Goal: Feedback & Contribution: Submit feedback/report problem

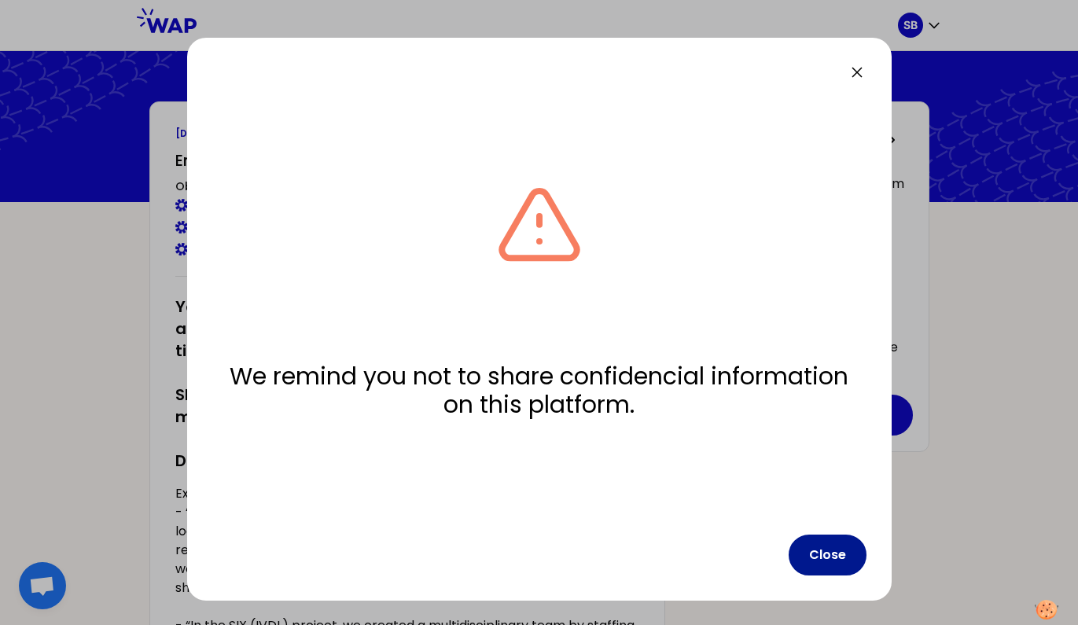
click at [827, 562] on button "Close" at bounding box center [828, 555] width 78 height 41
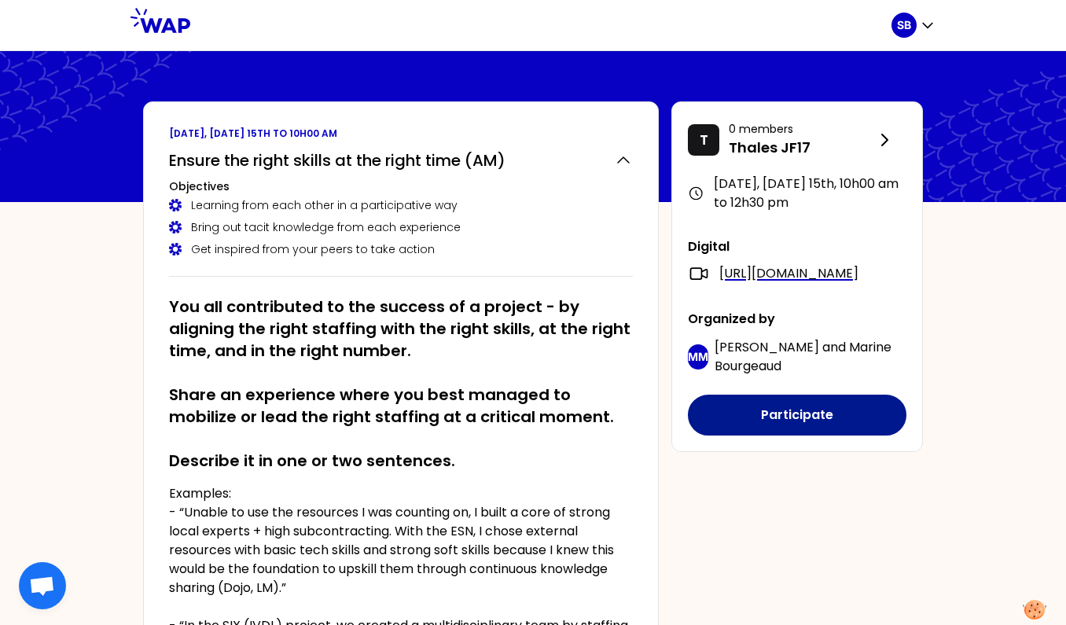
click at [763, 436] on button "Participate" at bounding box center [797, 415] width 219 height 41
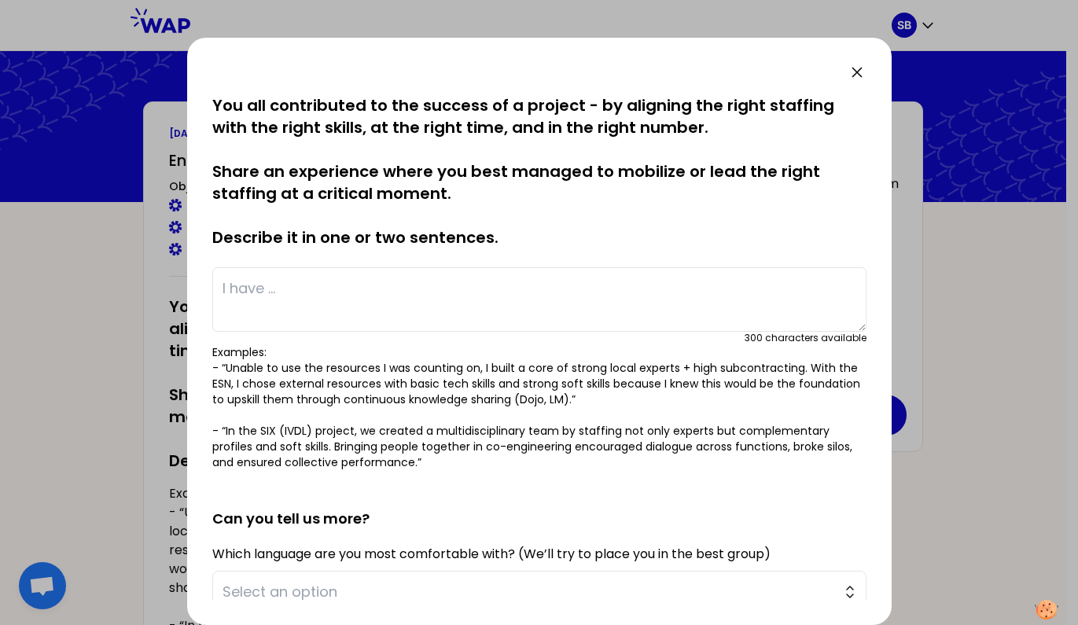
click at [861, 68] on icon at bounding box center [857, 72] width 19 height 19
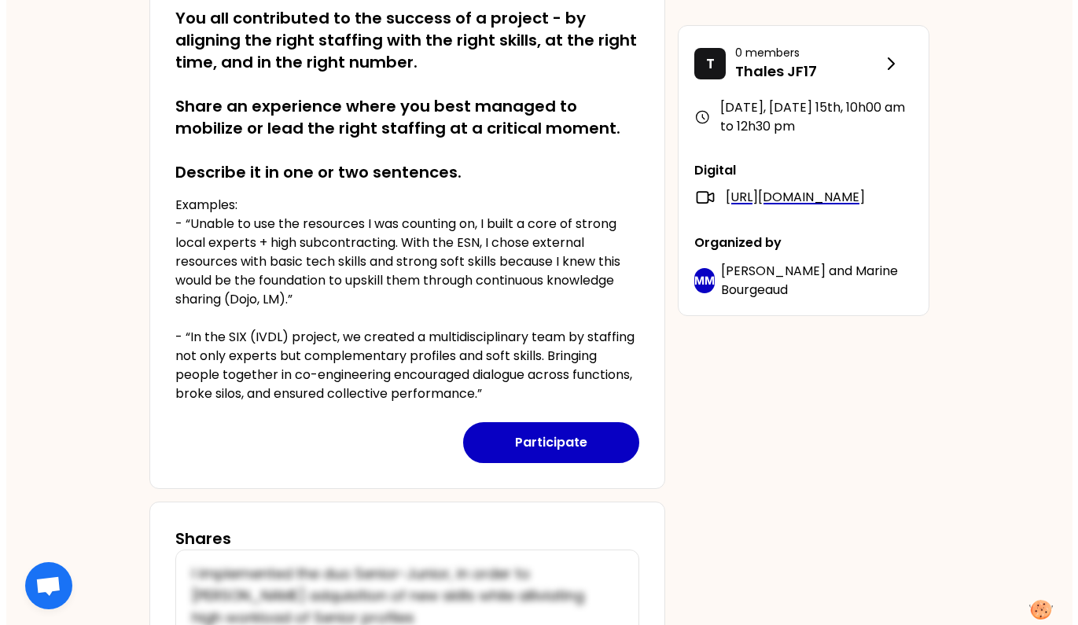
scroll to position [250, 0]
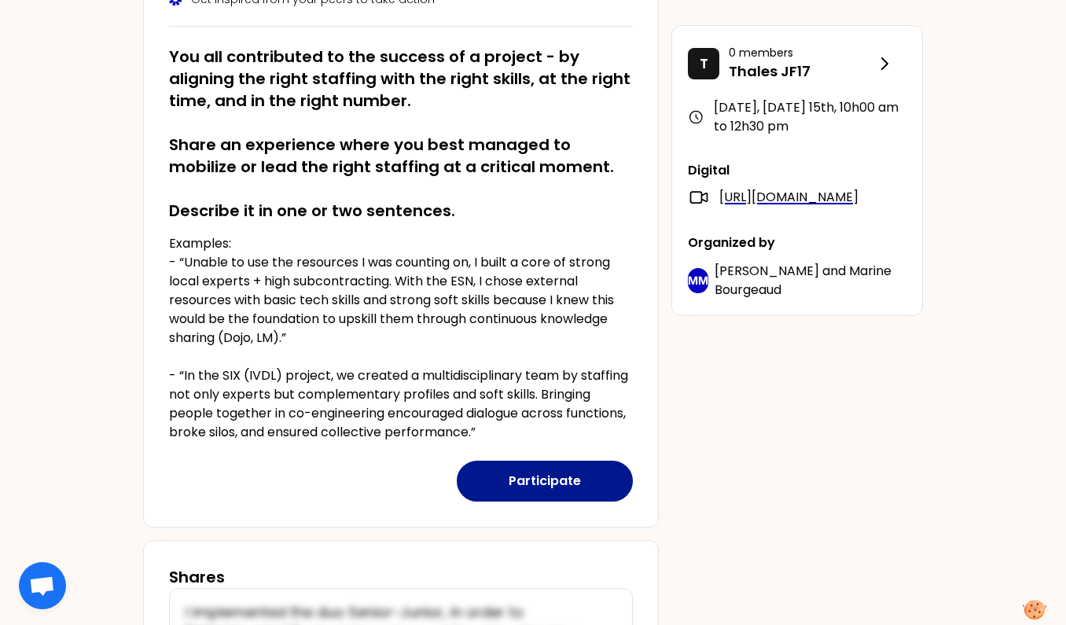
click at [527, 484] on button "Participate" at bounding box center [545, 481] width 176 height 41
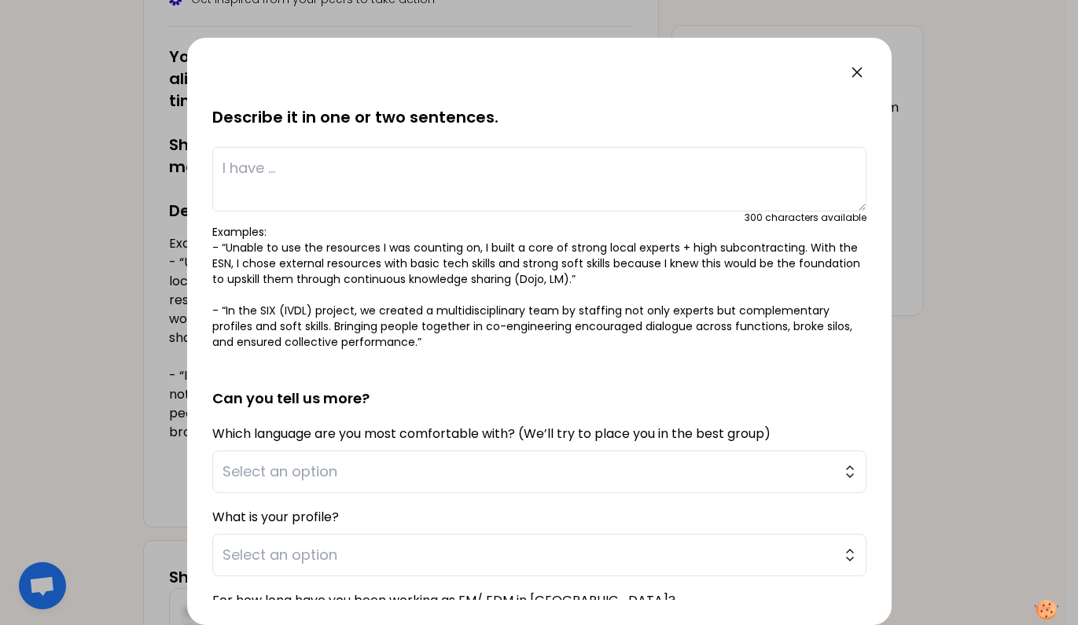
scroll to position [284, 0]
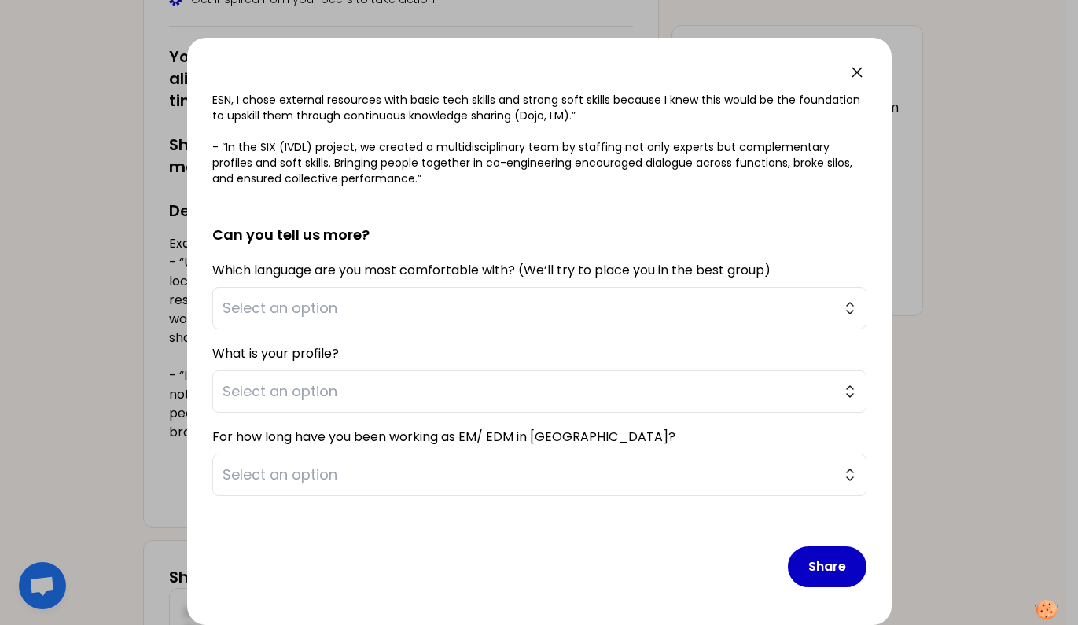
click at [688, 212] on h2 "Can you tell us more?" at bounding box center [539, 222] width 654 height 47
click at [424, 314] on span "Select an option" at bounding box center [529, 308] width 612 height 22
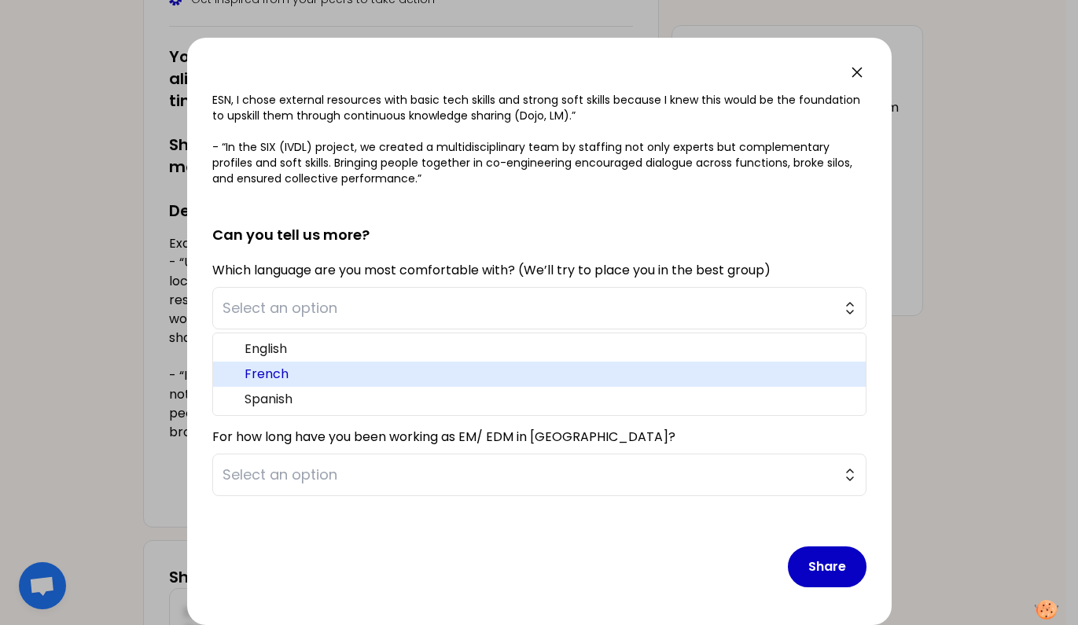
click at [342, 373] on span "French" at bounding box center [549, 374] width 609 height 19
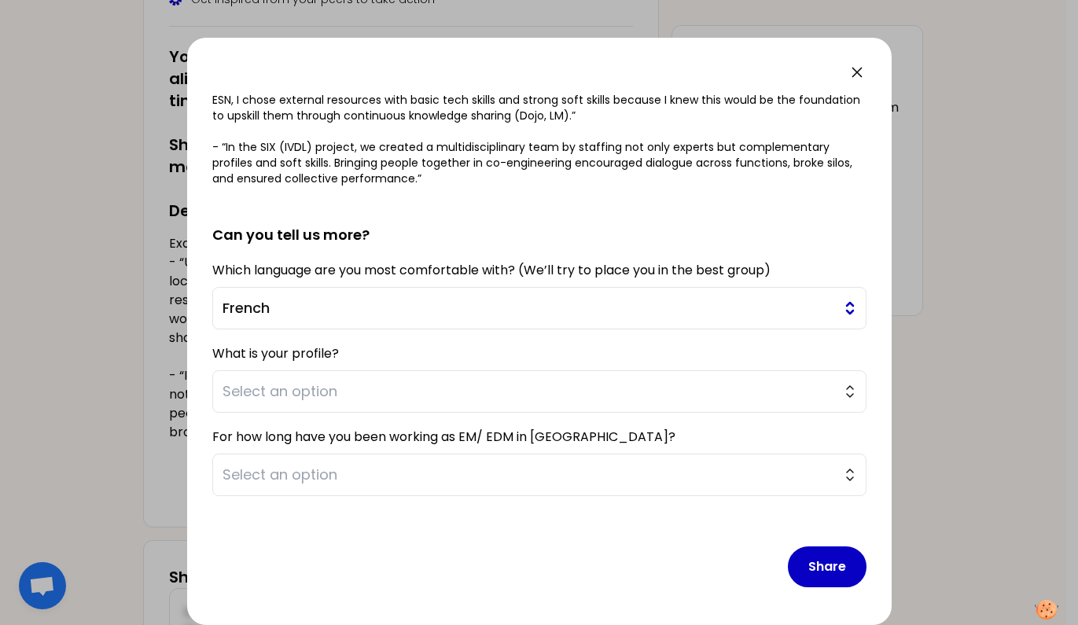
click at [358, 305] on span "French" at bounding box center [529, 308] width 612 height 22
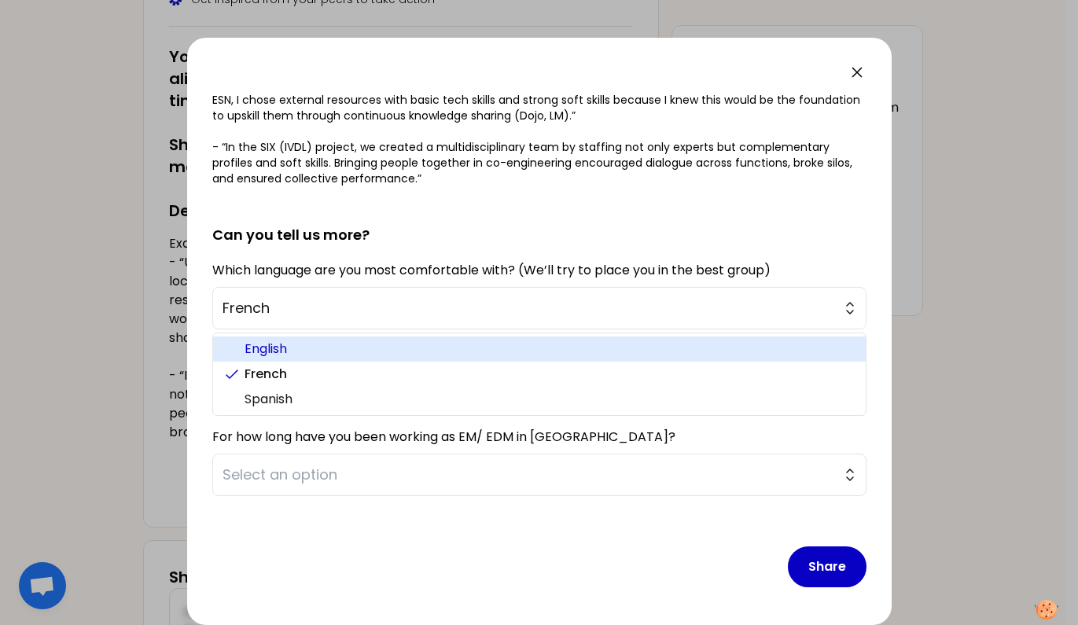
click at [329, 354] on span "English" at bounding box center [549, 349] width 609 height 19
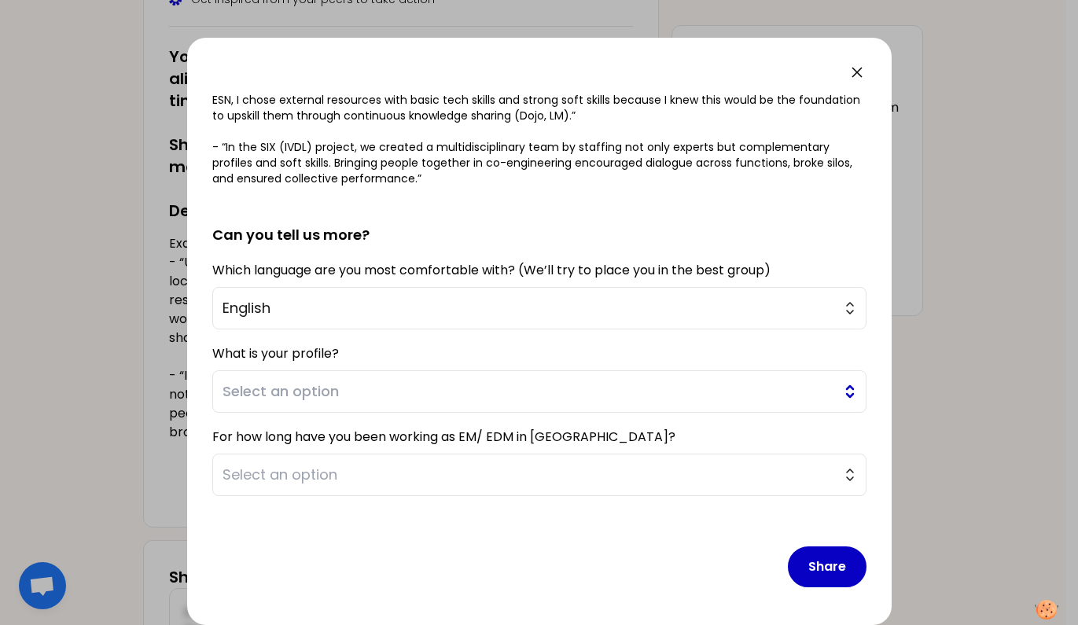
click at [372, 392] on span "Select an option" at bounding box center [529, 392] width 612 height 22
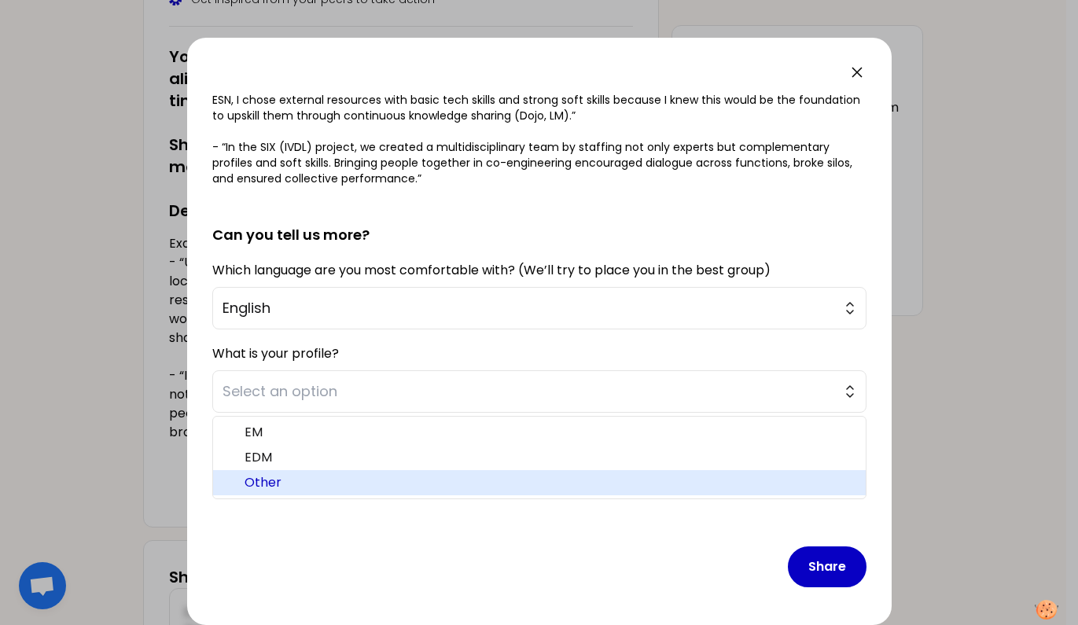
drag, startPoint x: 280, startPoint y: 479, endPoint x: 247, endPoint y: 423, distance: 64.9
click at [278, 479] on span "Other" at bounding box center [549, 482] width 609 height 19
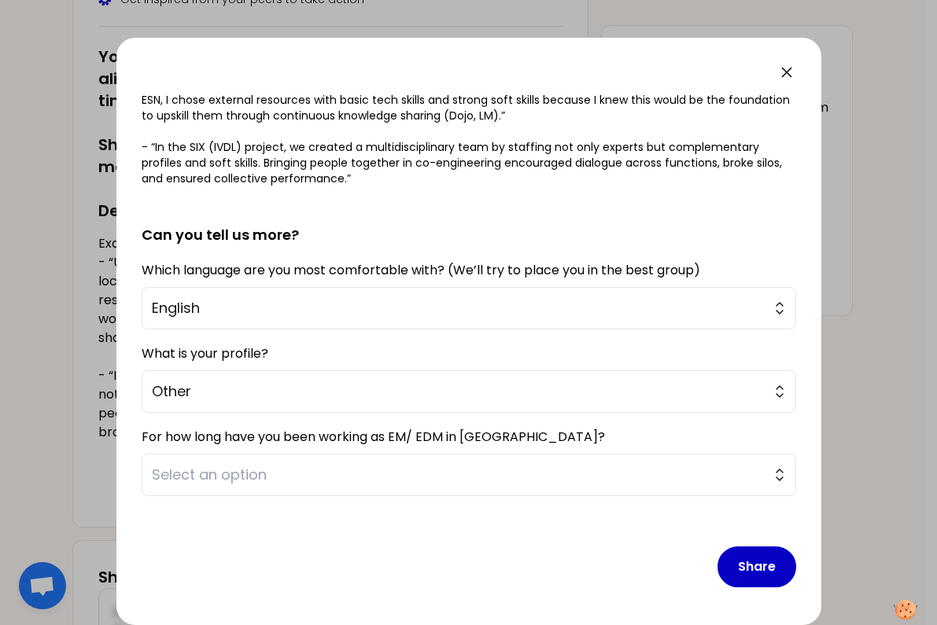
click at [55, 400] on div at bounding box center [468, 312] width 937 height 625
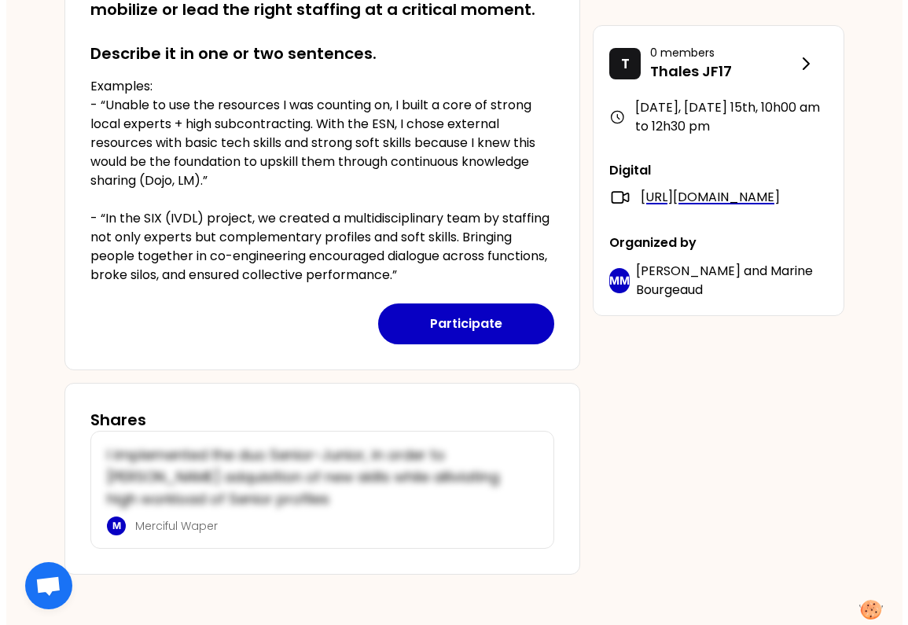
scroll to position [171, 0]
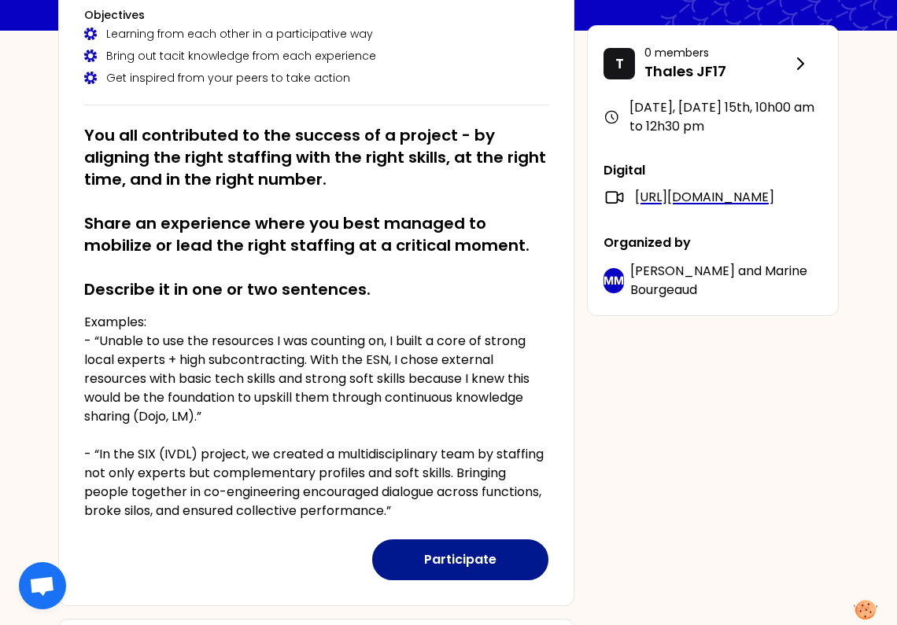
click at [451, 551] on button "Participate" at bounding box center [460, 560] width 176 height 41
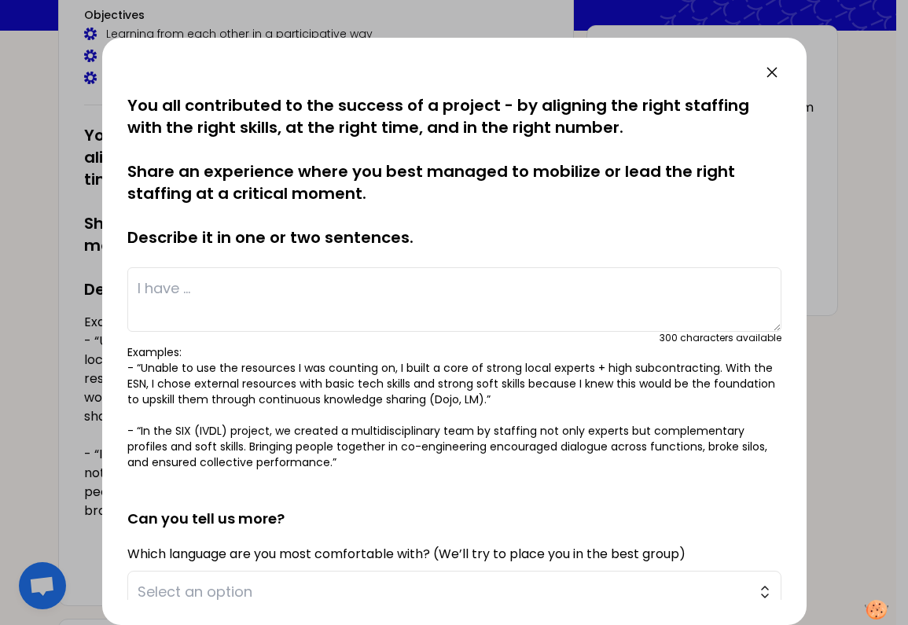
click at [343, 281] on textarea at bounding box center [454, 299] width 654 height 64
click at [311, 286] on textarea "Being able to staff 3 SOW Analysts" at bounding box center [454, 299] width 654 height 64
click at [451, 285] on textarea "Being able to staff 3 SOC Analysts" at bounding box center [454, 299] width 654 height 64
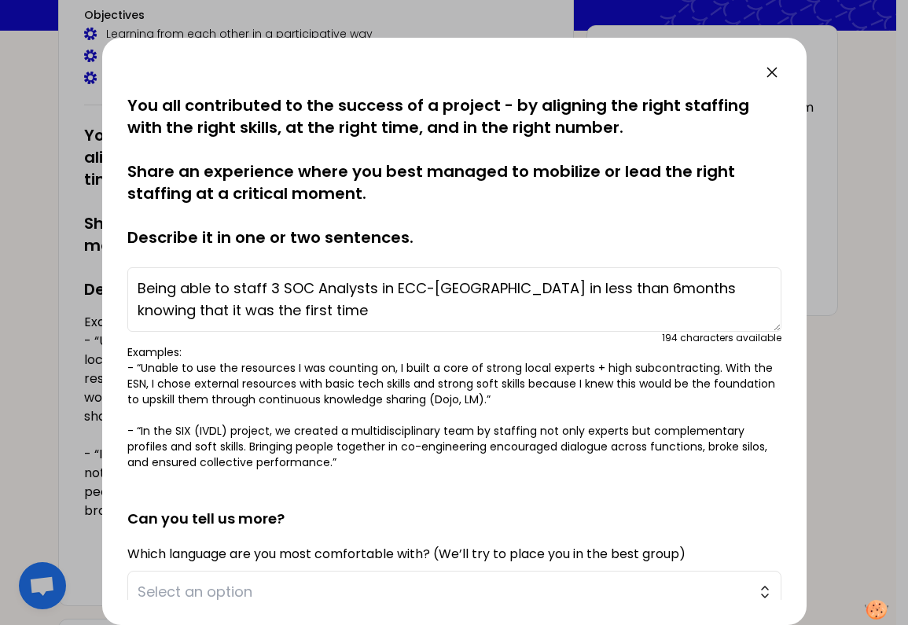
drag, startPoint x: 746, startPoint y: 287, endPoint x: 755, endPoint y: 304, distance: 19.3
click at [755, 304] on textarea "Being able to staff 3 SOC Analysts in ECC-[GEOGRAPHIC_DATA] in less than 6month…" at bounding box center [454, 299] width 654 height 64
click at [501, 289] on textarea "Being able to staff 3 SOC Analysts in ECC-[GEOGRAPHIC_DATA] in less than 6month…" at bounding box center [454, 299] width 654 height 64
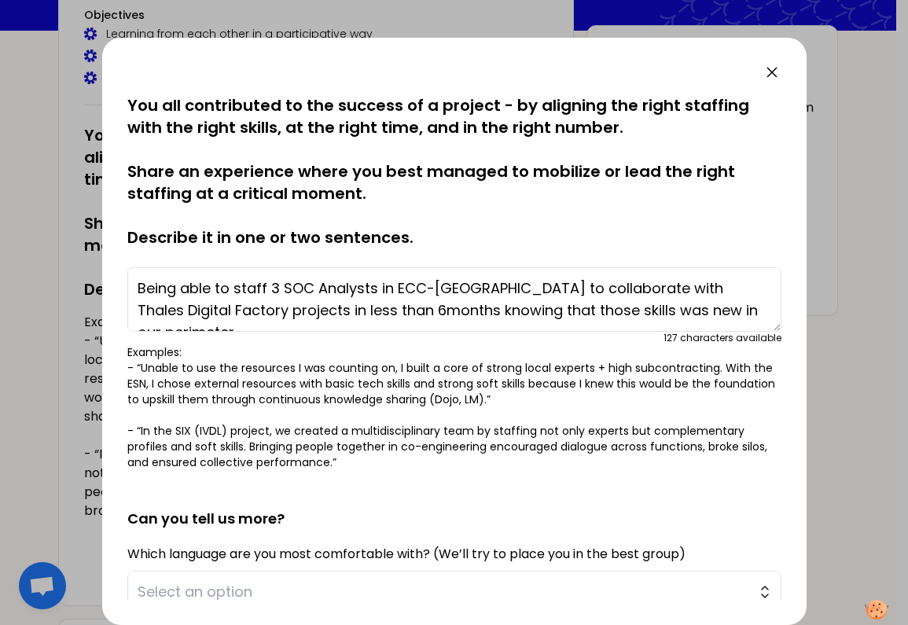
click at [348, 314] on textarea "Being able to staff 3 SOC Analysts in ECC-[GEOGRAPHIC_DATA] to collaborate with…" at bounding box center [454, 299] width 654 height 64
click at [403, 311] on textarea "Being able to staff 3 SOC Analysts in ECC-[GEOGRAPHIC_DATA] to collaborate with…" at bounding box center [454, 299] width 654 height 64
click at [442, 311] on textarea "Being able to staff 3 SOC Analysts in ECC-[GEOGRAPHIC_DATA] to collaborate with…" at bounding box center [454, 299] width 654 height 64
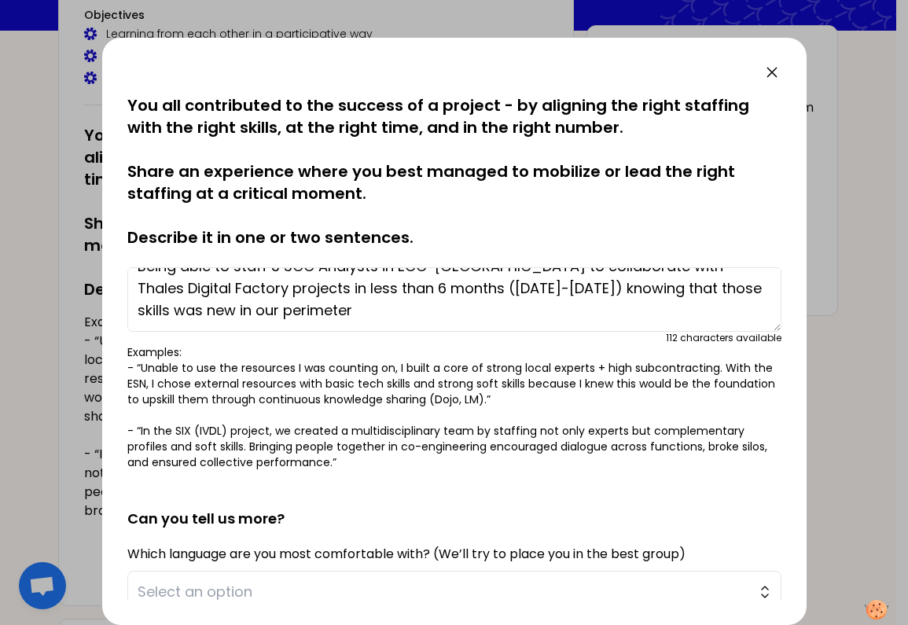
click at [707, 288] on textarea "Being able to staff 3 SOC Analysts in ECC-[GEOGRAPHIC_DATA] to collaborate with…" at bounding box center [454, 299] width 654 height 64
click at [344, 324] on textarea "Being able to staff 3 SOC Analysts in ECC-[GEOGRAPHIC_DATA] to collaborate with…" at bounding box center [454, 299] width 654 height 64
click at [217, 309] on textarea "Being able to staff 3 SOC Analysts in ECC-[GEOGRAPHIC_DATA] to collaborate with…" at bounding box center [454, 299] width 654 height 64
click at [432, 315] on textarea "Being able to staff 3 SOC Analysts in ECC-[GEOGRAPHIC_DATA] to collaborate with…" at bounding box center [454, 299] width 654 height 64
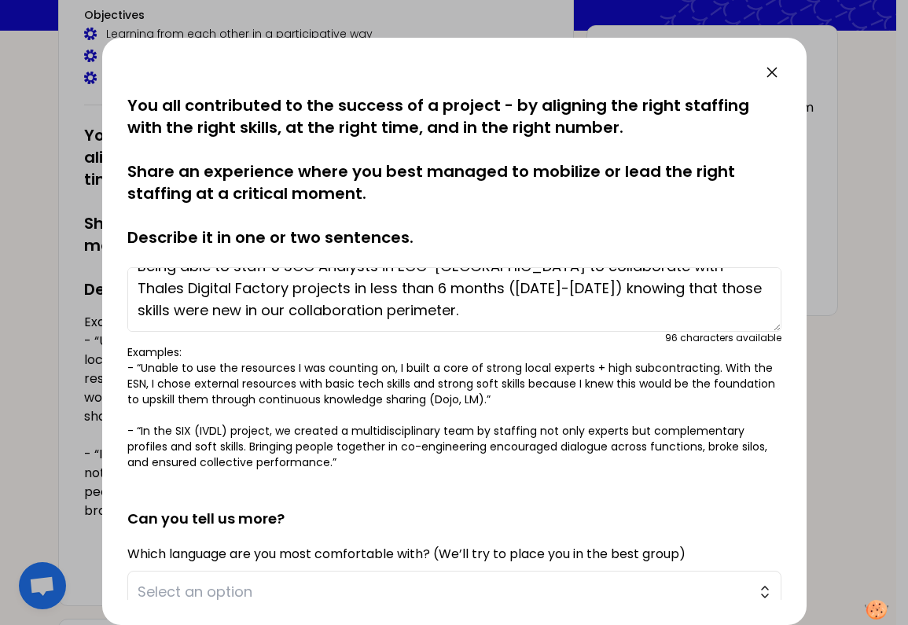
scroll to position [0, 0]
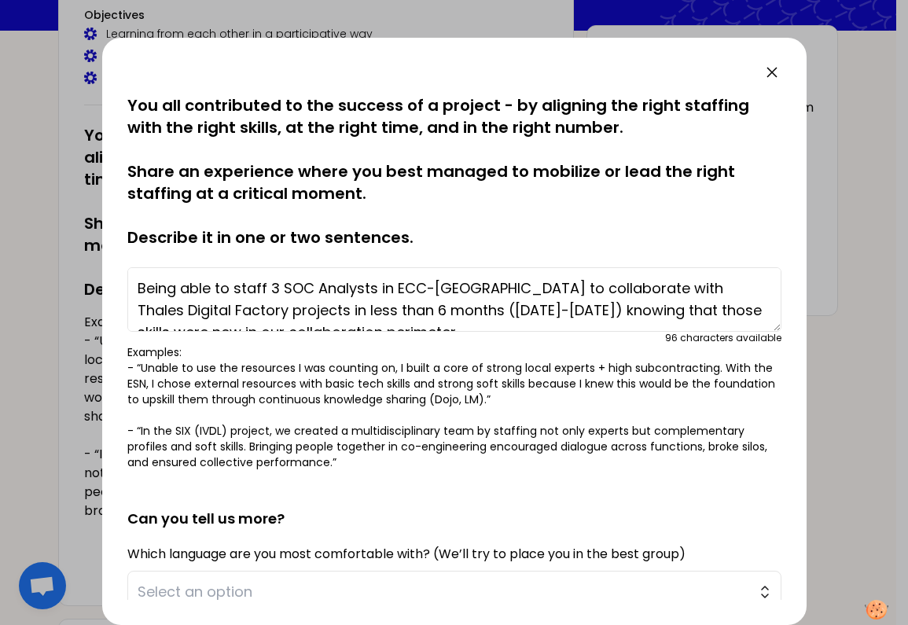
drag, startPoint x: 399, startPoint y: 315, endPoint x: 241, endPoint y: 274, distance: 163.3
click at [123, 270] on div "saved You all contributed to the success of a project - by aligning the right s…" at bounding box center [454, 331] width 705 height 587
click at [302, 289] on textarea "Being able to staff 3 SOC Analysts in ECC-[GEOGRAPHIC_DATA] to collaborate with…" at bounding box center [454, 299] width 654 height 64
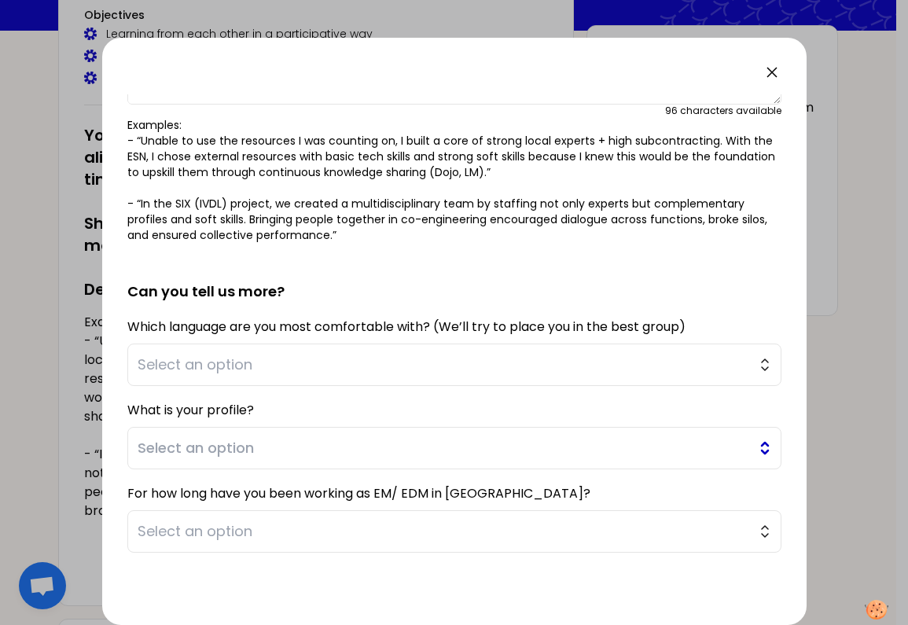
scroll to position [236, 0]
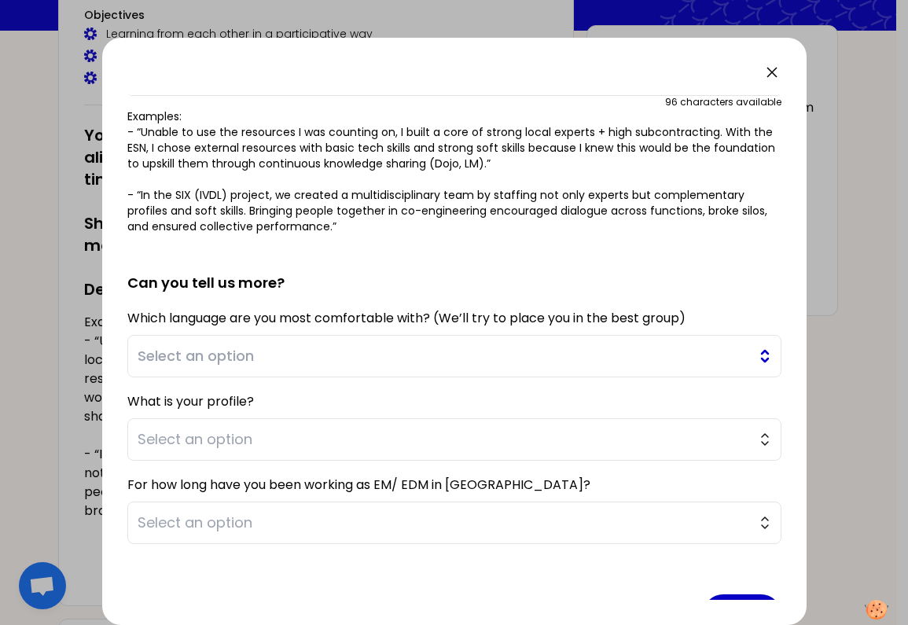
type textarea "Being able to staff 3 SOC Analysts in ECC-[GEOGRAPHIC_DATA] to collaborate with…"
click at [369, 353] on span "Select an option" at bounding box center [444, 356] width 612 height 22
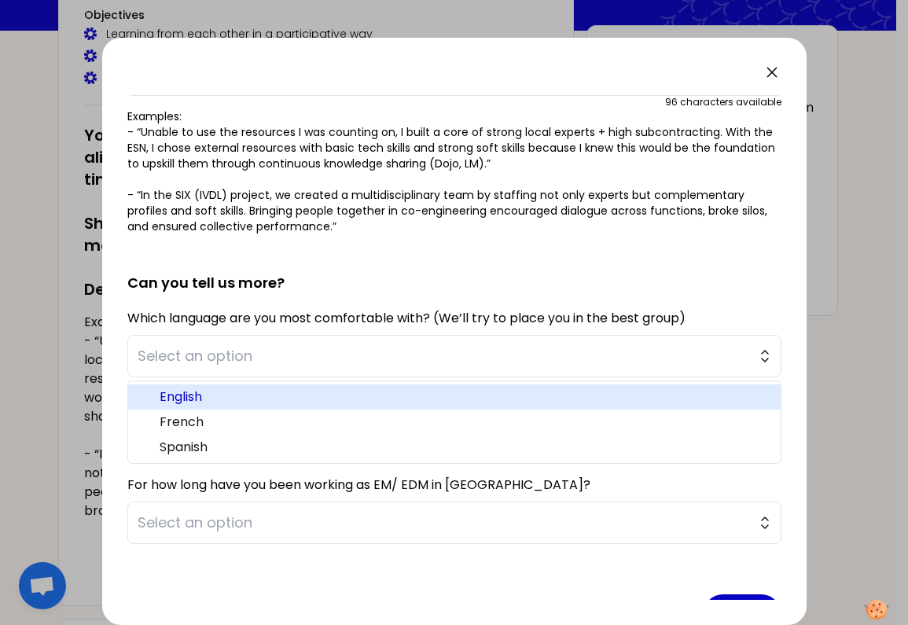
click at [267, 400] on span "English" at bounding box center [464, 397] width 609 height 19
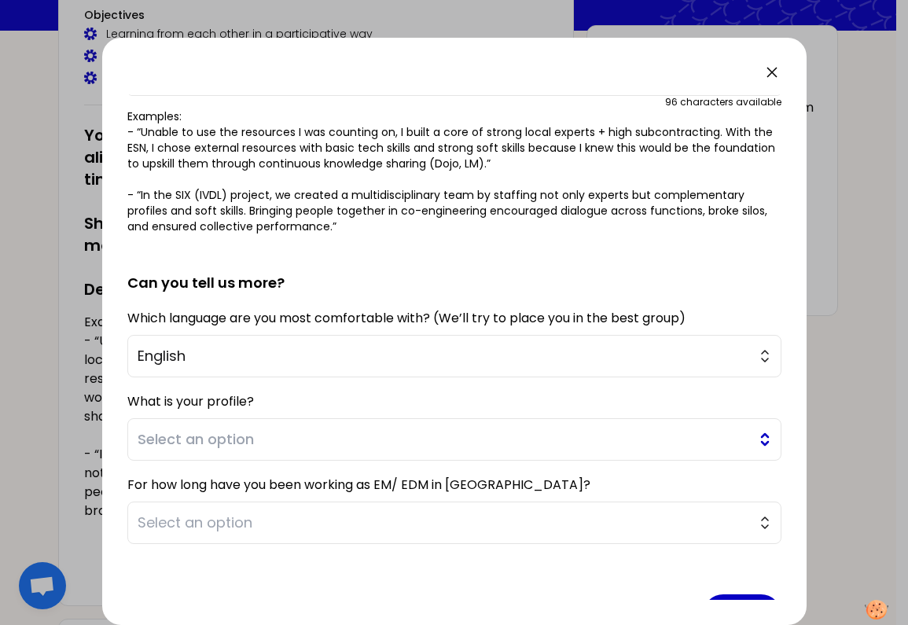
click at [337, 436] on span "Select an option" at bounding box center [444, 440] width 612 height 22
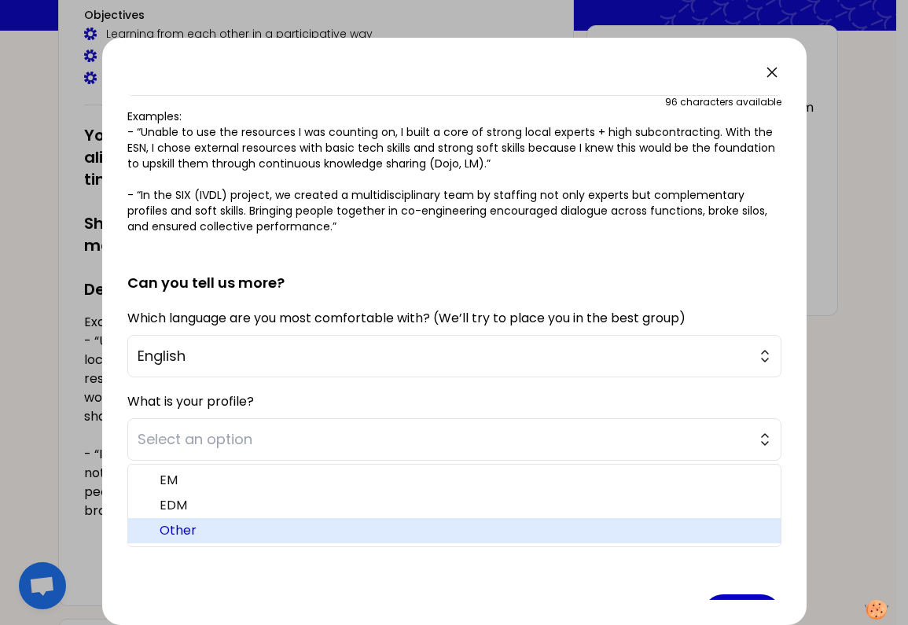
click at [238, 533] on span "Other" at bounding box center [464, 530] width 609 height 19
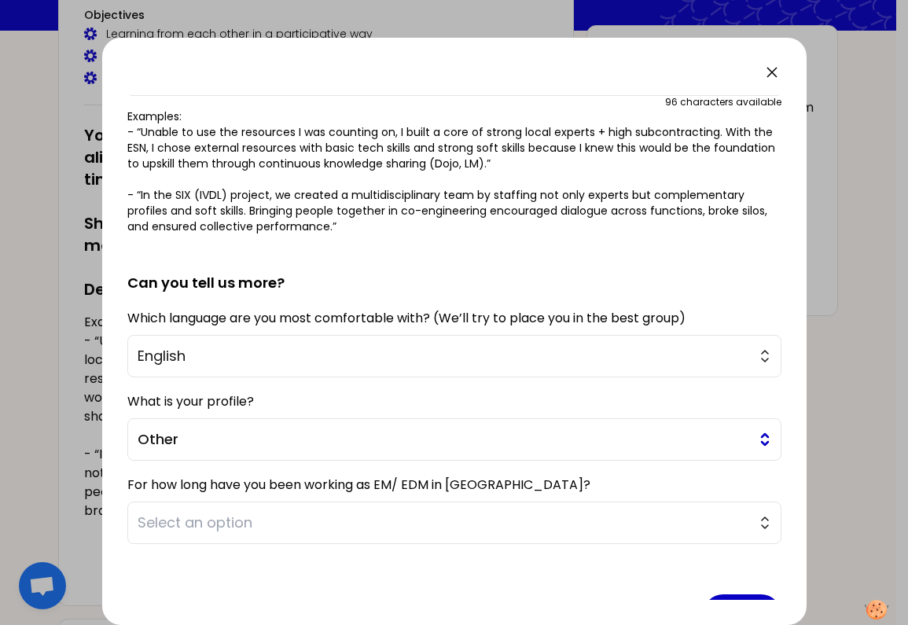
scroll to position [284, 0]
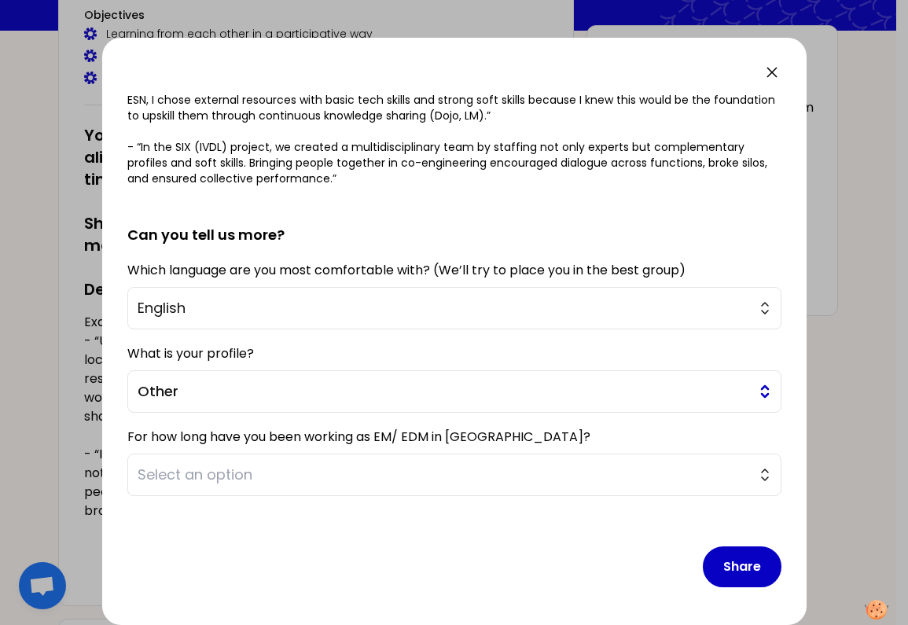
click at [342, 379] on button "Other" at bounding box center [454, 391] width 654 height 42
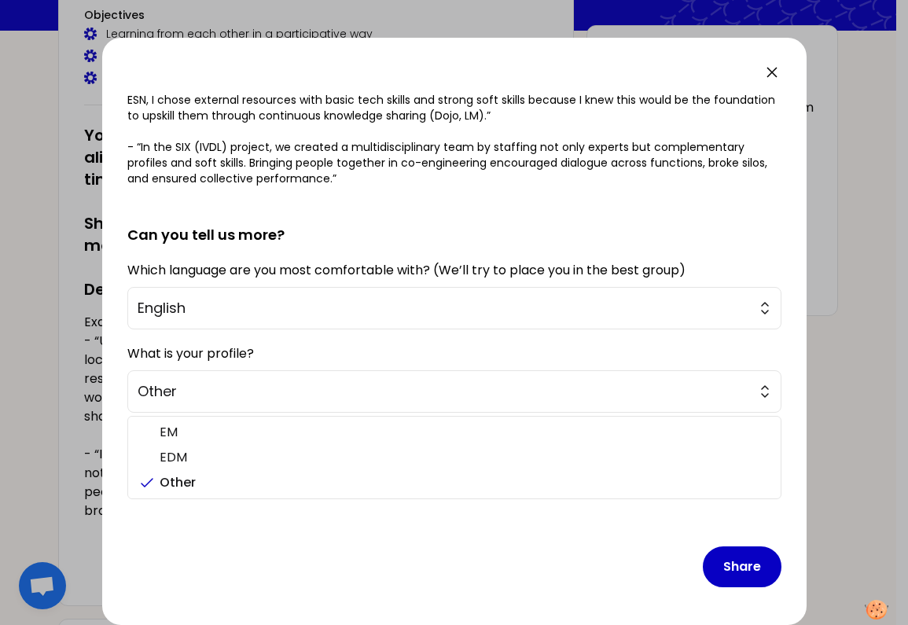
click at [336, 543] on div "Share" at bounding box center [454, 554] width 654 height 91
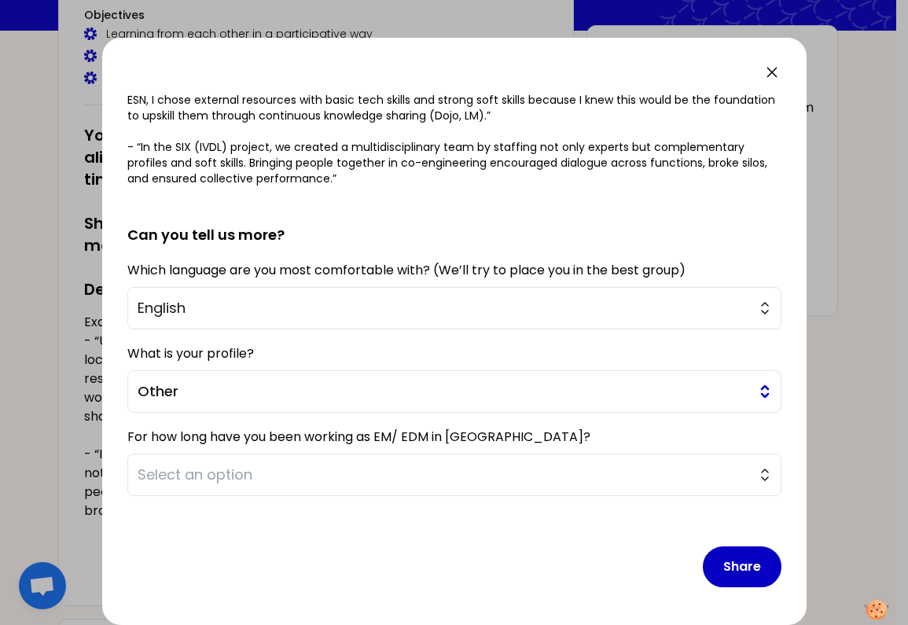
click at [330, 392] on span "Other" at bounding box center [444, 392] width 612 height 22
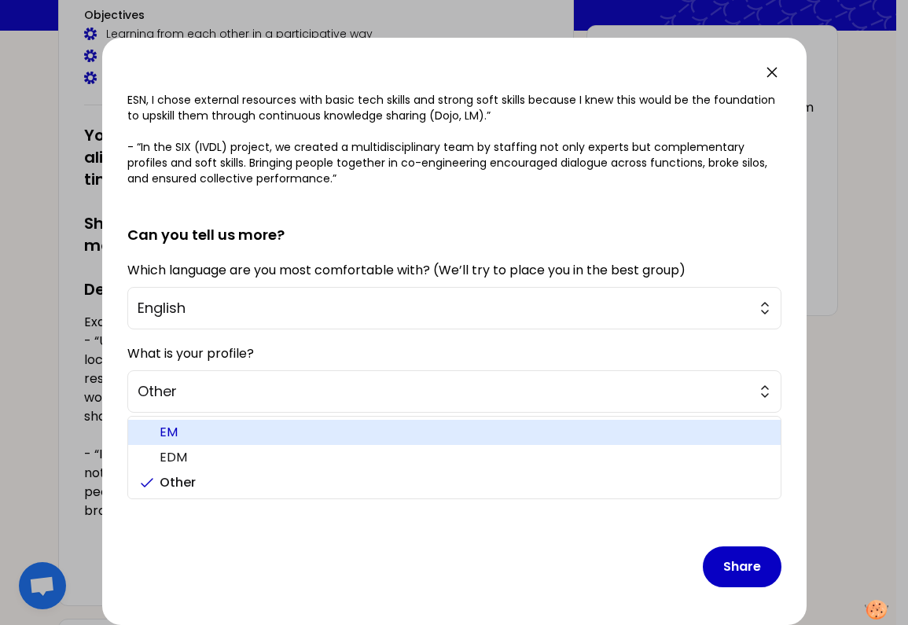
click at [272, 437] on span "EM" at bounding box center [464, 432] width 609 height 19
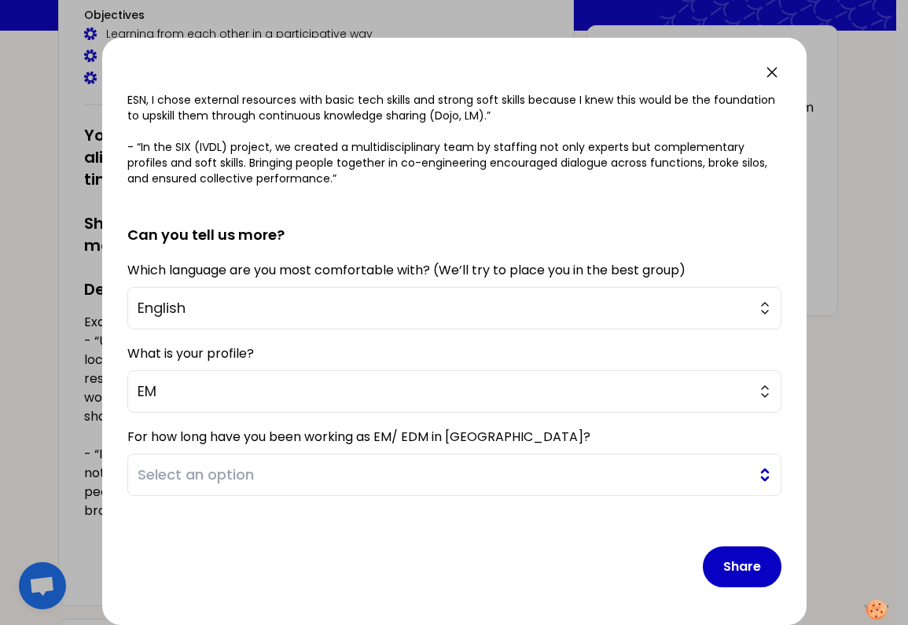
click at [260, 476] on span "Select an option" at bounding box center [444, 475] width 612 height 22
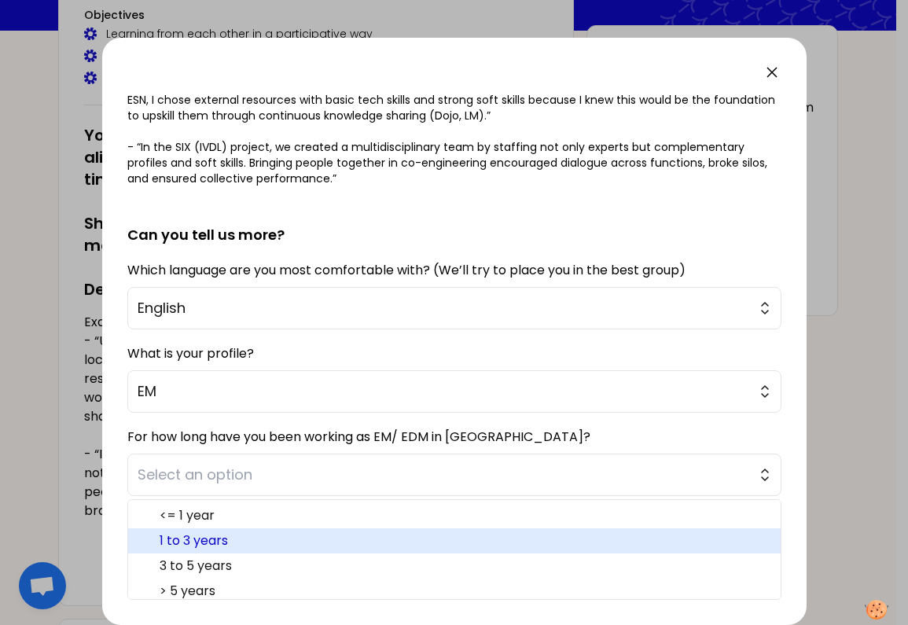
click at [256, 542] on span "1 to 3 years" at bounding box center [464, 541] width 609 height 19
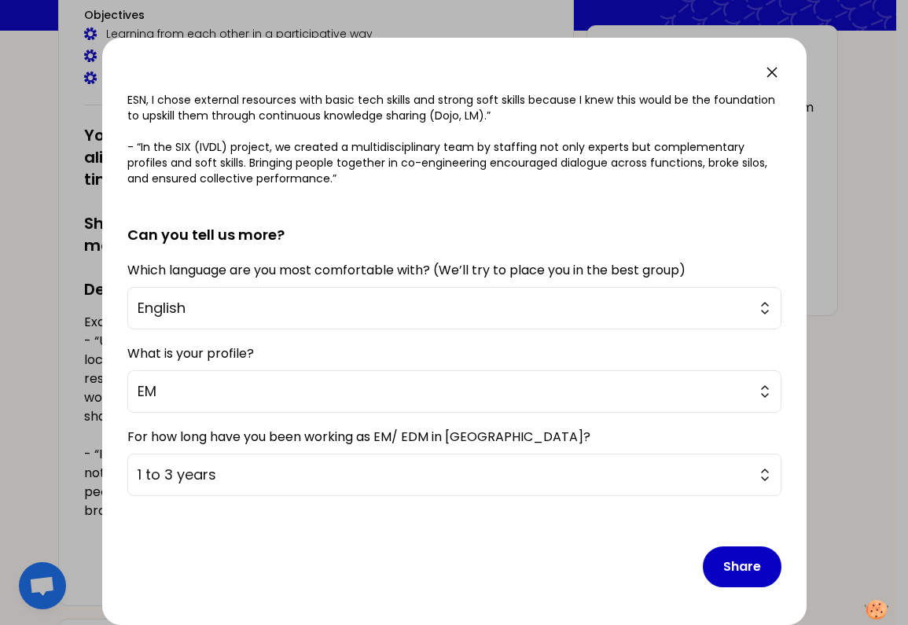
drag, startPoint x: 718, startPoint y: 566, endPoint x: 525, endPoint y: 570, distance: 192.7
click at [718, 567] on button "Share" at bounding box center [742, 567] width 79 height 41
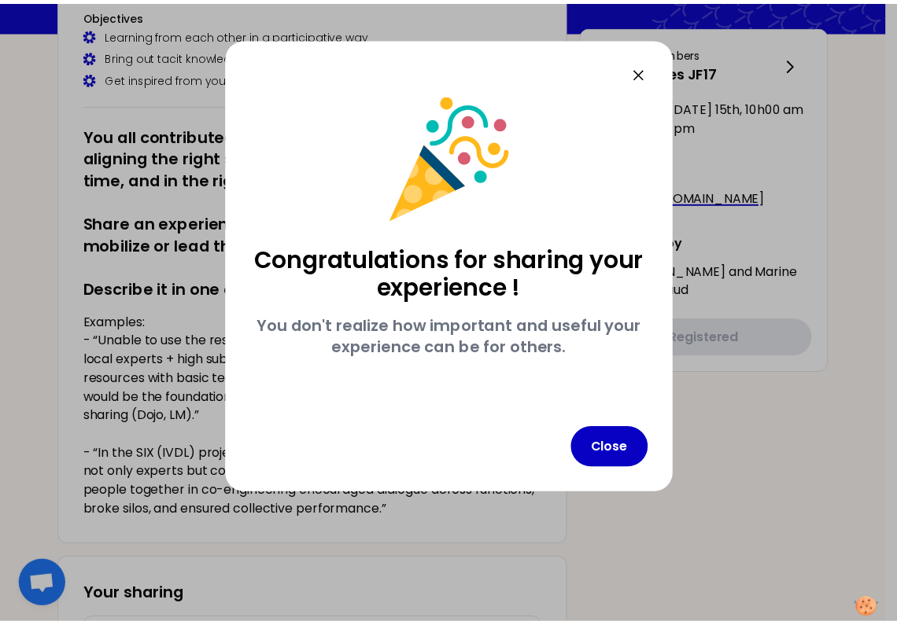
scroll to position [0, 0]
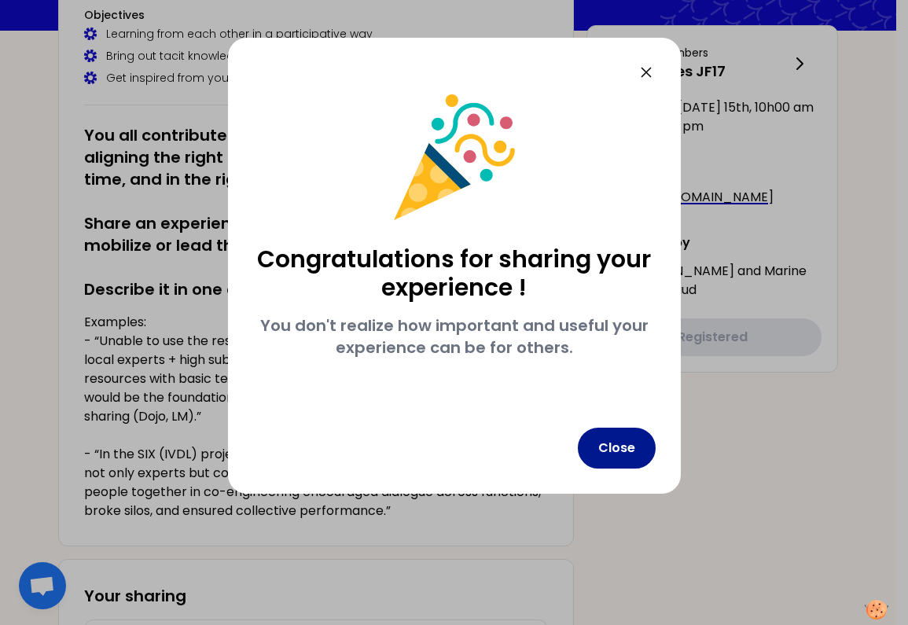
click at [606, 452] on button "Close" at bounding box center [617, 448] width 78 height 41
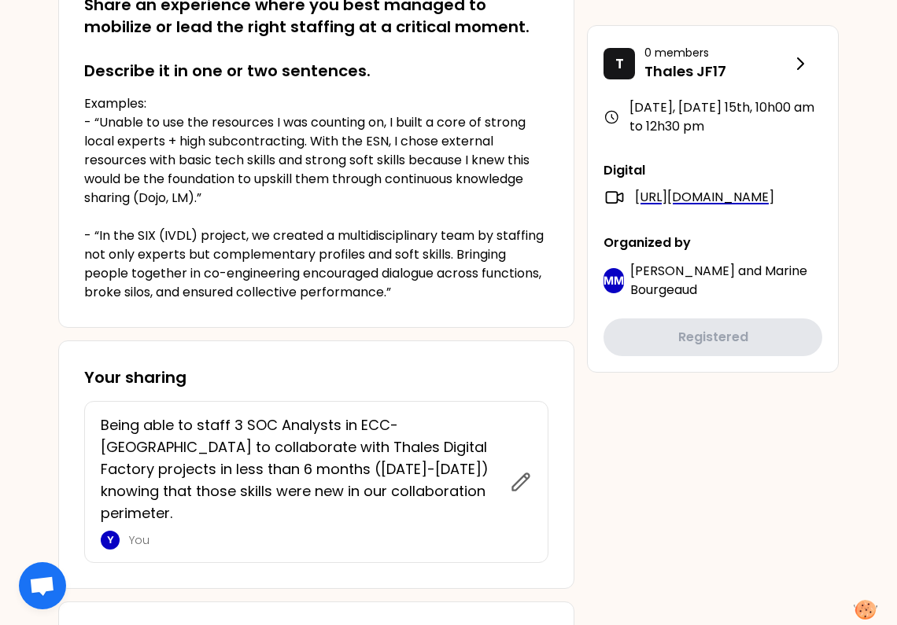
scroll to position [385, 0]
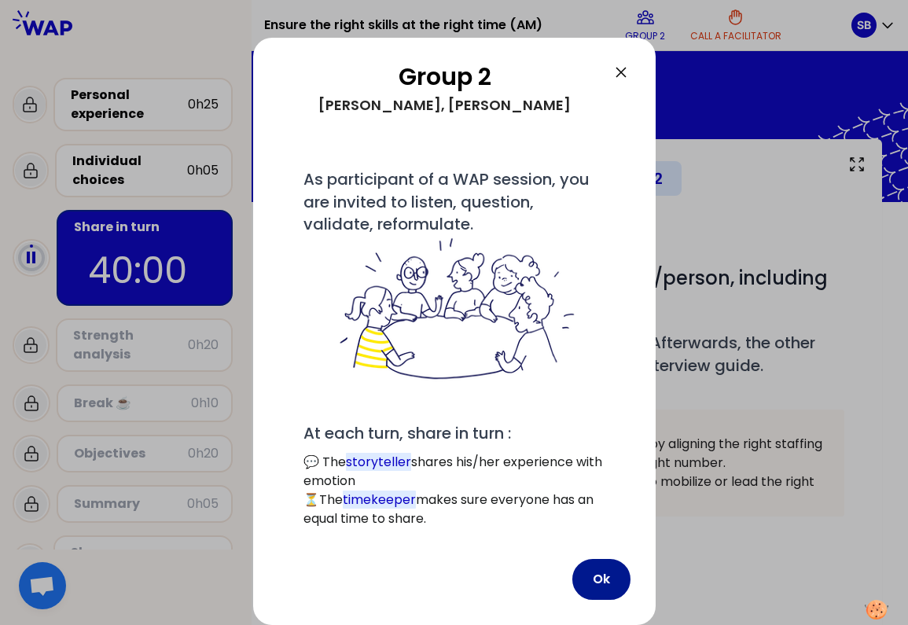
click at [609, 559] on button "Ok" at bounding box center [602, 579] width 58 height 41
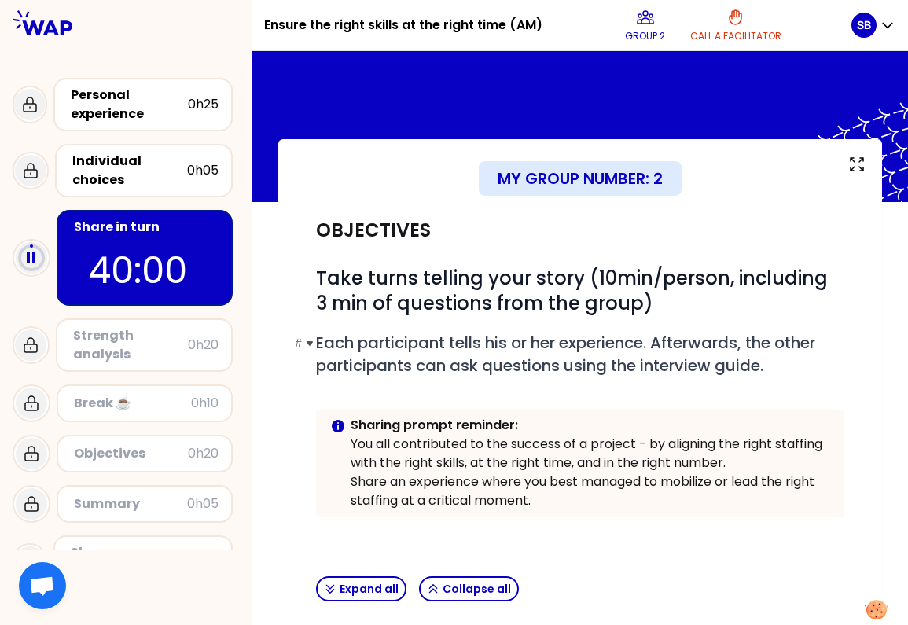
scroll to position [190, 0]
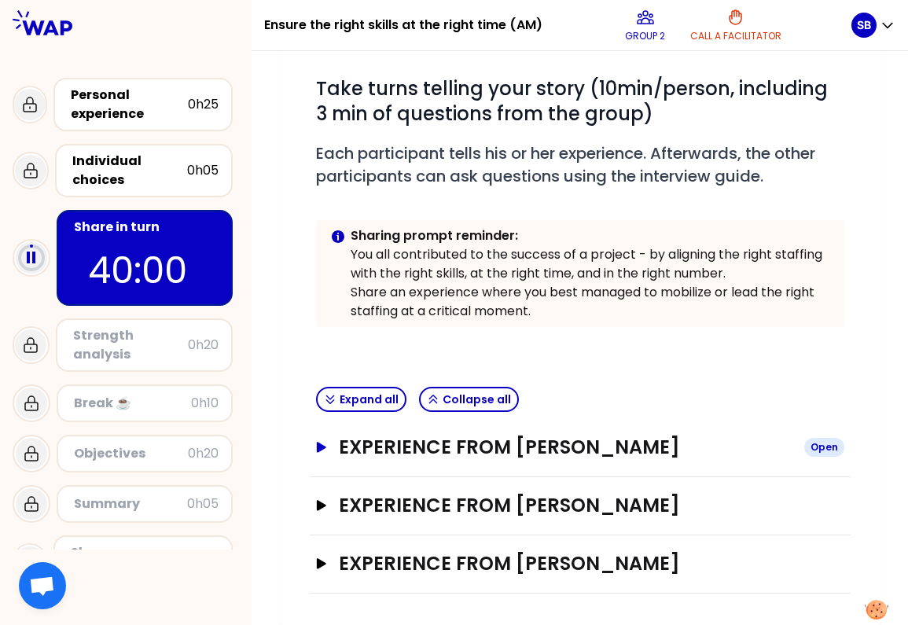
click at [670, 455] on h3 "Experience from [PERSON_NAME]" at bounding box center [565, 447] width 452 height 25
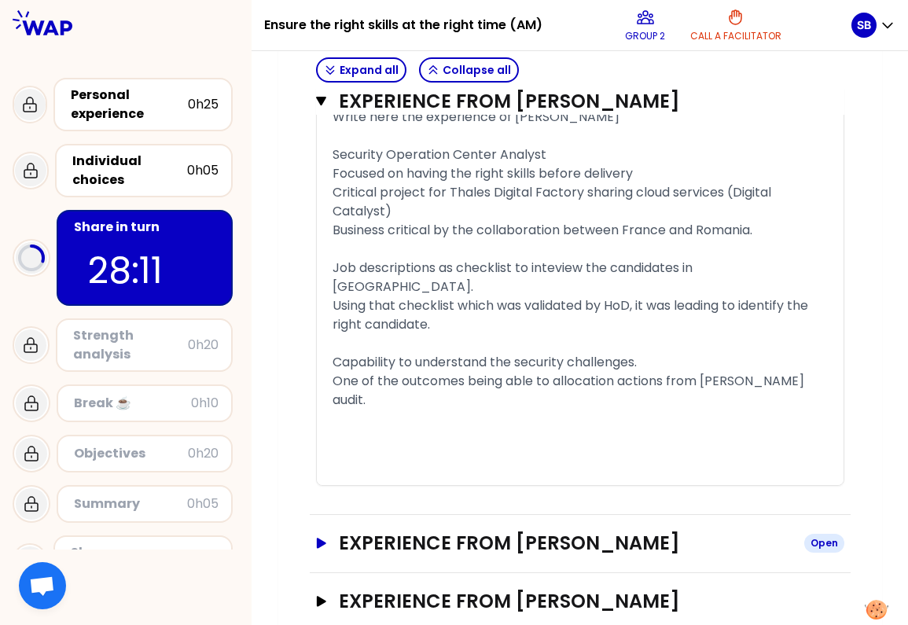
scroll to position [1286, 0]
drag, startPoint x: 317, startPoint y: 506, endPoint x: 612, endPoint y: 418, distance: 307.6
click at [317, 538] on icon "button" at bounding box center [320, 543] width 9 height 10
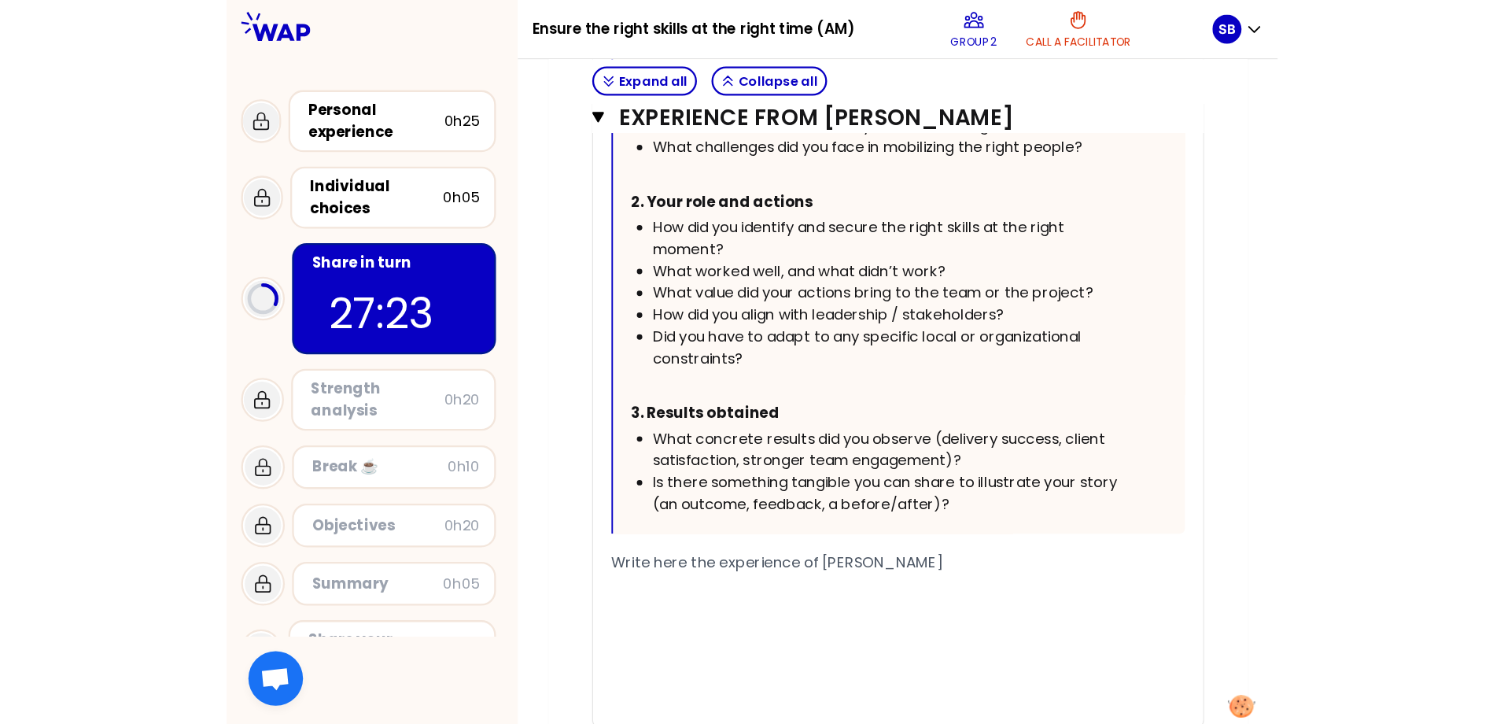
scroll to position [2186, 0]
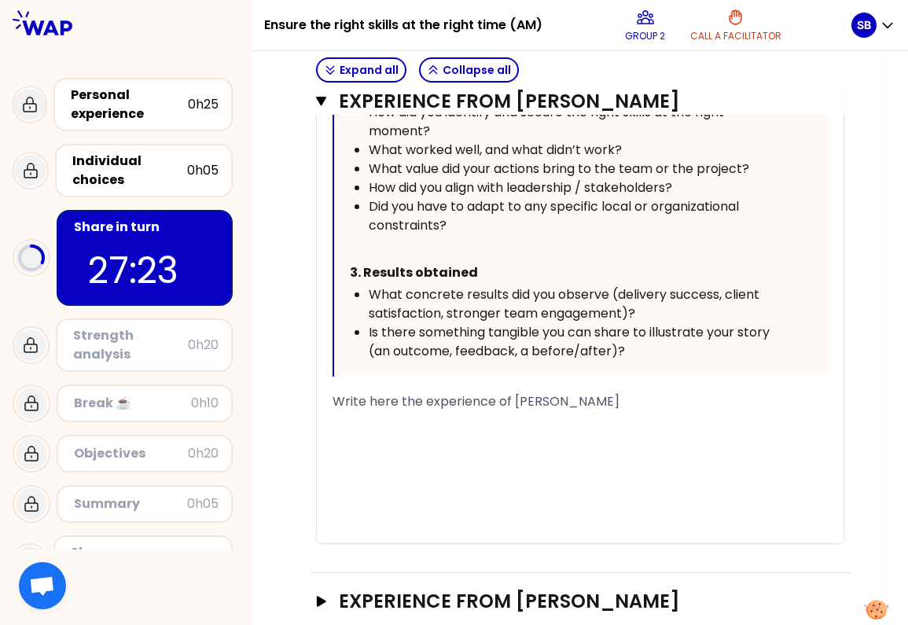
click at [520, 430] on div "﻿" at bounding box center [580, 439] width 495 height 19
click at [492, 392] on span "Write here the experience of [PERSON_NAME]" at bounding box center [476, 401] width 287 height 18
click at [370, 392] on div at bounding box center [580, 401] width 495 height 19
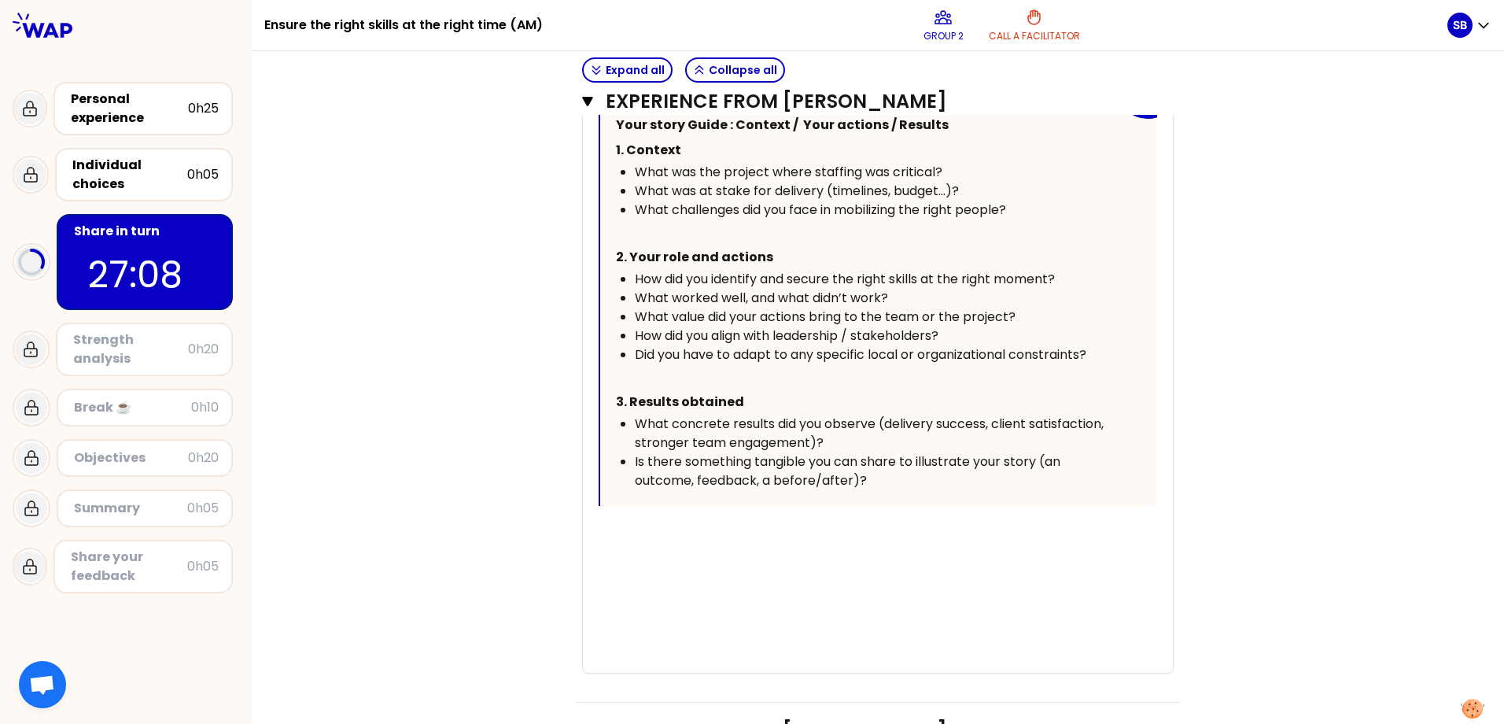
scroll to position [1775, 0]
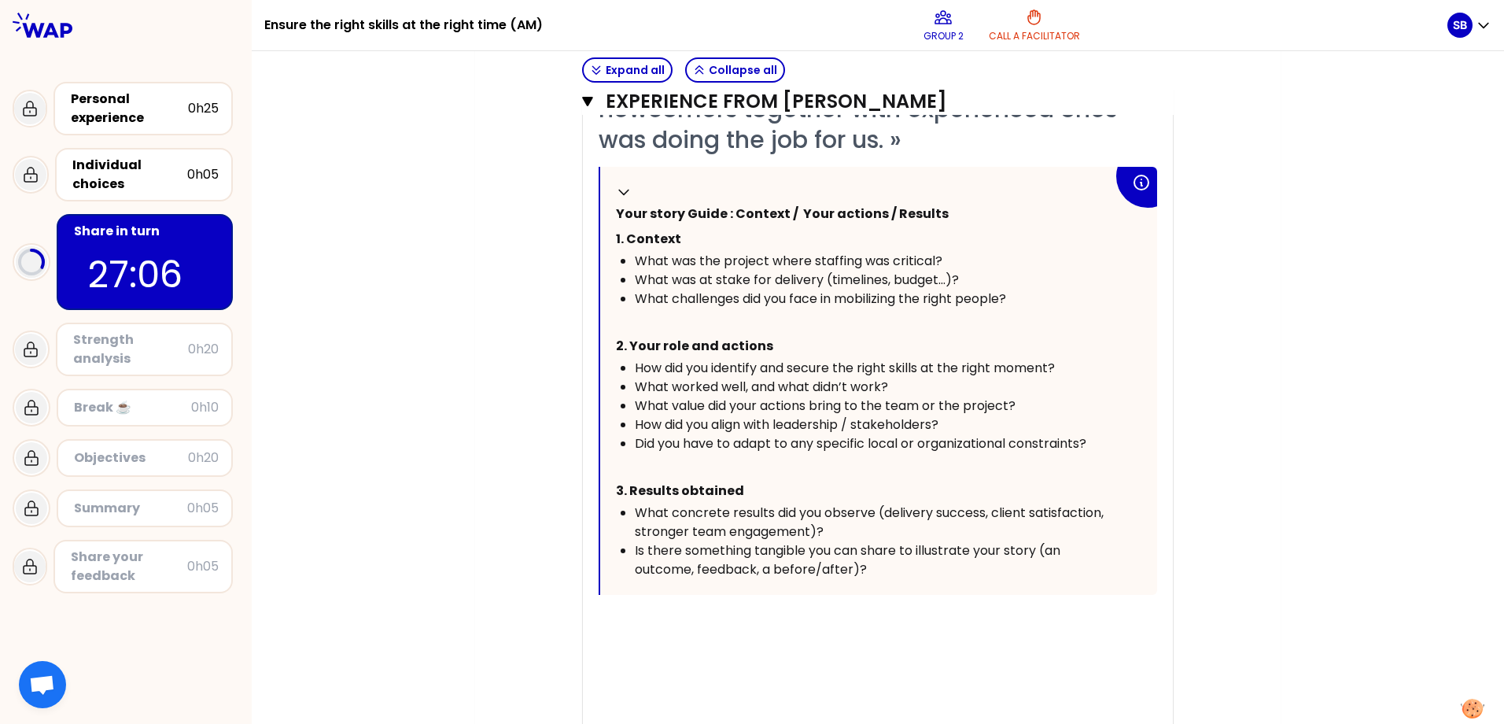
drag, startPoint x: 660, startPoint y: 617, endPoint x: 669, endPoint y: 625, distance: 12.3
click at [660, 617] on div at bounding box center [877, 619] width 558 height 19
click at [598, 624] on span "Delivery Center => Head Of" at bounding box center [683, 619] width 171 height 18
drag, startPoint x: 795, startPoint y: 620, endPoint x: 839, endPoint y: 625, distance: 44.4
click at [849, 618] on div "Head Of the Delivery Center => Head Of" at bounding box center [877, 619] width 558 height 19
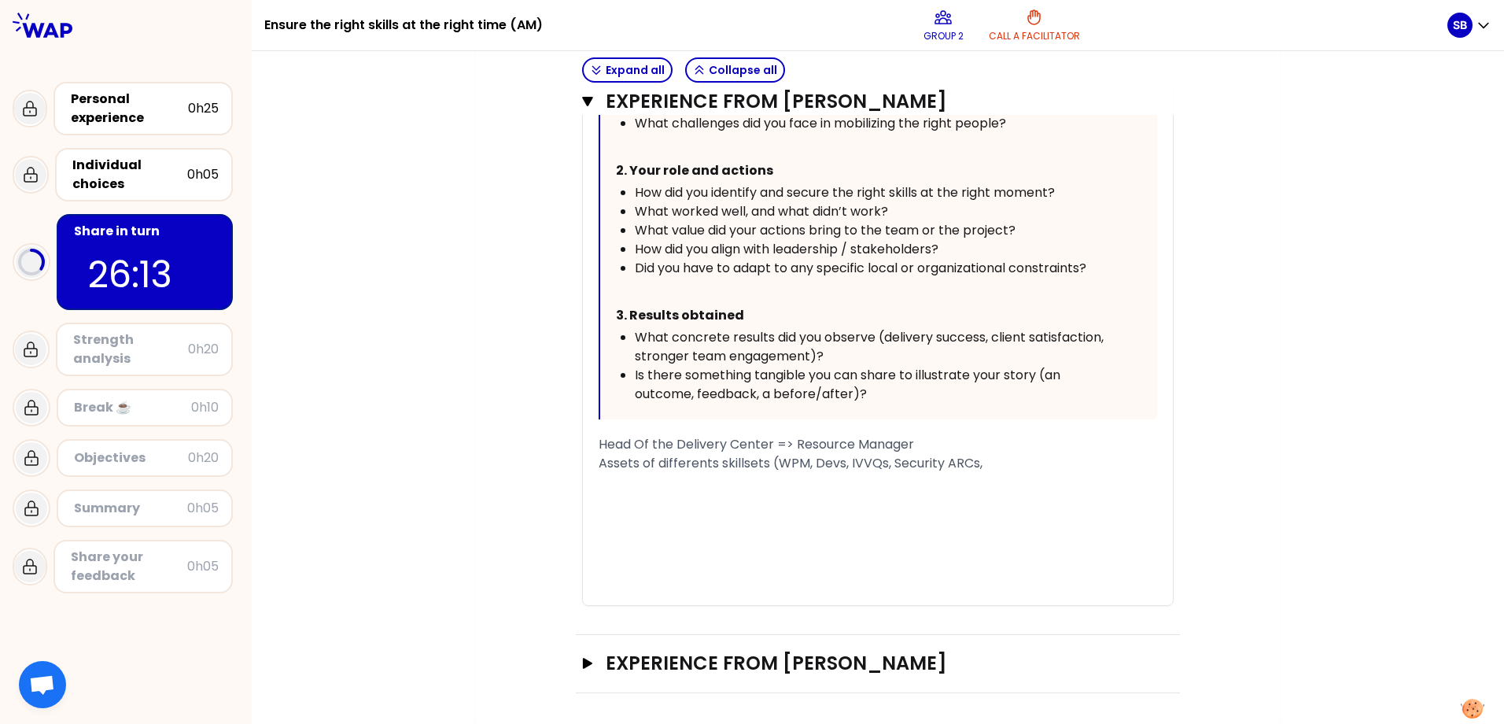
scroll to position [1951, 0]
click at [801, 465] on span "Assets of differents skillsets (WPM, Devs, IVVQs, Security ARCs," at bounding box center [790, 462] width 384 height 18
click at [1017, 466] on div "Assets of differents skillsets (WPMs, Devs, IVVQs, Security ARCs," at bounding box center [877, 462] width 558 height 19
click at [768, 444] on span "Head Of the Delivery Center => Resource Manager" at bounding box center [755, 443] width 315 height 18
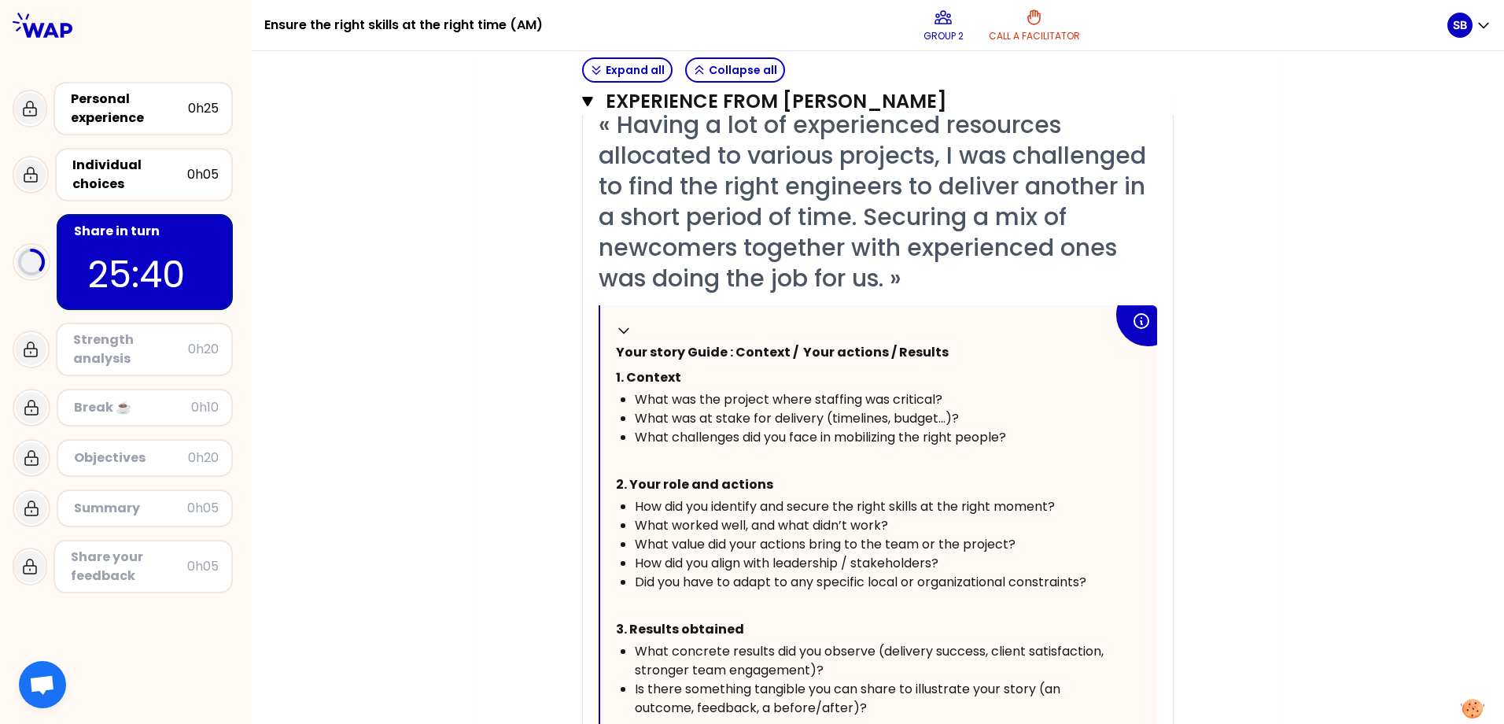
scroll to position [1794, 0]
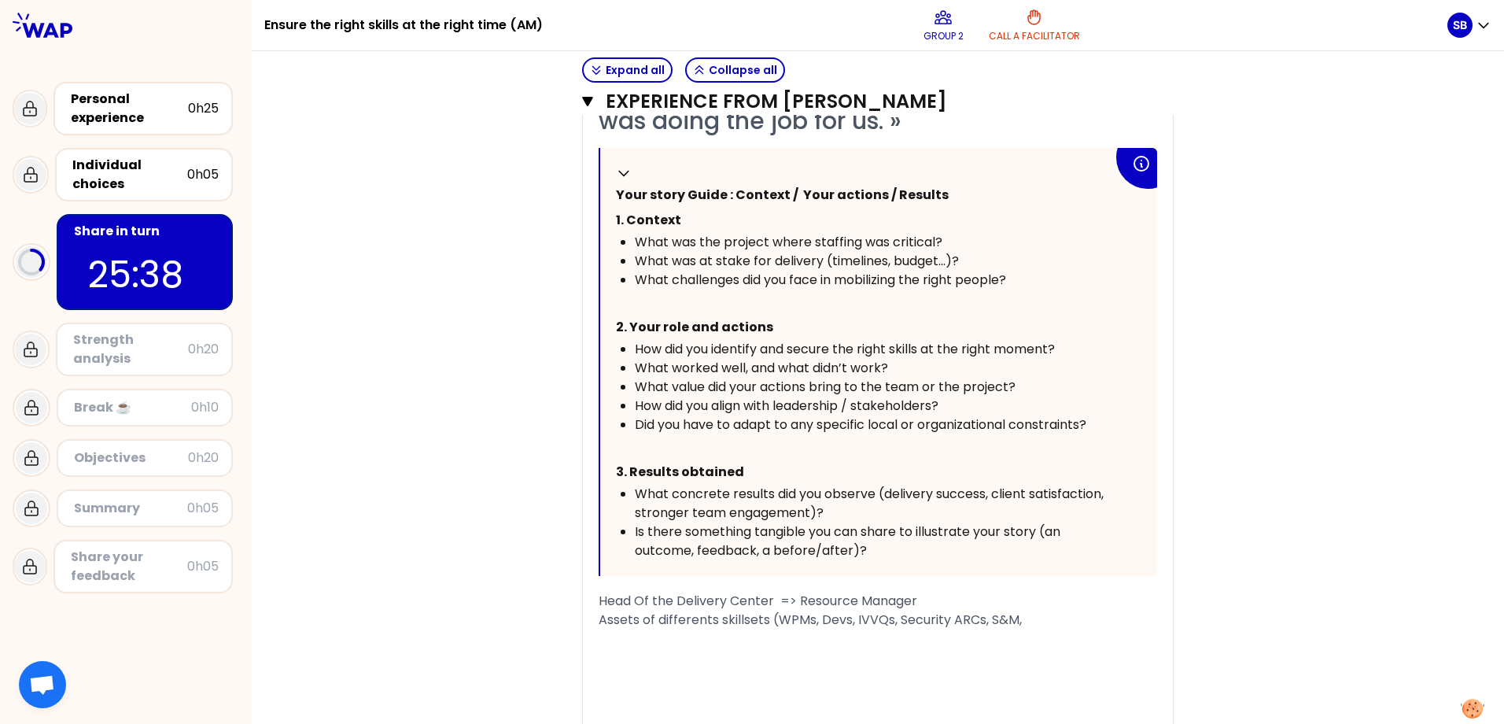
click at [675, 601] on span "Head Of the Delivery Center => Resource Manager" at bounding box center [757, 600] width 319 height 18
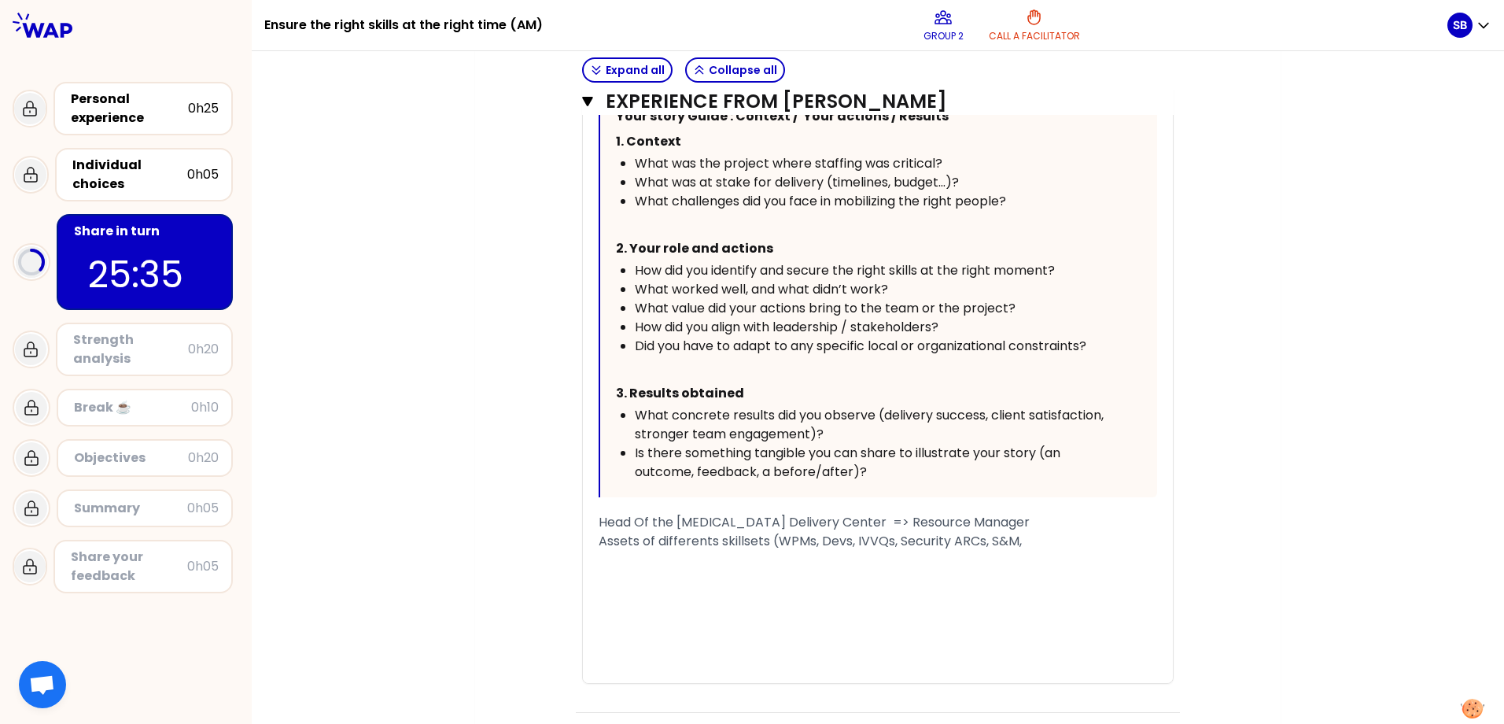
click at [800, 518] on span "Head Of the [MEDICAL_DATA] Delivery Center => Resource Manager" at bounding box center [813, 522] width 431 height 18
click at [690, 521] on span "Head Of the [MEDICAL_DATA] Delivery Center => Resource Manager" at bounding box center [812, 522] width 428 height 18
click at [1050, 551] on div "Assets of differents skillsets (WPMs, Devs, IVVQs, Security ARCs, S&M," at bounding box center [877, 560] width 558 height 19
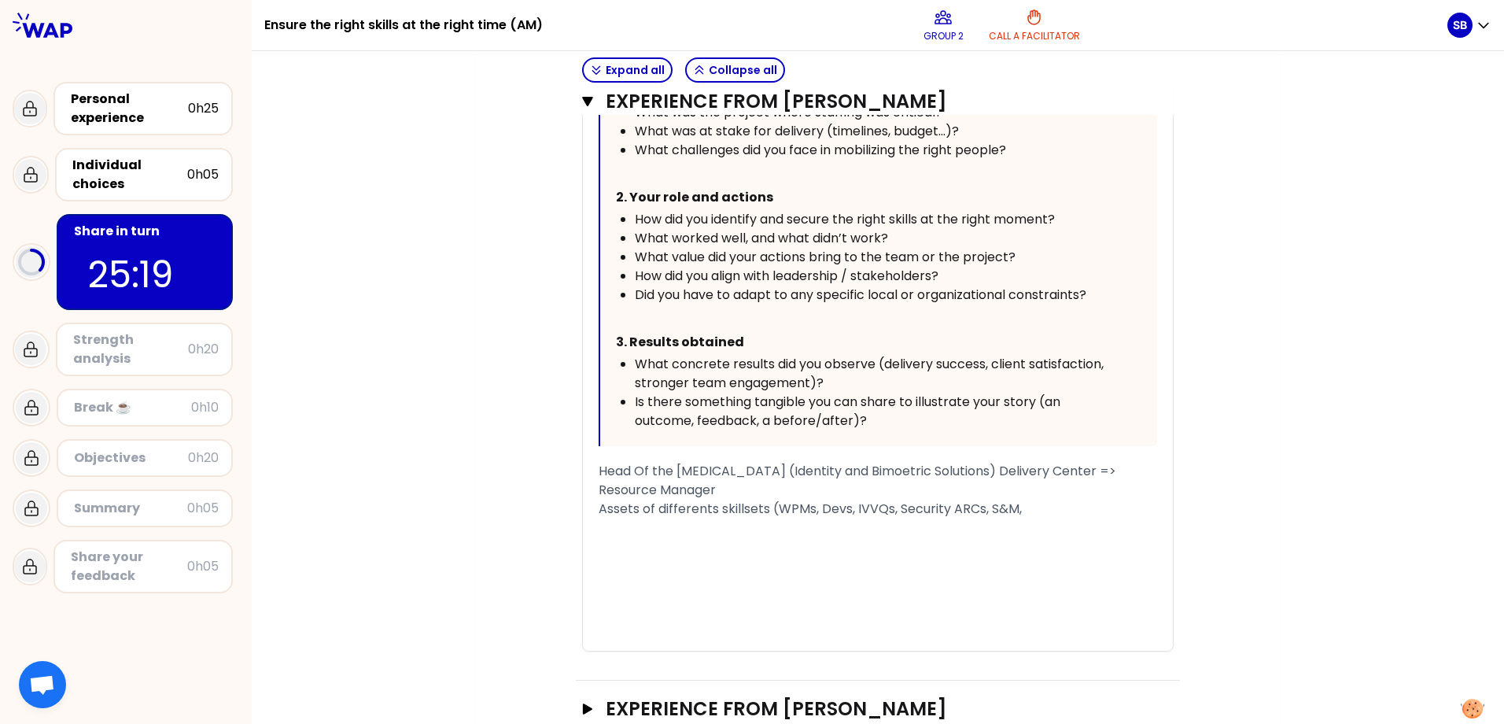
scroll to position [1951, 0]
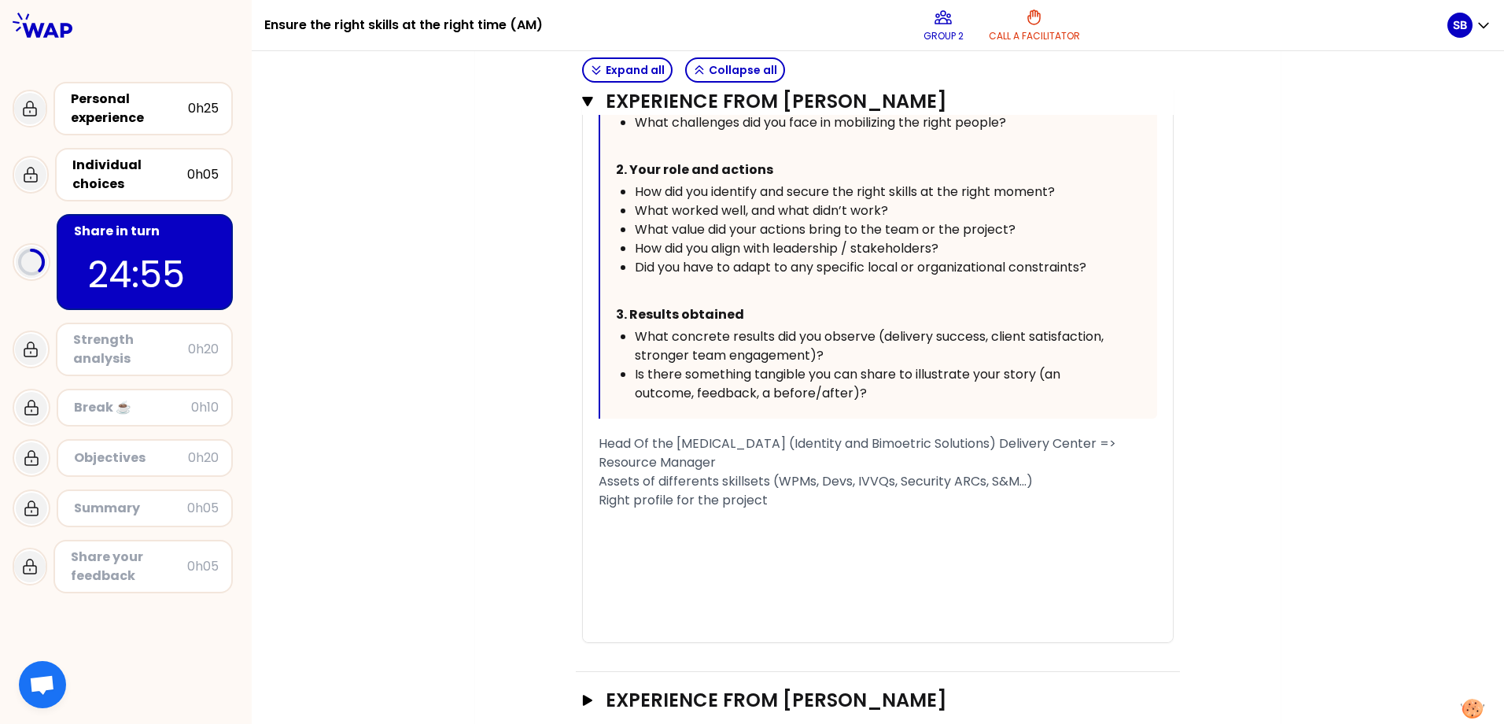
click at [675, 491] on span "Right profile for the project" at bounding box center [682, 500] width 169 height 18
click at [701, 491] on span "Right profile for the project" at bounding box center [682, 500] width 169 height 18
click at [665, 491] on span "Right profile for numbers of projects in parallel :" at bounding box center [745, 500] width 295 height 18
click at [598, 491] on span "Right profiles for numbers of projects in parallel :" at bounding box center [748, 500] width 301 height 18
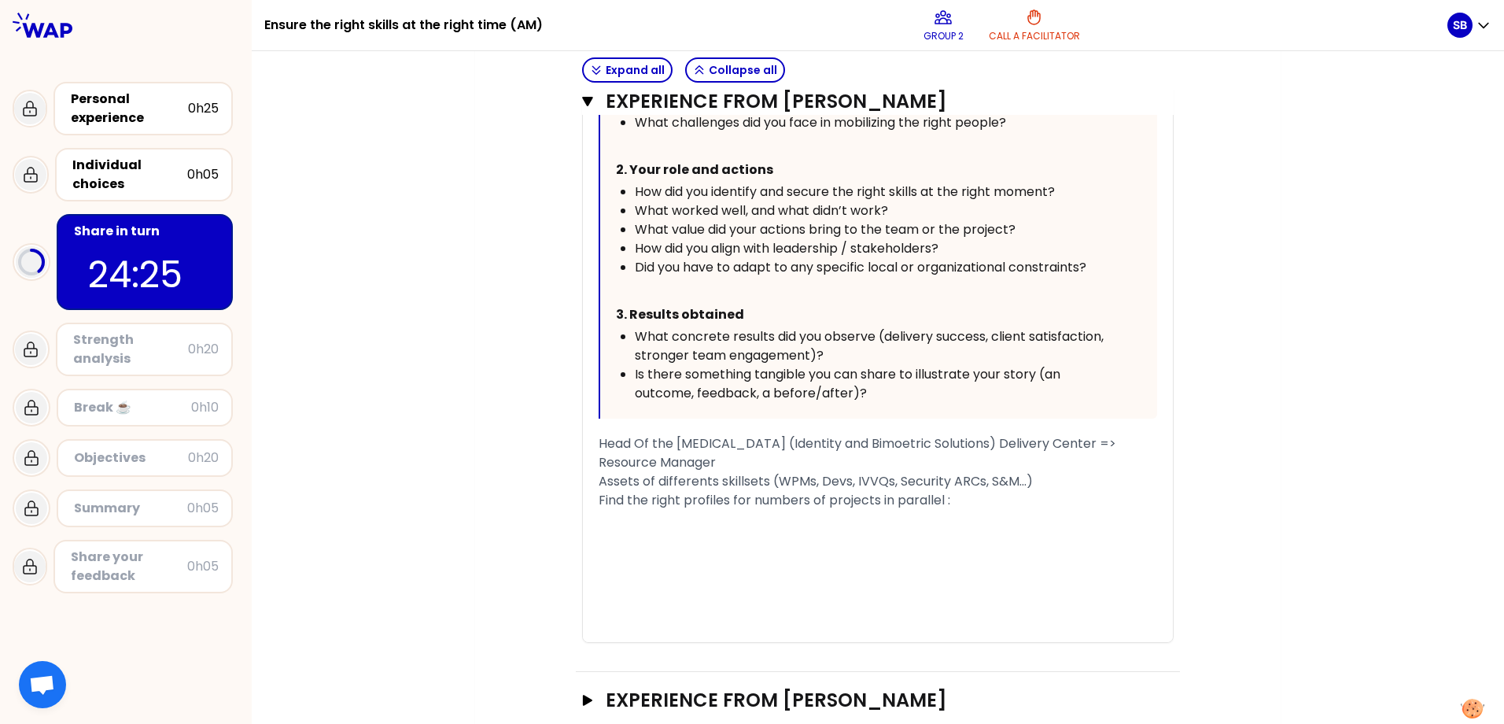
click at [1018, 491] on div "Find the right profiles for numbers of projects in parallel :" at bounding box center [877, 500] width 558 height 19
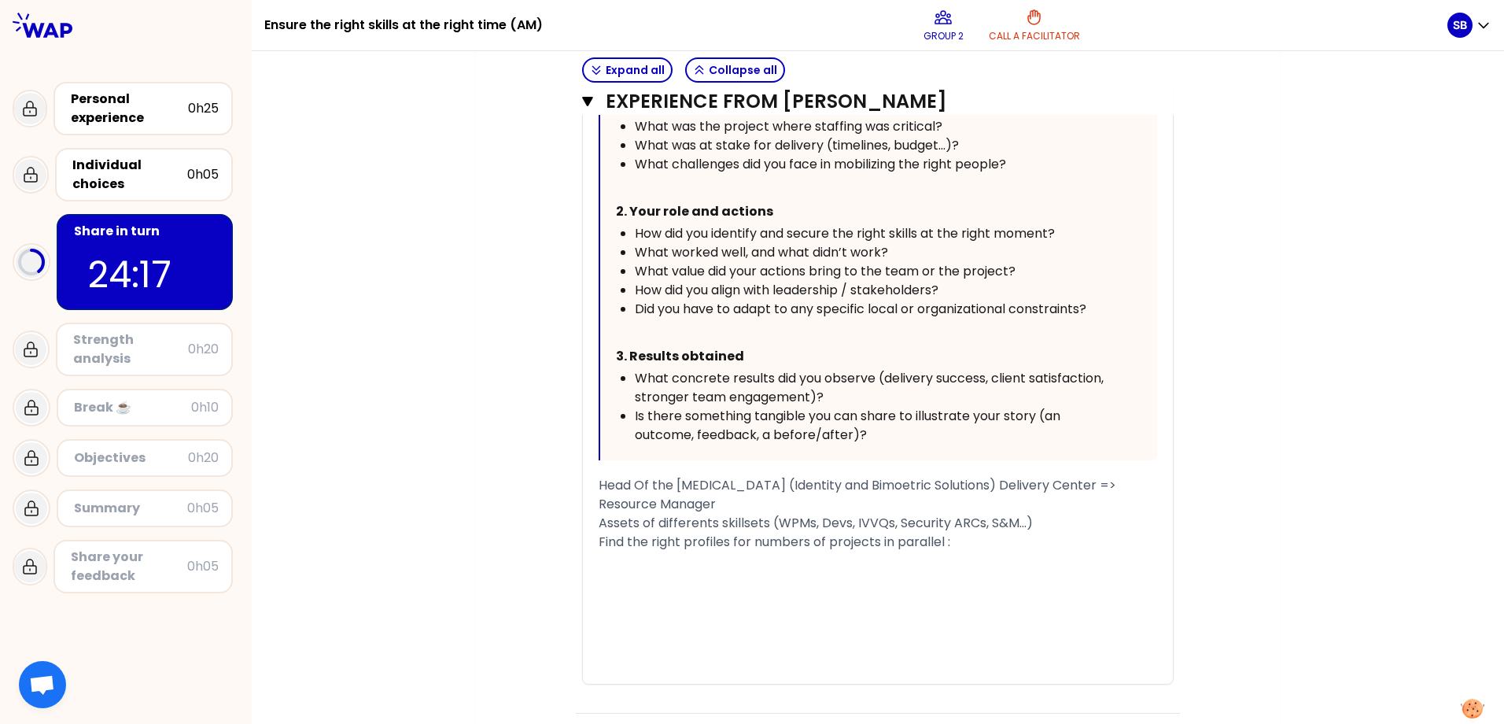
scroll to position [1873, 0]
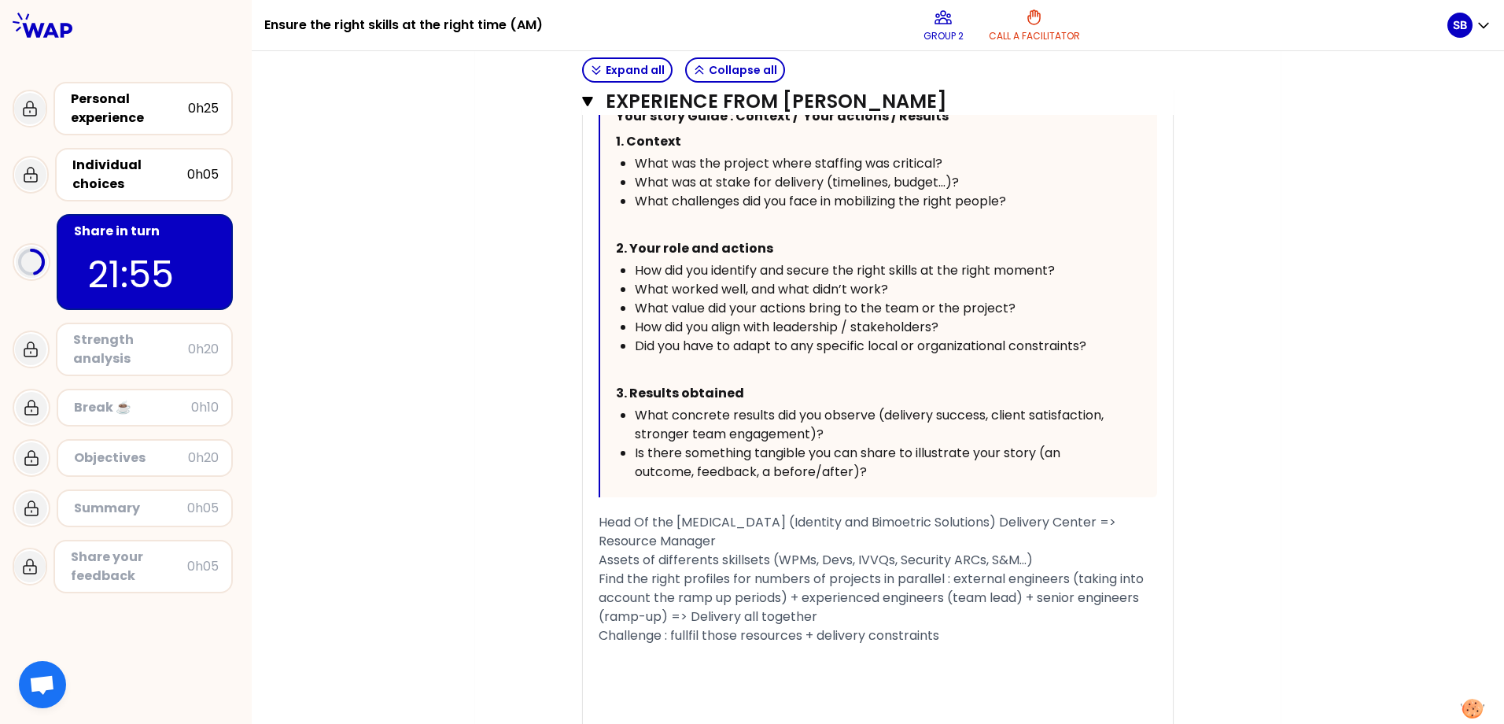
click at [798, 624] on span "Challenge : fullfil those resources + delivery constraints" at bounding box center [768, 635] width 341 height 18
click at [1013, 624] on div "Challenge : fullfil those resources + delivery constraints" at bounding box center [877, 635] width 558 height 19
click at [979, 624] on span "Challenge : fullfil those resources + delivery constraints (4 to 6months)" at bounding box center [818, 635] width 440 height 18
click at [804, 624] on span "Challenge : fullfil those resources + delivery constraints (4 to 6 months)" at bounding box center [819, 635] width 443 height 18
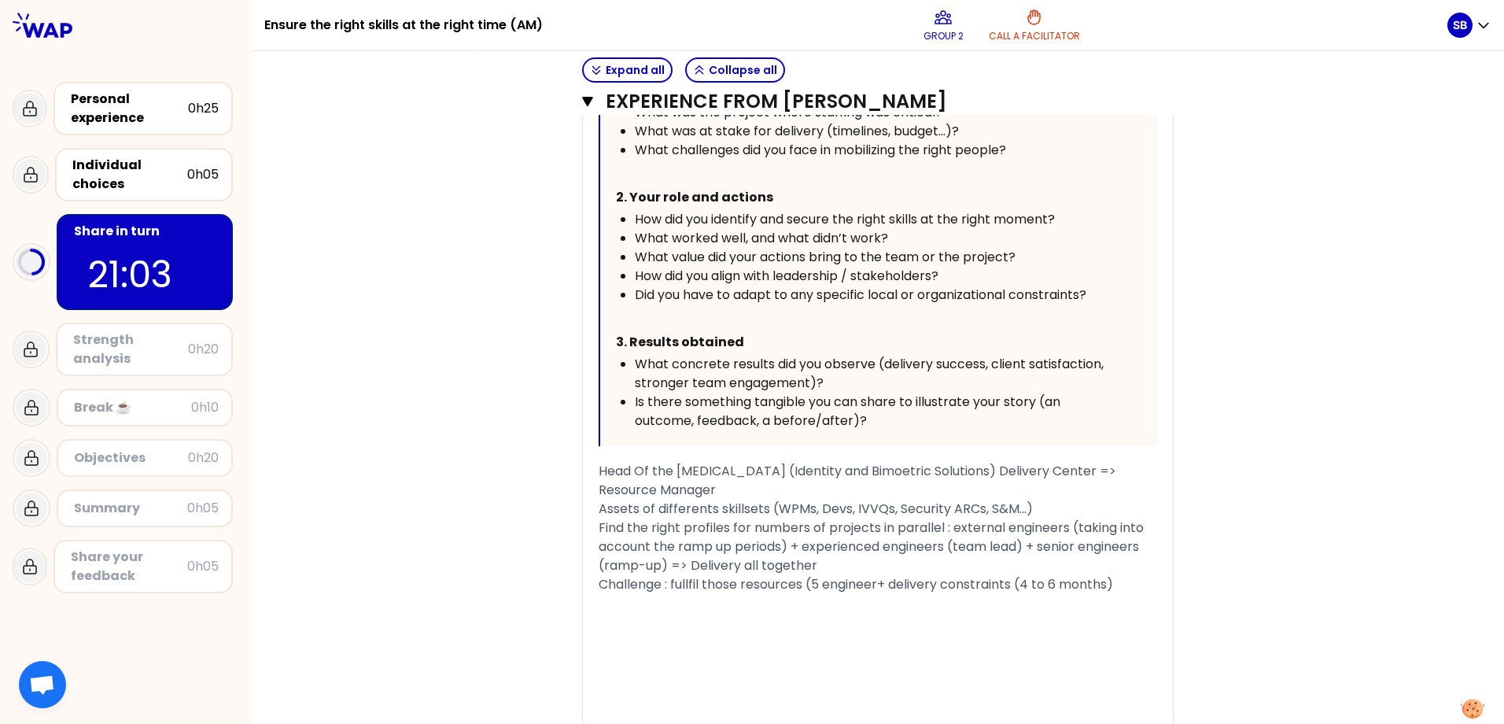
scroll to position [1951, 0]
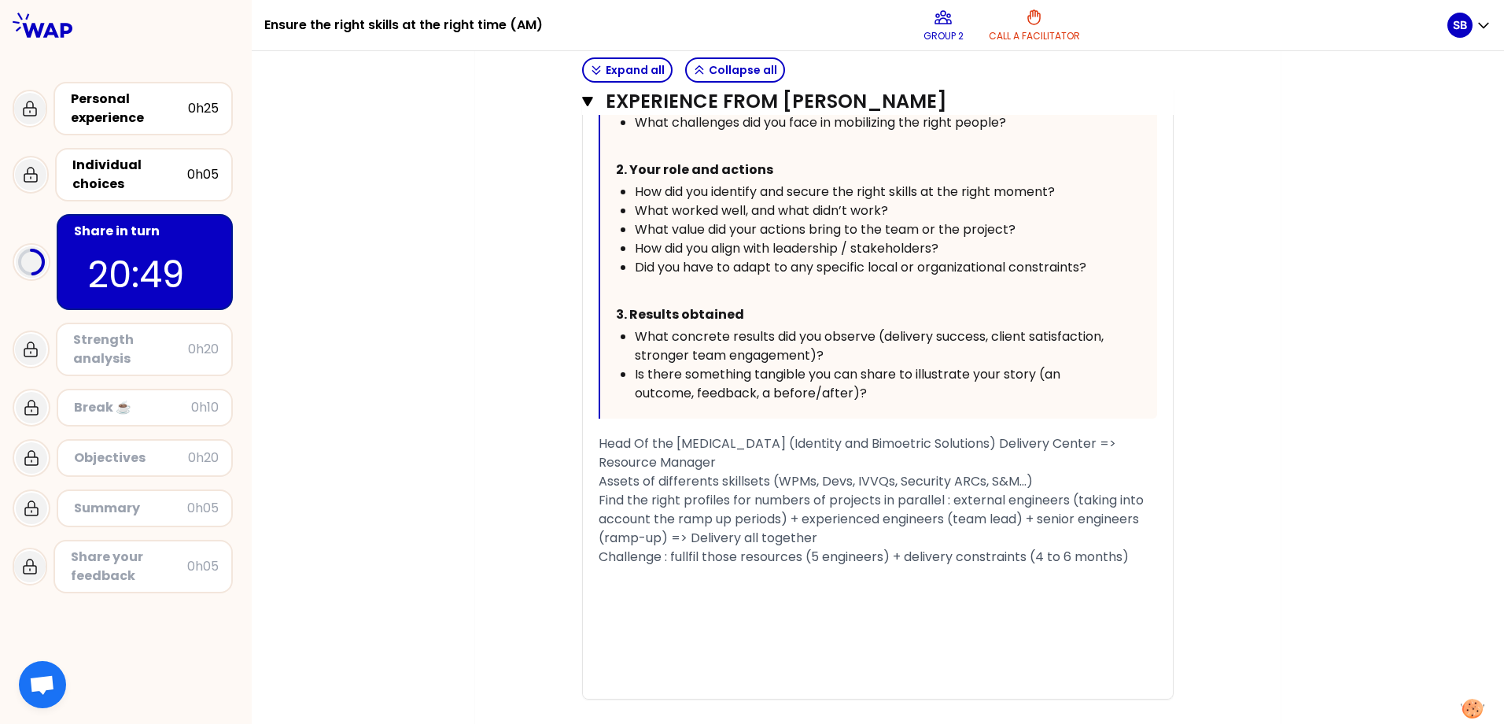
click at [1077, 547] on div "Challenge : fullfil those resources (5 engineers) + delivery constraints (4 to …" at bounding box center [877, 556] width 558 height 19
click at [614, 557] on span "Challenge : fullfil those resources (5 engineers) + delivery constraints (4 to …" at bounding box center [870, 565] width 544 height 37
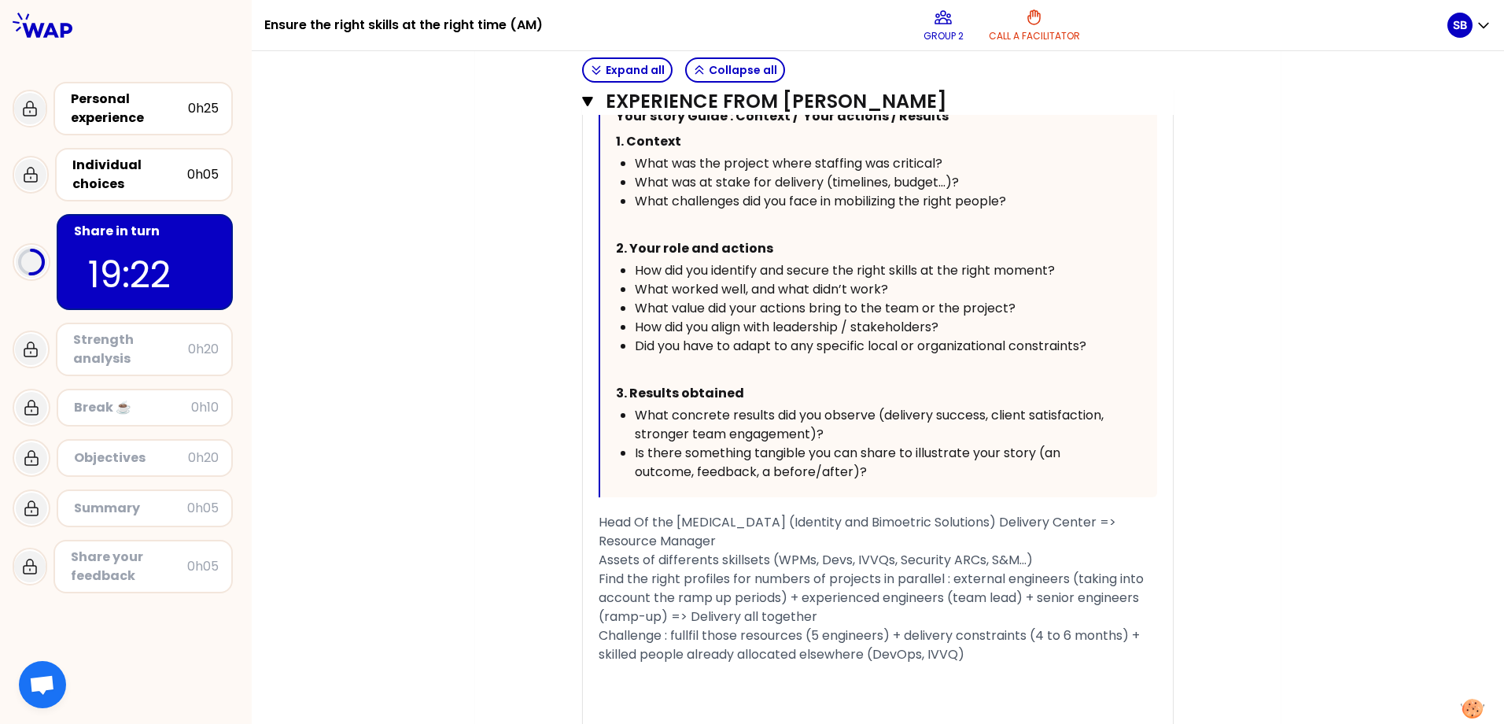
scroll to position [1873, 0]
click at [995, 624] on div "Challenge : fullfil those resources (5 engineers) + delivery constraints (4 to …" at bounding box center [877, 645] width 558 height 38
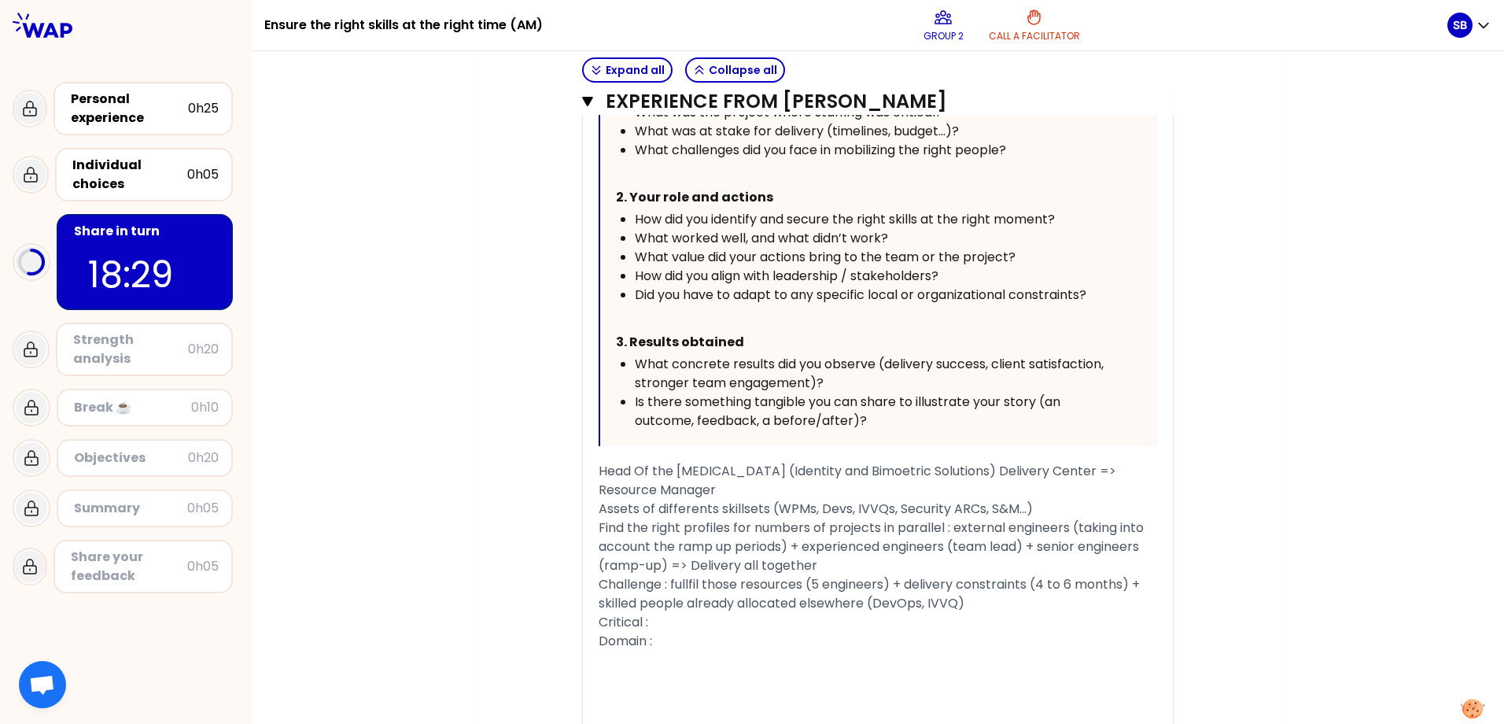
scroll to position [1951, 0]
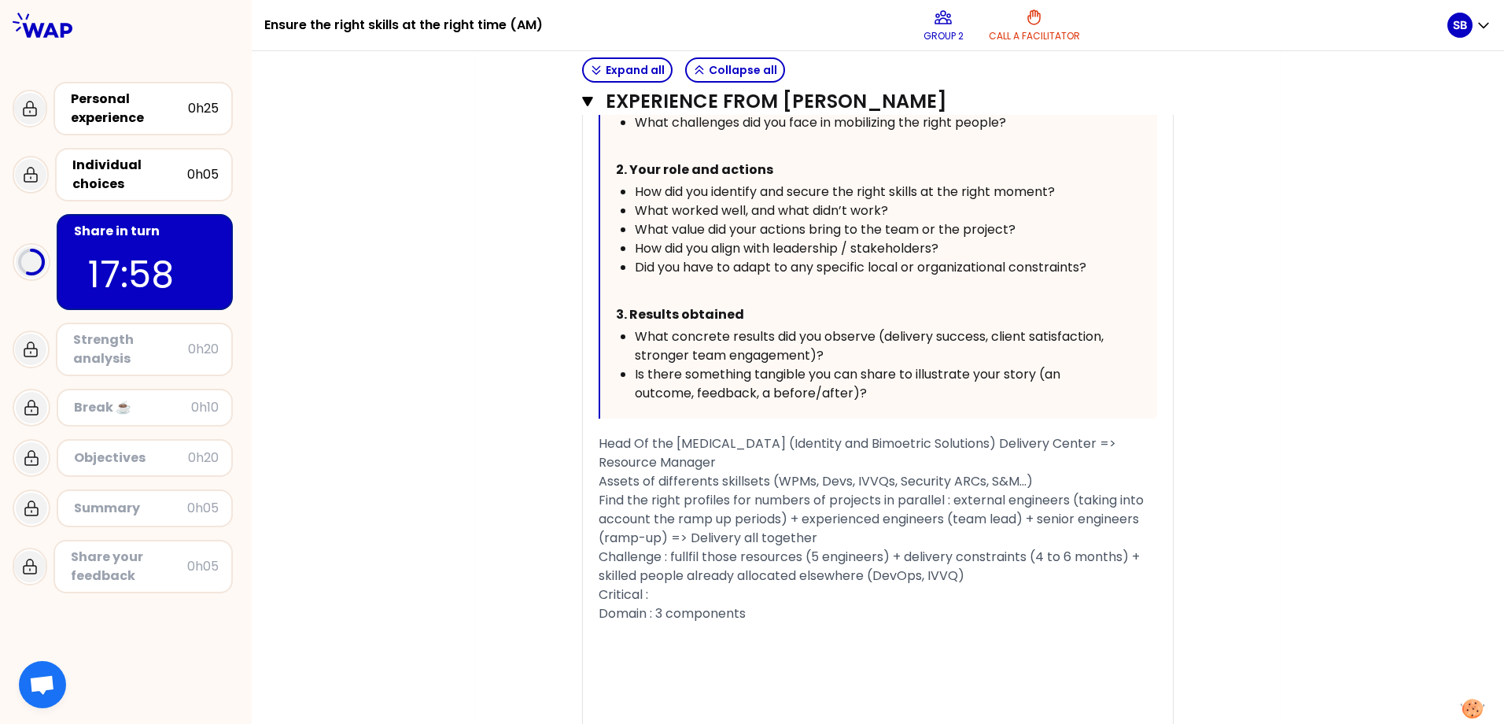
drag, startPoint x: 664, startPoint y: 587, endPoint x: 668, endPoint y: 600, distance: 13.9
click at [664, 604] on span "Domain : 3 components" at bounding box center [671, 613] width 147 height 18
click at [831, 604] on div "Domain : 3 [MEDICAL_DATA] components" at bounding box center [877, 613] width 558 height 19
click at [698, 585] on div "Critical :" at bounding box center [877, 594] width 558 height 19
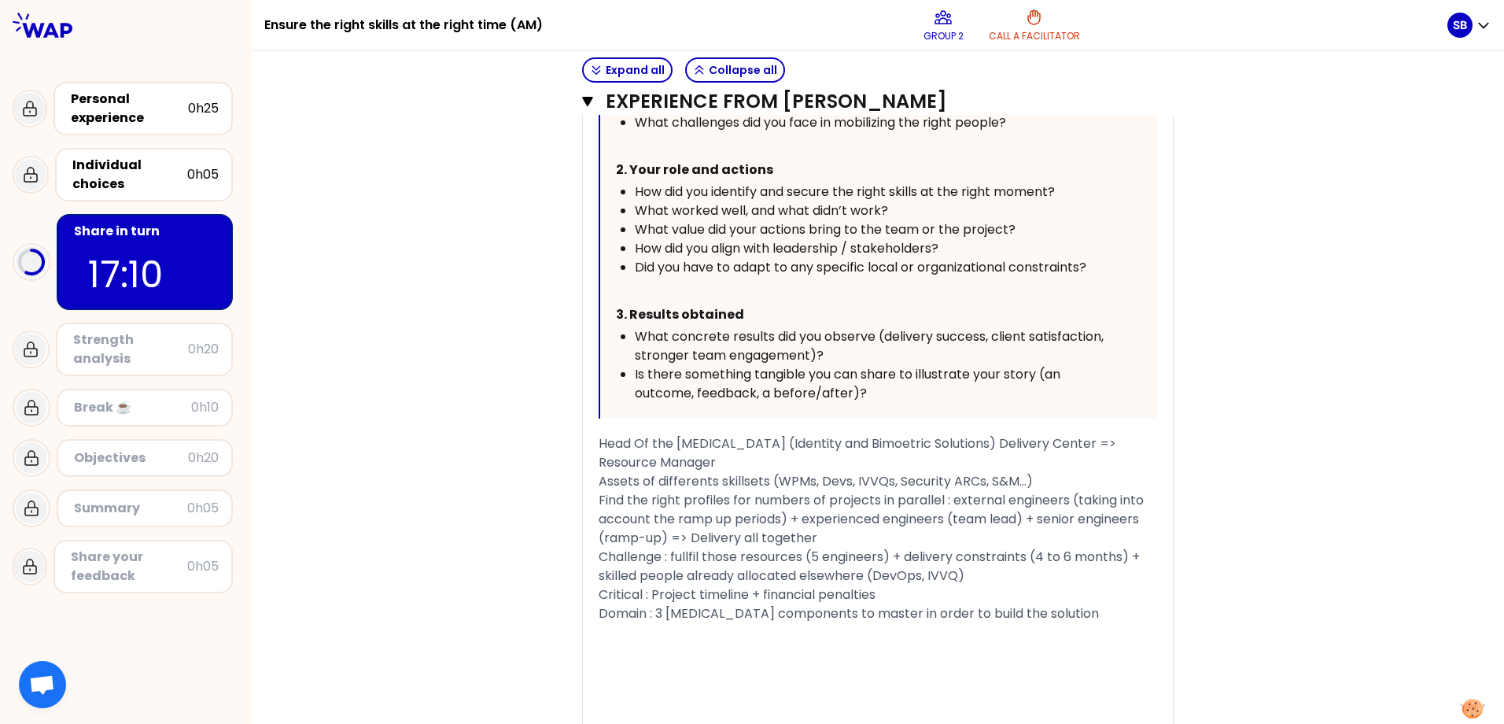
click at [598, 446] on span "Head Of the [MEDICAL_DATA] (Identity and Bimoetric Solutions) Delivery Center =…" at bounding box center [858, 452] width 521 height 37
click at [1064, 604] on div "Domain : 3 [MEDICAL_DATA] components to master in order to build the solution" at bounding box center [877, 613] width 558 height 19
drag, startPoint x: 645, startPoint y: 611, endPoint x: 838, endPoint y: 612, distance: 192.7
click at [838, 623] on div "Results : Secured the project delivery" at bounding box center [877, 632] width 558 height 19
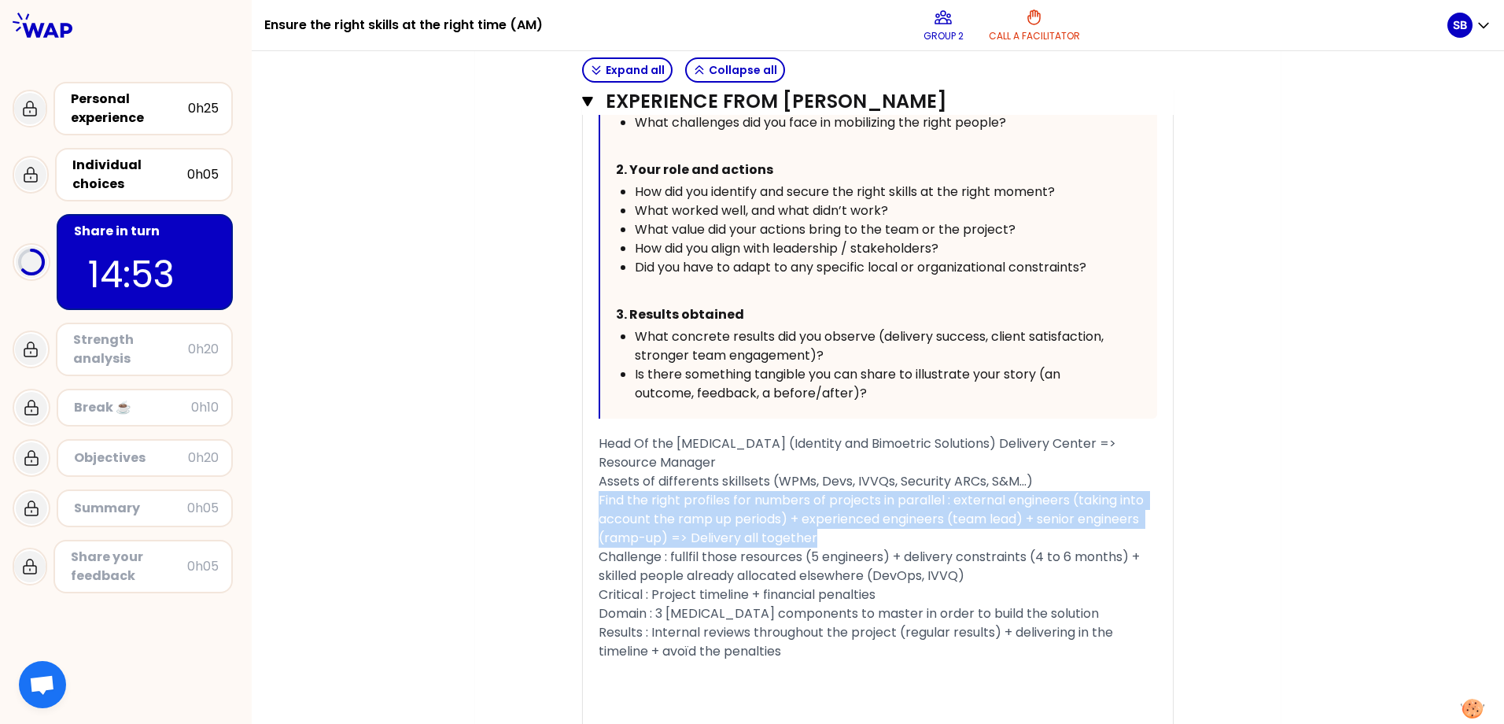
drag, startPoint x: 820, startPoint y: 516, endPoint x: 564, endPoint y: 484, distance: 258.4
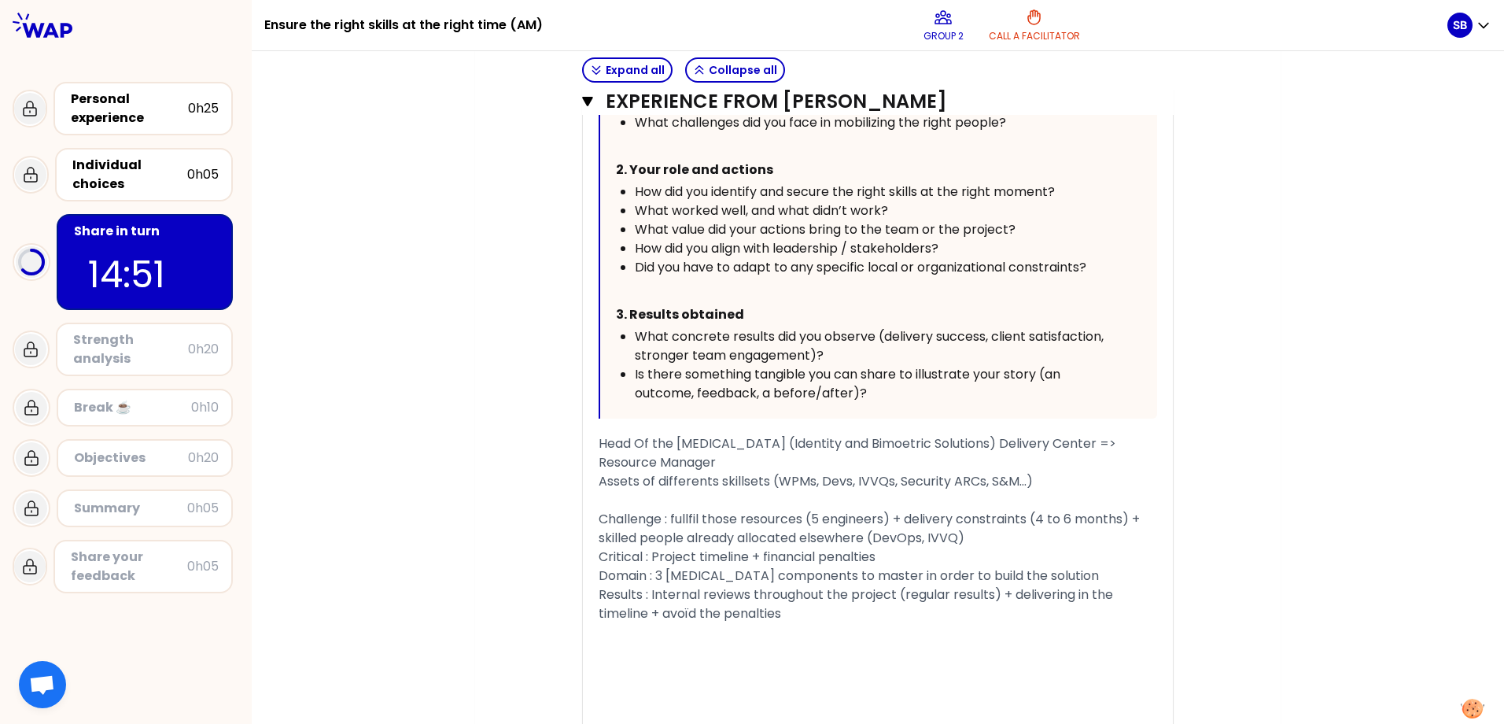
click at [979, 516] on div "Challenge : fullfil those resources (5 engineers) + delivery constraints (4 to …" at bounding box center [877, 529] width 558 height 38
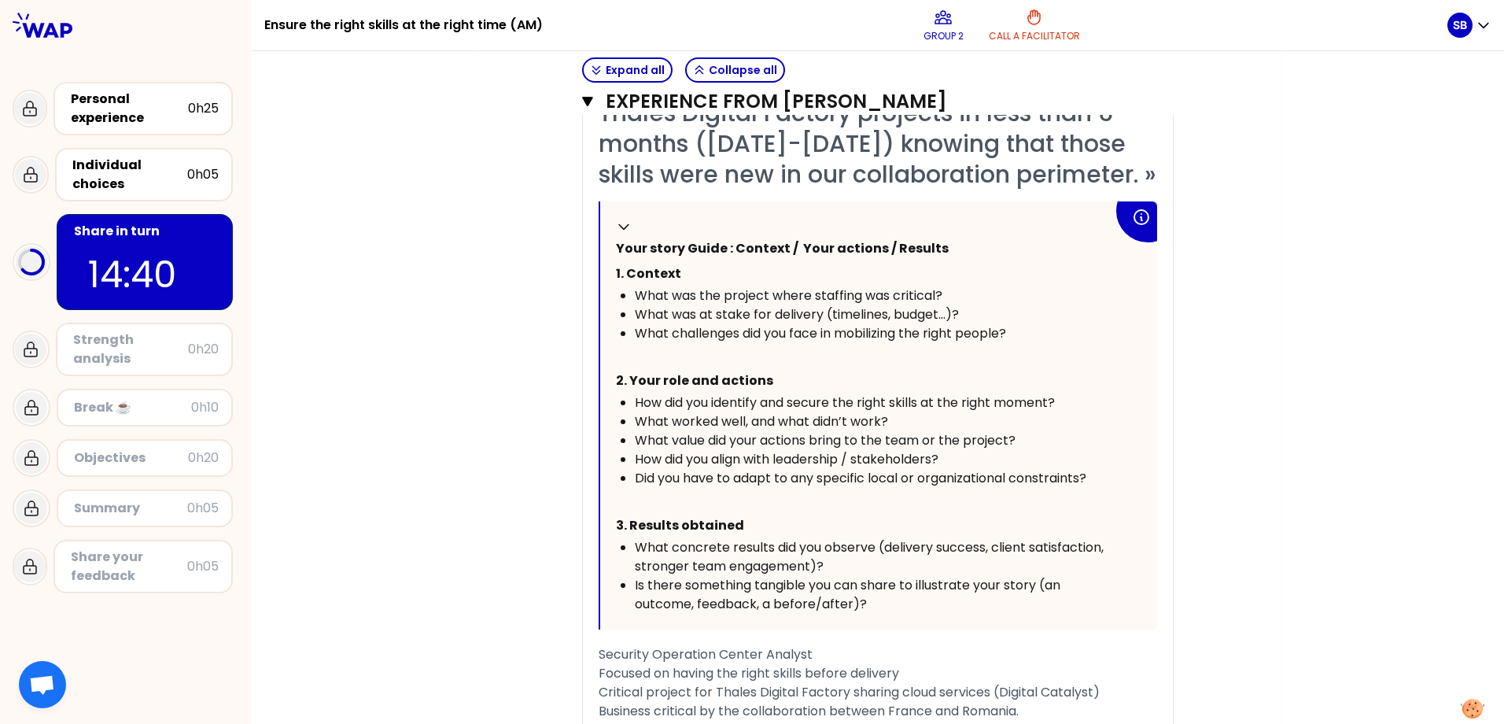
scroll to position [419, 0]
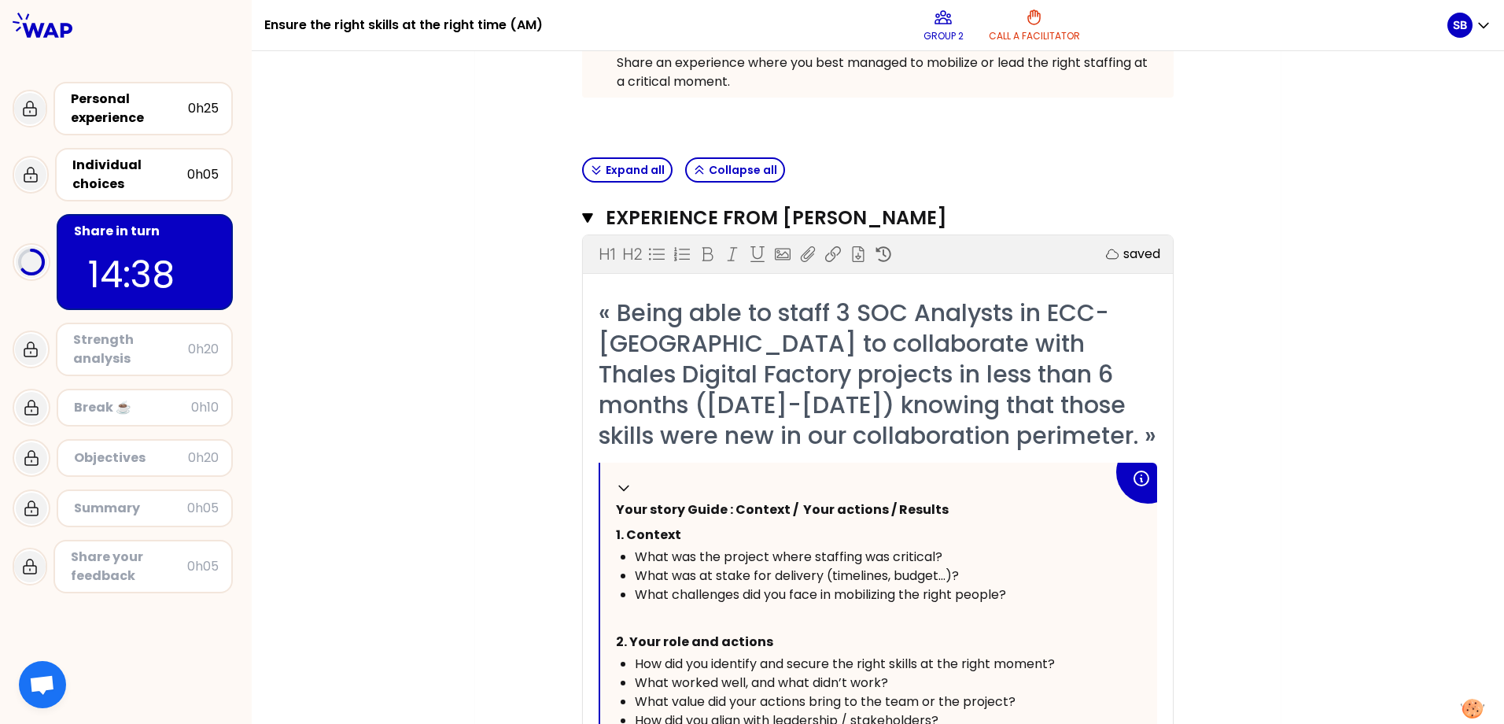
click at [736, 374] on span "« Being able to staff 3 SOC Analysts in ECC-[GEOGRAPHIC_DATA] to collaborate wi…" at bounding box center [877, 374] width 558 height 157
click at [583, 214] on icon "button" at bounding box center [587, 217] width 11 height 9
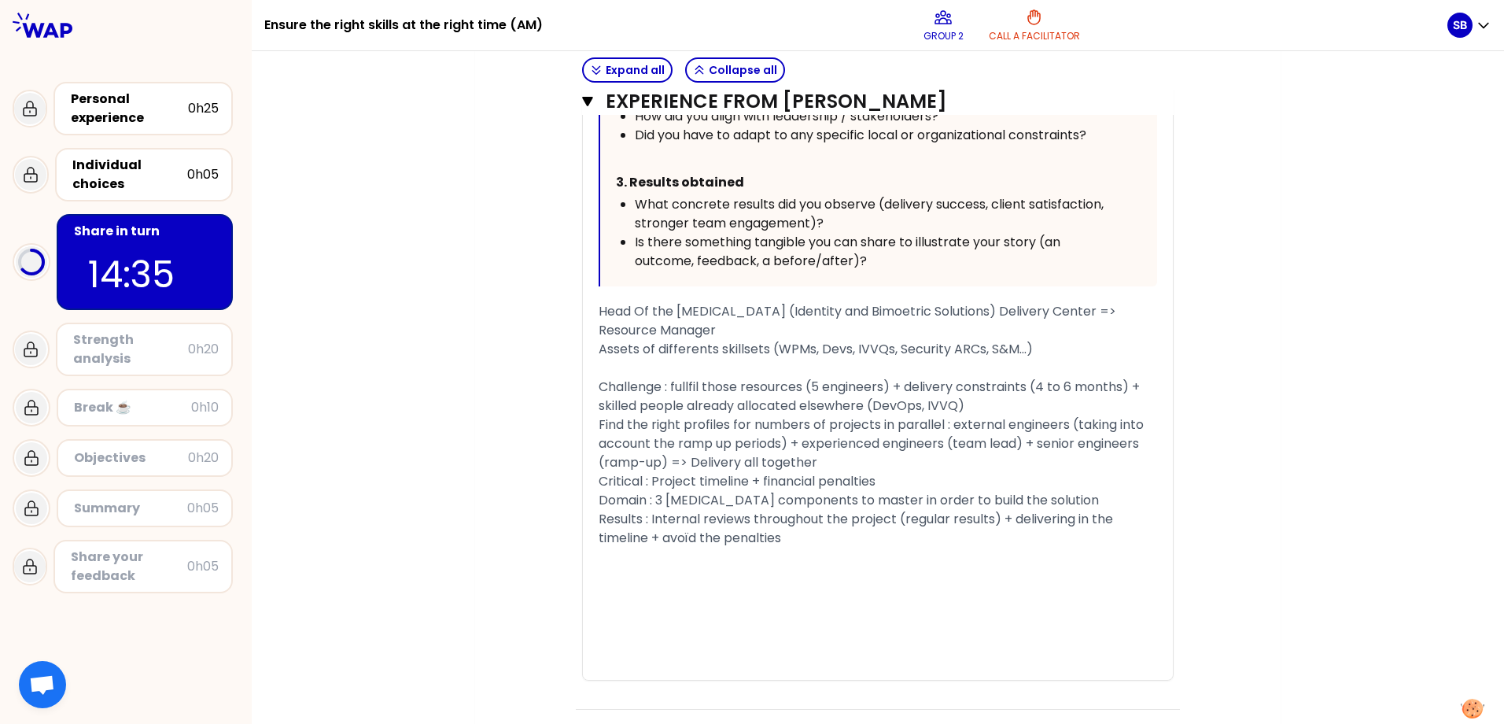
scroll to position [1206, 0]
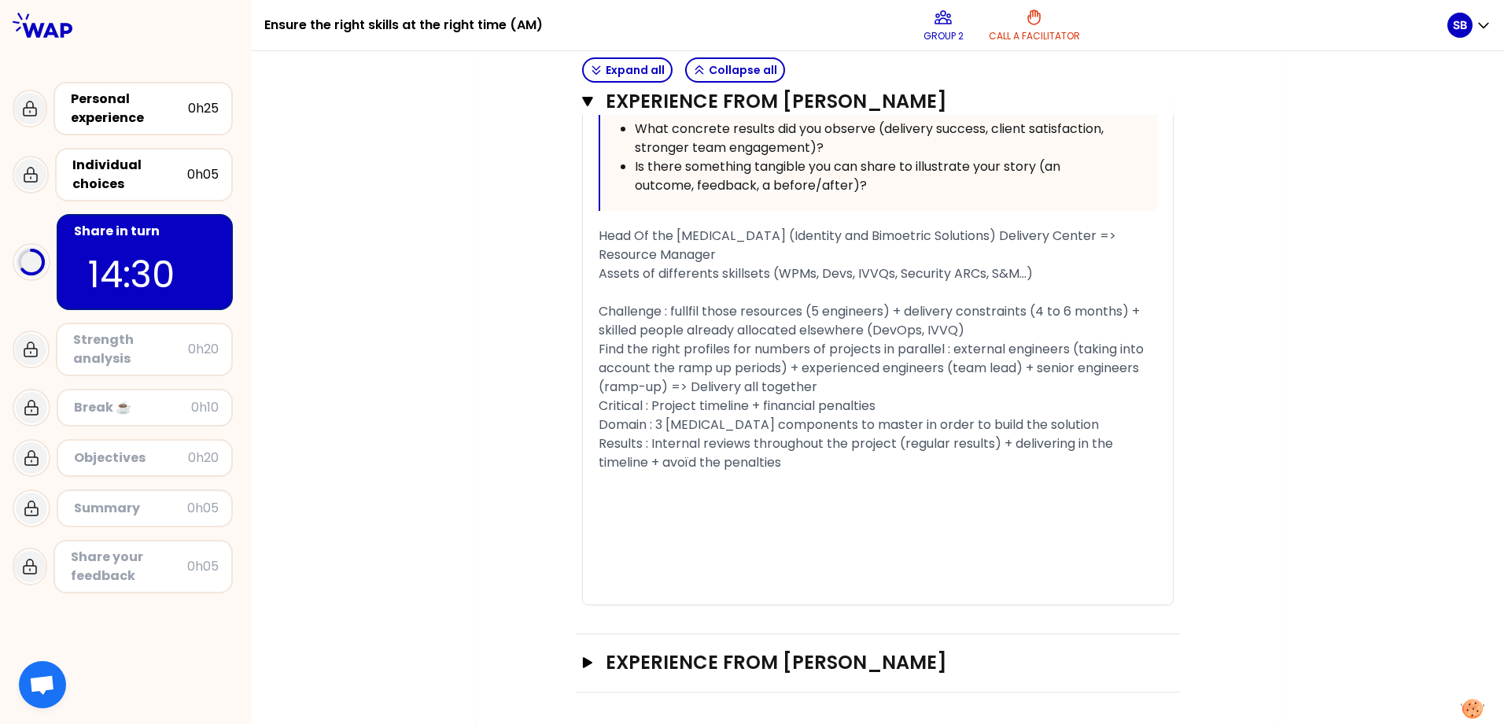
click at [916, 406] on div "Critical : Project timeline + financial penalties" at bounding box center [877, 405] width 558 height 19
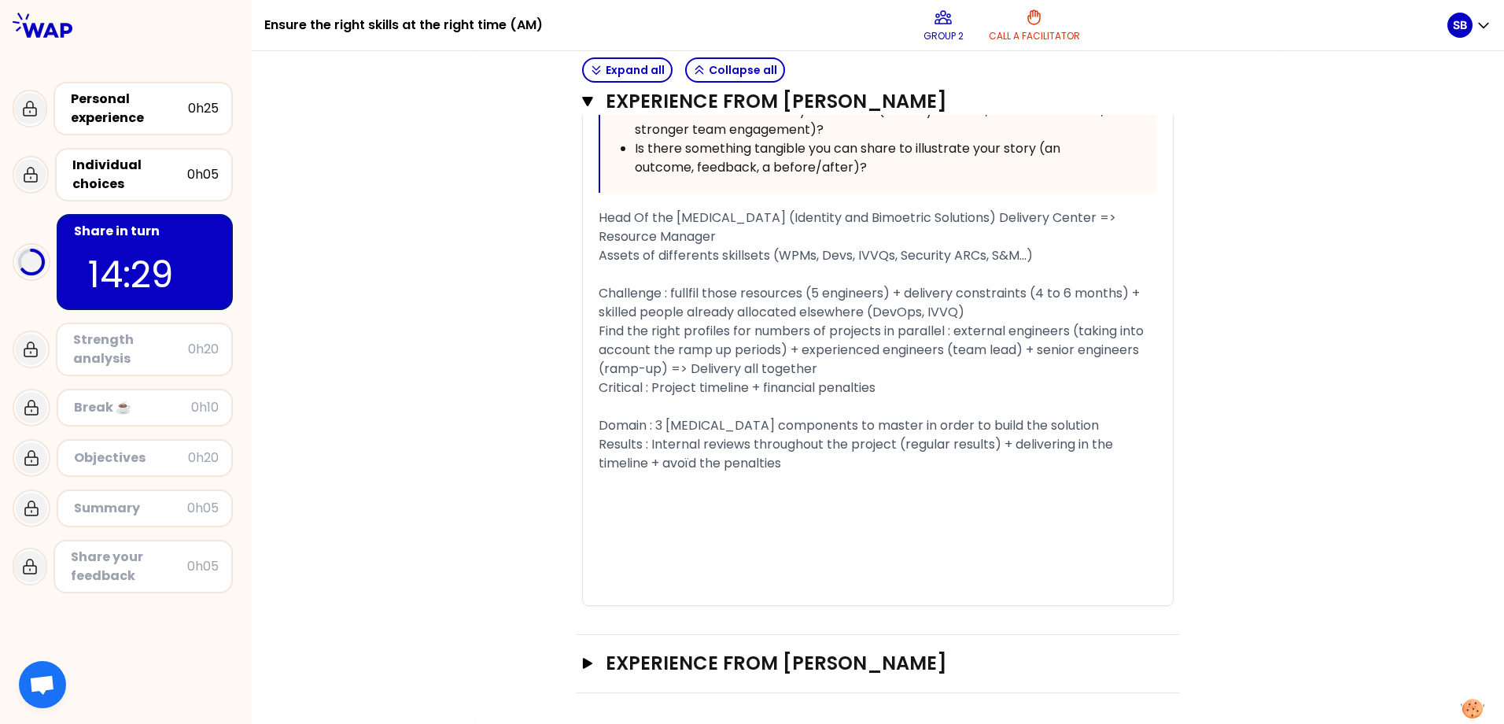
click at [808, 378] on div "Find the right profiles for numbers of projects in parallel : external engineer…" at bounding box center [877, 350] width 558 height 57
click at [808, 369] on div "Find the right profiles for numbers of projects in parallel : external engineer…" at bounding box center [877, 350] width 558 height 57
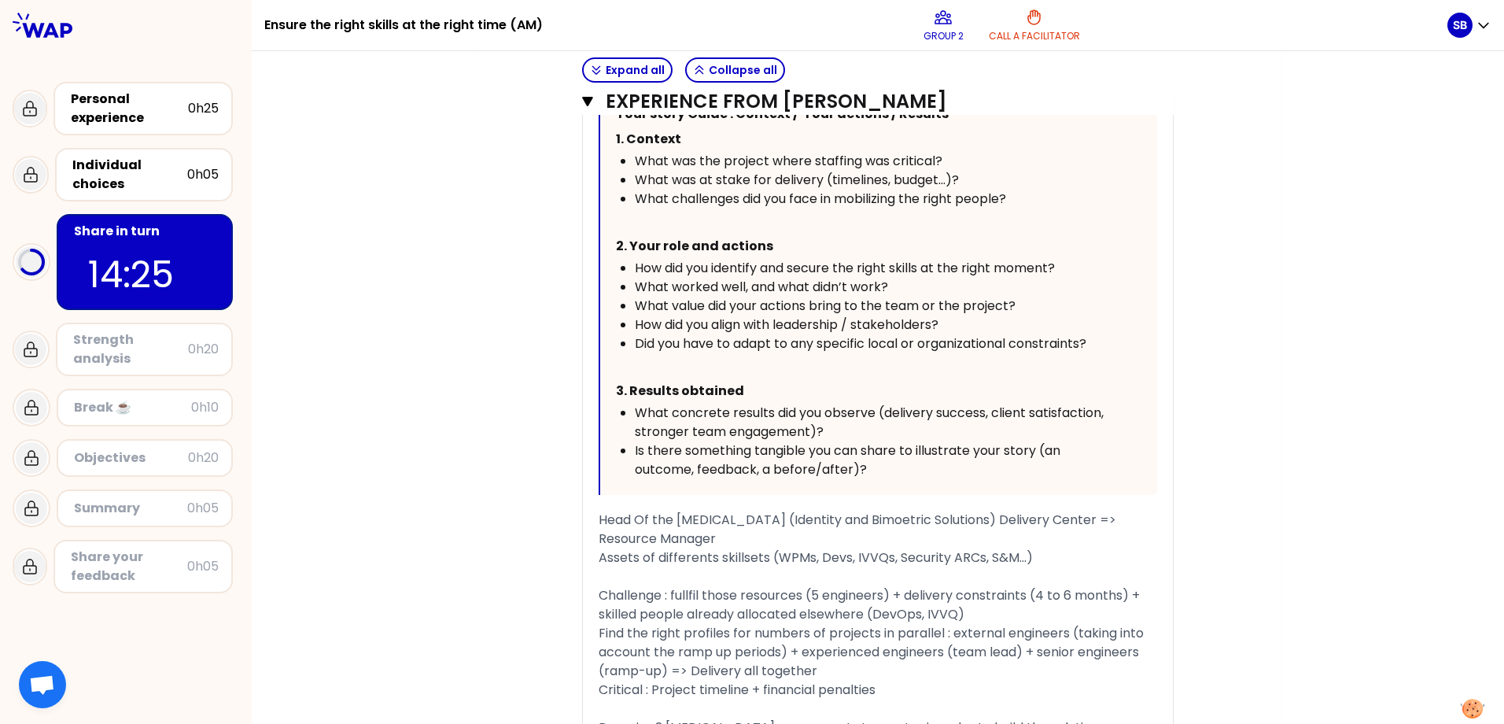
scroll to position [1218, 0]
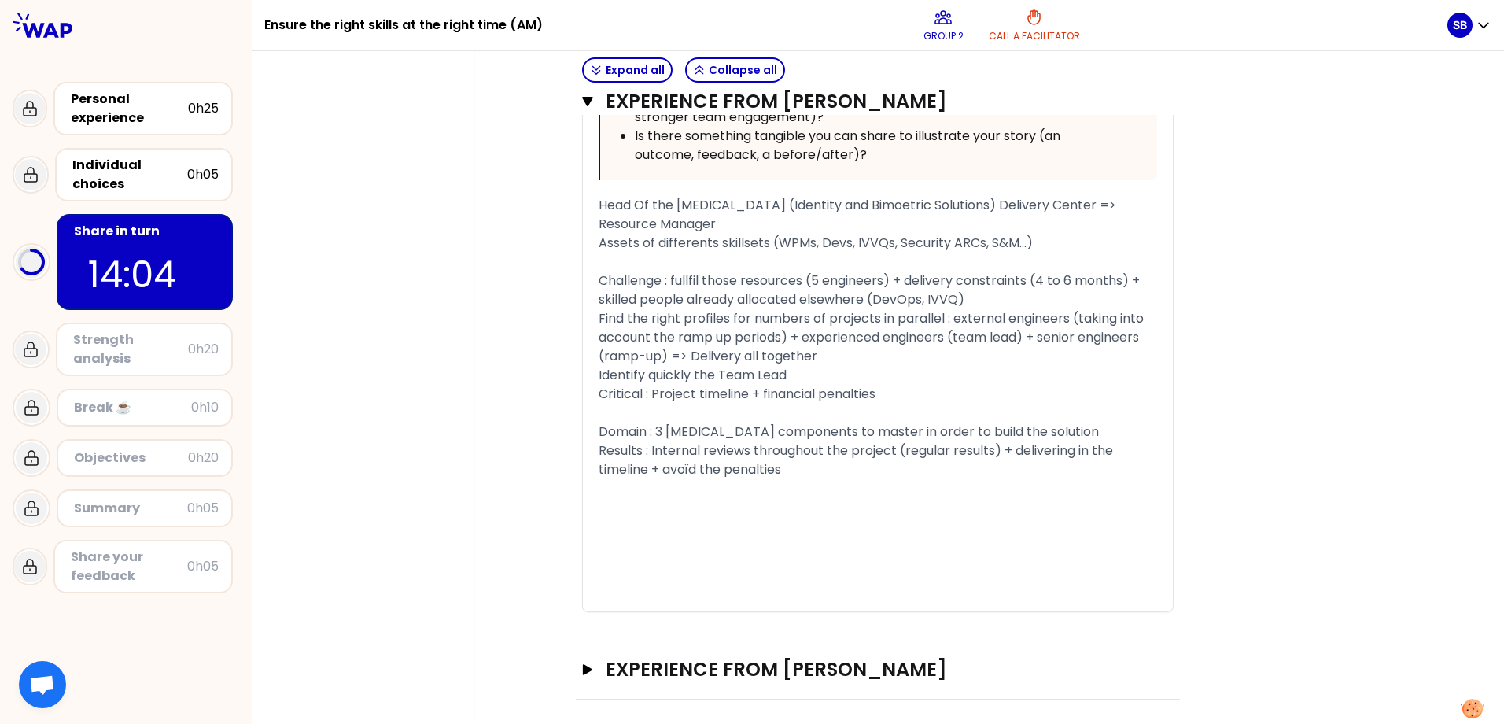
click at [643, 356] on span "Find the right profiles for numbers of projects in parallel : external engineer…" at bounding box center [872, 346] width 548 height 75
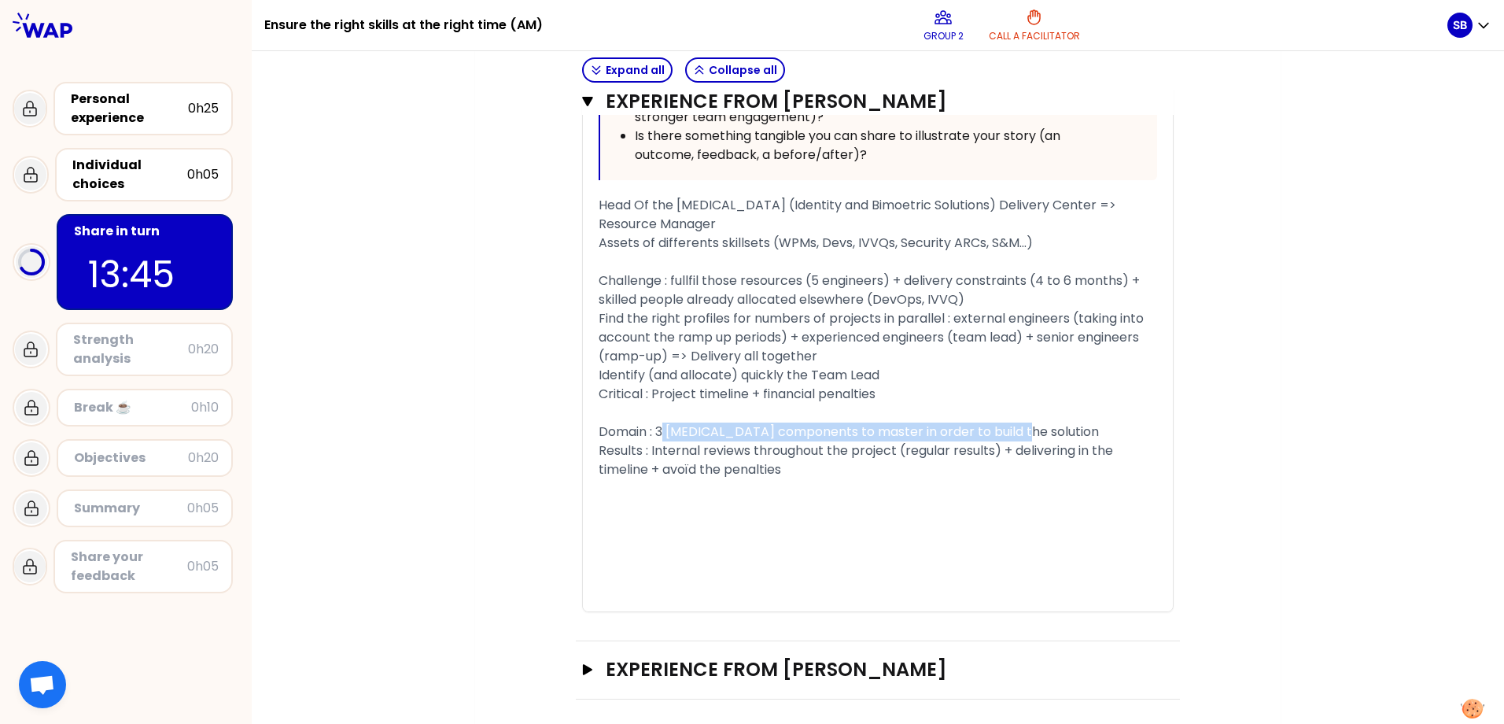
drag, startPoint x: 1011, startPoint y: 430, endPoint x: 659, endPoint y: 422, distance: 352.4
click at [659, 422] on div "Domain : 3 [MEDICAL_DATA] components to master in order to build the solution" at bounding box center [877, 431] width 558 height 19
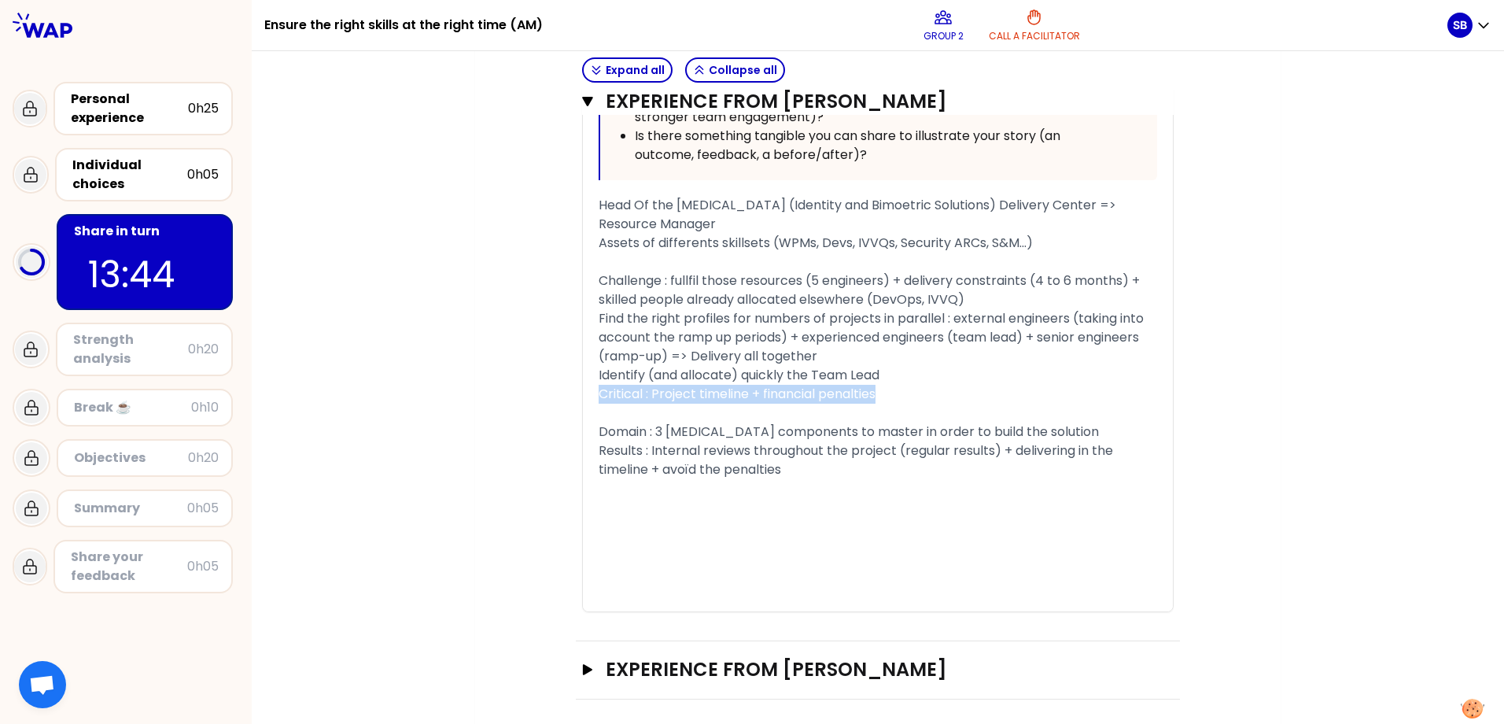
drag, startPoint x: 878, startPoint y: 393, endPoint x: 584, endPoint y: 391, distance: 294.1
click at [584, 391] on div "« Having a lot of experienced resources allocated to various projects, I was ch…" at bounding box center [878, 83] width 590 height 1055
click at [682, 252] on div "﻿" at bounding box center [877, 261] width 558 height 19
click at [1051, 234] on div "Assets of differents skillsets (WPMs, Devs, IVVQs, Security ARCs, S&M...)" at bounding box center [877, 243] width 558 height 19
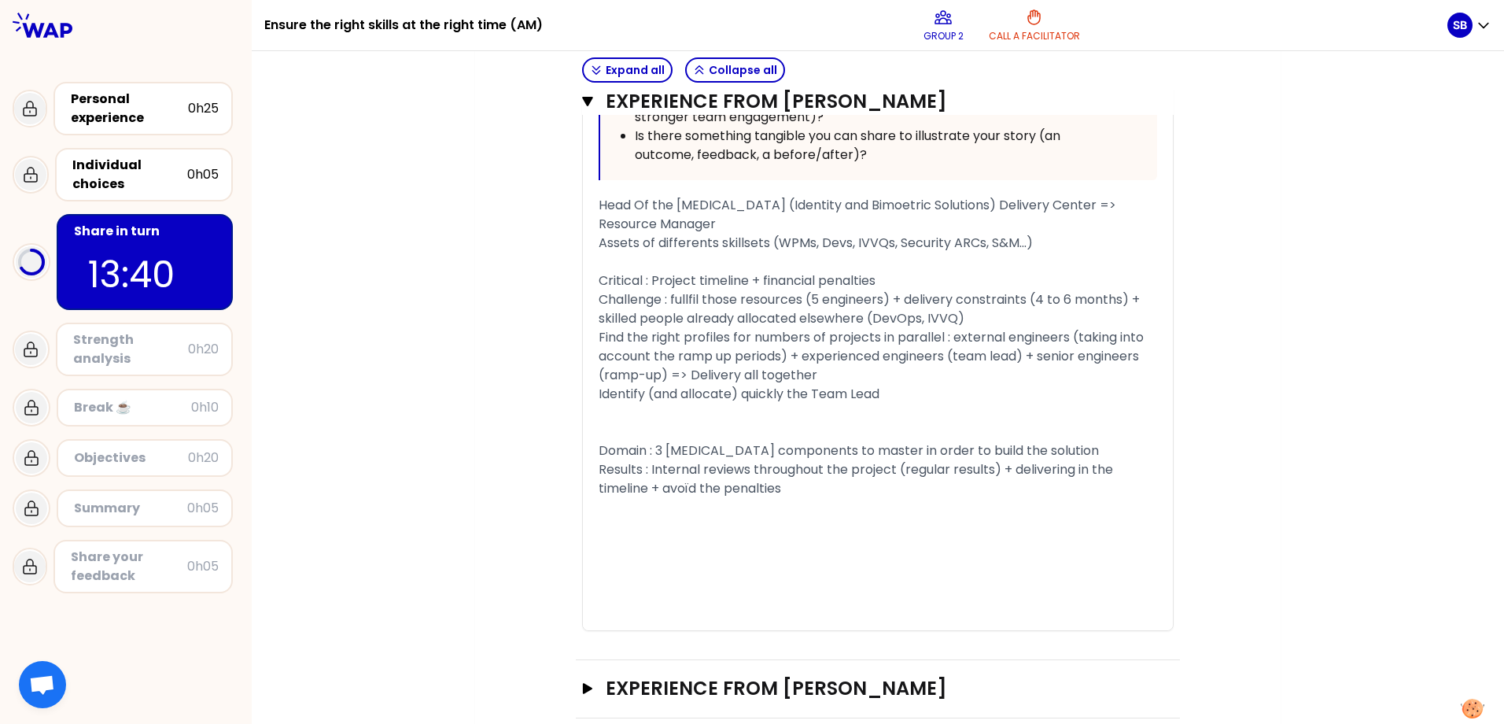
click at [962, 271] on div "Critical : Project timeline + financial penalties" at bounding box center [877, 280] width 558 height 19
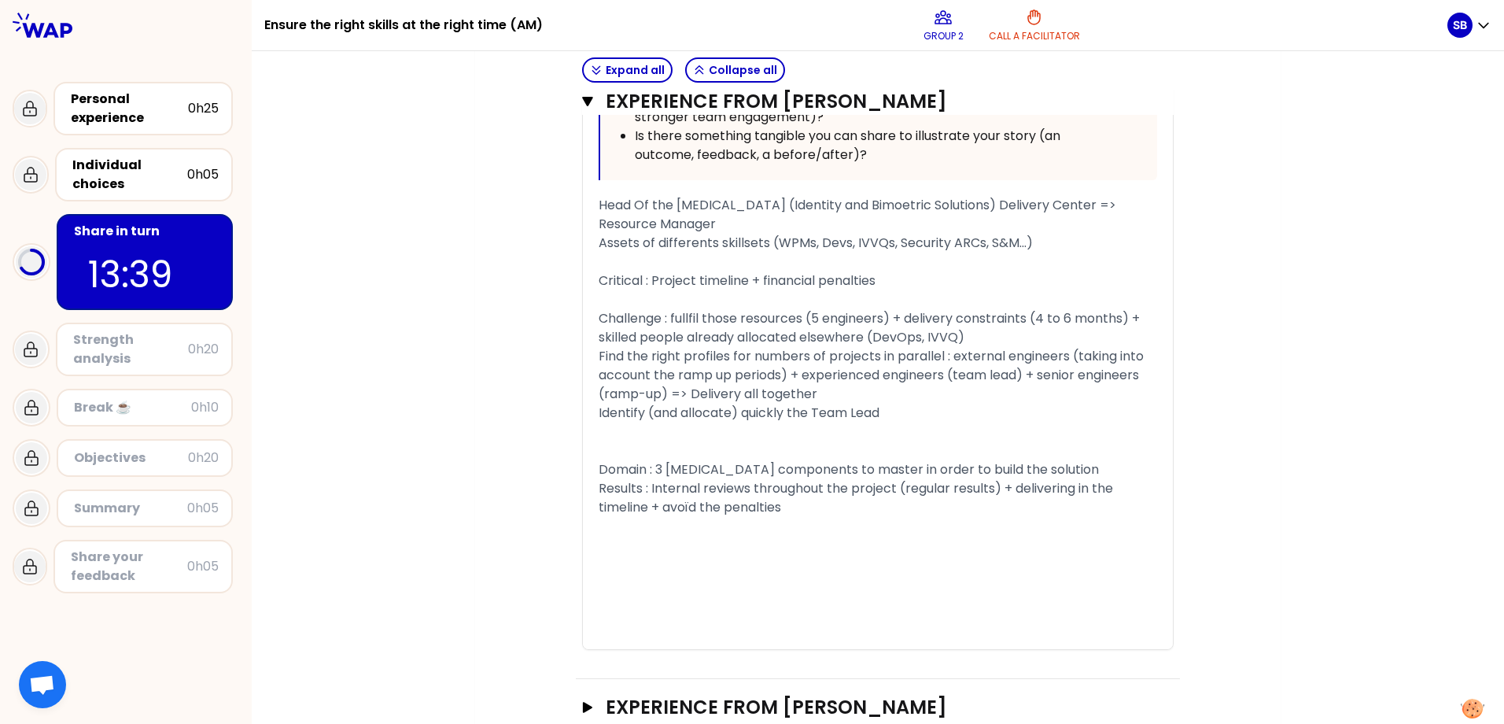
click at [691, 446] on div "﻿" at bounding box center [877, 450] width 558 height 19
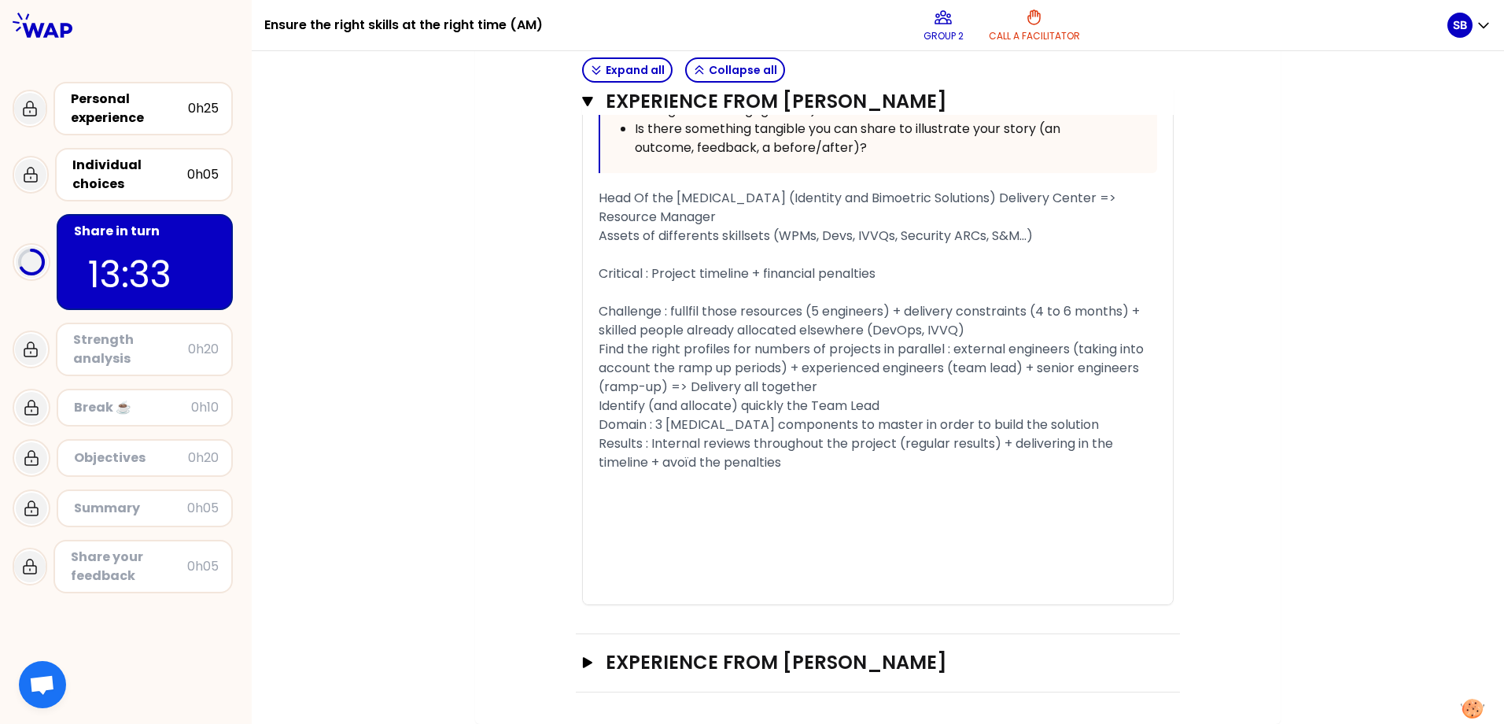
scroll to position [1206, 0]
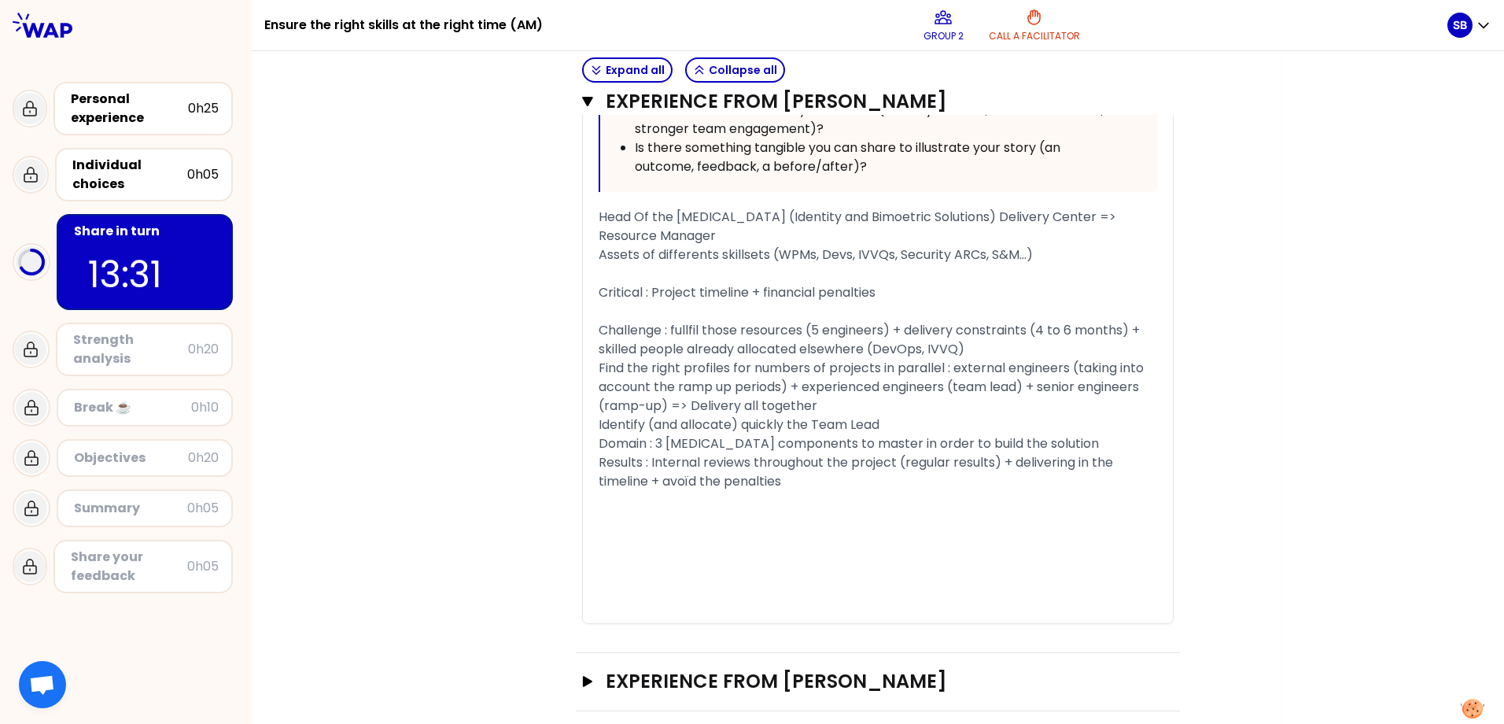
click at [1077, 434] on div "Domain : 3 [MEDICAL_DATA] components to master in order to build the solution" at bounding box center [877, 443] width 558 height 19
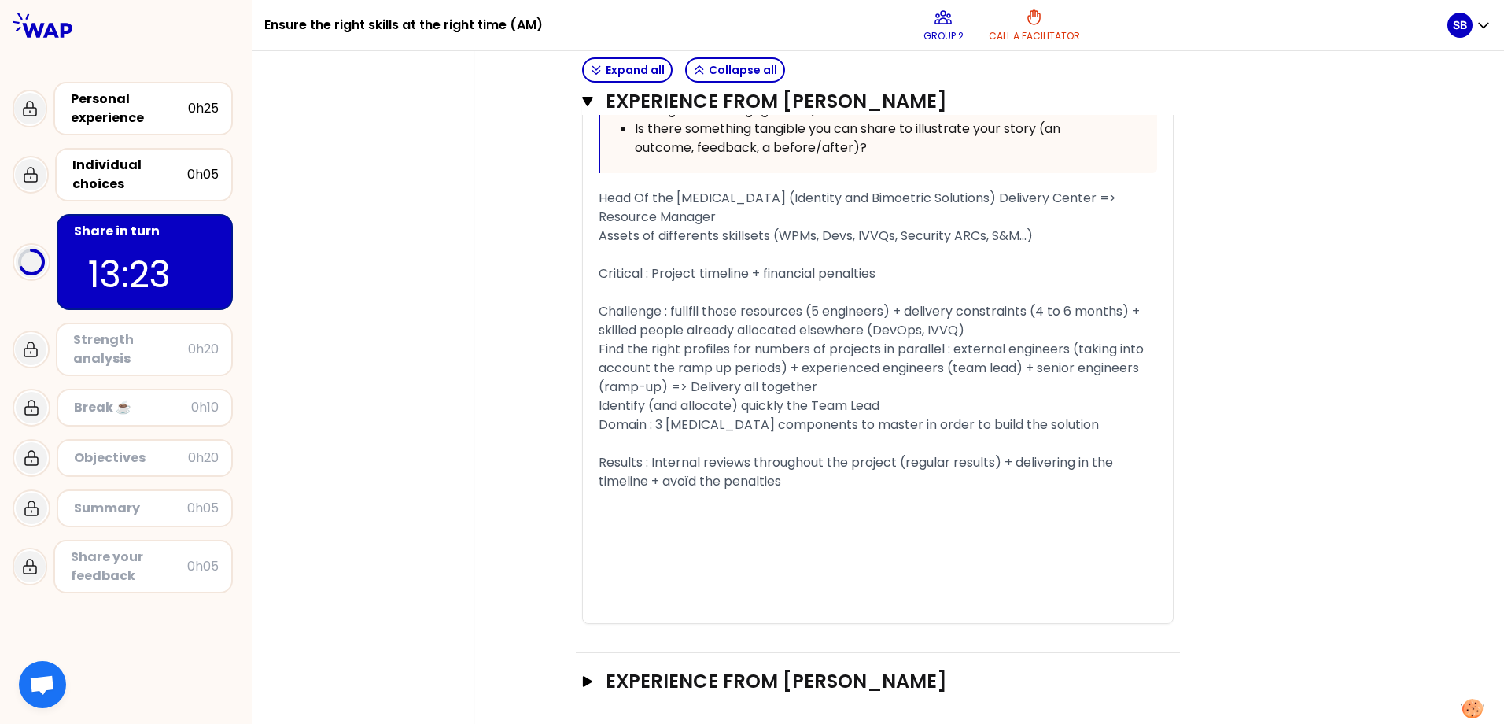
click at [625, 264] on span "Critical : Project timeline + financial penalties" at bounding box center [736, 273] width 277 height 18
click at [636, 302] on span "Challenge : fullfil those resources (5 engineers) + delivery constraints (4 to …" at bounding box center [870, 320] width 544 height 37
click at [616, 453] on span "Results : Internal reviews throughout the project (regular results) + deliverin…" at bounding box center [856, 471] width 517 height 37
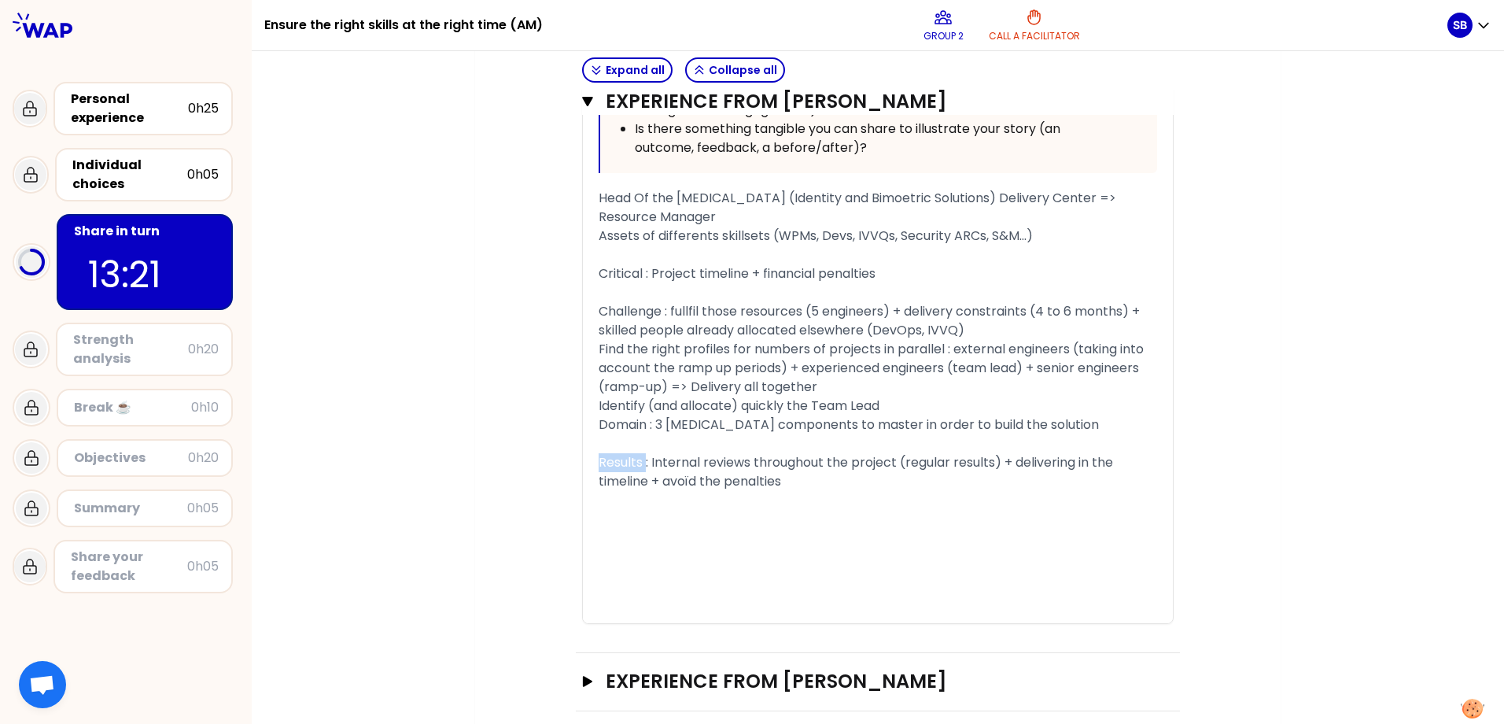
click at [616, 453] on span "Results : Internal reviews throughout the project (regular results) + deliverin…" at bounding box center [856, 471] width 517 height 37
click at [657, 302] on span "Challenge : fullfil those resources (5 engineers) + delivery constraints (4 to …" at bounding box center [870, 320] width 544 height 37
click at [743, 344] on span "Find the right profiles for numbers of projects in parallel : external engineer…" at bounding box center [872, 377] width 548 height 75
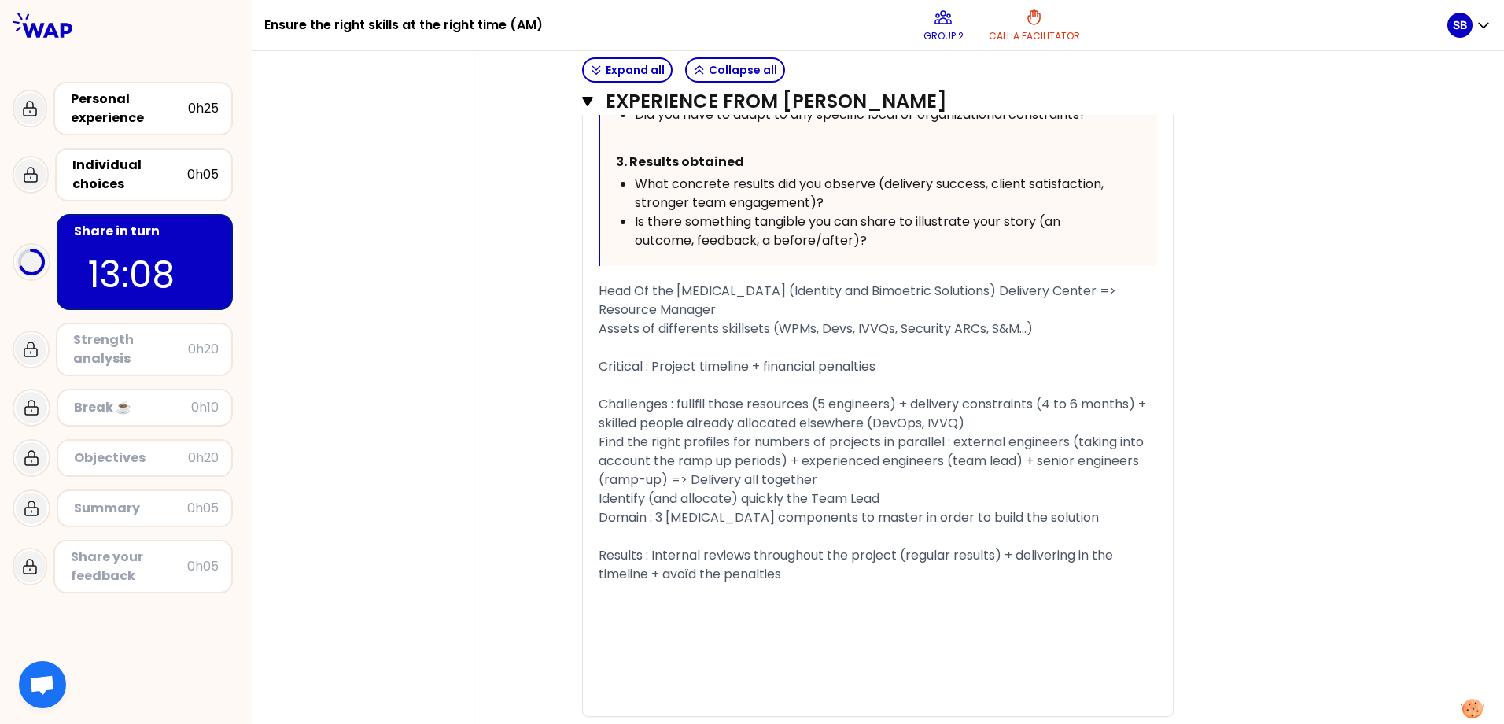
scroll to position [1147, 0]
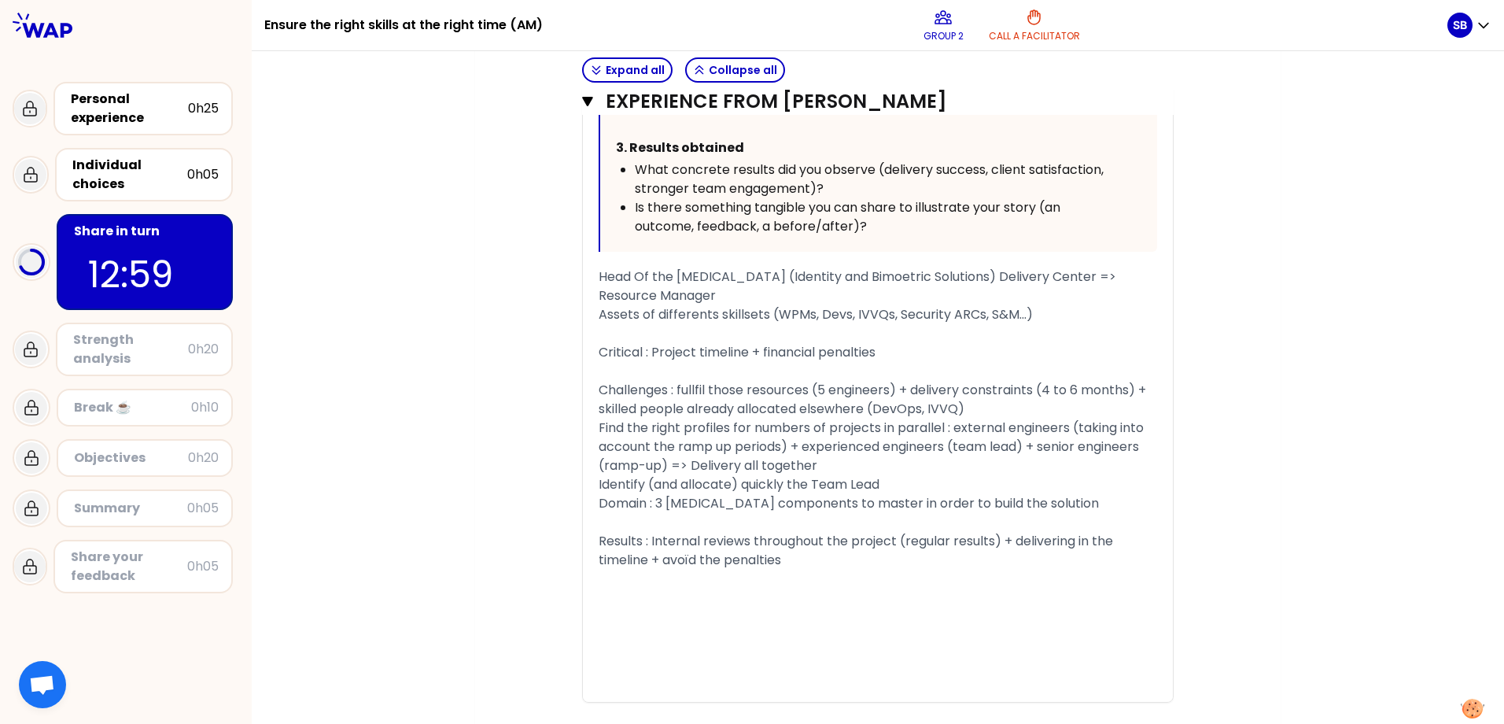
click at [799, 546] on div "Results : Internal reviews throughout the project (regular results) + deliverin…" at bounding box center [877, 551] width 558 height 38
click at [583, 99] on icon "button" at bounding box center [587, 101] width 11 height 9
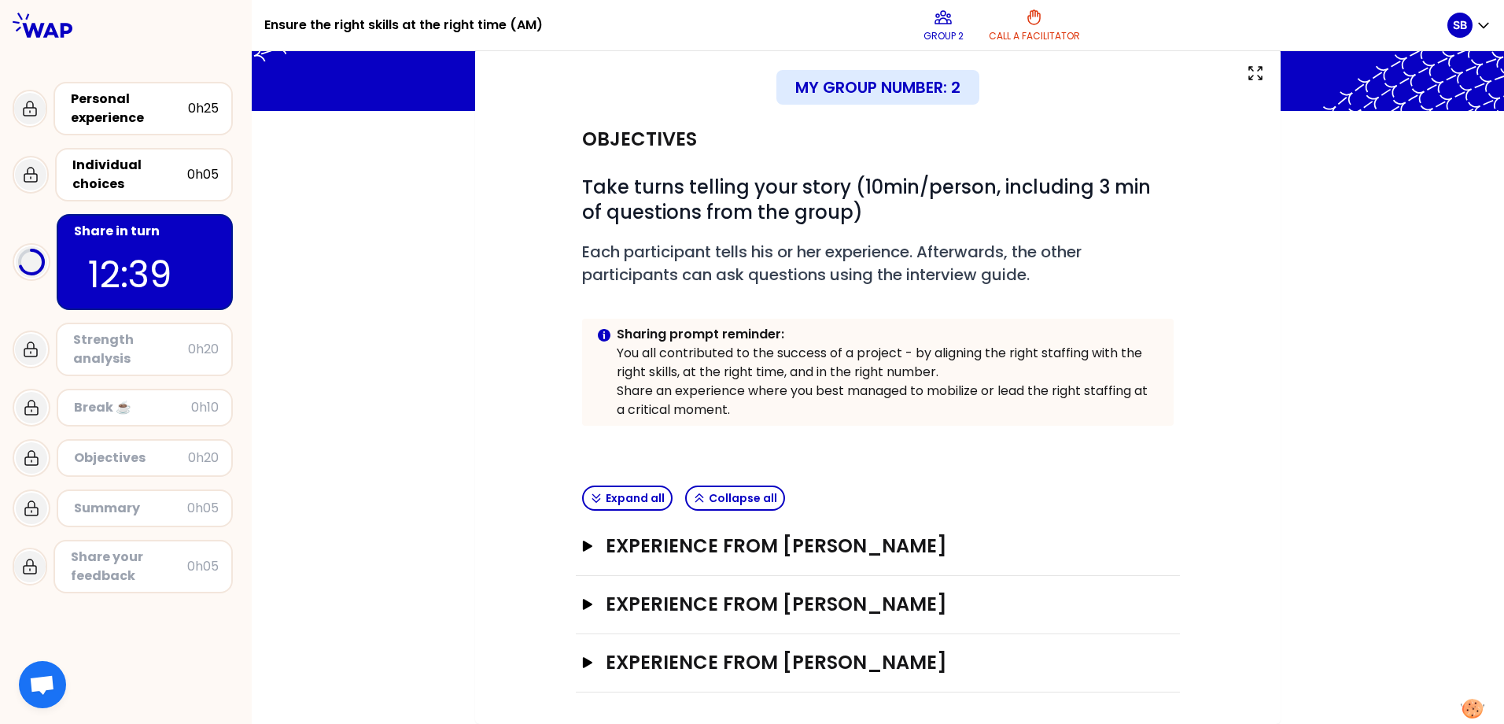
scroll to position [91, 0]
drag, startPoint x: 580, startPoint y: 669, endPoint x: 509, endPoint y: 627, distance: 82.5
click at [582, 624] on button "Experience from [PERSON_NAME] Open" at bounding box center [877, 662] width 591 height 25
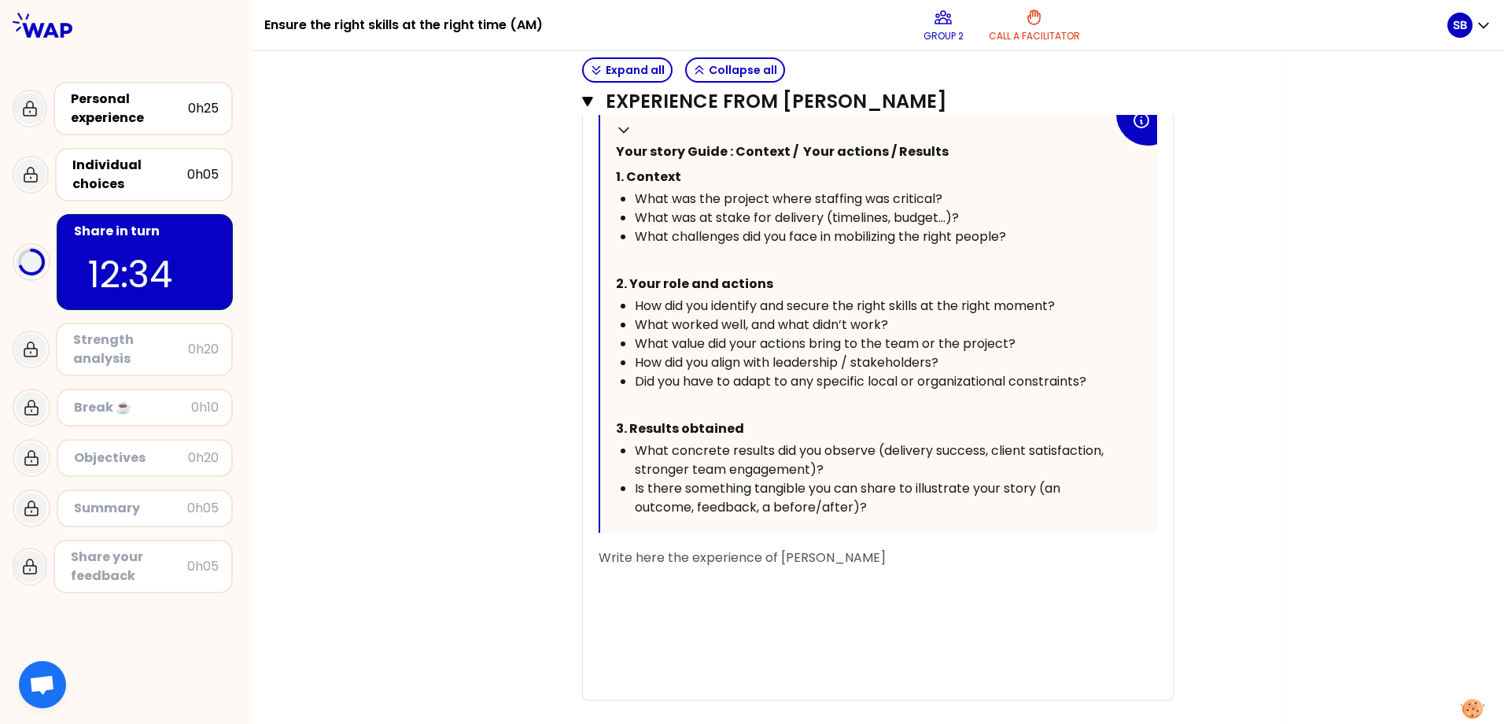
scroll to position [961, 0]
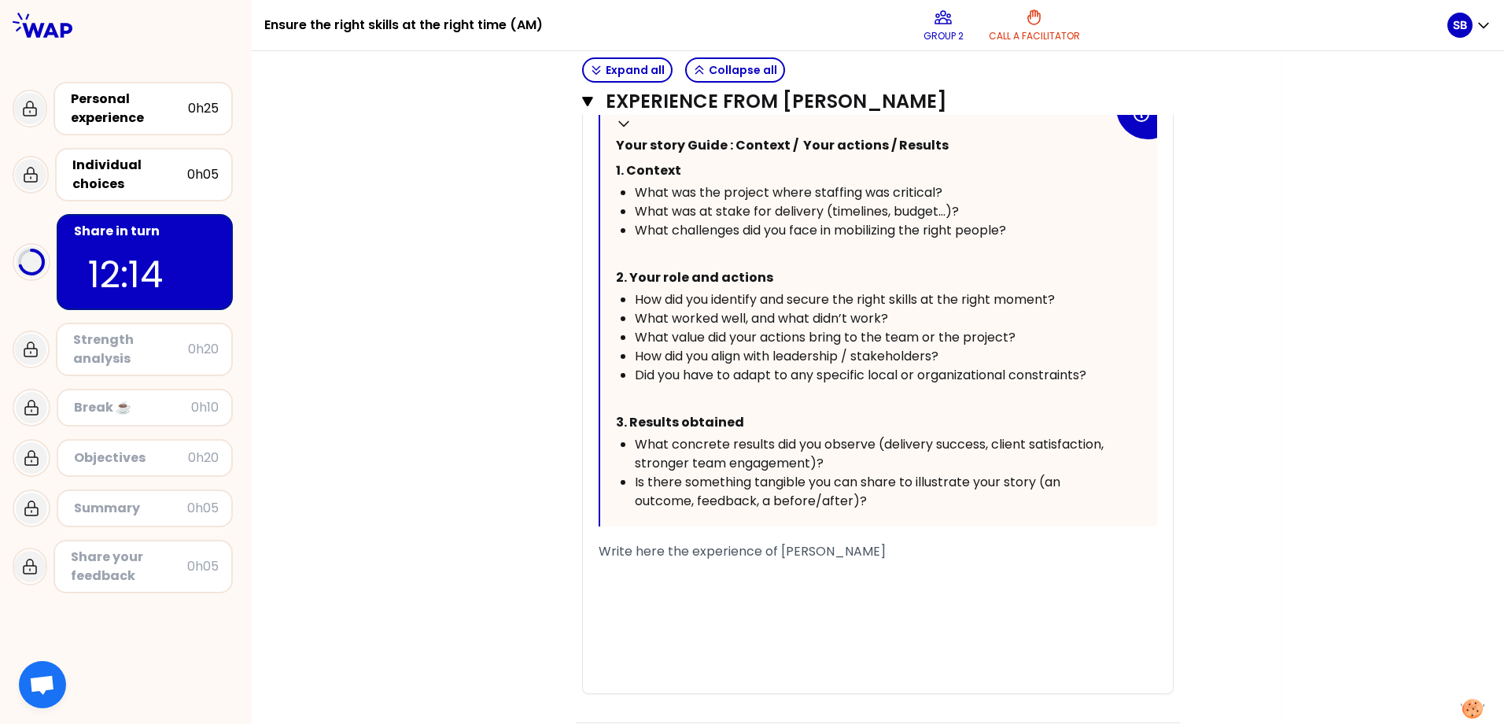
click at [674, 542] on span "Write here the experience of [PERSON_NAME]" at bounding box center [741, 551] width 287 height 18
click at [590, 521] on div "« I established a four-person team with a mix of systems engineering/architectu…" at bounding box center [878, 282] width 590 height 821
click at [598, 542] on span "Write here the experience of [PERSON_NAME]" at bounding box center [741, 551] width 287 height 18
click at [772, 580] on div "﻿" at bounding box center [877, 589] width 558 height 19
click at [768, 561] on div "﻿" at bounding box center [877, 570] width 558 height 19
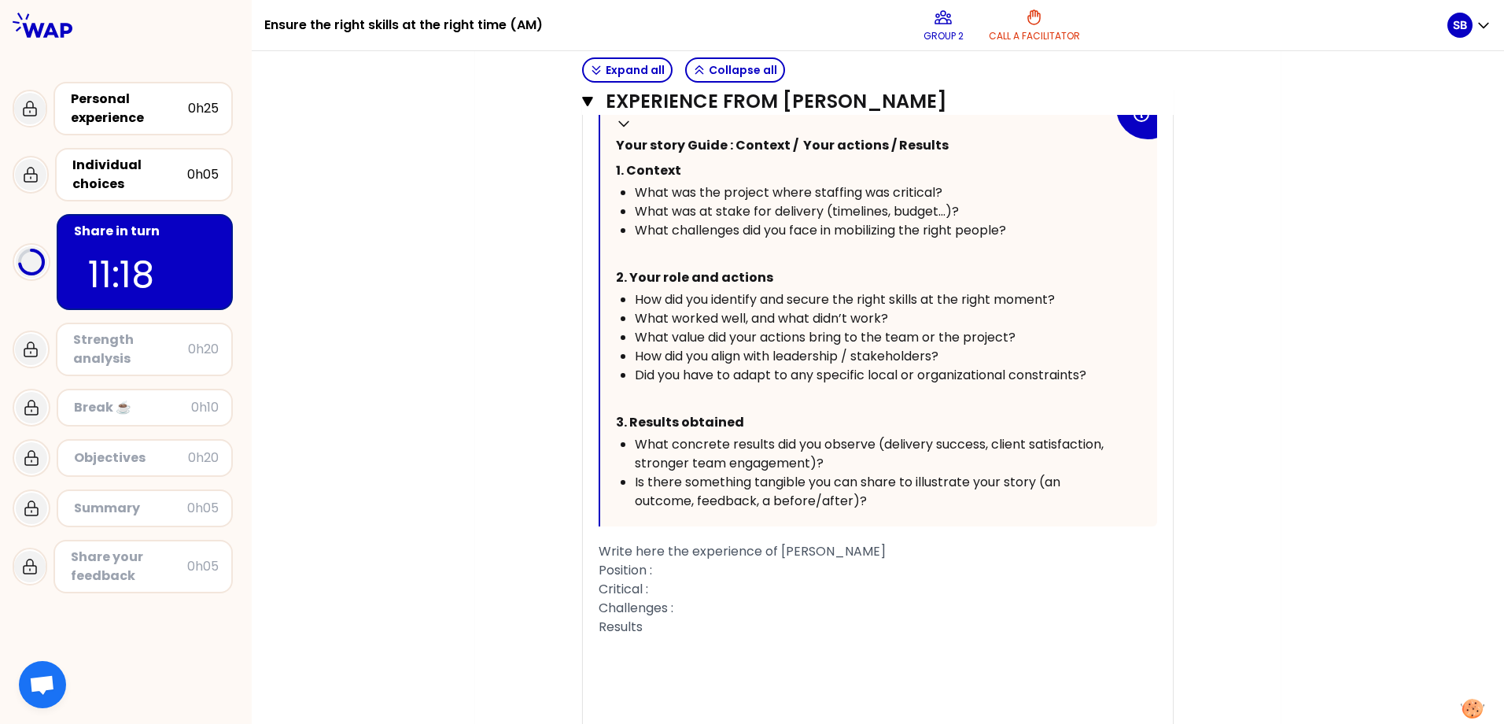
click at [715, 580] on div "Critical :" at bounding box center [877, 589] width 558 height 19
click at [722, 561] on div "Position :" at bounding box center [877, 570] width 558 height 19
click at [717, 580] on div "Critical :" at bounding box center [877, 589] width 558 height 19
click at [698, 561] on div "Position :" at bounding box center [877, 570] width 558 height 19
click at [713, 617] on div "Challenges :" at bounding box center [877, 626] width 558 height 19
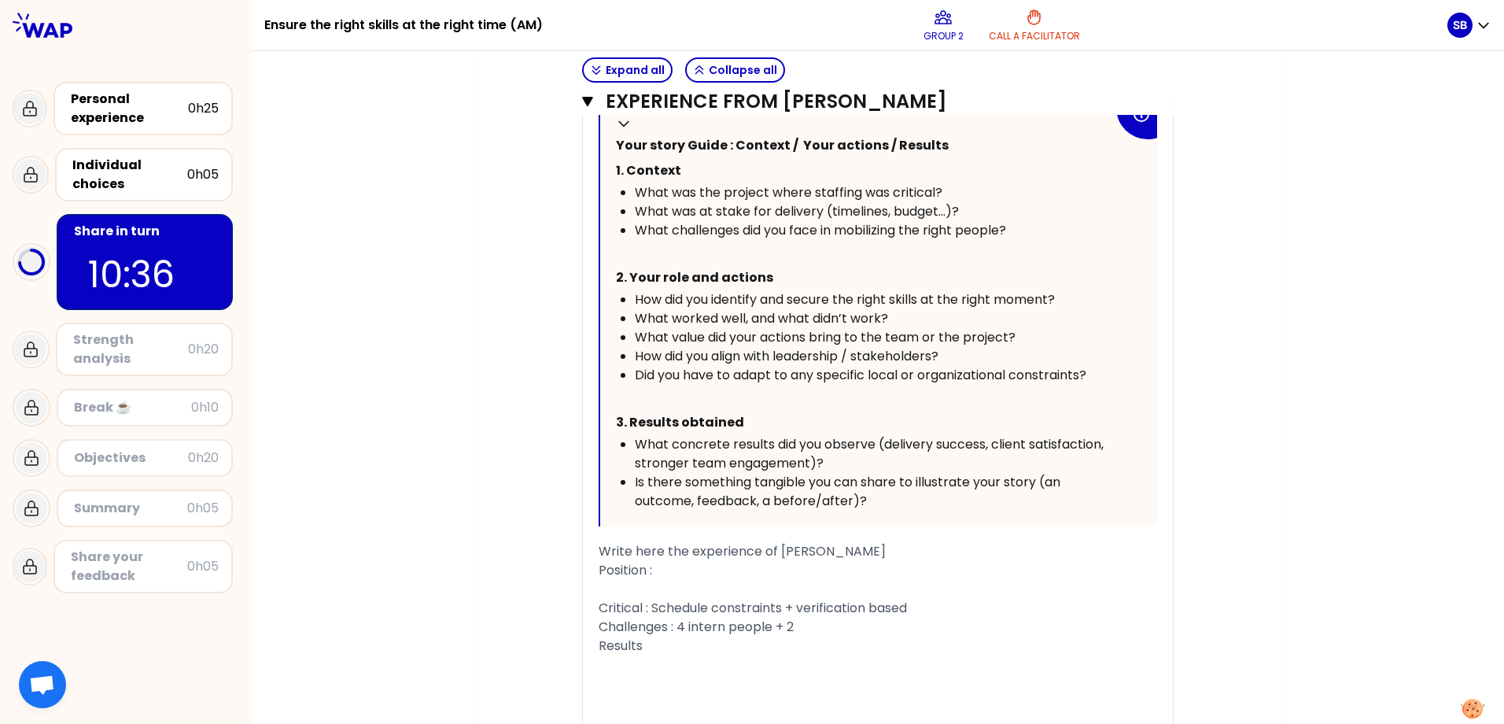
click at [719, 617] on span "Challenges : 4 intern people + 2" at bounding box center [695, 626] width 195 height 18
click at [849, 617] on div "Challenges : 4 internal people + 2" at bounding box center [877, 626] width 558 height 19
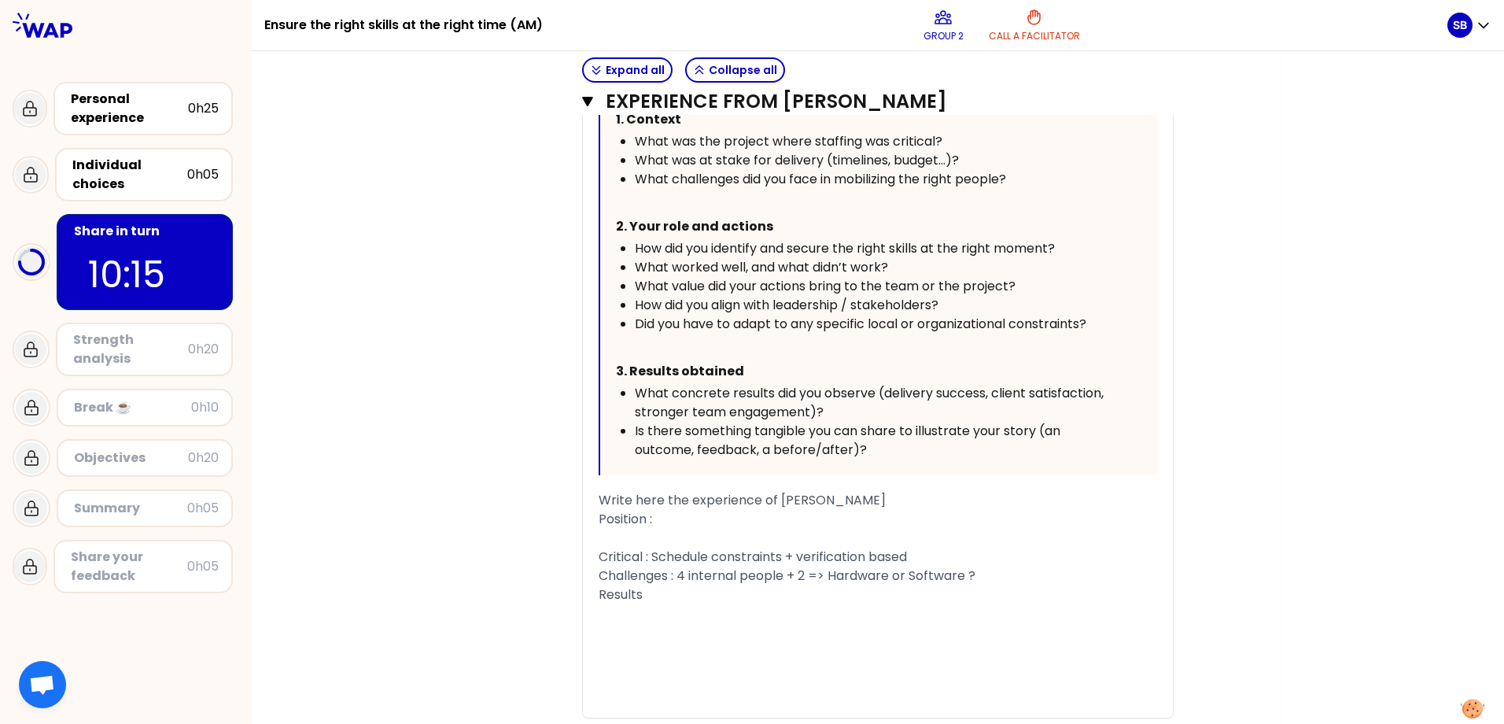
scroll to position [1037, 0]
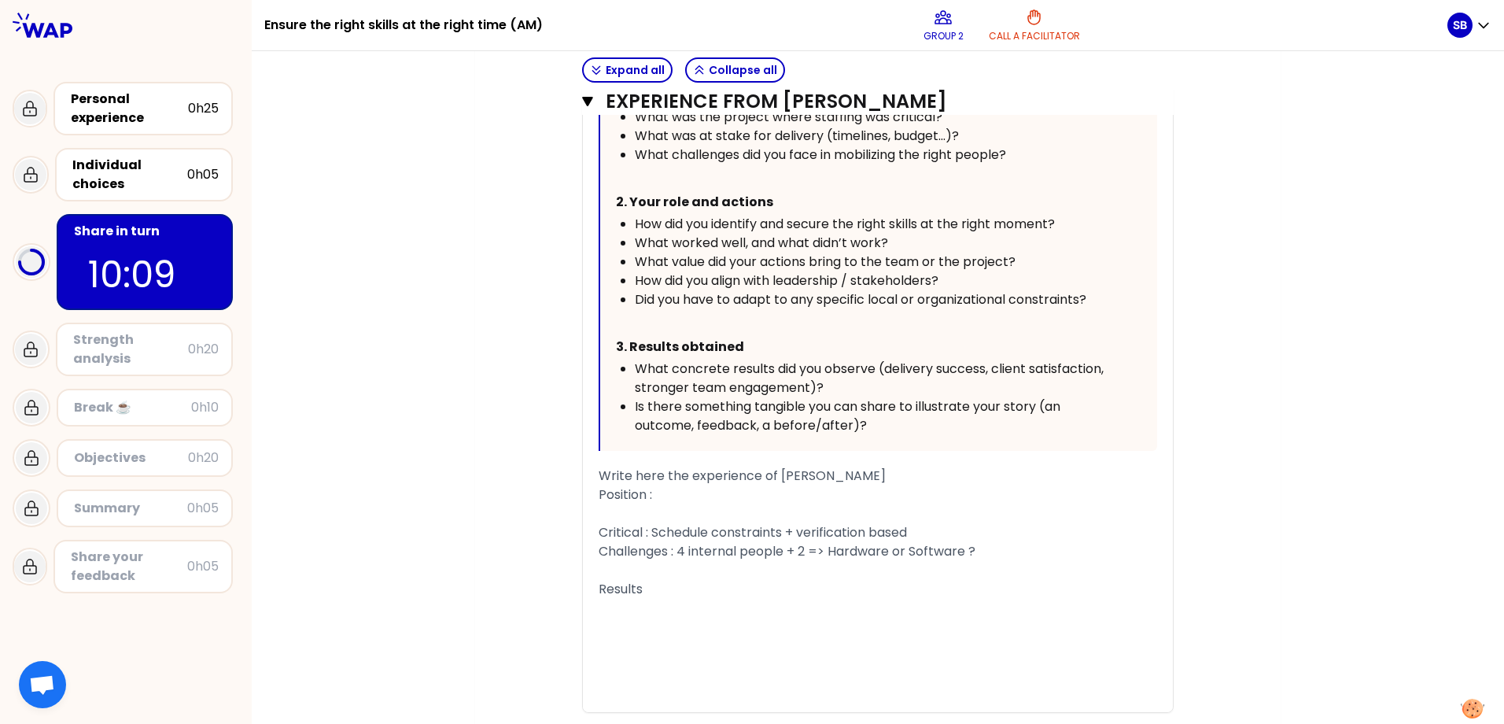
click at [959, 523] on div "Critical : Schedule constraints + verification based" at bounding box center [877, 532] width 558 height 19
click at [1005, 561] on div "Challenges : 4 internal people + 2 => Hardware or Software ?" at bounding box center [877, 570] width 558 height 19
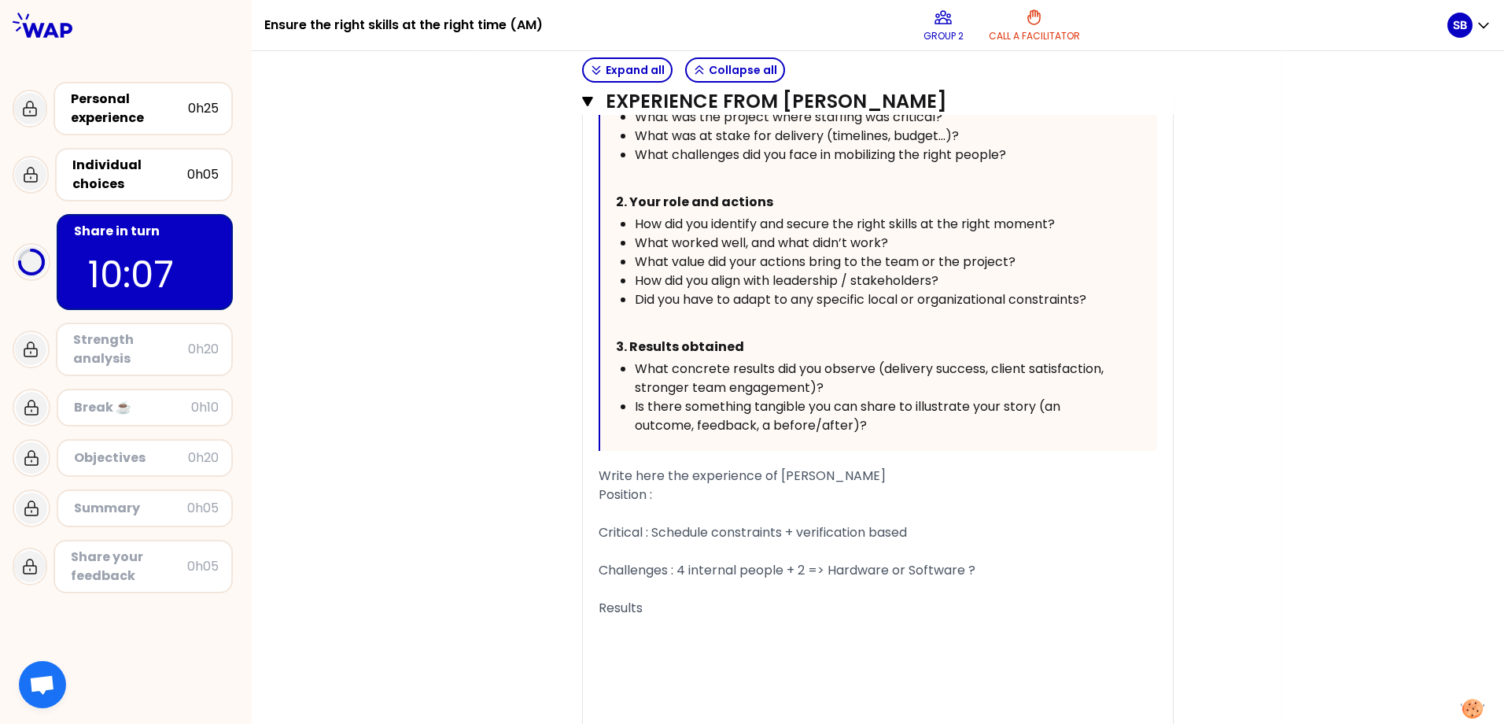
click at [1007, 580] on div "﻿" at bounding box center [877, 589] width 558 height 19
click at [975, 580] on div "Subsystem defined the Thales but implemented by a" at bounding box center [877, 589] width 558 height 19
drag, startPoint x: 930, startPoint y: 561, endPoint x: 937, endPoint y: 580, distance: 20.2
click at [930, 580] on span "Subsystem defined the Thales but implemented by a subcontractor" at bounding box center [809, 589] width 422 height 18
click at [1077, 580] on div "Subsystem defined the Thales but implemented by a external subcontractor" at bounding box center [877, 589] width 558 height 19
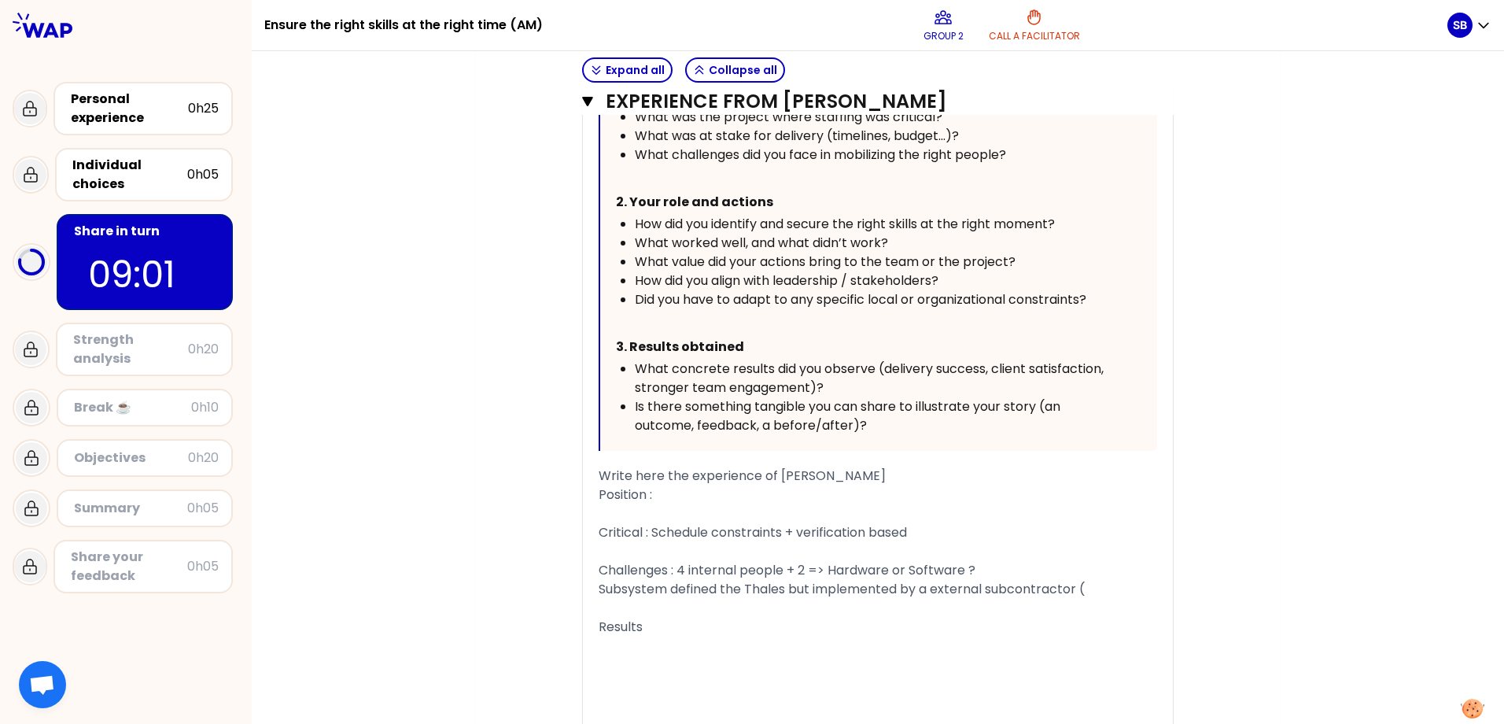
click at [683, 580] on span "Subsystem defined the Thales but implemented by a external subcontractor (" at bounding box center [841, 589] width 486 height 18
click at [840, 580] on span "Subsystem design and validation by the Thales but implemented by a external sub…" at bounding box center [844, 598] width 492 height 37
drag, startPoint x: 685, startPoint y: 536, endPoint x: 769, endPoint y: 542, distance: 84.3
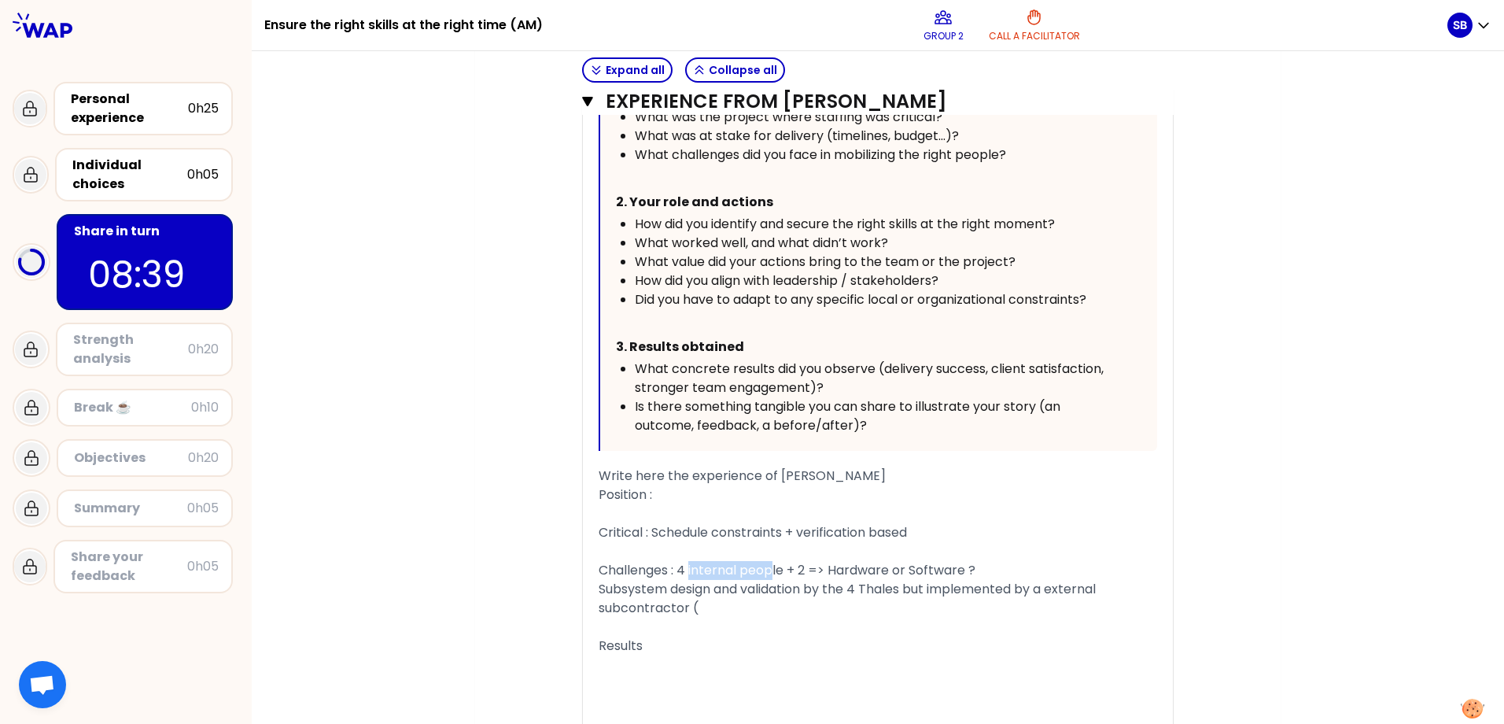
click at [769, 561] on span "Challenges : 4 internal people + 2 => Hardware or Software ?" at bounding box center [786, 570] width 377 height 18
drag, startPoint x: 861, startPoint y: 562, endPoint x: 864, endPoint y: 578, distance: 16.0
click at [861, 580] on span "Subsystem design and validation by the 4 Thales but implemented by a external s…" at bounding box center [848, 598] width 500 height 37
click at [779, 617] on div "﻿" at bounding box center [877, 626] width 558 height 19
click at [774, 580] on div "Subsystem design and validation by the 4 internal Thales but implemented by a e…" at bounding box center [877, 599] width 558 height 38
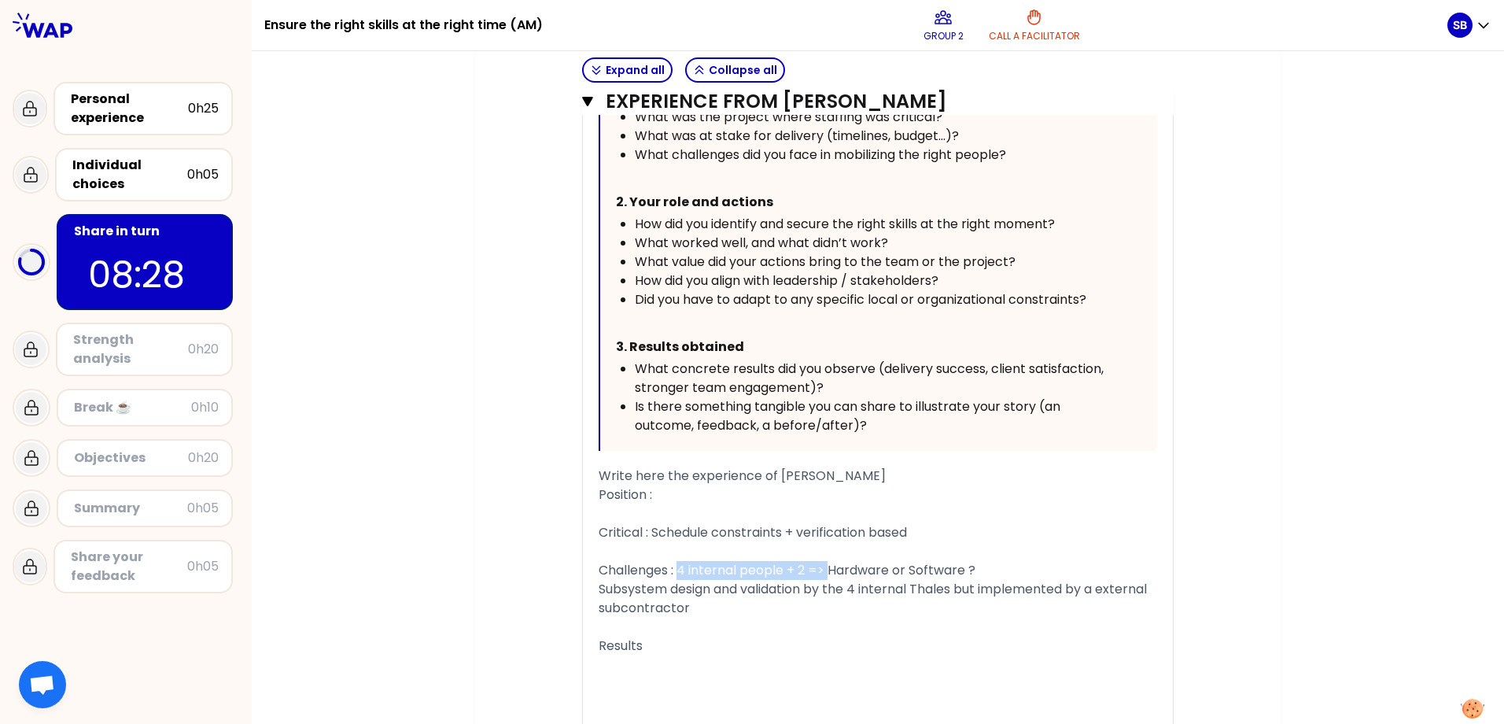
drag, startPoint x: 676, startPoint y: 537, endPoint x: 827, endPoint y: 536, distance: 151.0
click at [827, 561] on span "Challenges : 4 internal people + 2 => Hardware or Software ?" at bounding box center [786, 570] width 377 height 18
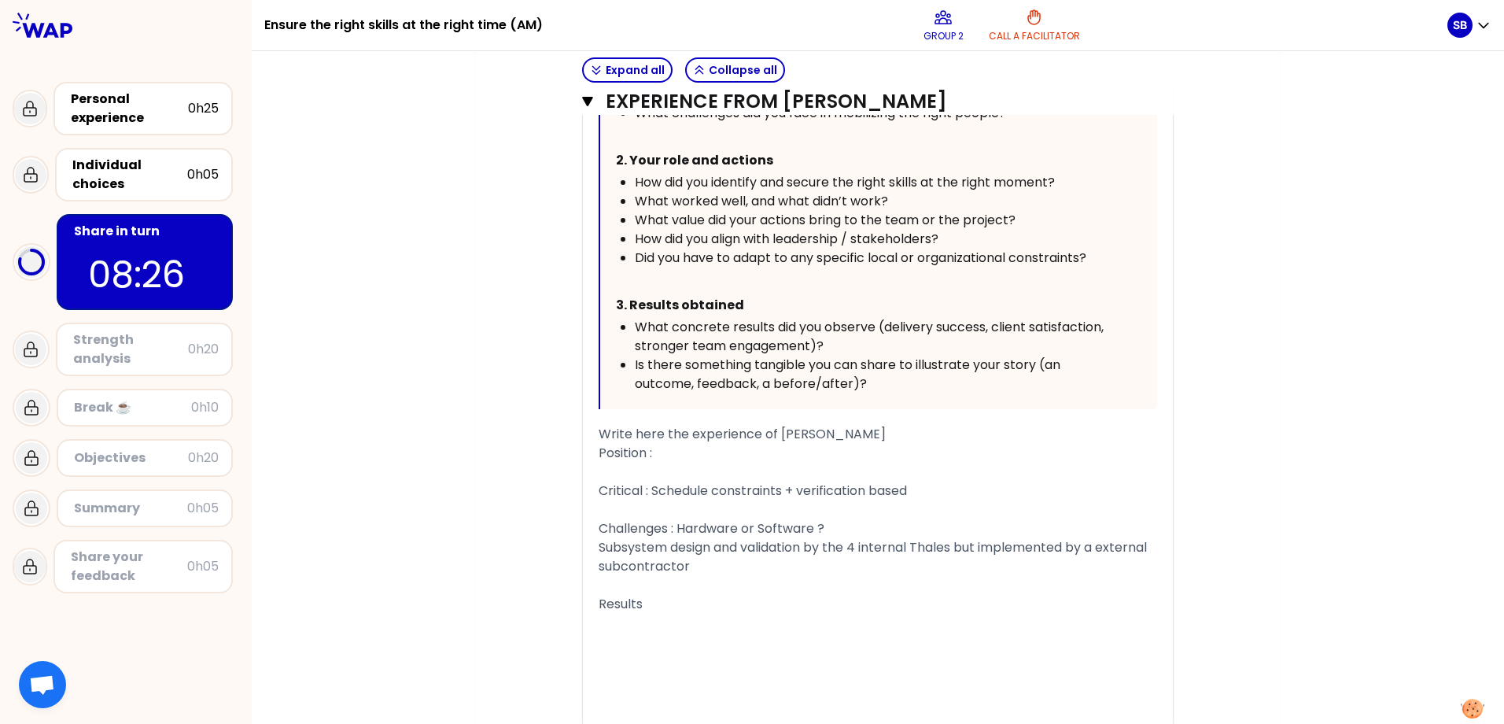
scroll to position [1112, 0]
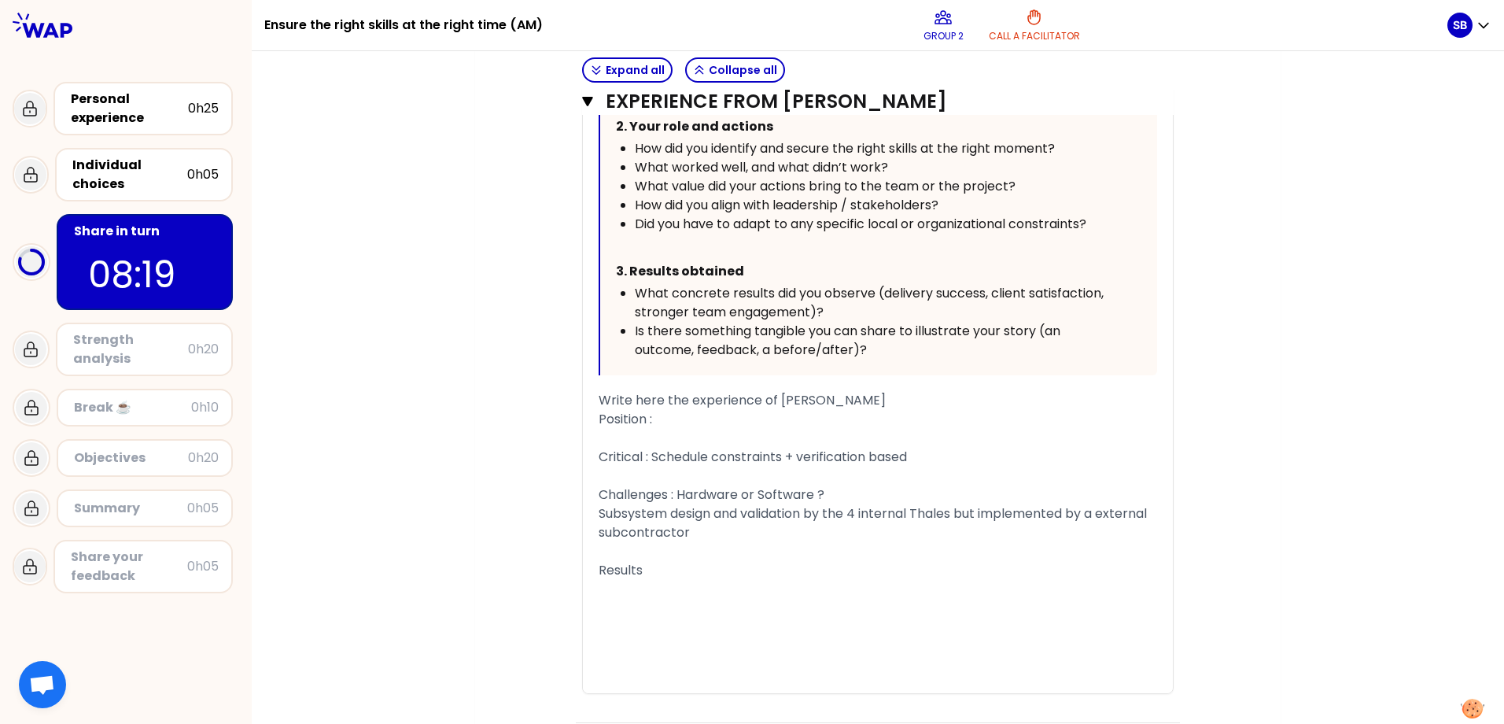
click at [731, 410] on div "Position :" at bounding box center [877, 419] width 558 height 19
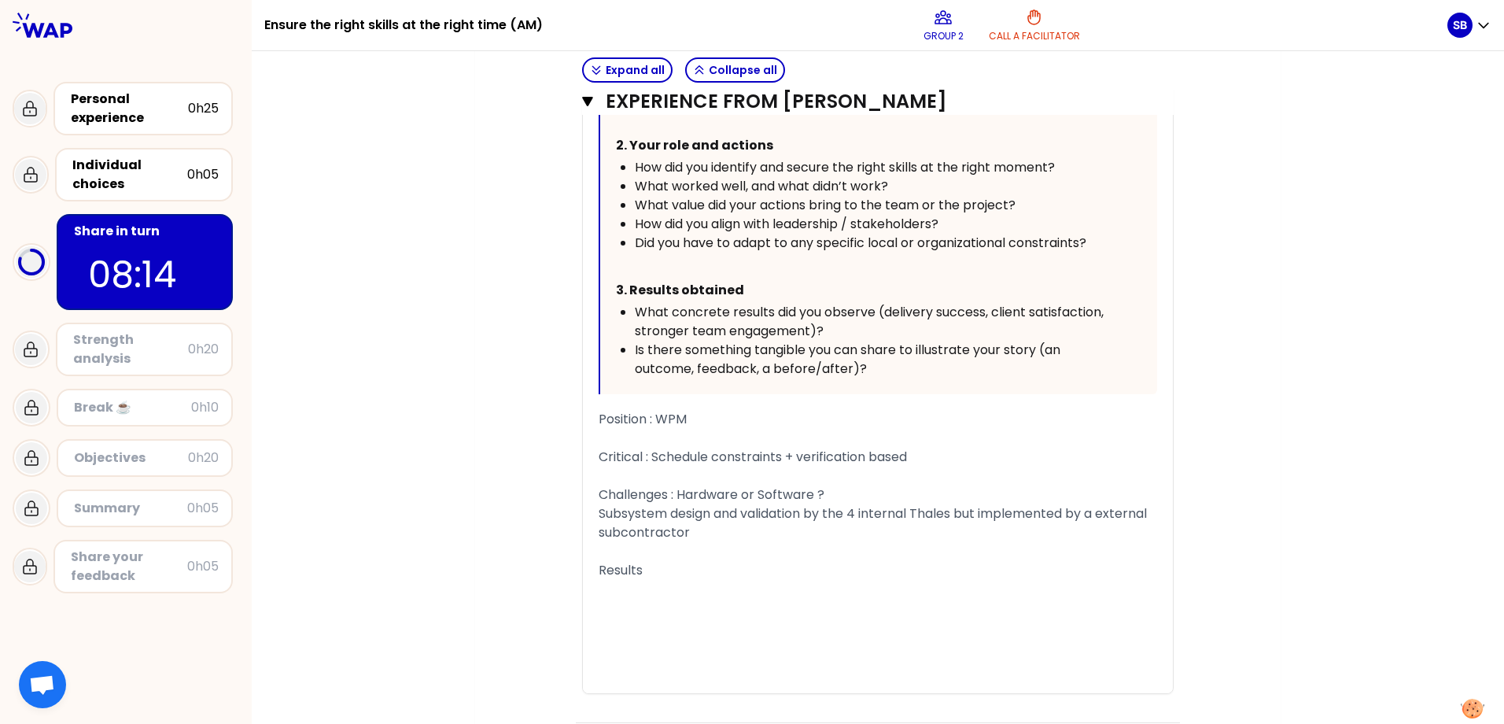
click at [654, 410] on span "Position : WPM" at bounding box center [642, 419] width 88 height 18
click at [834, 485] on div "Challenges : Hardware or Software ?" at bounding box center [877, 494] width 558 height 19
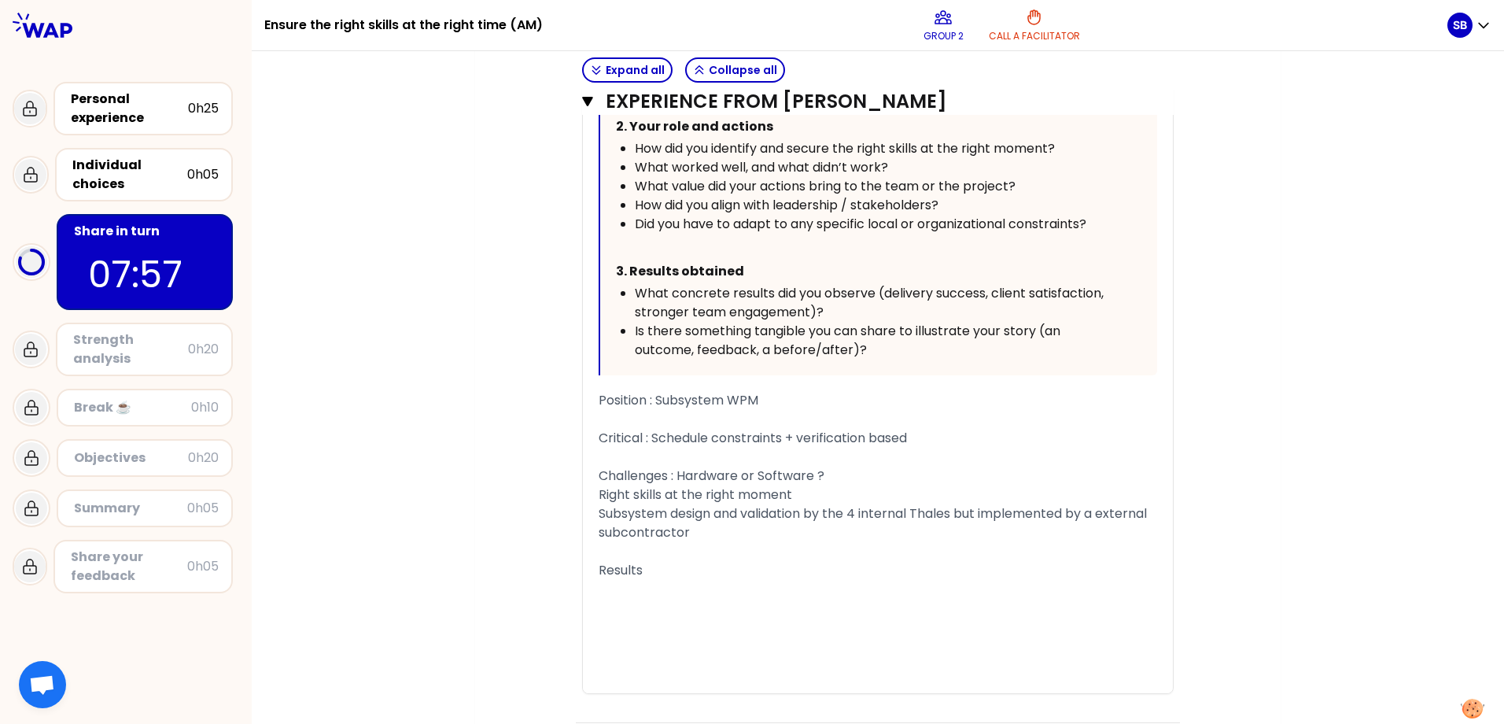
click at [761, 505] on div "Subsystem design and validation by the 4 internal Thales but implemented by a e…" at bounding box center [877, 523] width 558 height 38
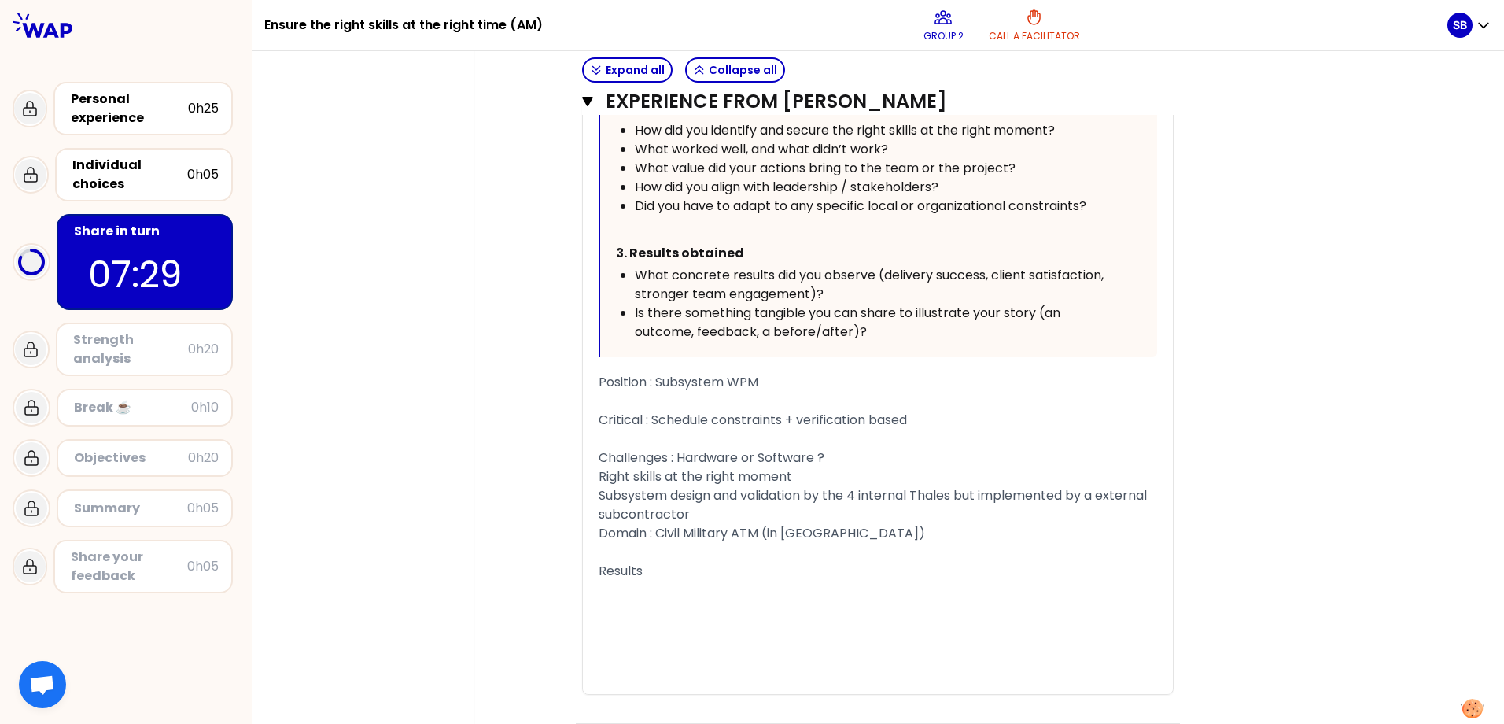
scroll to position [1131, 0]
click at [779, 561] on div "Results" at bounding box center [877, 570] width 558 height 19
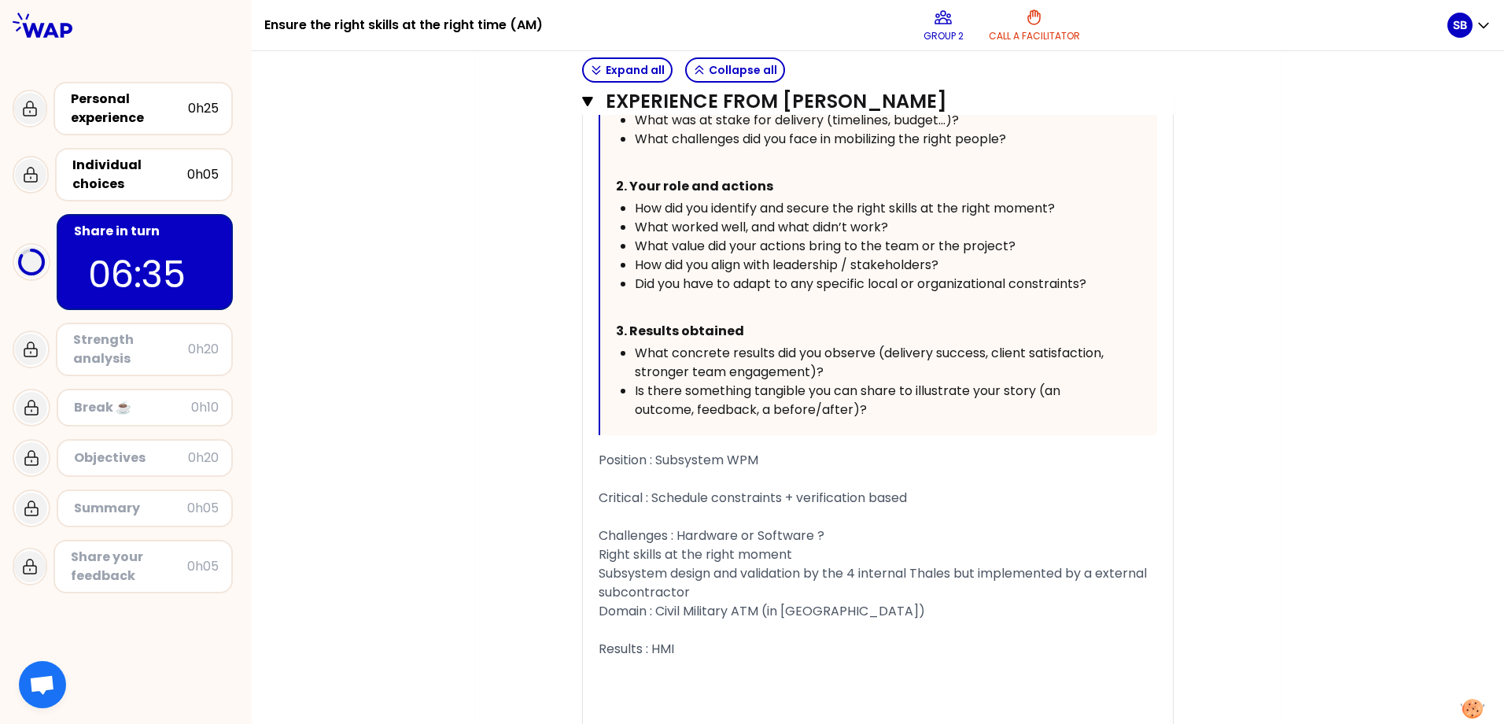
click at [908, 602] on div "Domain : Civil Military ATM (in [GEOGRAPHIC_DATA])" at bounding box center [877, 611] width 558 height 19
click at [817, 564] on div "Subsystem design and validation by the 4 internal Thales but implemented by a e…" at bounding box center [877, 583] width 558 height 38
click at [863, 526] on div "Challenges : Hardware or Software ?" at bounding box center [877, 535] width 558 height 19
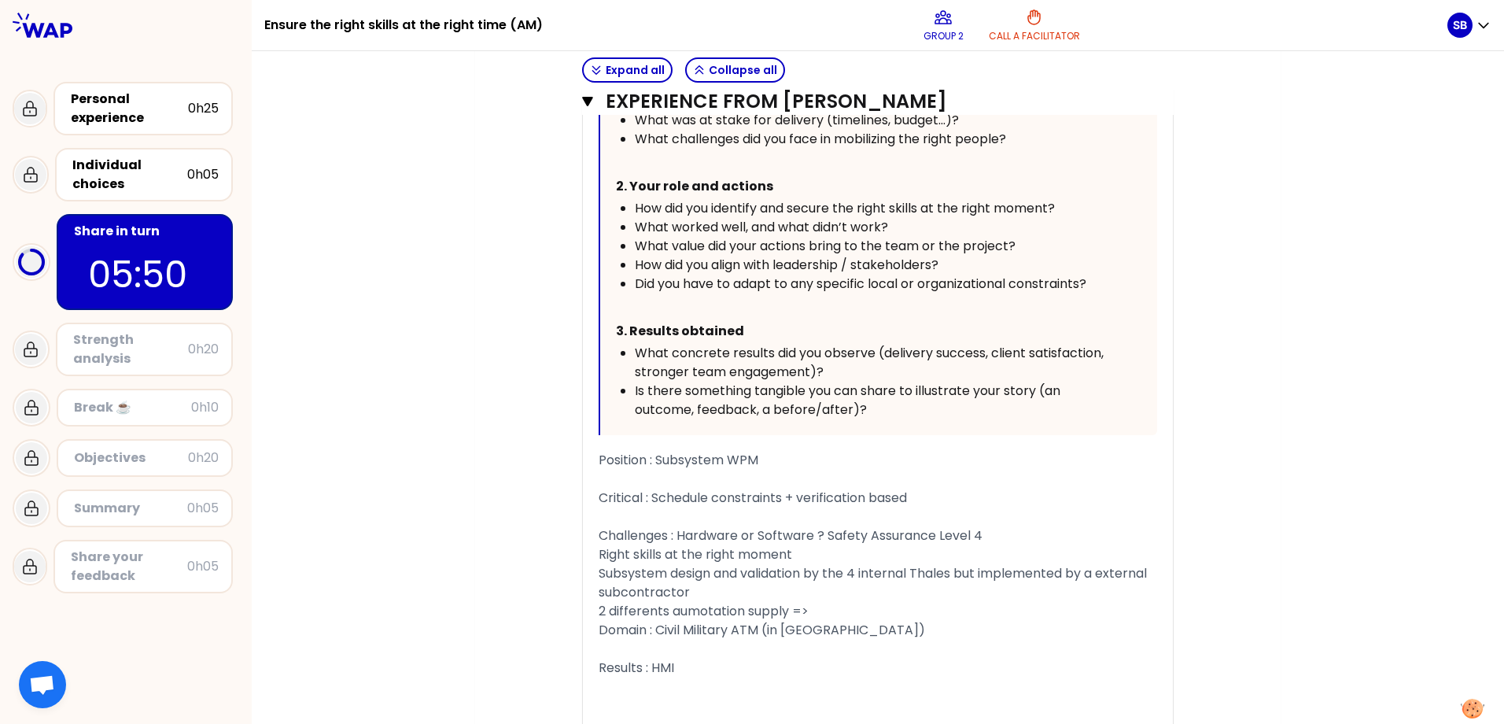
click at [825, 526] on span "Challenges : Hardware or Software ? Safety Assurance Level 4" at bounding box center [790, 535] width 384 height 18
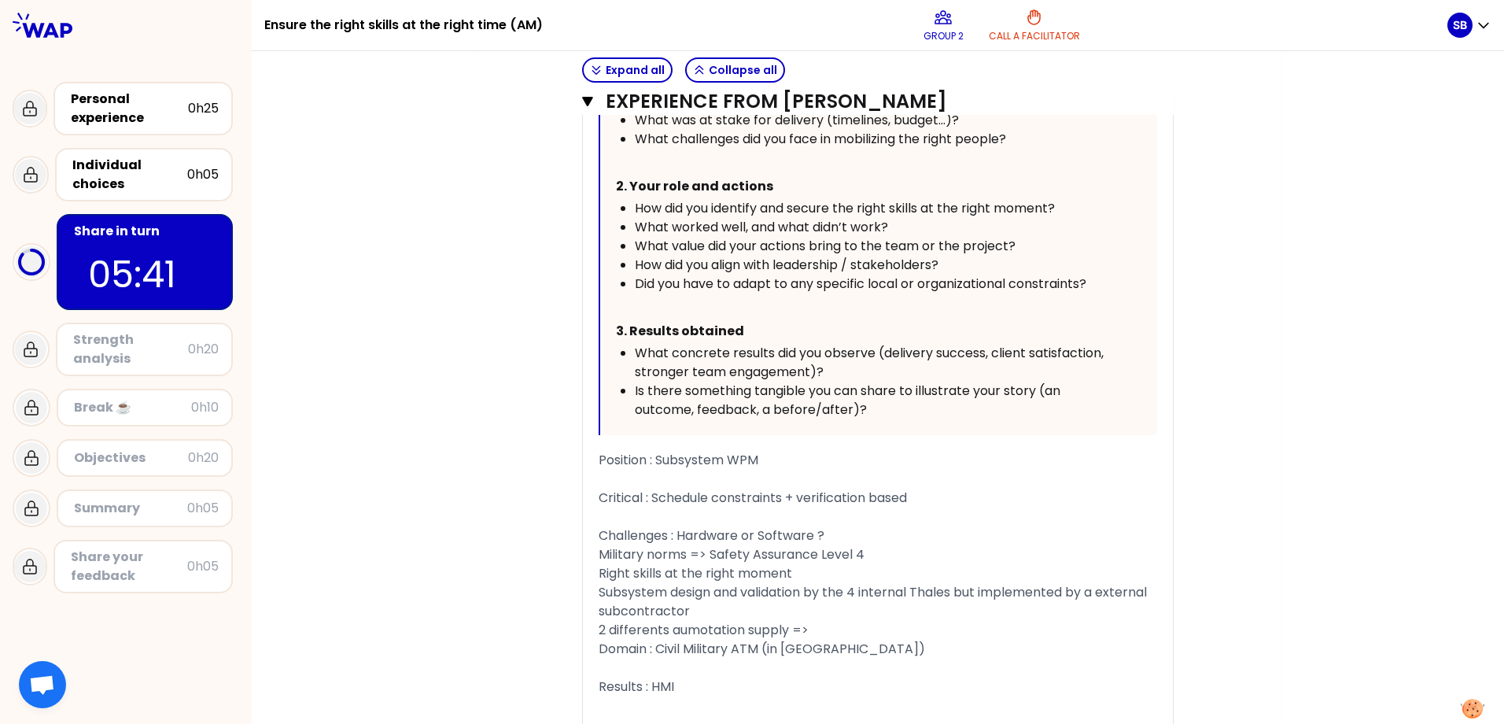
scroll to position [1131, 0]
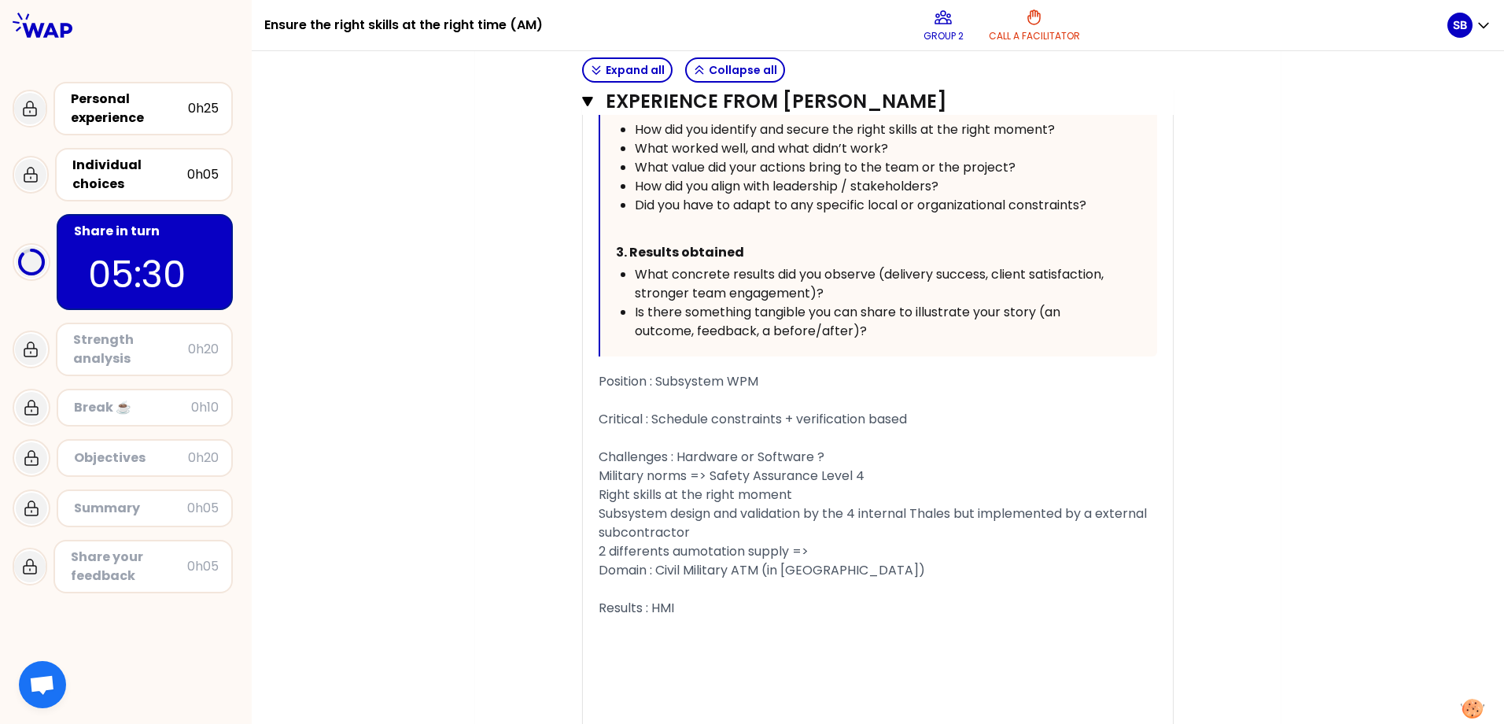
click at [830, 542] on div "2 differents aumotation supply =>" at bounding box center [877, 551] width 558 height 19
click at [692, 598] on div "Results : HMI" at bounding box center [877, 607] width 558 height 19
click at [614, 504] on span "Subsystem design and validation by the 4 internal Thales but implemented by a e…" at bounding box center [873, 522] width 551 height 37
copy span "Subsystem"
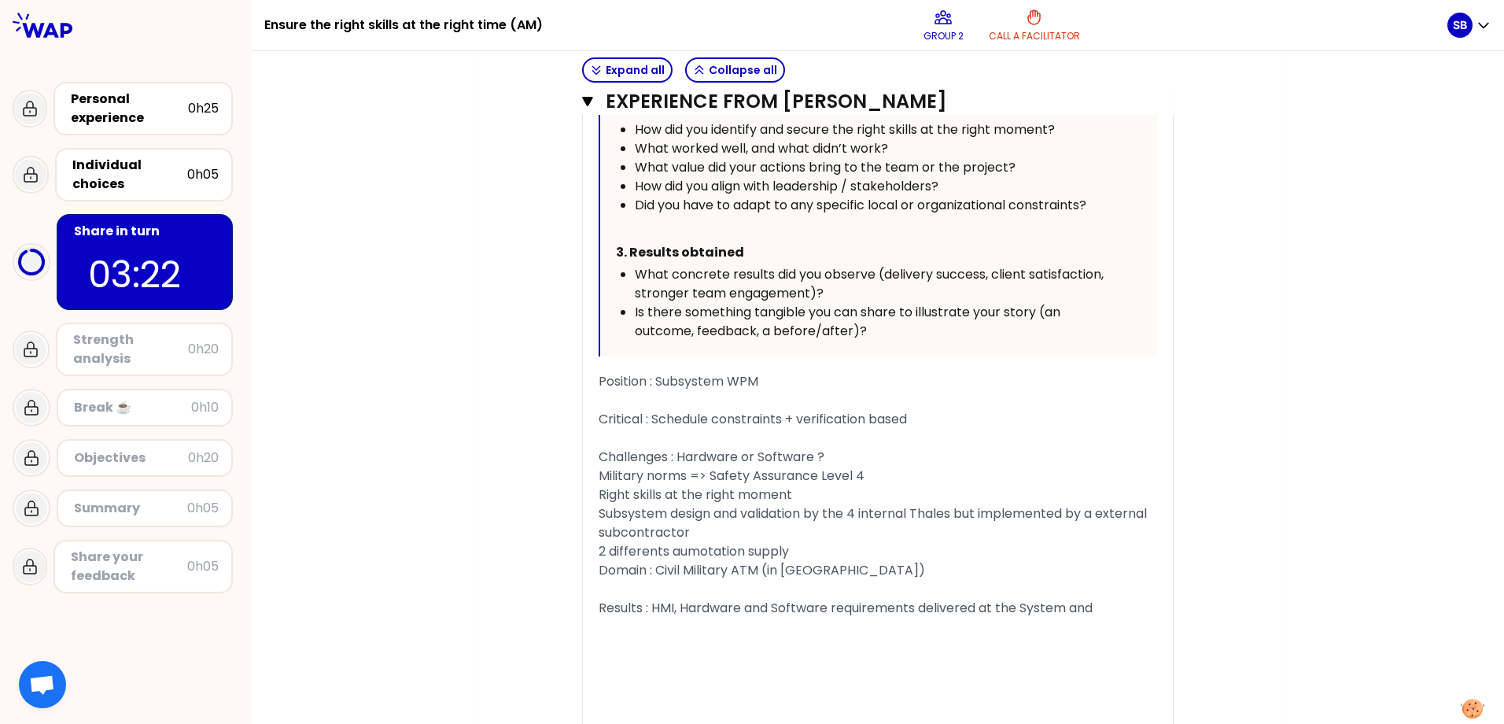
click at [1077, 598] on div "Results : HMI, Hardware and Software requirements delivered at the System and" at bounding box center [877, 607] width 558 height 19
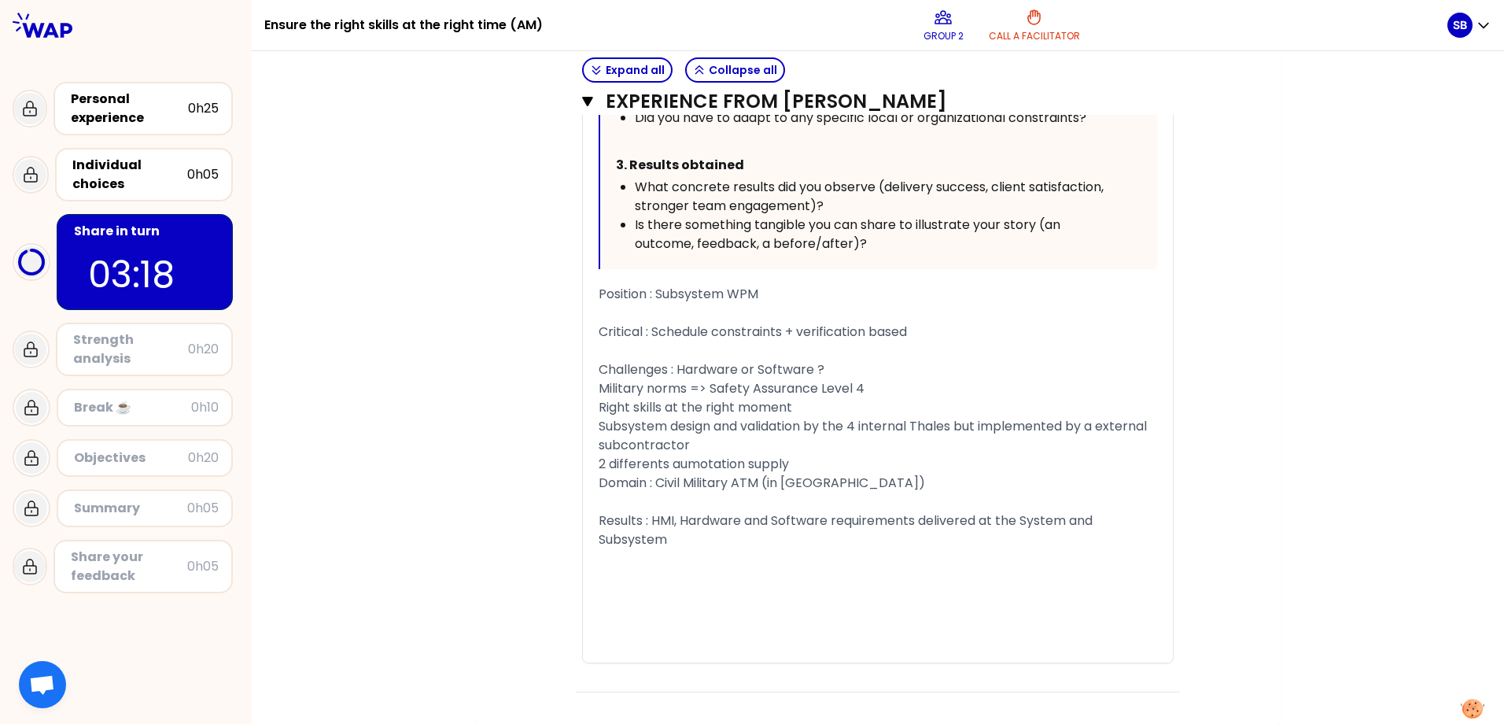
scroll to position [1225, 0]
click at [797, 511] on div "Results : HMI, Hardware and Software requirements delivered at the System and S…" at bounding box center [877, 530] width 558 height 38
click at [598, 511] on span "Results : HMI, Hardware and Software requirements delivered at the System and S…" at bounding box center [846, 529] width 497 height 37
click at [668, 511] on span "Results : HMI, Hardware and Software requirements delivered at the System and S…" at bounding box center [846, 529] width 497 height 37
click at [772, 511] on div "Results : HMI, Hardware and Software requirements delivered at the System and S…" at bounding box center [877, 530] width 558 height 38
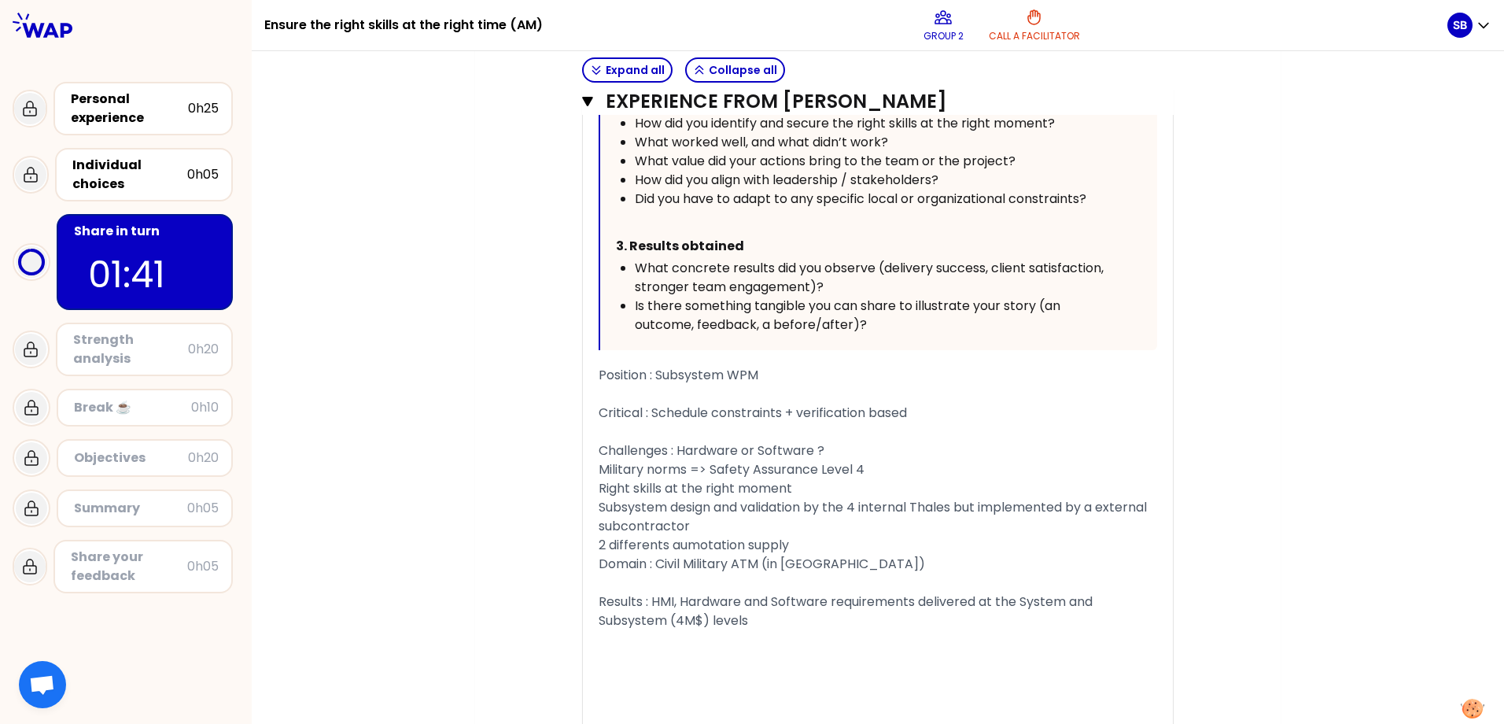
scroll to position [1244, 0]
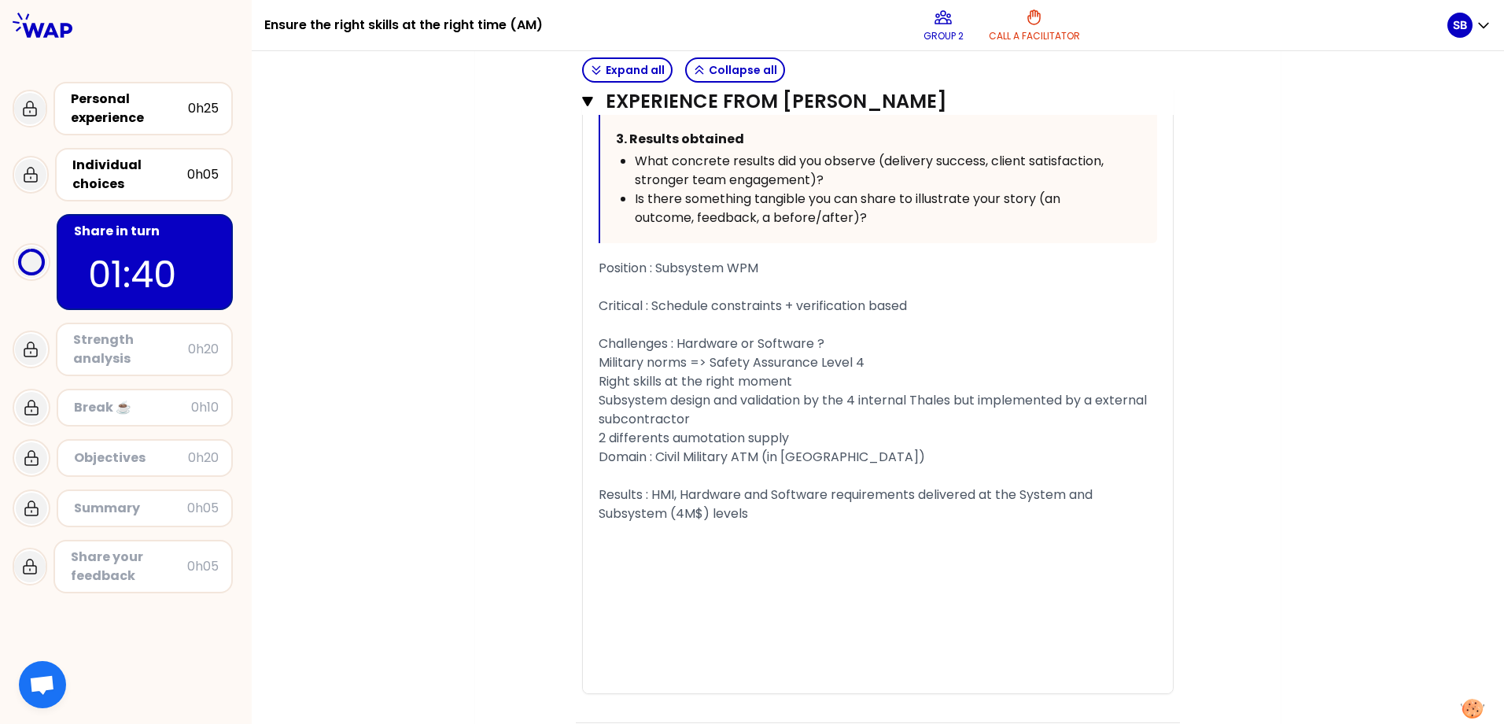
click at [720, 523] on div at bounding box center [877, 551] width 558 height 57
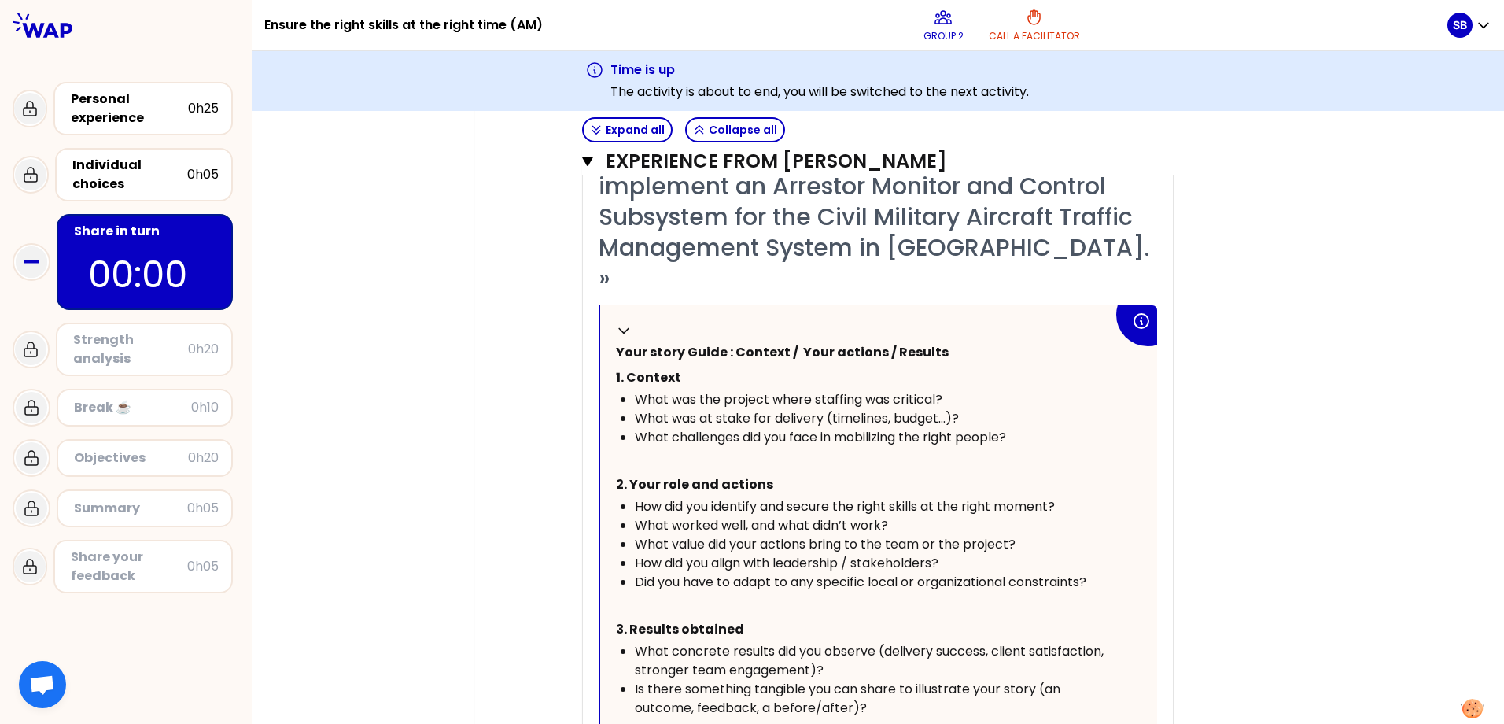
scroll to position [694, 0]
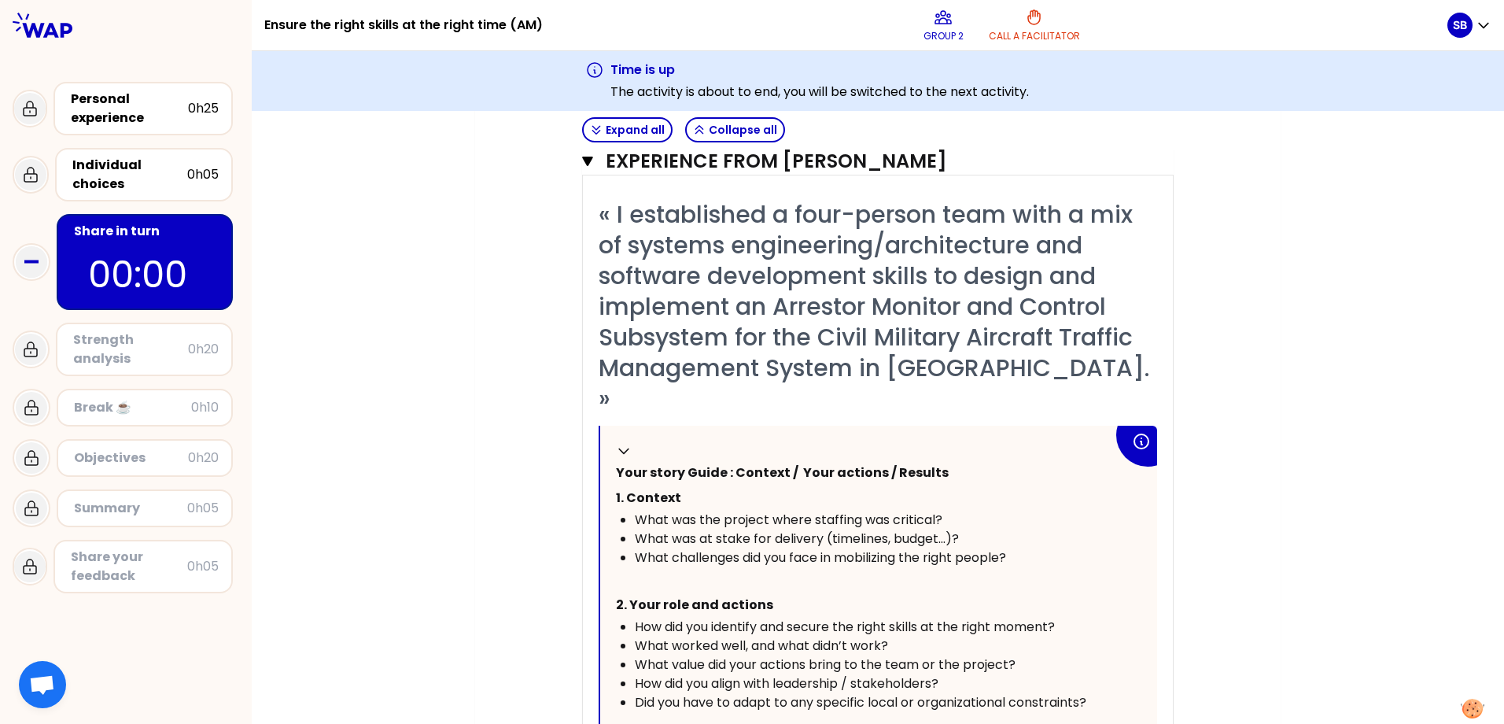
click at [1077, 386] on div "My group number: 2 Objectives # Take turns telling your story (10min/person, in…" at bounding box center [878, 415] width 1252 height 1821
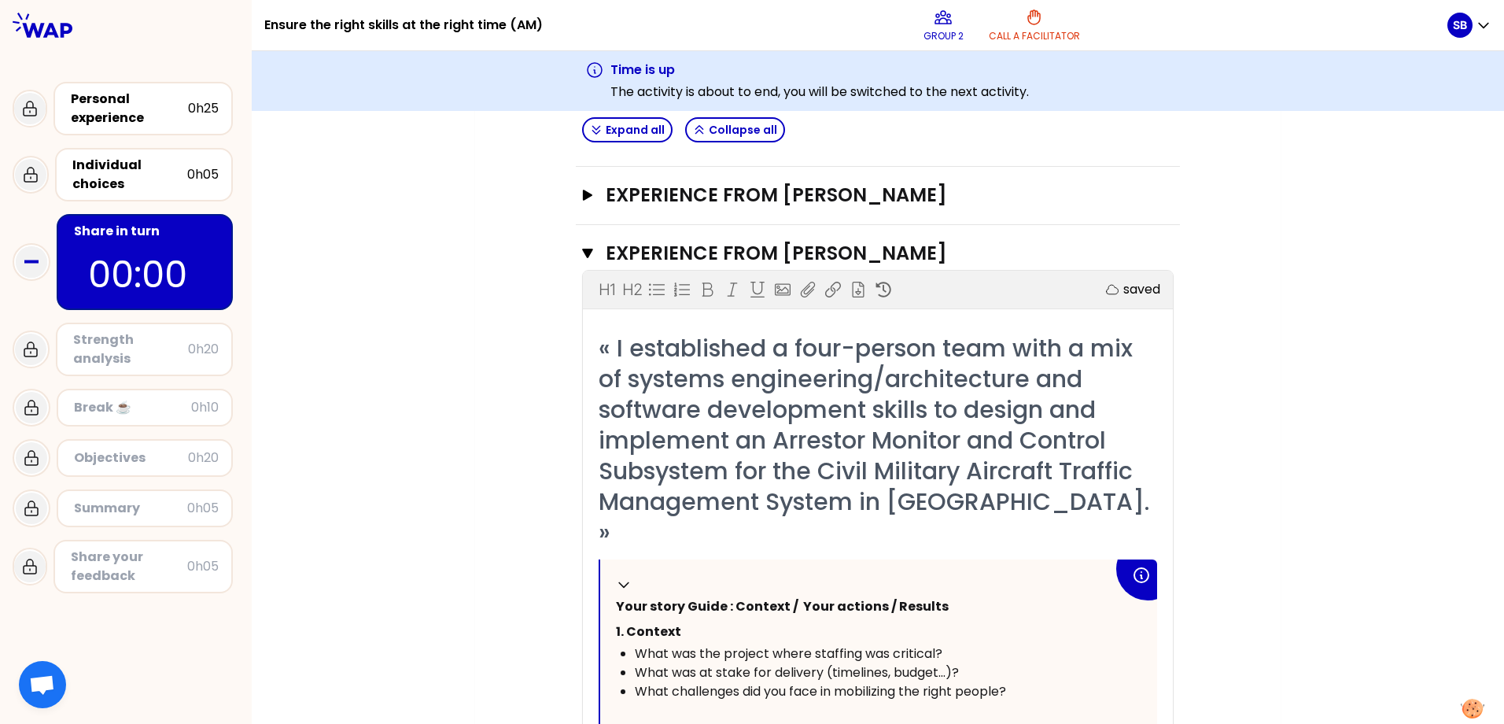
scroll to position [379, 0]
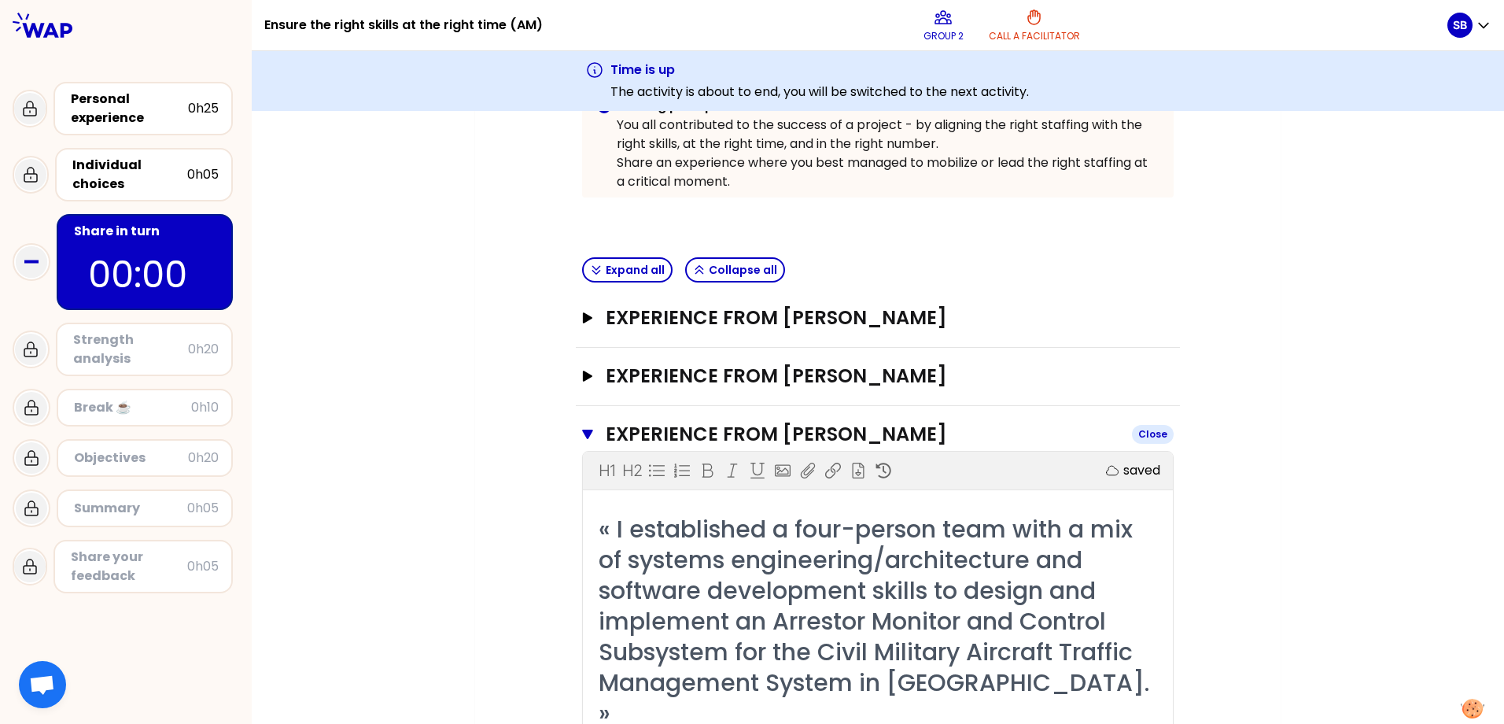
click at [582, 431] on icon "button" at bounding box center [587, 433] width 11 height 9
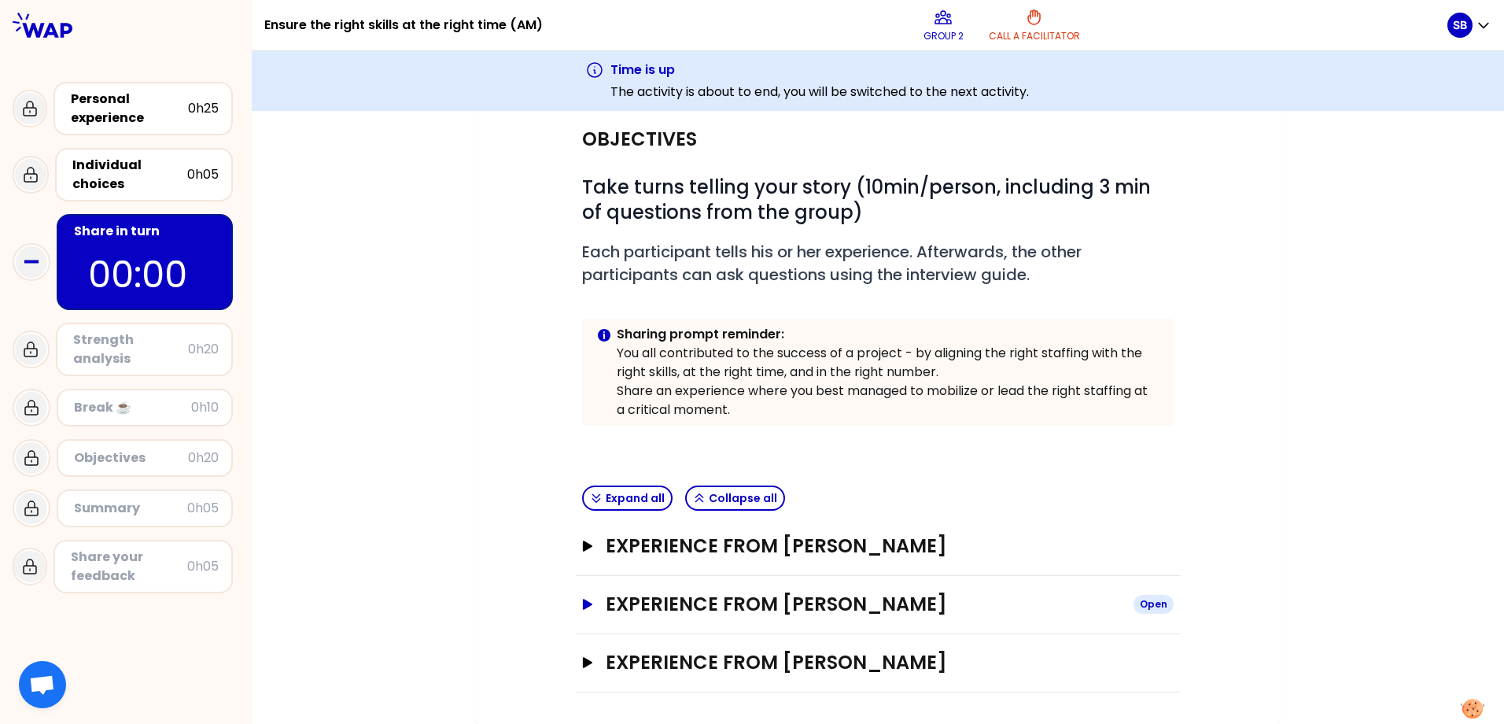
click at [583, 606] on icon "button" at bounding box center [587, 603] width 9 height 11
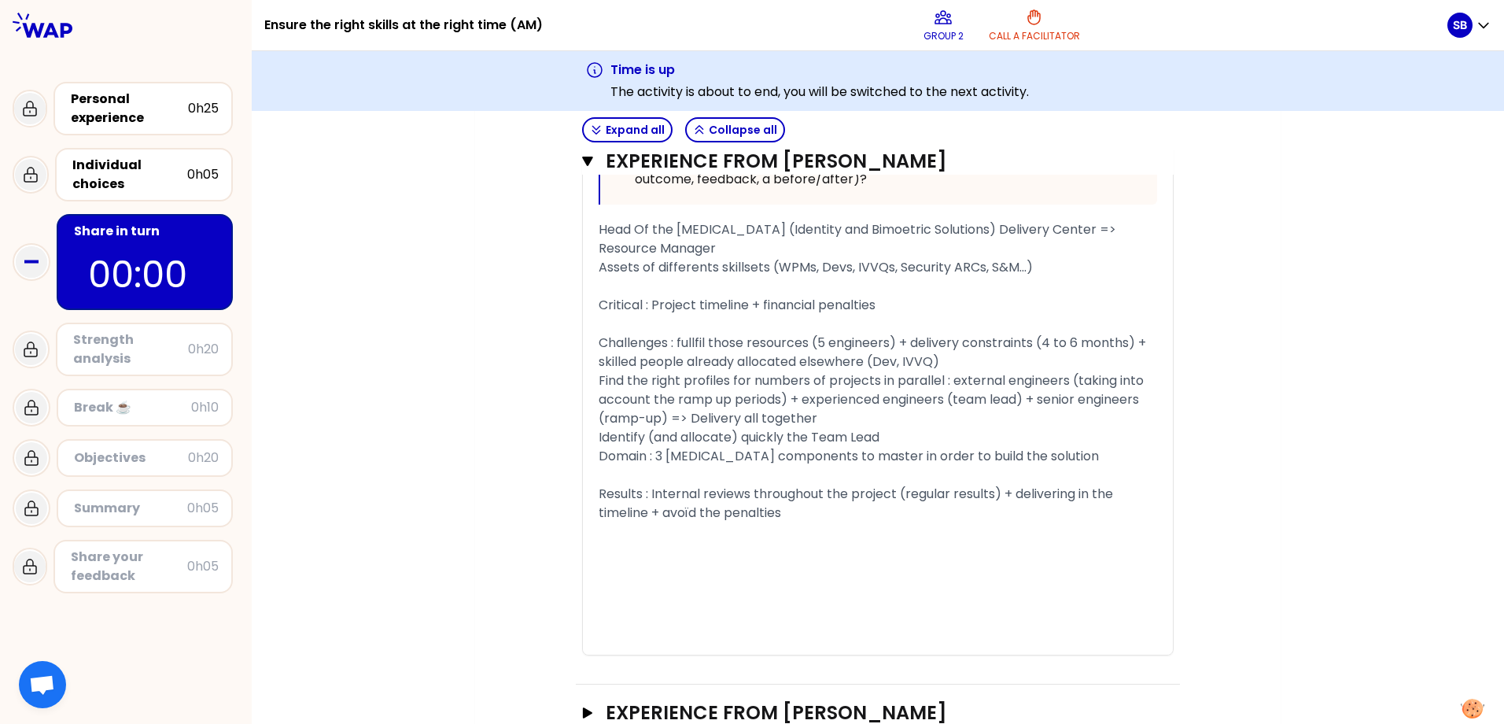
scroll to position [1285, 0]
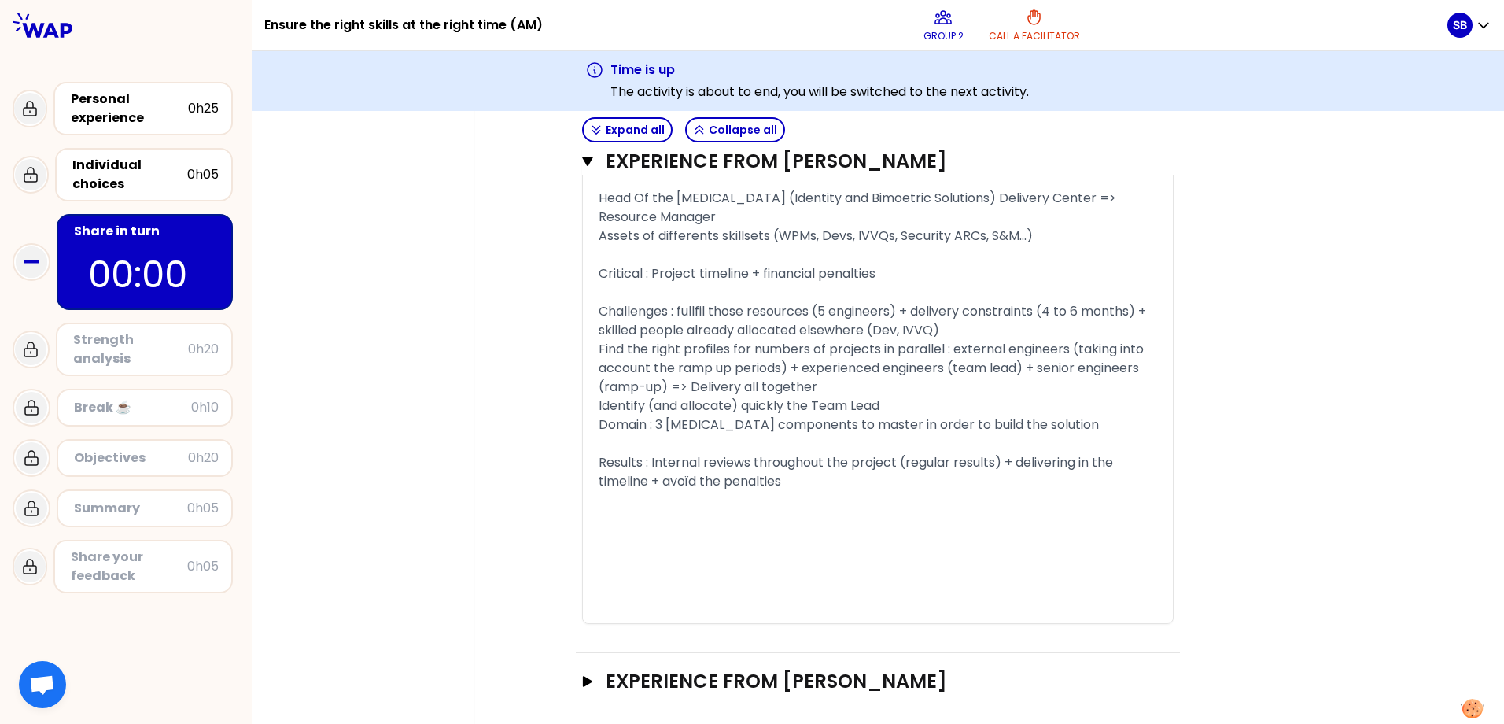
drag, startPoint x: 579, startPoint y: 667, endPoint x: 616, endPoint y: 632, distance: 51.2
click at [583, 624] on icon "button" at bounding box center [587, 681] width 9 height 11
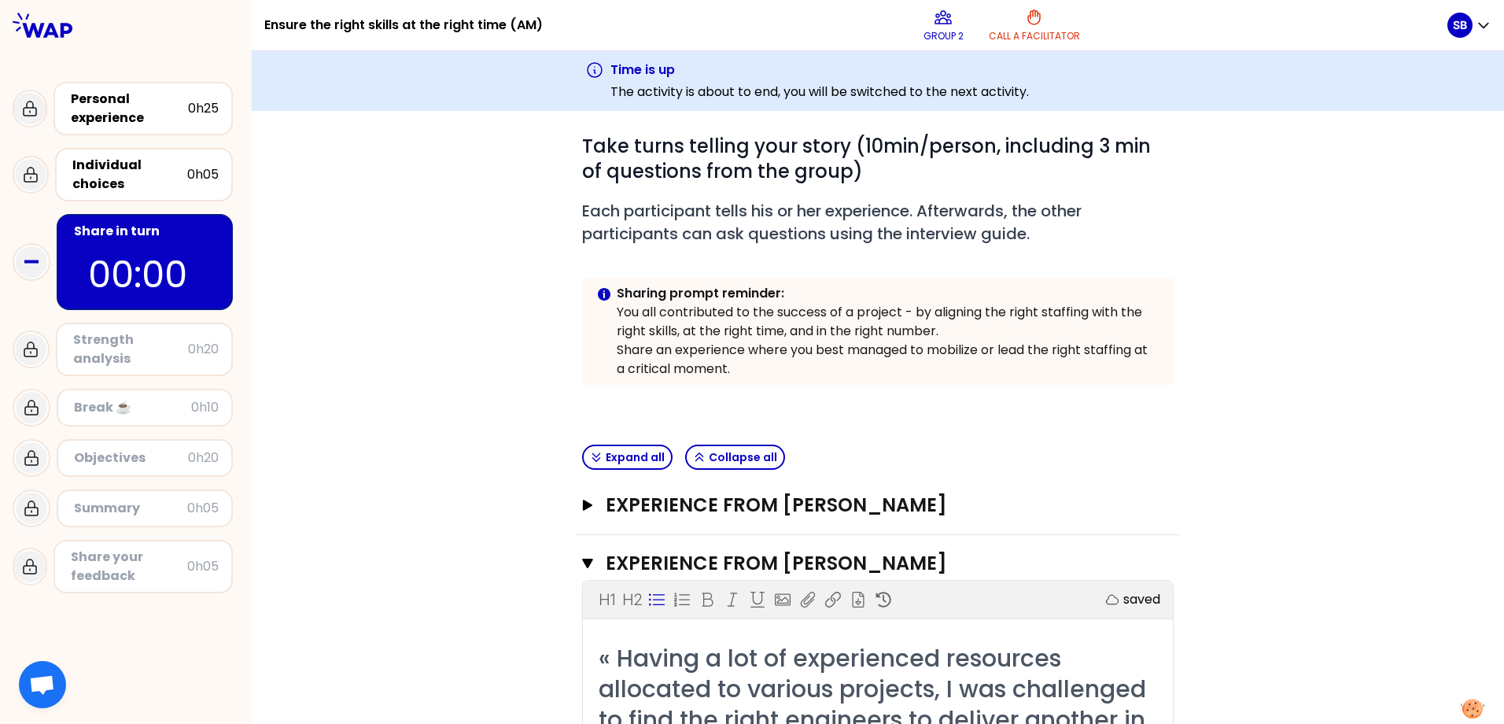
scroll to position [341, 0]
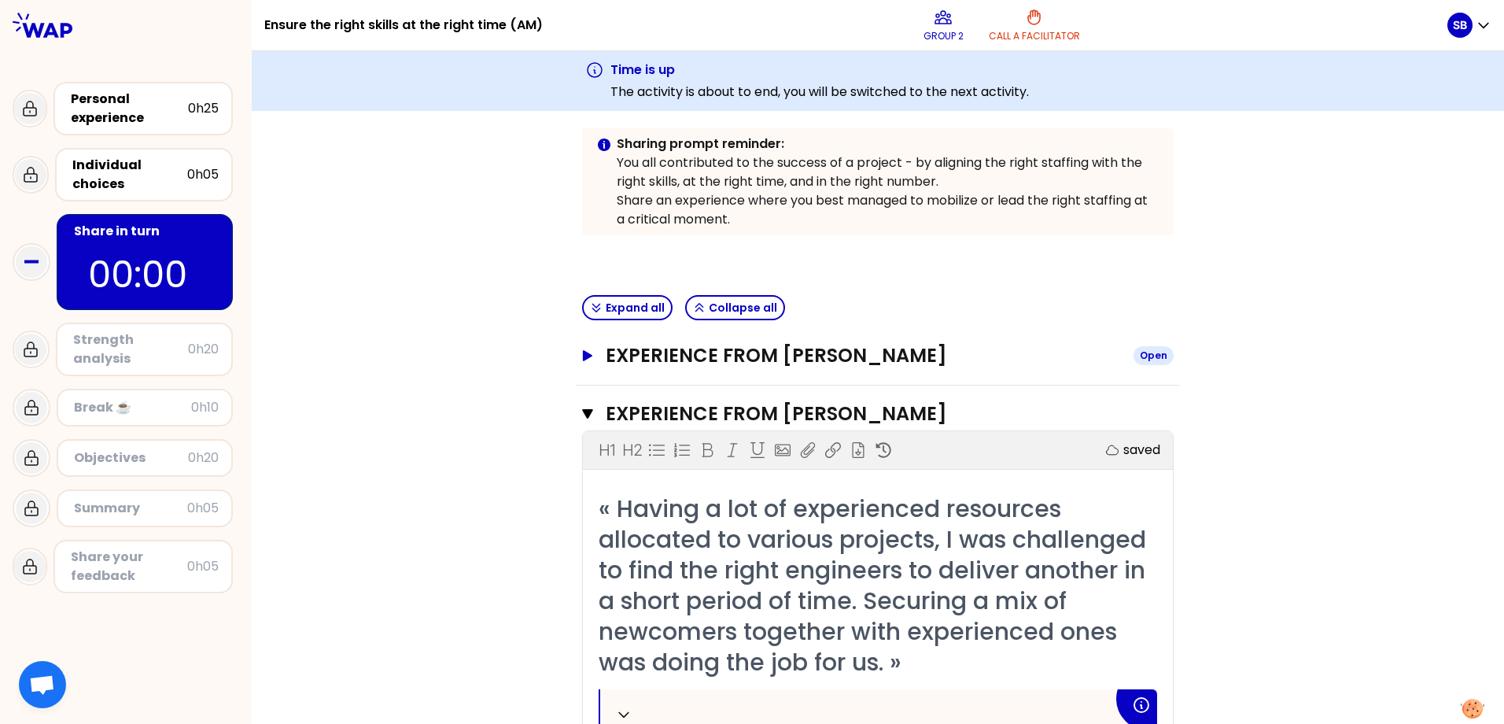
click at [584, 350] on icon "button" at bounding box center [587, 355] width 13 height 11
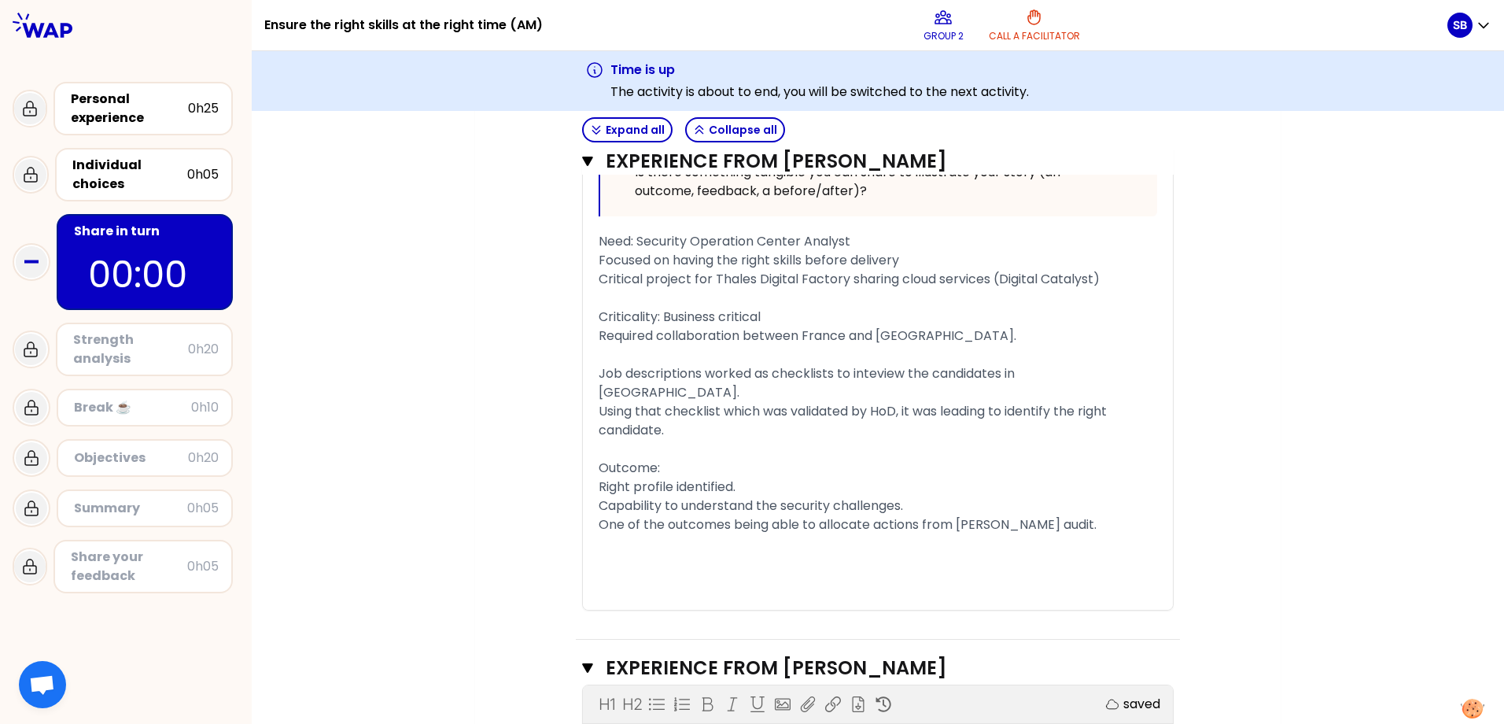
scroll to position [1128, 0]
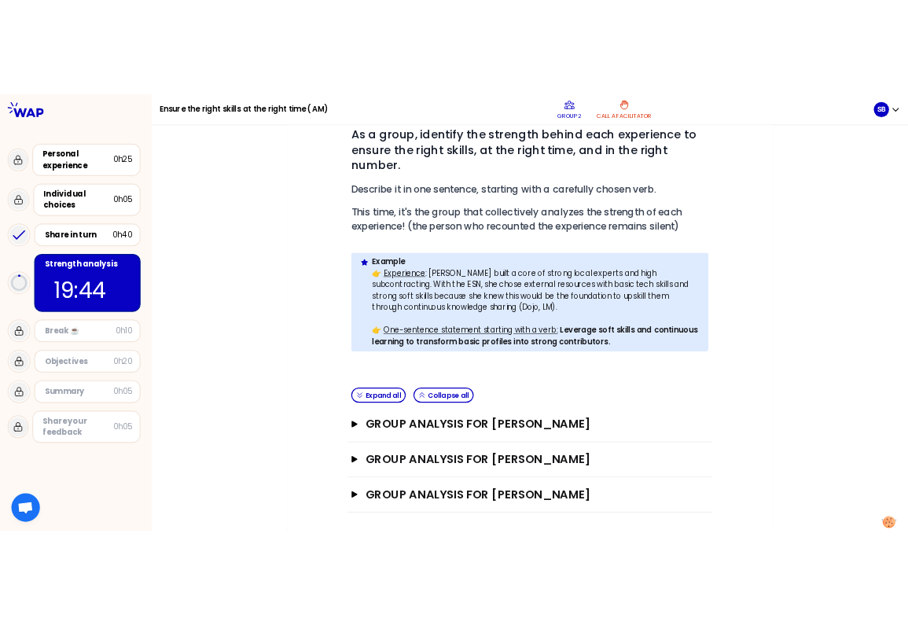
scroll to position [212, 0]
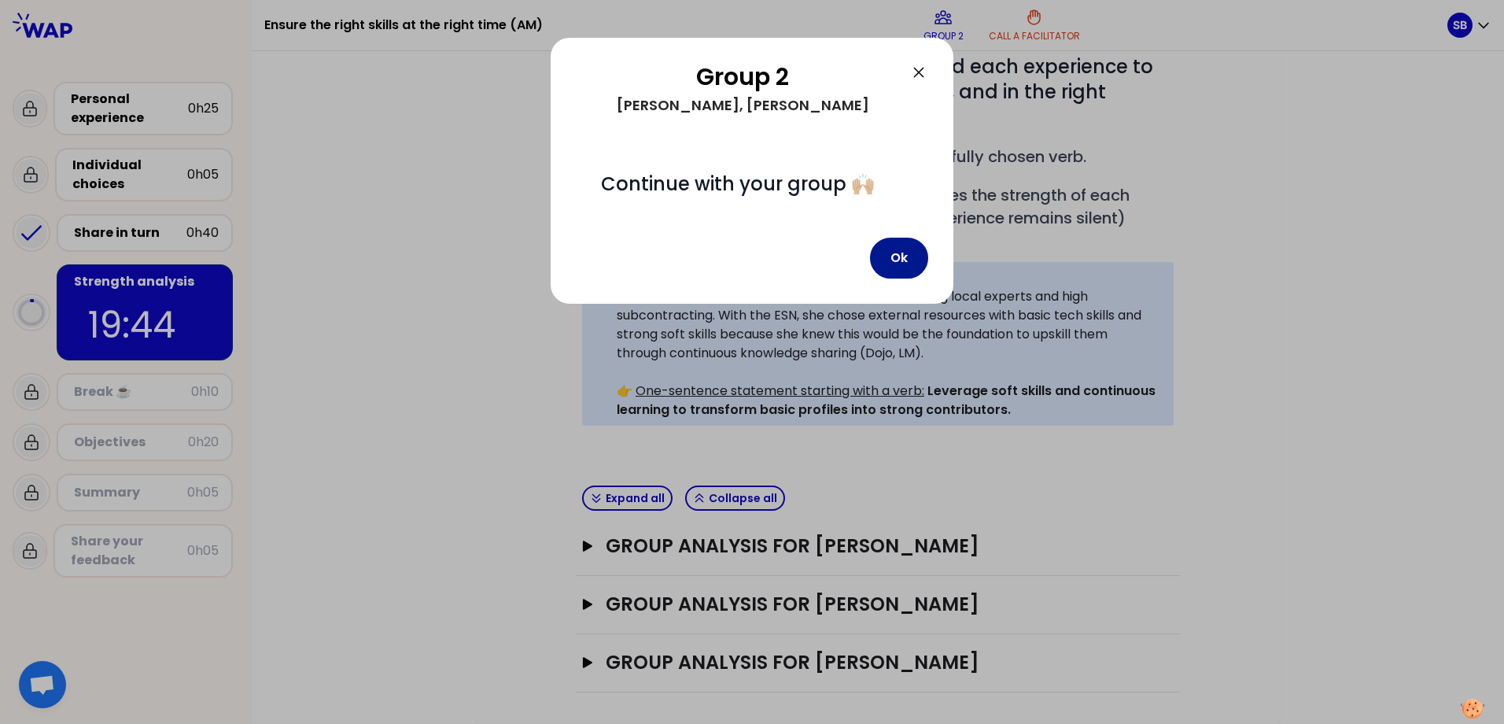
click at [900, 267] on button "Ok" at bounding box center [899, 258] width 58 height 41
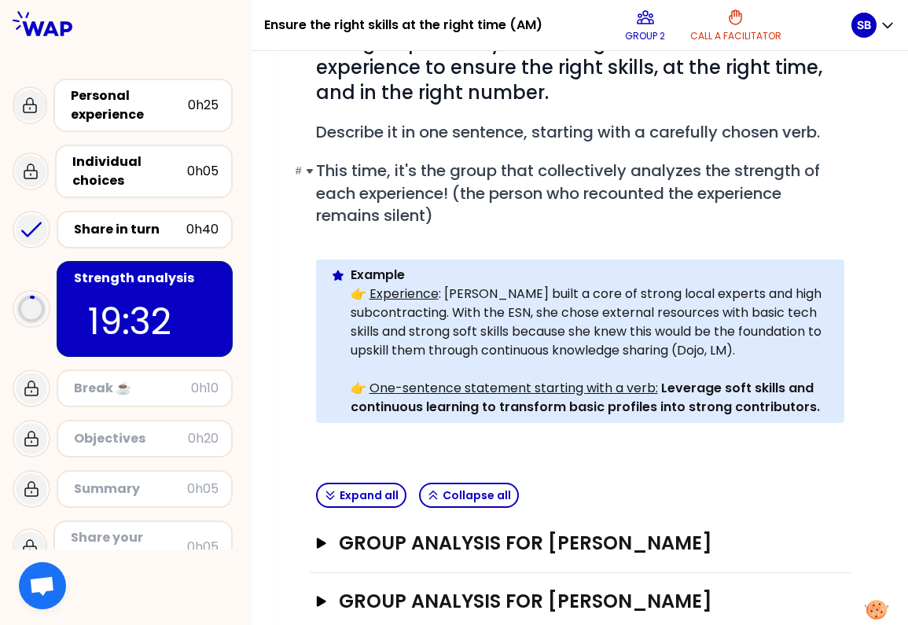
scroll to position [332, 0]
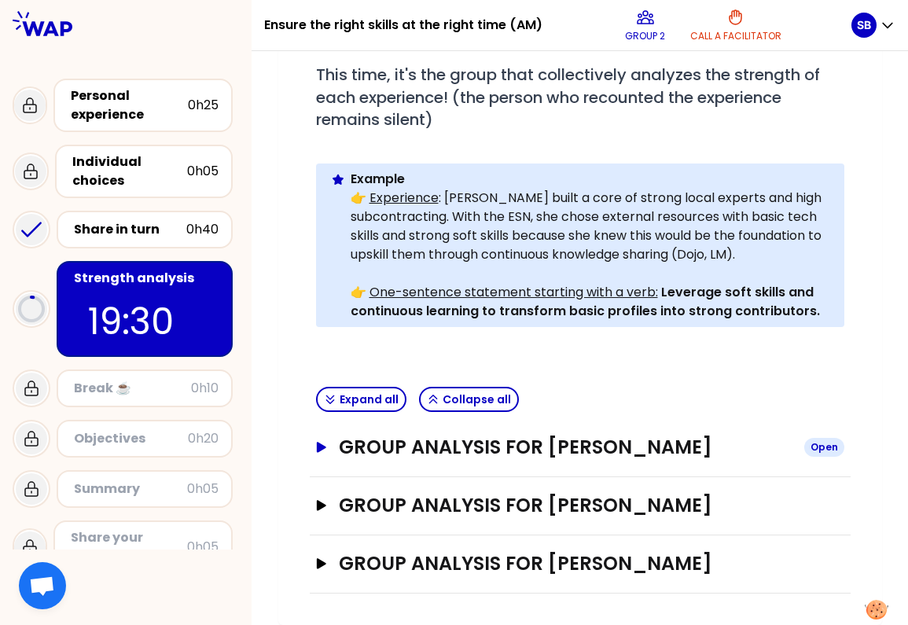
click at [317, 446] on icon "button" at bounding box center [320, 447] width 9 height 10
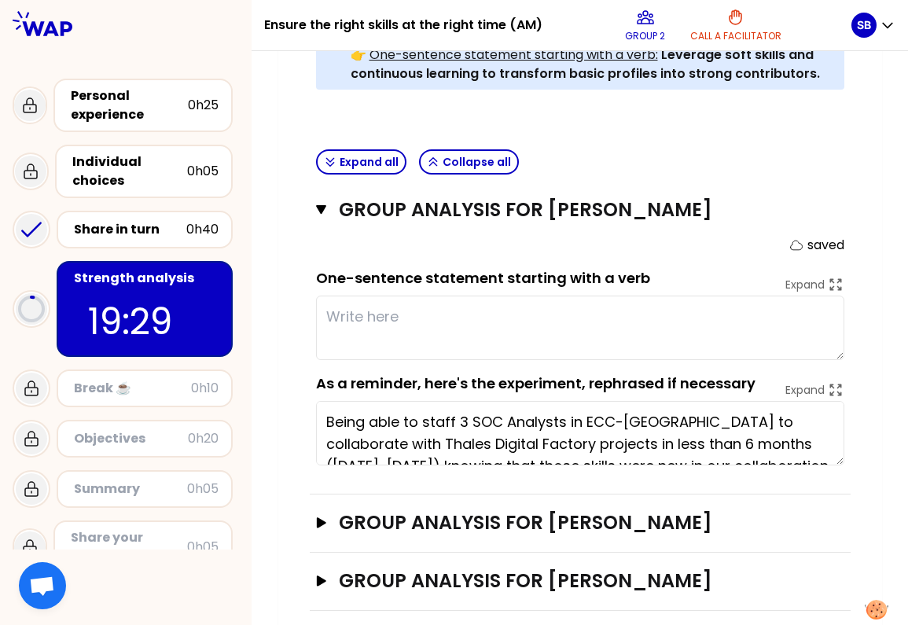
scroll to position [587, 0]
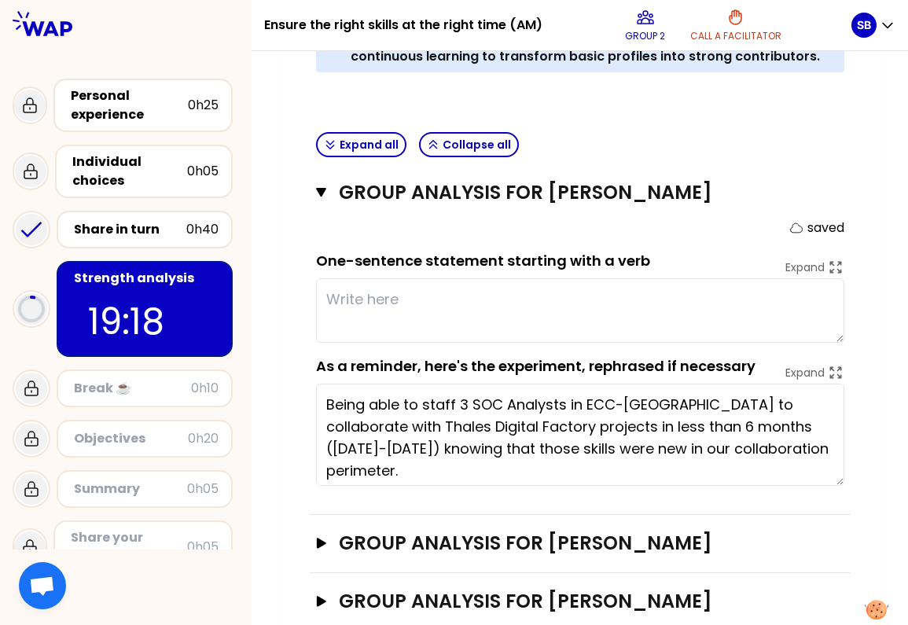
drag, startPoint x: 841, startPoint y: 445, endPoint x: 849, endPoint y: 482, distance: 37.8
click at [849, 482] on div "Group analysis for [PERSON_NAME] Close saved One-sentence statement starting wi…" at bounding box center [580, 339] width 541 height 351
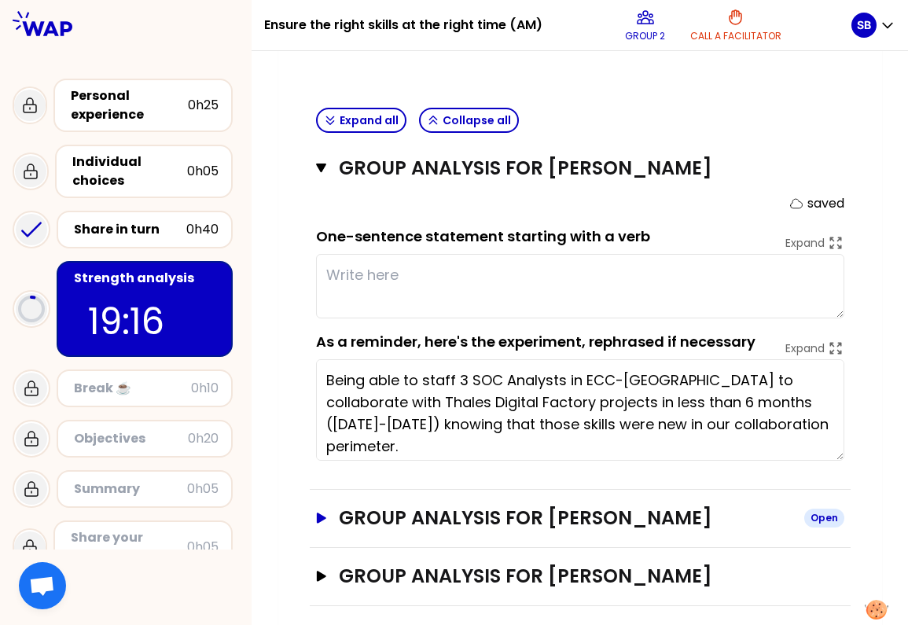
scroll to position [624, 0]
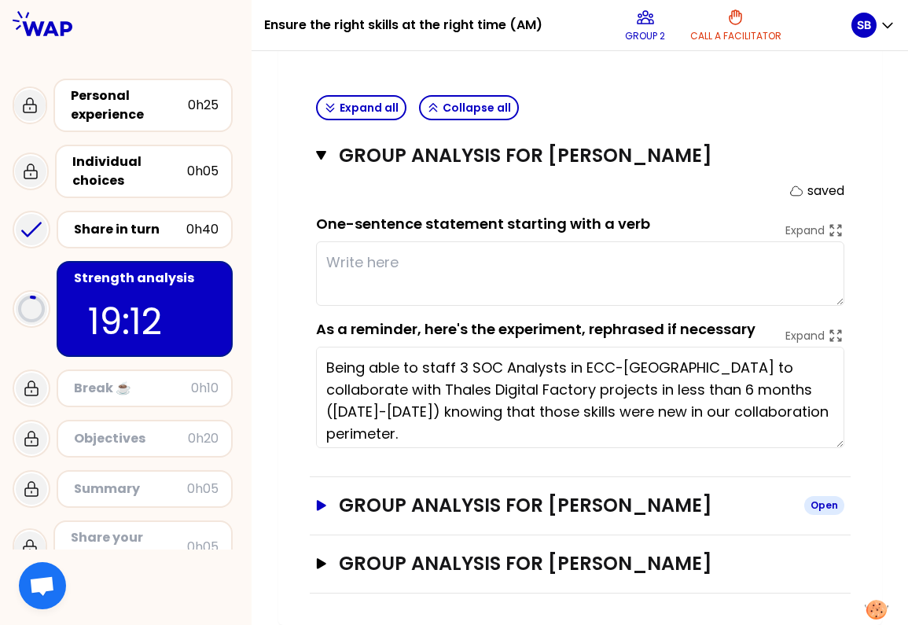
click at [323, 505] on icon "button" at bounding box center [320, 505] width 9 height 10
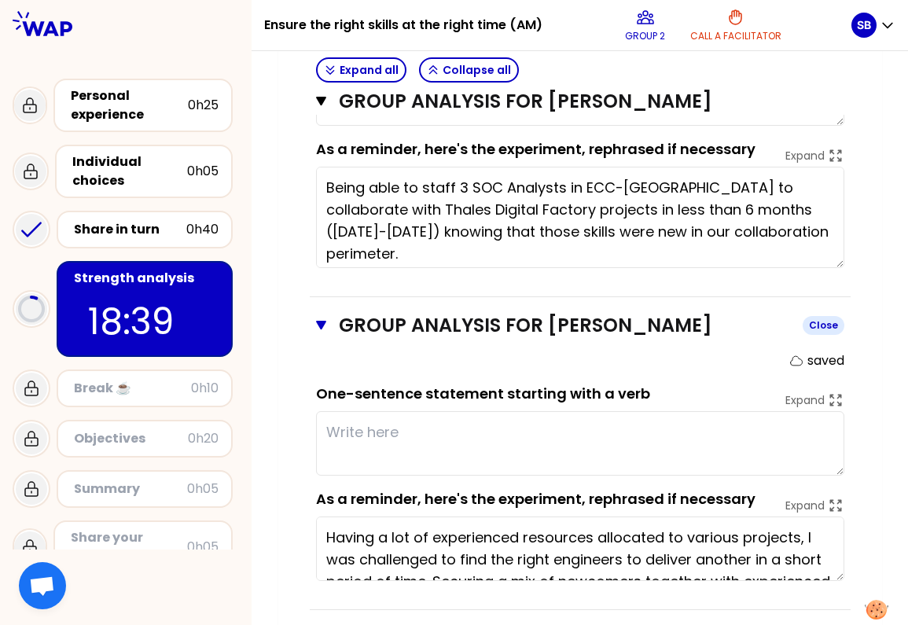
scroll to position [878, 0]
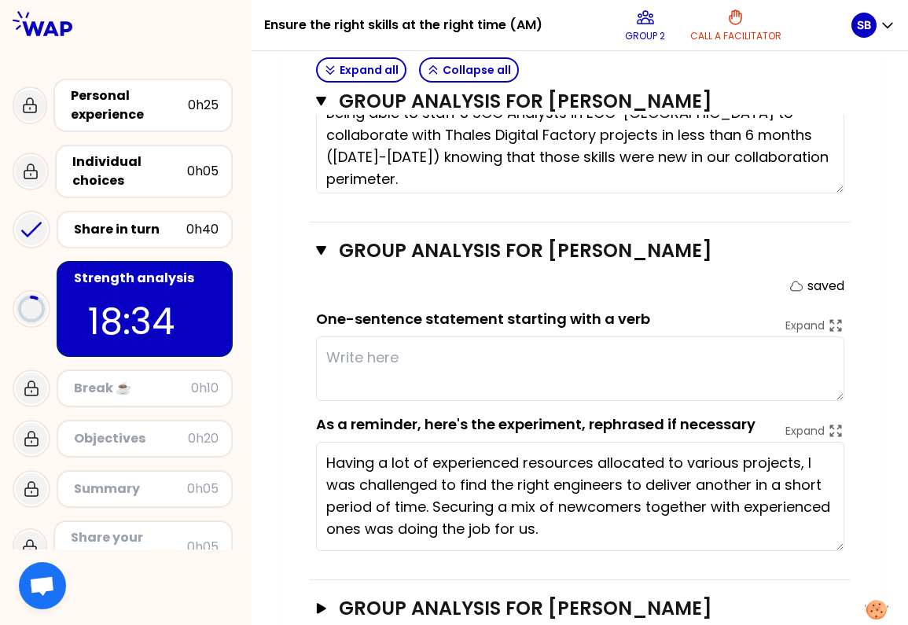
drag, startPoint x: 838, startPoint y: 503, endPoint x: 842, endPoint y: 548, distance: 45.1
click at [842, 548] on textarea "Having a lot of experienced resources allocated to various projects, I was chal…" at bounding box center [580, 496] width 528 height 109
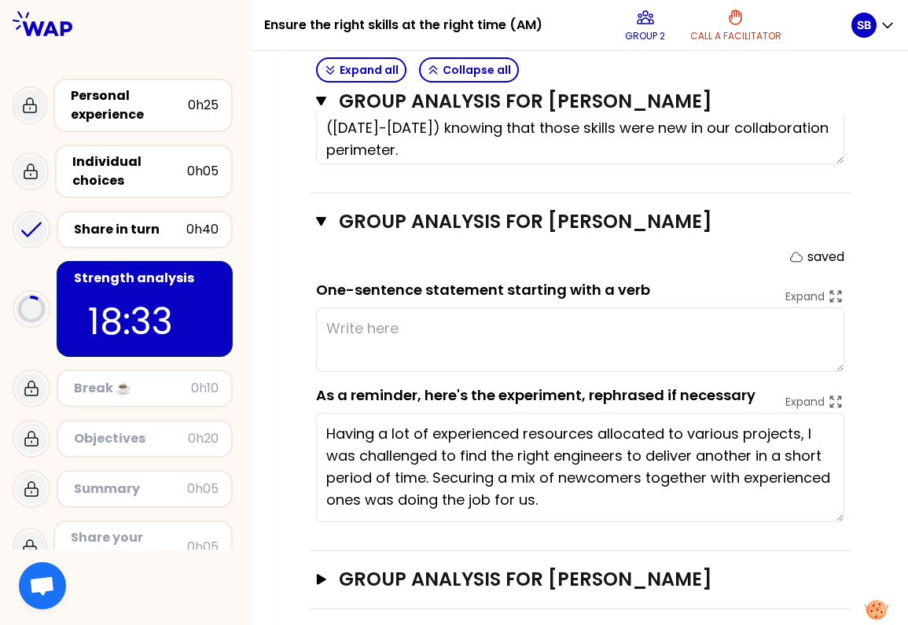
scroll to position [923, 0]
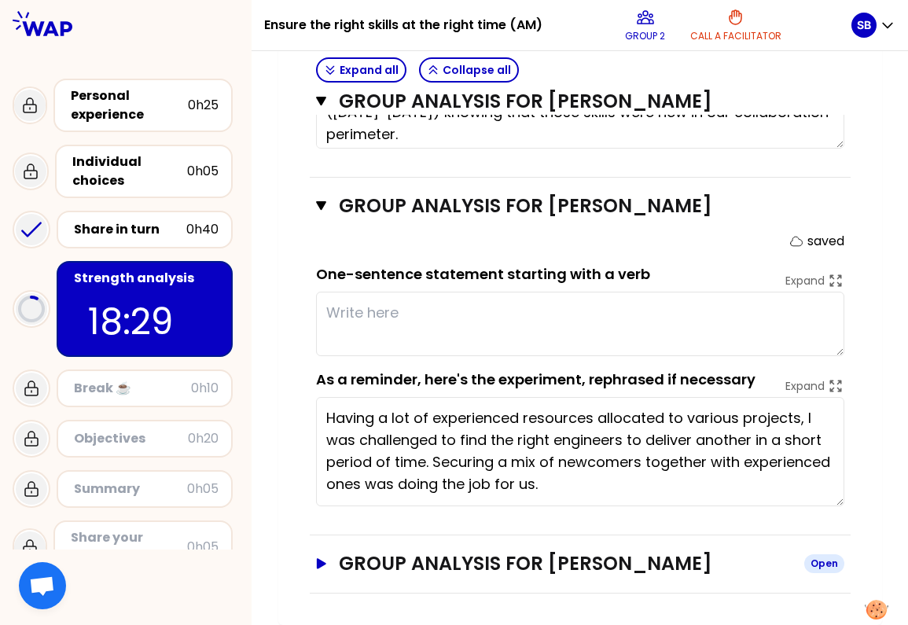
click at [576, 558] on h3 "Group analysis for [PERSON_NAME]" at bounding box center [565, 563] width 452 height 25
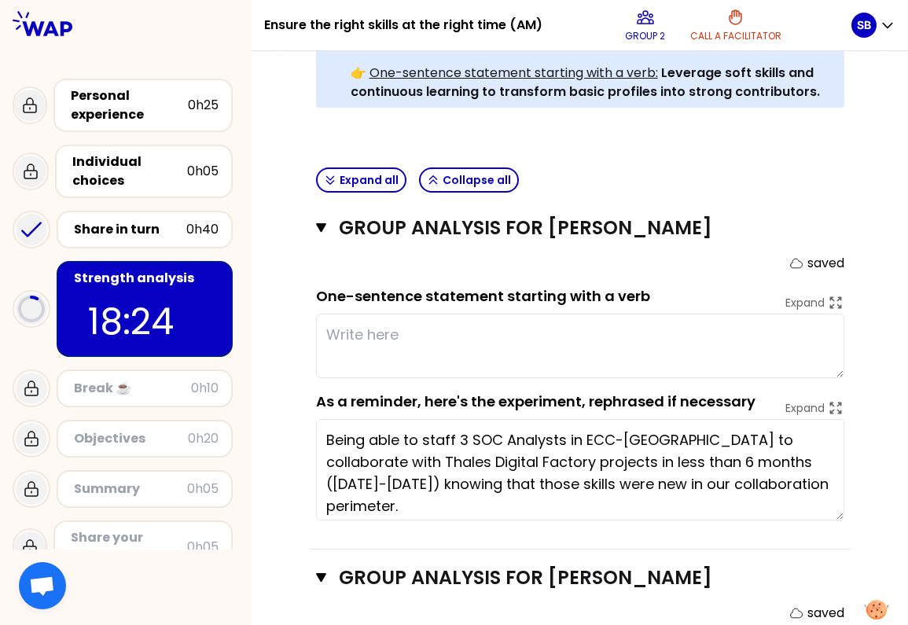
scroll to position [549, 0]
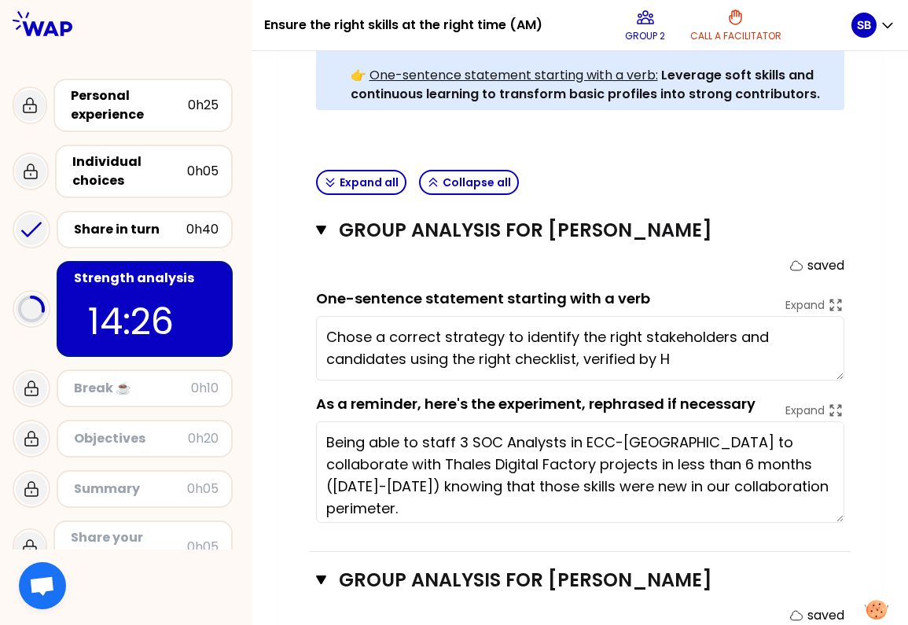
type textarea "Chose a correct strategy to identify the right stakeholders and candidates usin…"
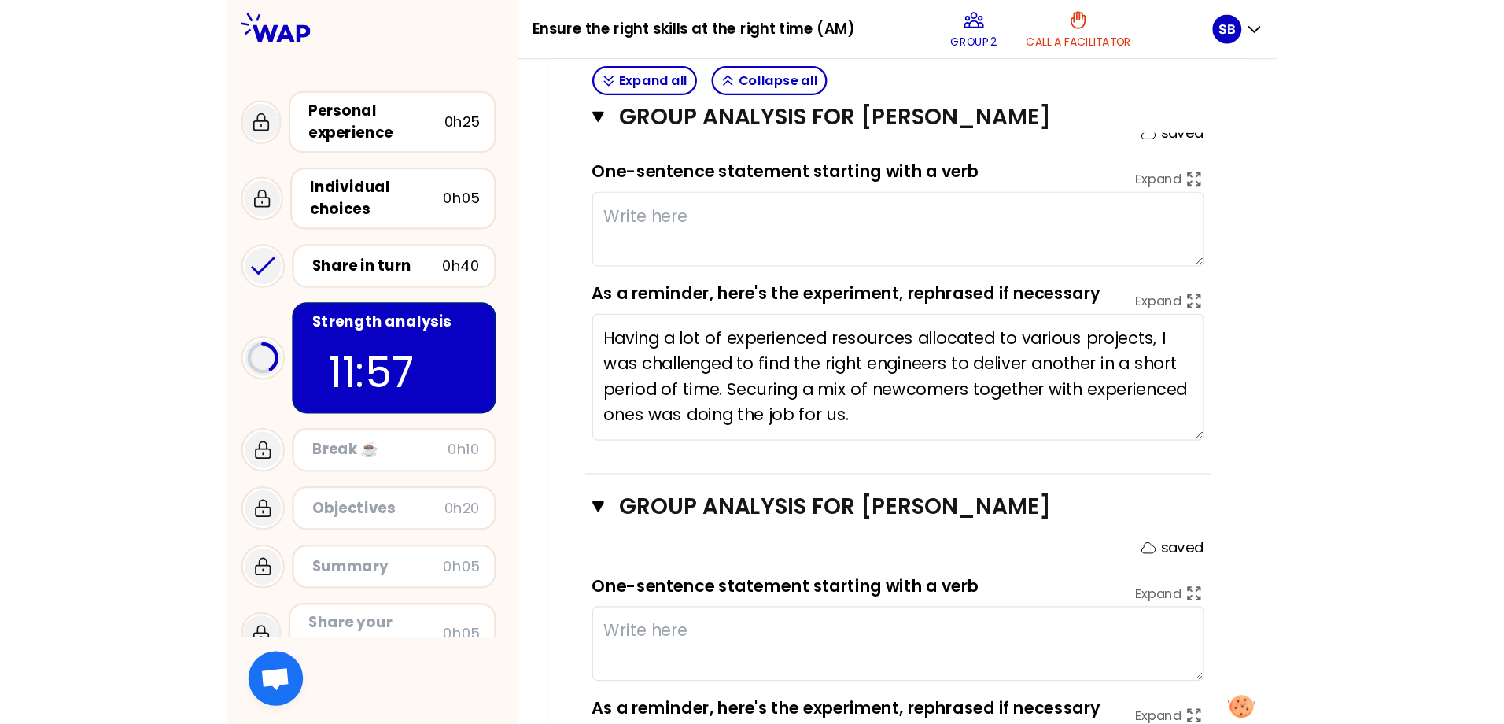
scroll to position [1021, 0]
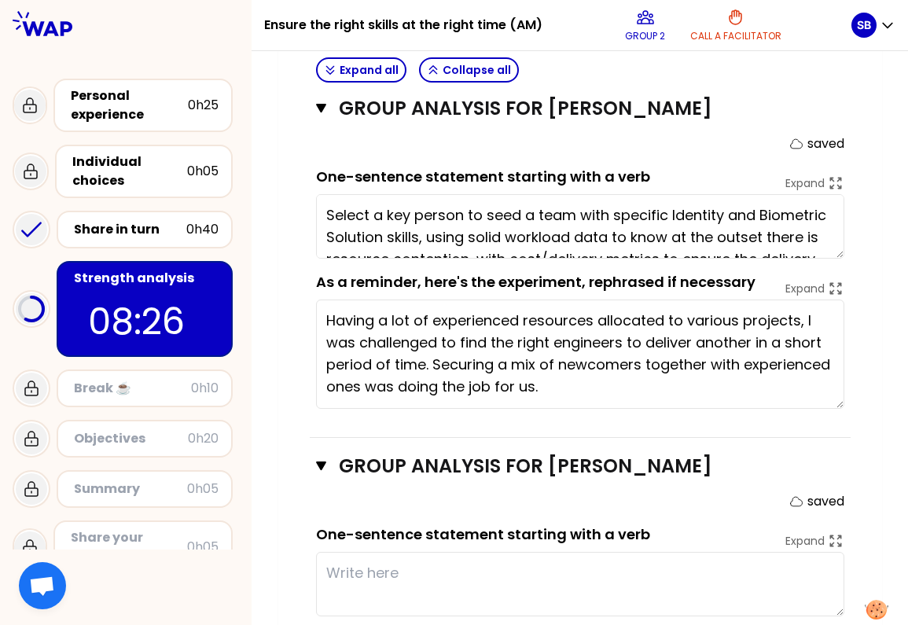
type textarea "Select a key person to seed a team with specific Identity and Biometric Solutio…"
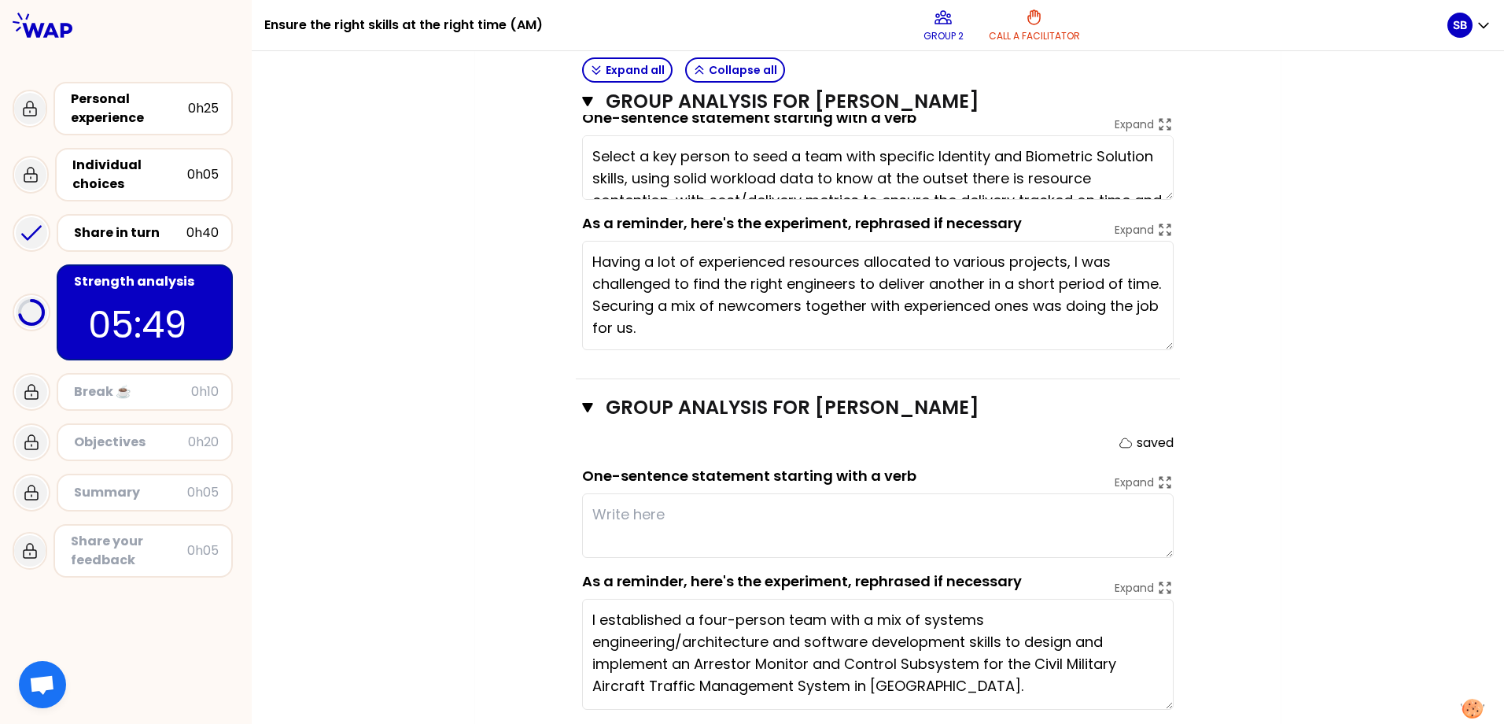
scroll to position [0, 0]
drag, startPoint x: 1165, startPoint y: 661, endPoint x: 1184, endPoint y: 707, distance: 50.4
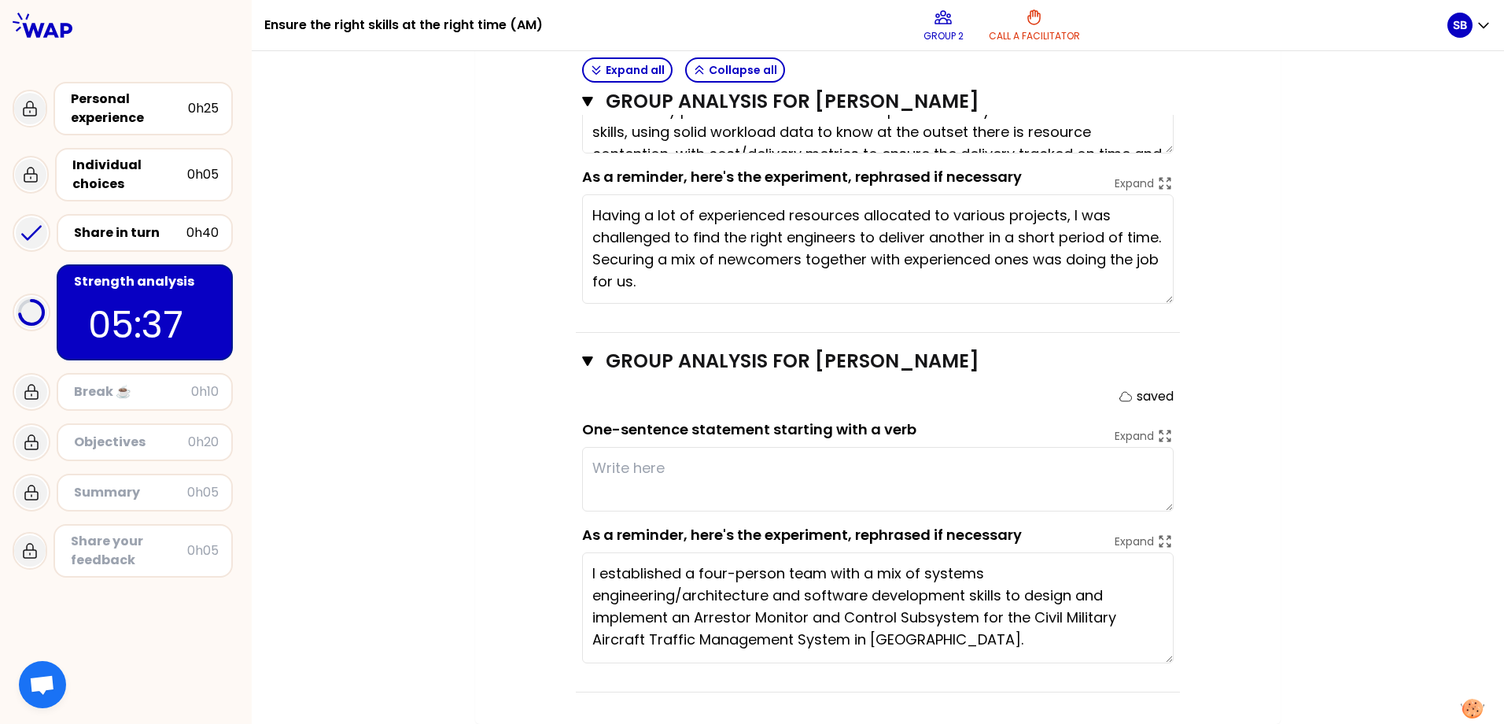
click at [722, 480] on textarea at bounding box center [877, 479] width 591 height 64
drag, startPoint x: 625, startPoint y: 469, endPoint x: 462, endPoint y: 468, distance: 162.8
click at [816, 473] on textarea "military constraints" at bounding box center [877, 479] width 591 height 64
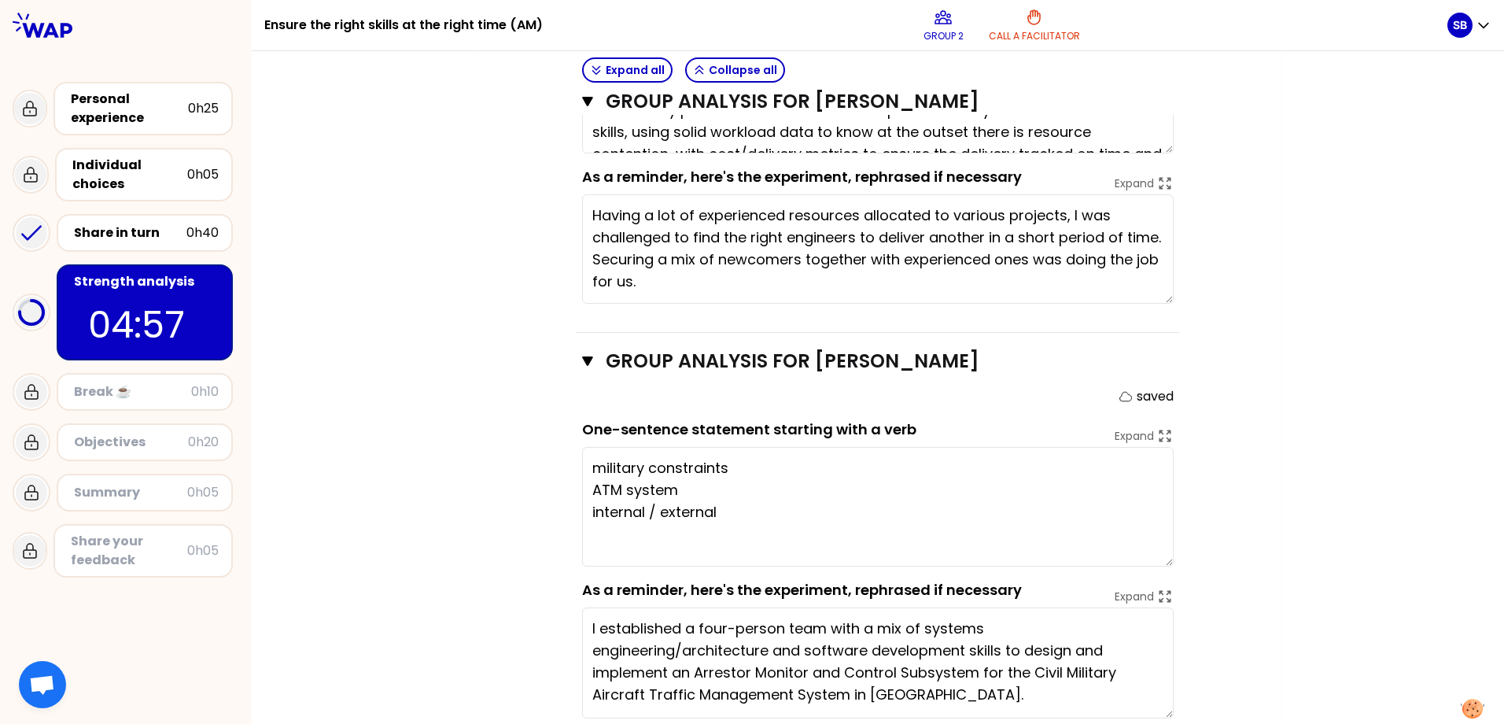
scroll to position [0, 0]
drag, startPoint x: 1163, startPoint y: 509, endPoint x: 1163, endPoint y: 571, distance: 62.1
click at [1077, 566] on textarea "military constraints ATM system internal / external" at bounding box center [877, 507] width 591 height 120
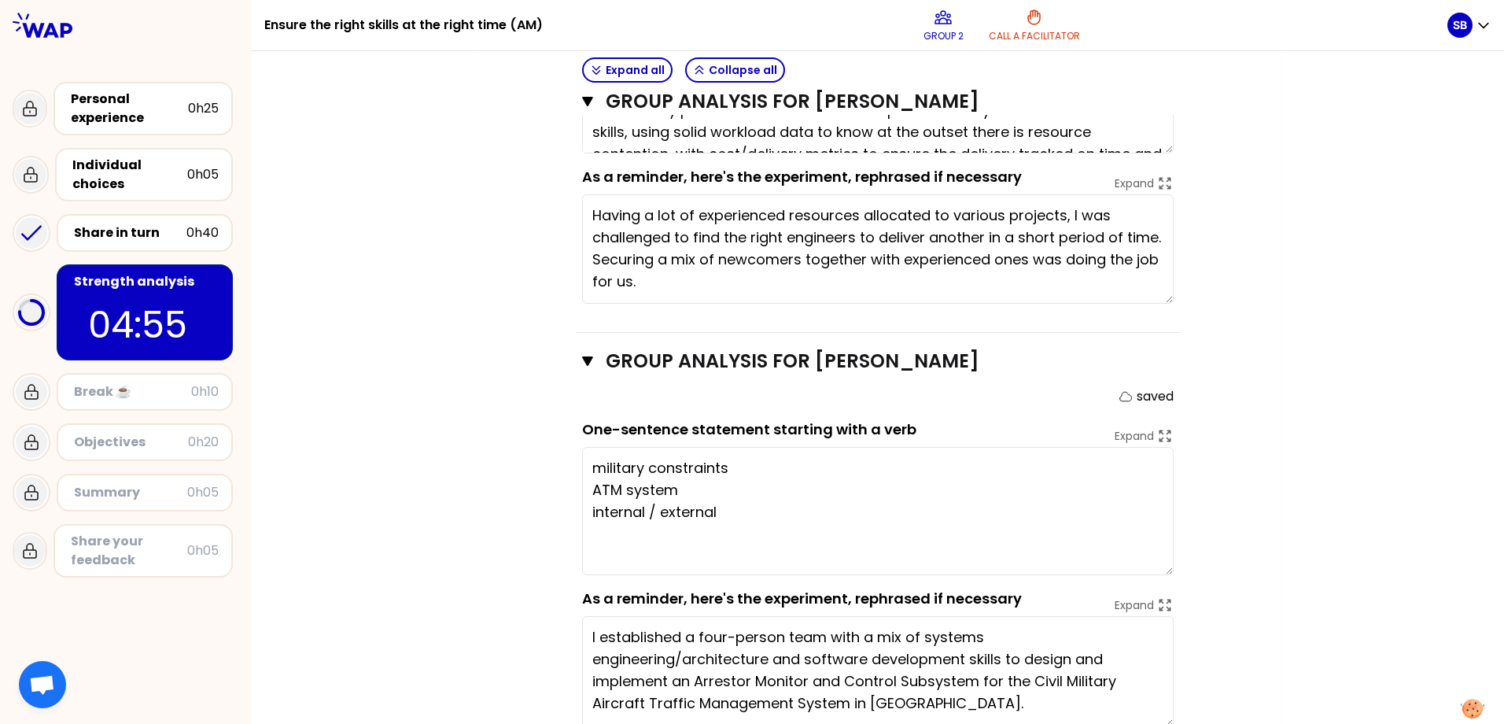
click at [587, 466] on textarea "military constraints ATM system internal / external" at bounding box center [877, 511] width 591 height 128
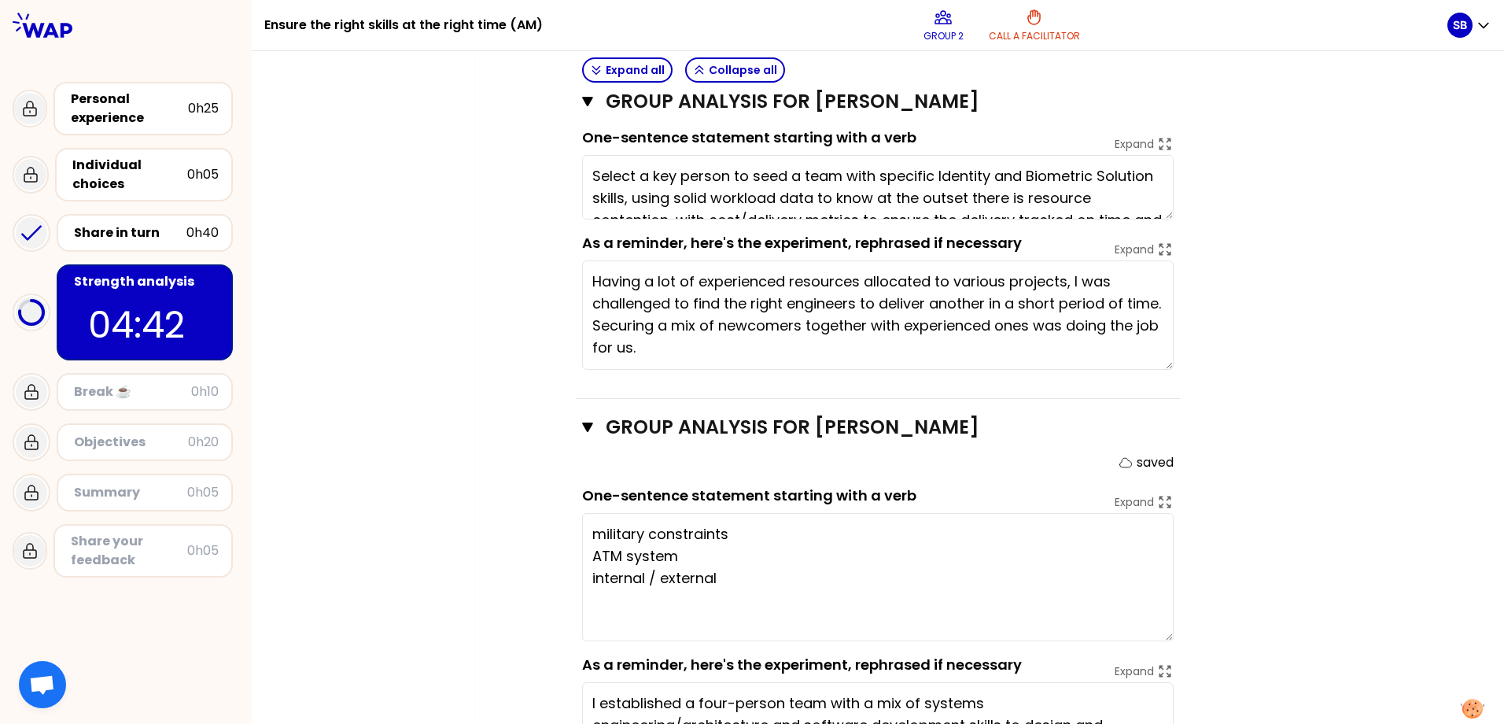
scroll to position [1168, 0]
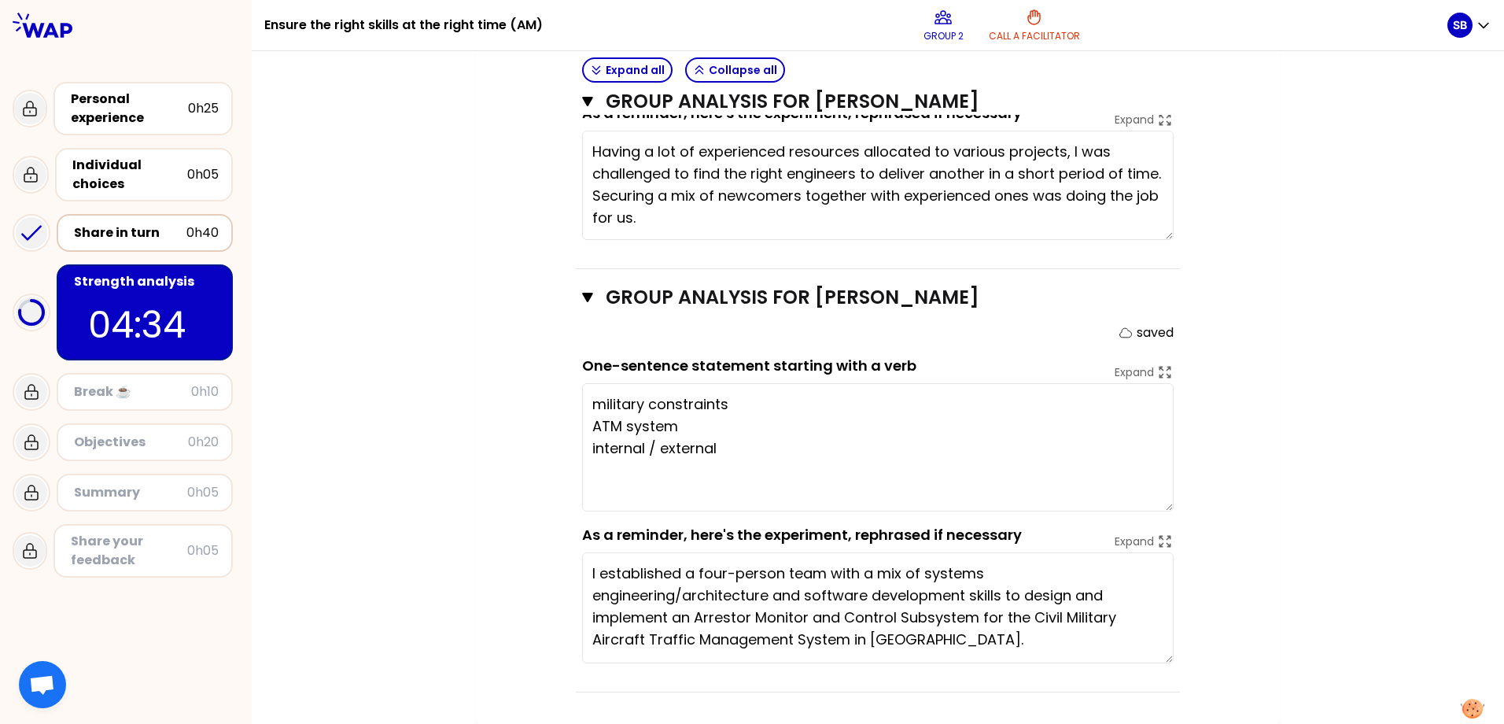
type textarea "military constraints ATM system internal / external"
click at [146, 234] on div "Share in turn" at bounding box center [130, 232] width 112 height 19
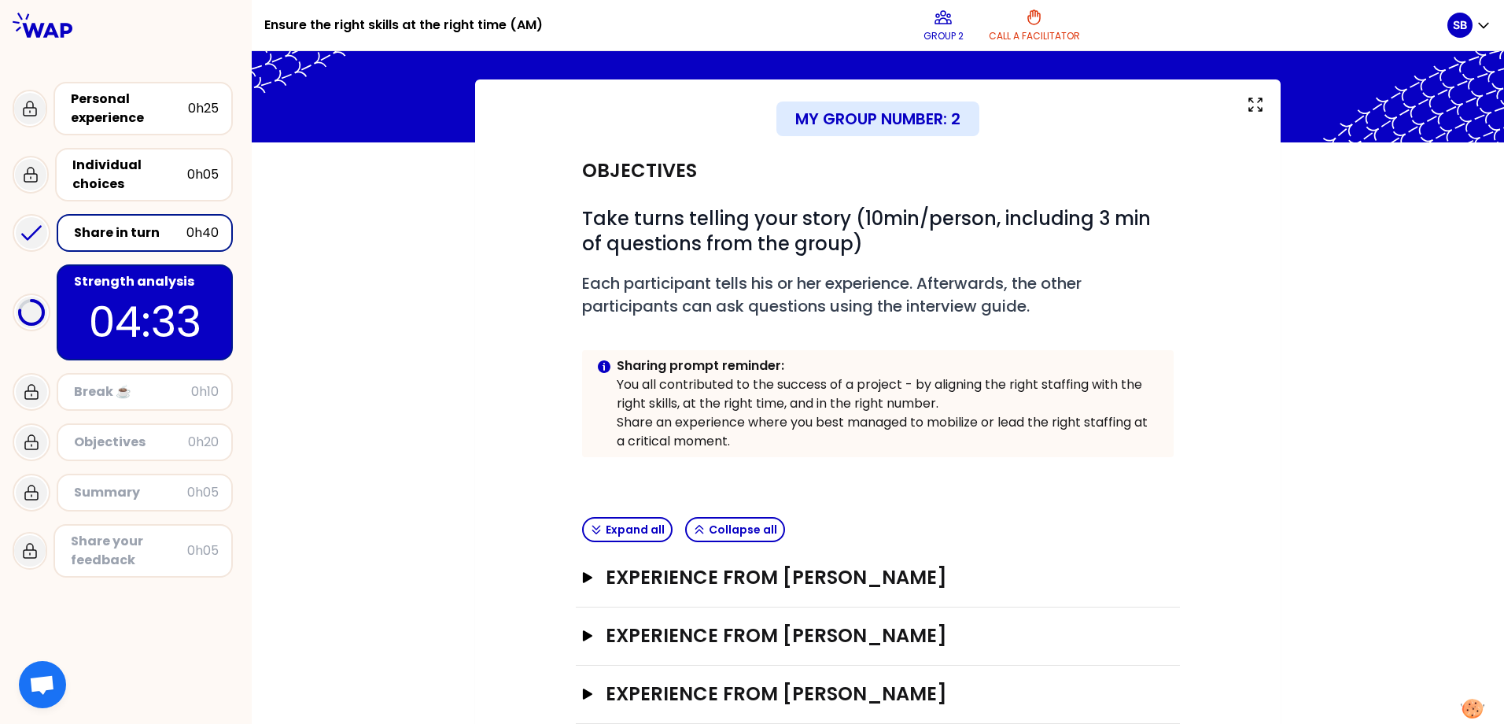
scroll to position [91, 0]
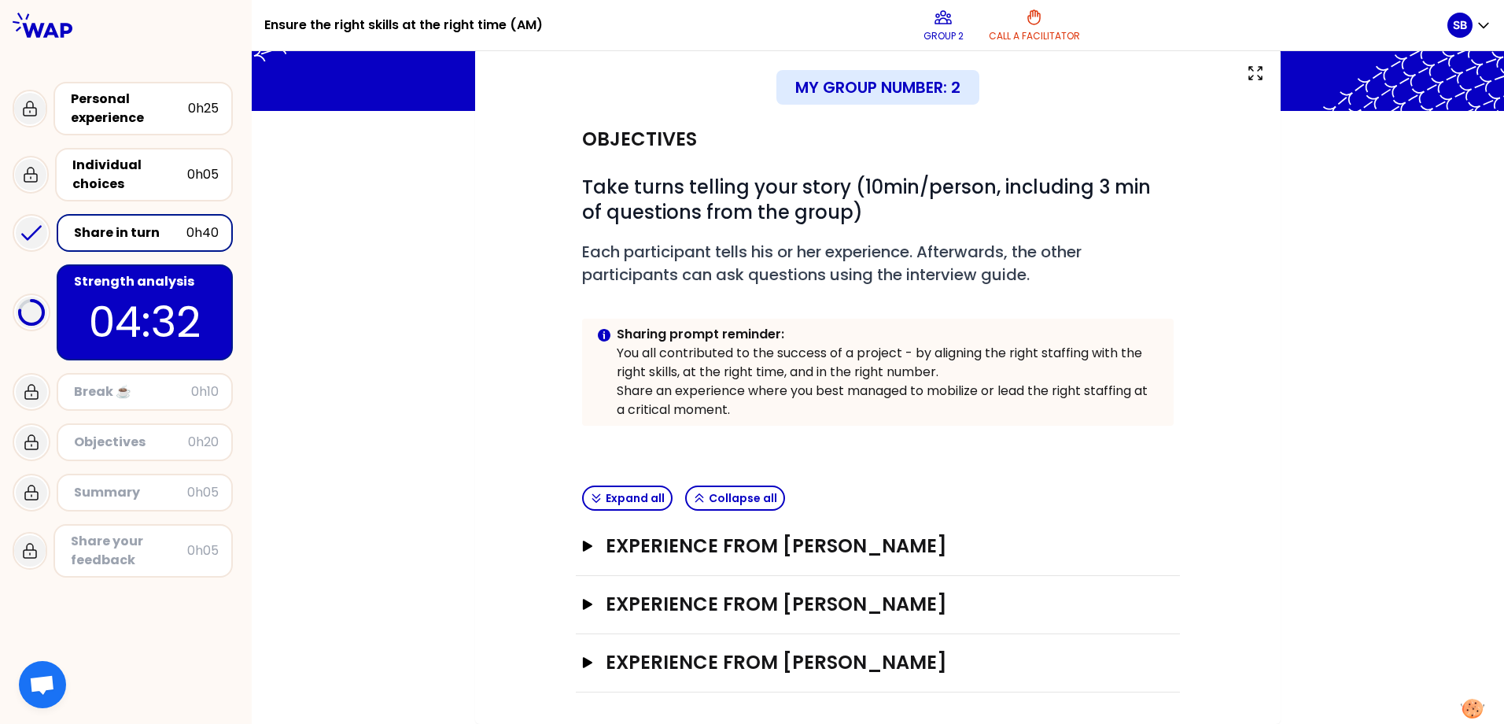
click at [576, 624] on div "Experience from [PERSON_NAME] Open" at bounding box center [878, 663] width 604 height 58
click at [583, 624] on icon "button" at bounding box center [587, 662] width 9 height 11
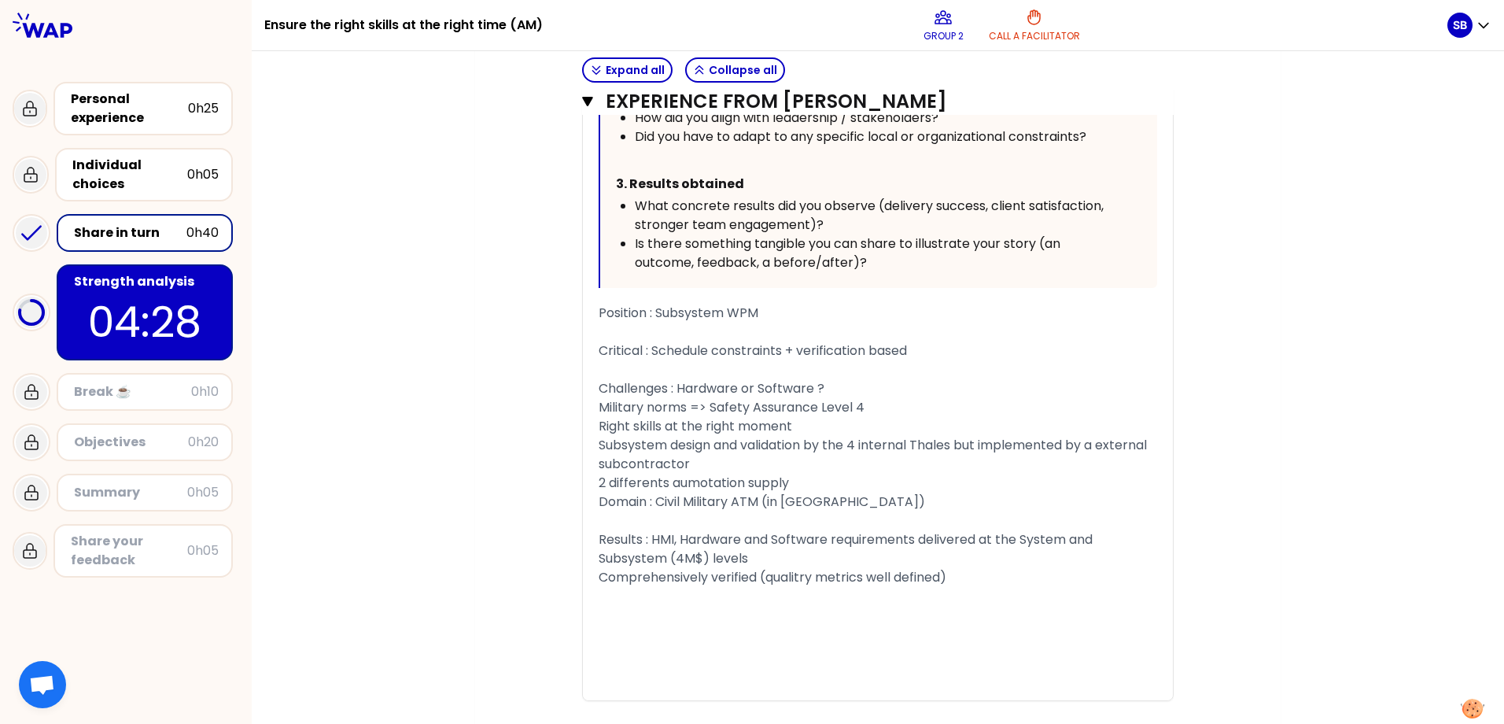
scroll to position [1210, 0]
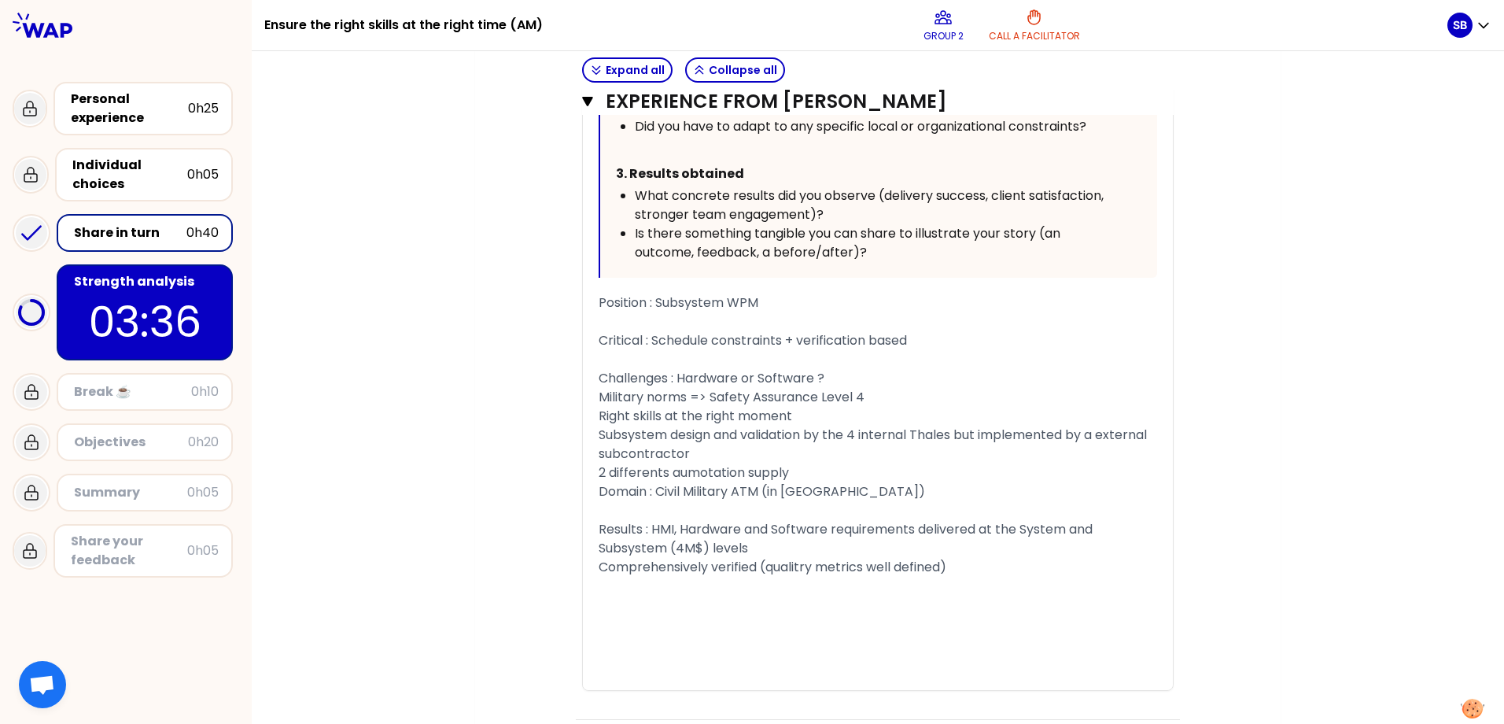
click at [171, 289] on div "Strength analysis" at bounding box center [146, 281] width 145 height 19
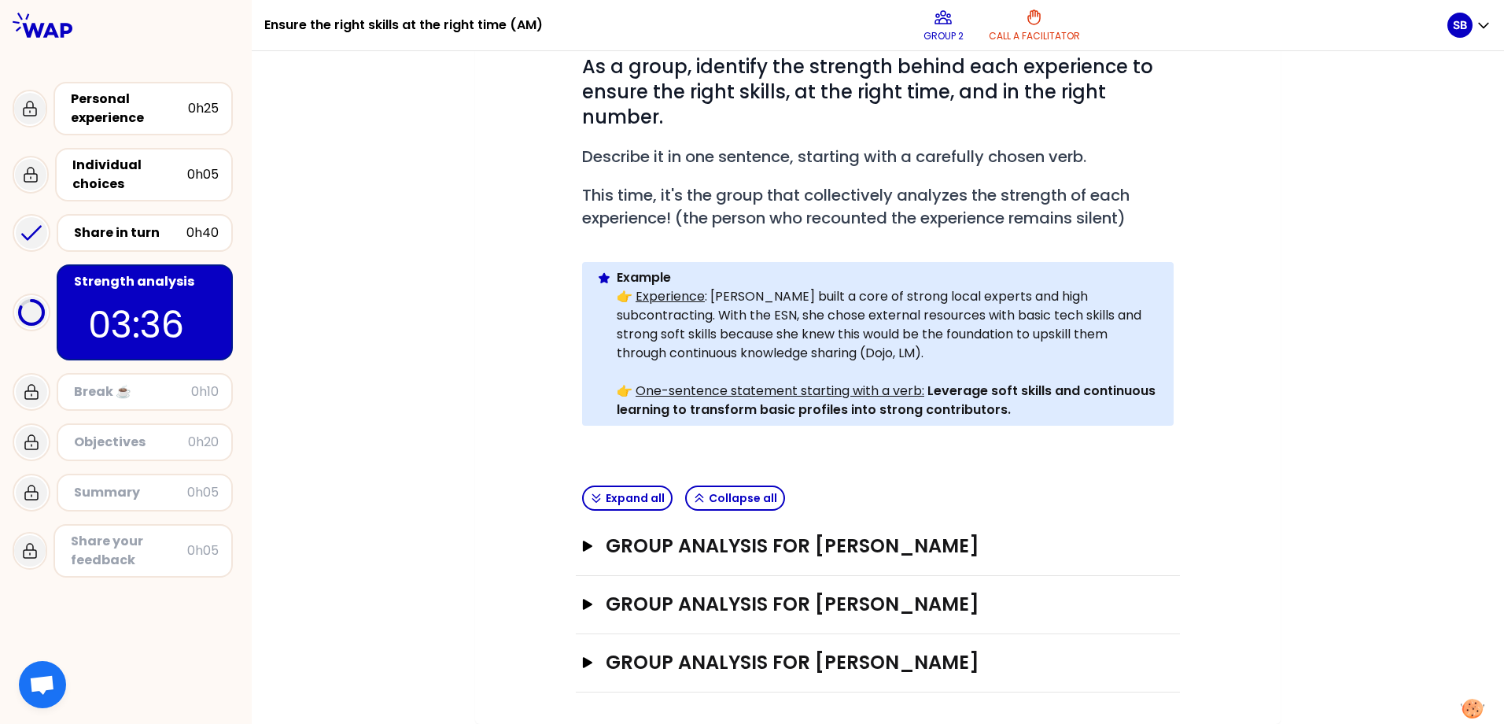
scroll to position [212, 0]
click at [588, 624] on button "Group analysis for [PERSON_NAME] Open" at bounding box center [877, 662] width 591 height 25
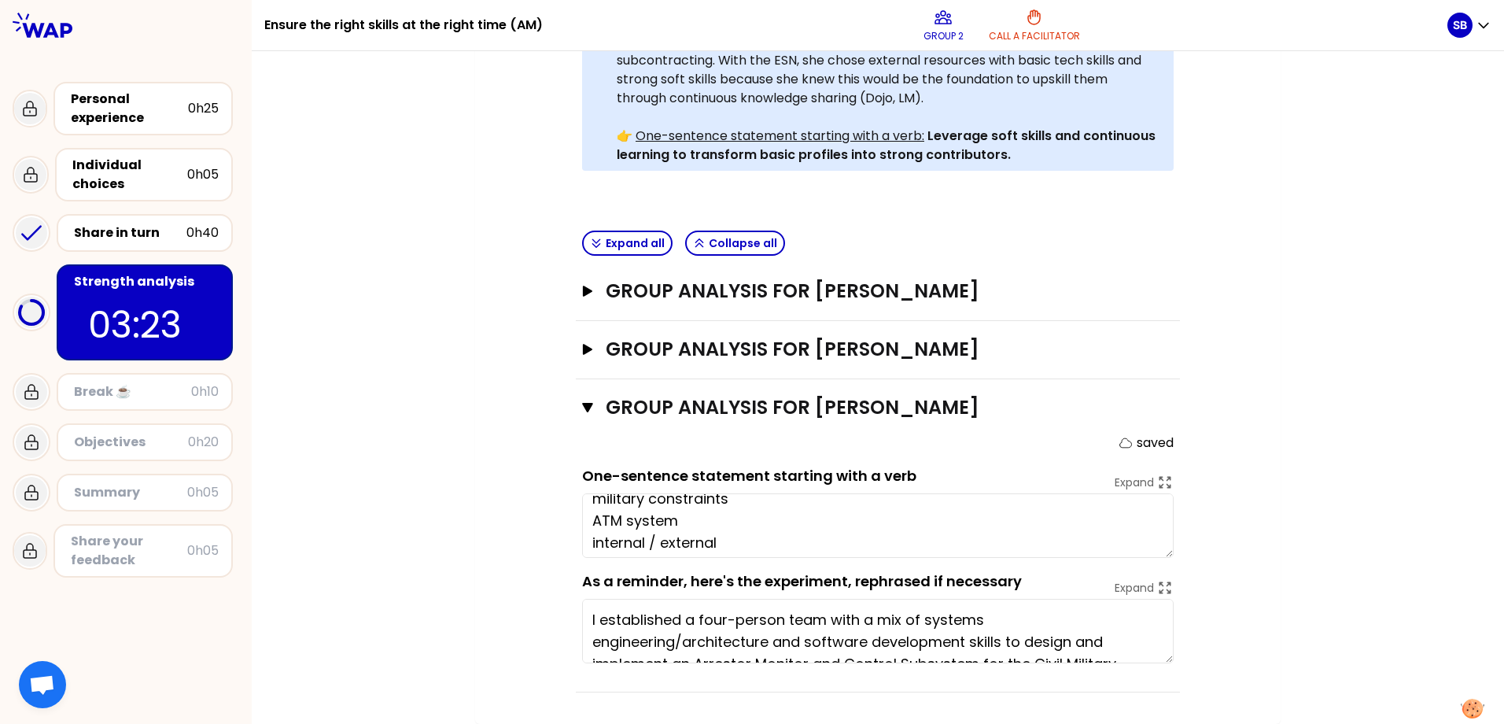
scroll to position [0, 0]
click at [602, 506] on textarea "military constraints ATM system internal / external" at bounding box center [877, 525] width 591 height 64
click at [657, 510] on textarea "Deliver on time military constraints ATM system internal / external" at bounding box center [877, 525] width 591 height 64
click at [832, 505] on textarea "Deliver on quality and time military constraints ATM system internal / external" at bounding box center [877, 525] width 591 height 64
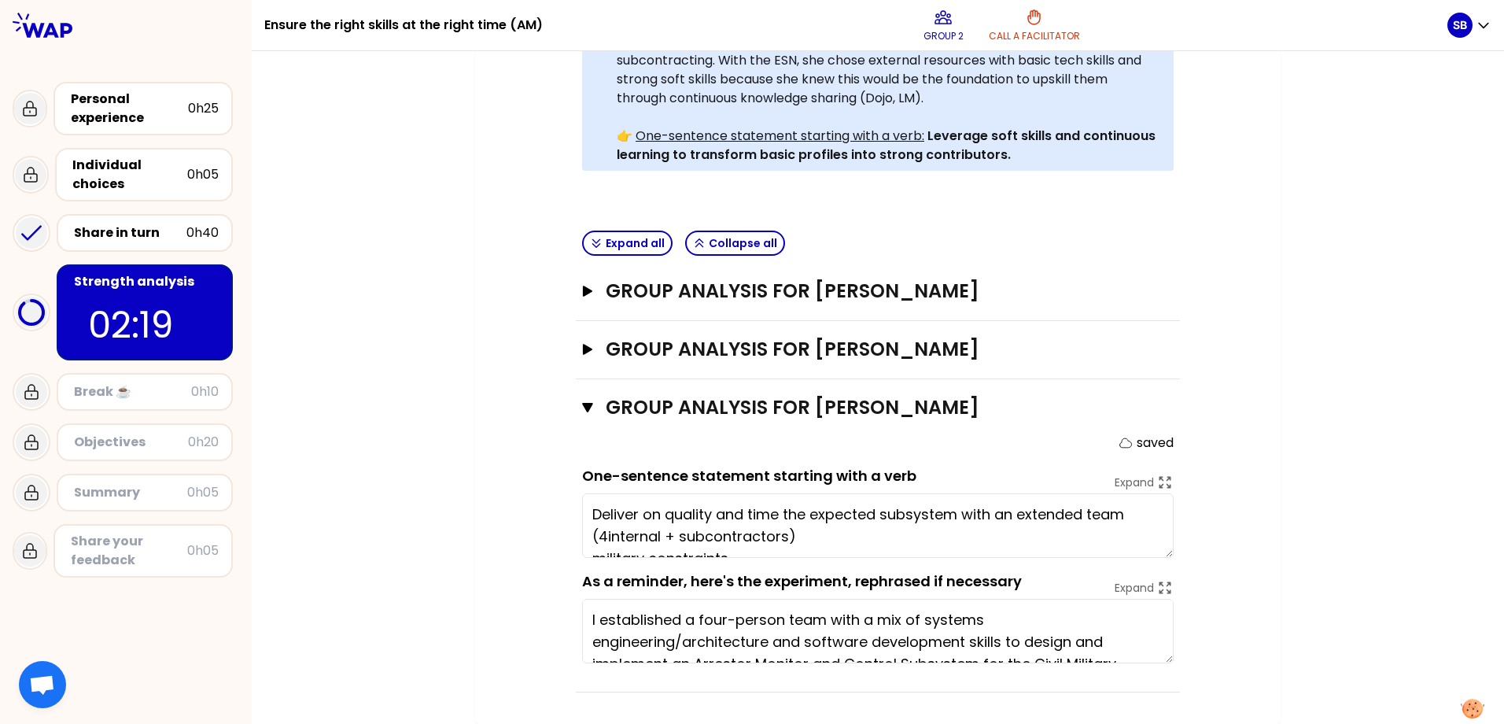
click at [872, 510] on textarea "Deliver on quality and time the expected subsystem with an extended team (4inte…" at bounding box center [877, 525] width 591 height 64
click at [952, 510] on textarea "Deliver on quality and time the expected subsystem with an extended team (4inte…" at bounding box center [877, 525] width 591 height 64
drag, startPoint x: 876, startPoint y: 514, endPoint x: 882, endPoint y: 541, distance: 28.1
click at [876, 514] on textarea "Deliver on quality and time the expected subsystem with an extended team (4inte…" at bounding box center [877, 525] width 591 height 64
drag, startPoint x: 646, startPoint y: 536, endPoint x: 657, endPoint y: 552, distance: 19.2
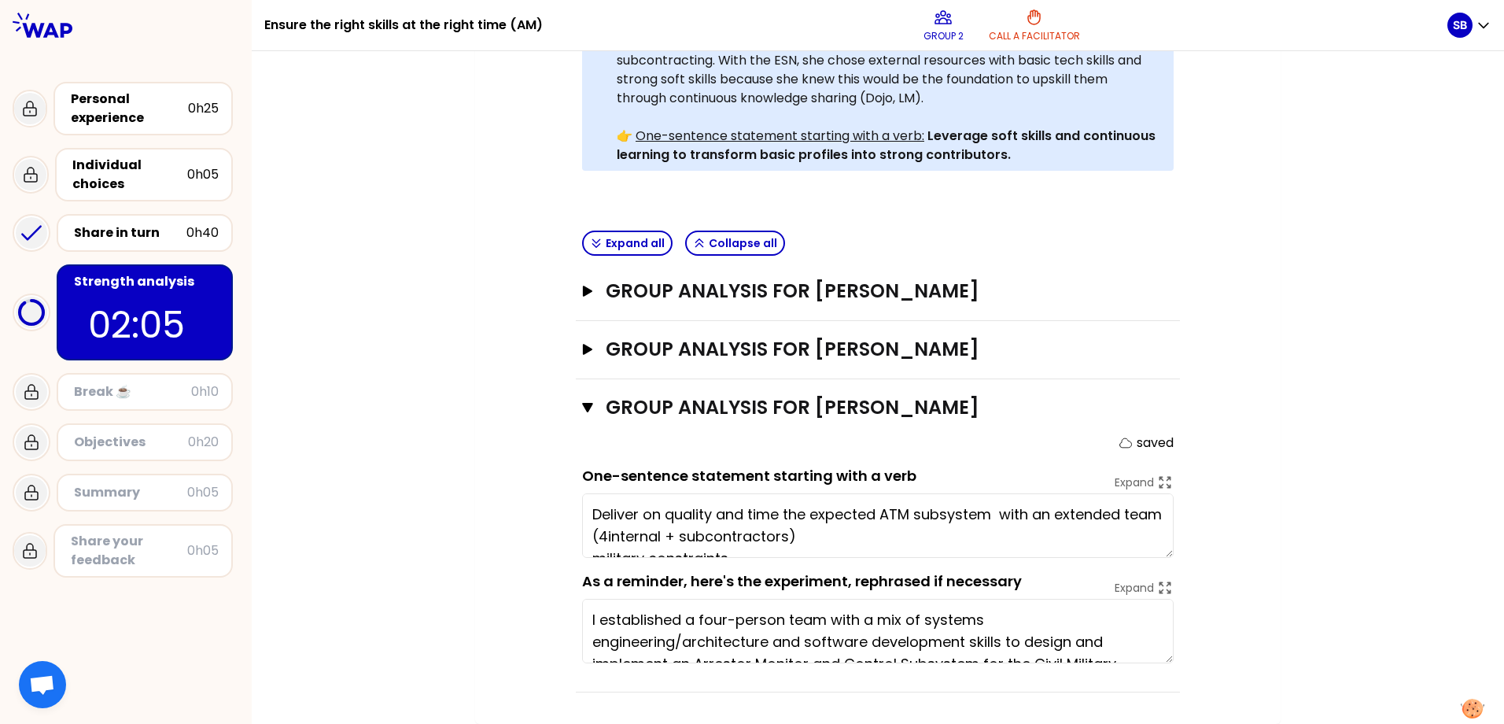
click at [644, 536] on textarea "Deliver on quality and time the expected ATM subsystem with an extended team (4…" at bounding box center [877, 525] width 591 height 64
click at [852, 535] on textarea "Deliver on quality and time the expected ATM subsystem with an extended team (4…" at bounding box center [877, 525] width 591 height 64
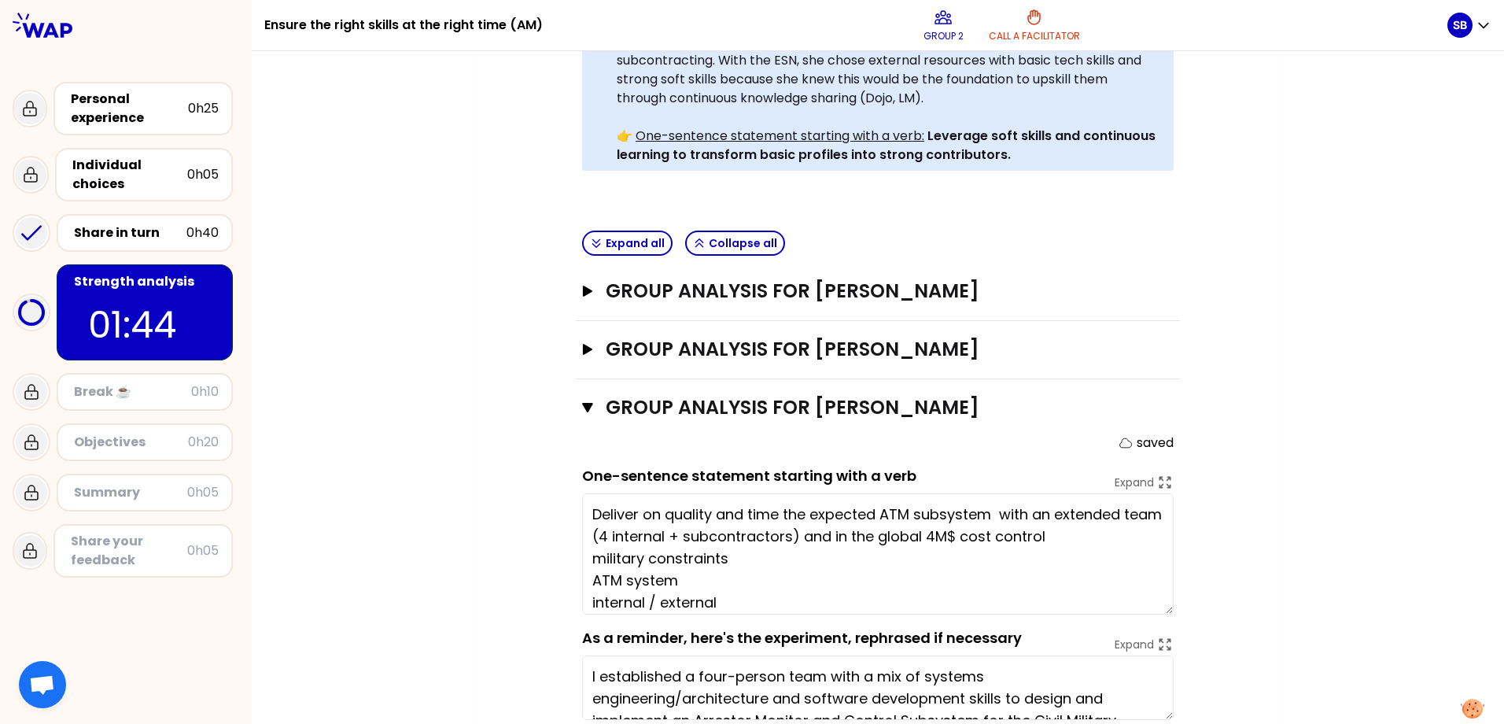
drag, startPoint x: 1165, startPoint y: 555, endPoint x: 1086, endPoint y: 619, distance: 101.2
click at [1077, 619] on div "Objectives # As a group, identify the strength behind each experience to ensure…" at bounding box center [877, 242] width 742 height 1013
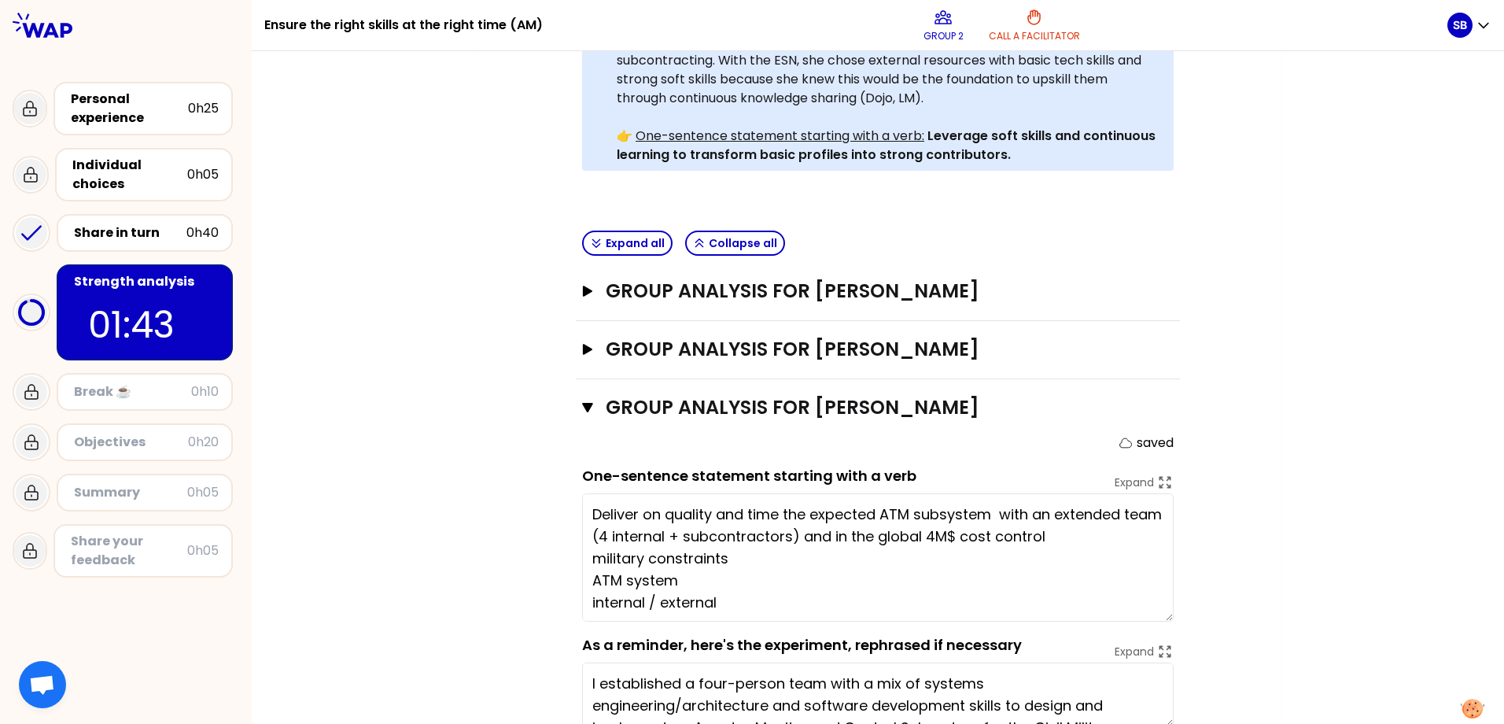
drag, startPoint x: 670, startPoint y: 602, endPoint x: 575, endPoint y: 561, distance: 103.6
click at [576, 561] on div "Group analysis for [PERSON_NAME] Close saved One-sentence statement starting wi…" at bounding box center [878, 567] width 604 height 377
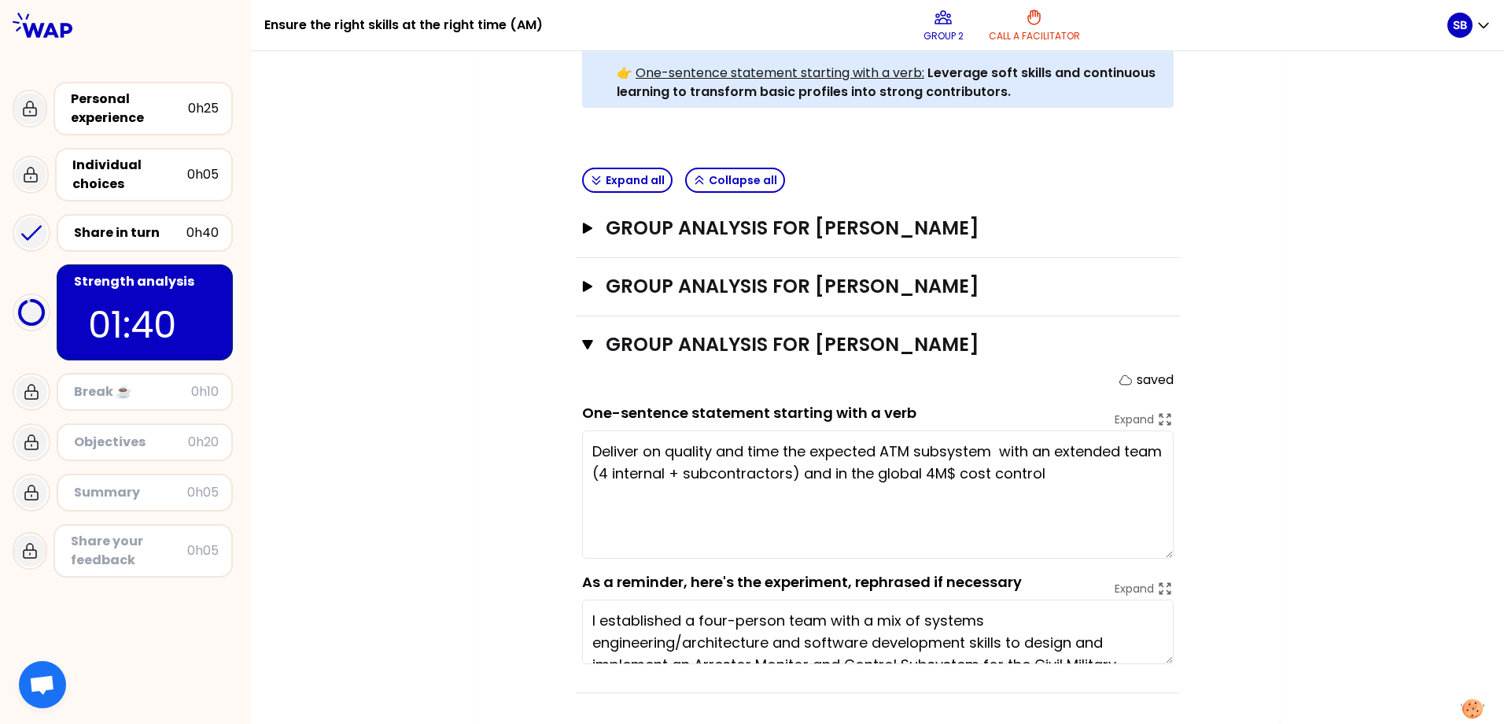
scroll to position [530, 0]
click at [1022, 444] on textarea "Deliver on quality and time the expected ATM subsystem with an extended team (4…" at bounding box center [877, 493] width 591 height 128
click at [590, 451] on textarea "Deliver on quality and time the expected ATM subsystem with an extended team (4…" at bounding box center [877, 493] width 591 height 128
click at [712, 451] on textarea "Secure the deliver on quality and time the expected ATM subsystem with an exten…" at bounding box center [877, 493] width 591 height 128
drag, startPoint x: 872, startPoint y: 448, endPoint x: 1067, endPoint y: 447, distance: 195.0
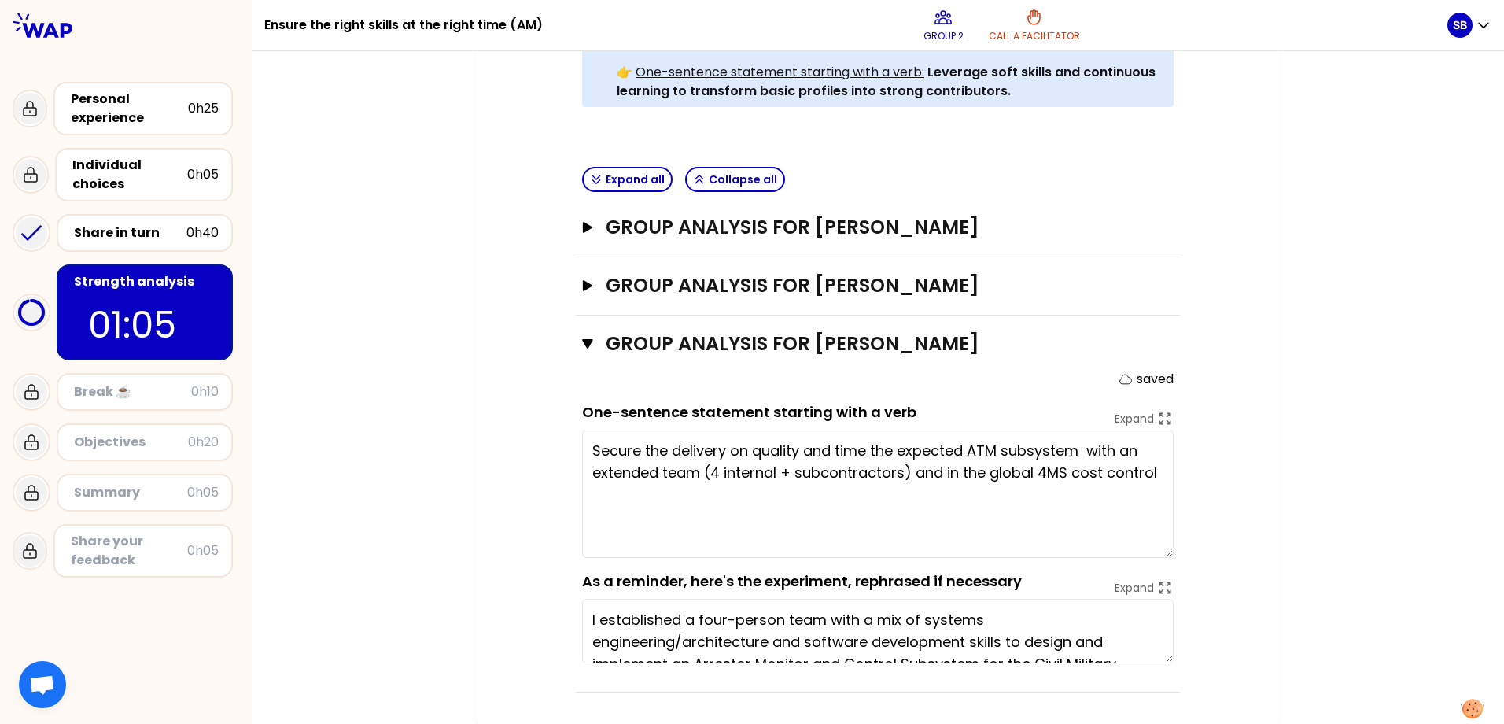
click at [1067, 447] on textarea "Secure the delivery on quality and time the expected ATM subsystem with an exte…" at bounding box center [877, 493] width 591 height 128
click at [726, 448] on textarea "Secure the delivery on quality and time t with an extended team (4 internal + s…" at bounding box center [877, 493] width 591 height 128
paste textarea "he expected ATM subsystem"
click at [731, 447] on textarea "Secure the delivery he expected ATM subsystemon quality and time t with an exte…" at bounding box center [877, 493] width 591 height 128
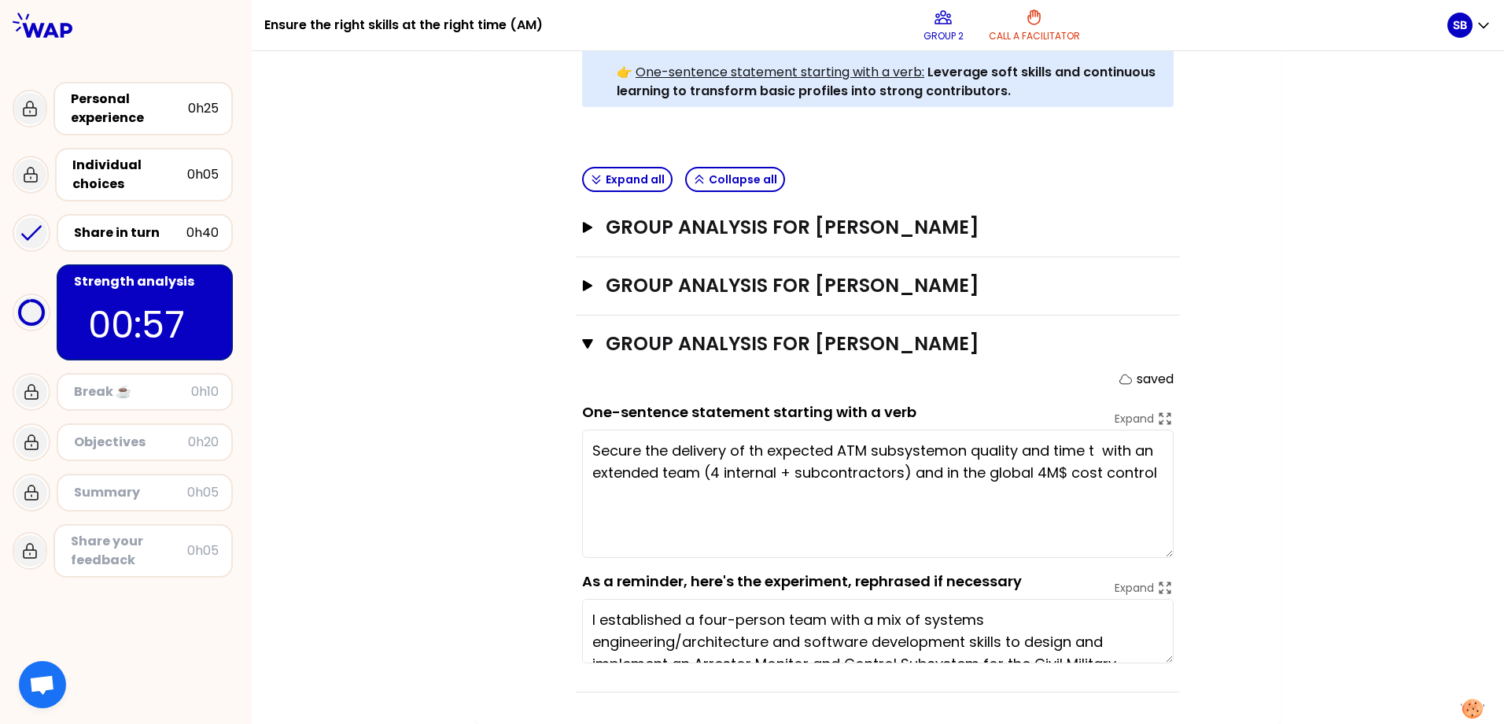
click at [794, 432] on textarea "Secure the delivery of th expected ATM subsystemon quality and time t with an e…" at bounding box center [877, 493] width 591 height 128
click at [894, 449] on textarea "Secure the delivery of th ATM subsystemon quality and time t with an extended t…" at bounding box center [877, 493] width 591 height 128
click at [584, 472] on textarea "Secure the delivery of th ATM subsystemon in the right level of quality and tim…" at bounding box center [877, 493] width 591 height 128
click at [844, 501] on textarea "Secure the delivery of th ATM subsystemon in the right level of quality and tim…" at bounding box center [877, 493] width 591 height 128
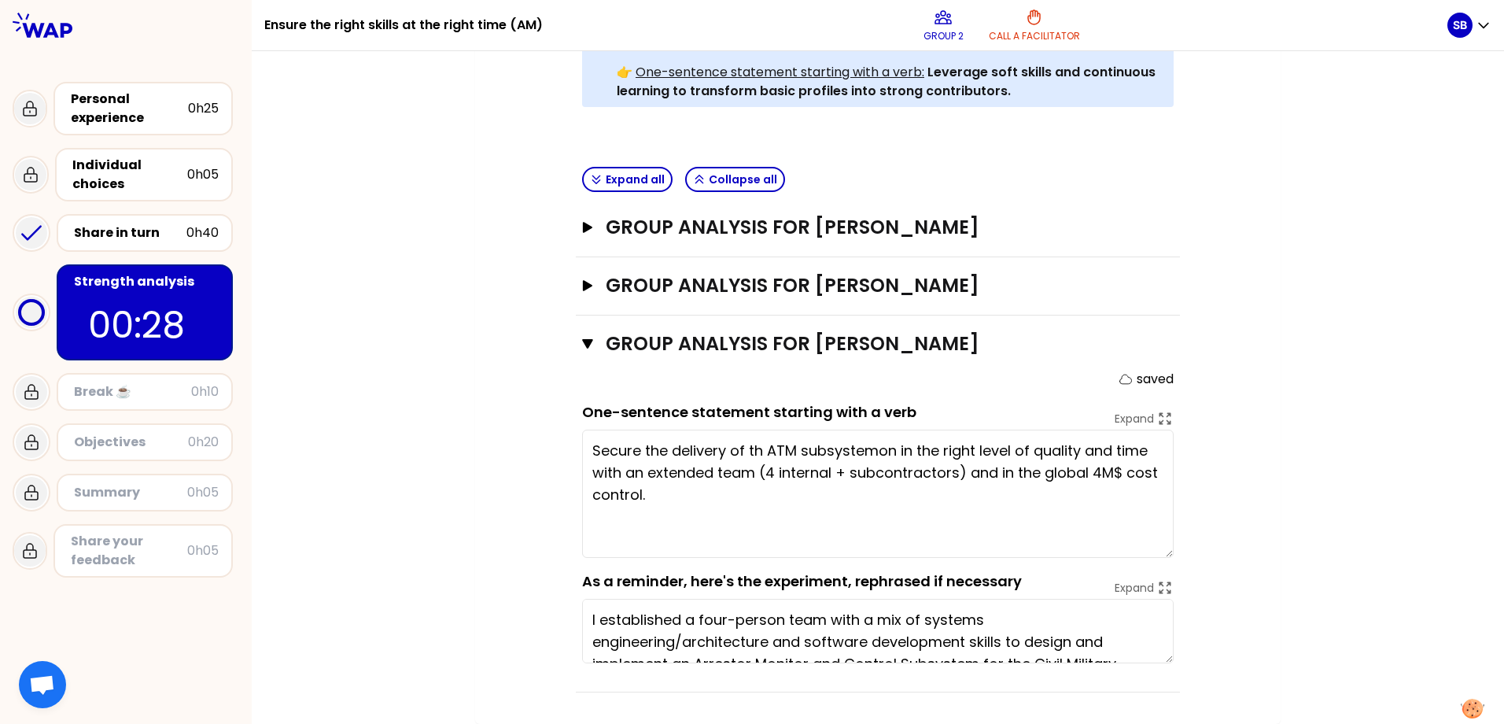
click at [868, 450] on textarea "Secure the delivery of th ATM subsystemon in the right level of quality and tim…" at bounding box center [877, 493] width 591 height 128
click at [1057, 443] on textarea "Secure the delivery of th ATM subsystem in the right level of quality and time …" at bounding box center [877, 493] width 591 height 128
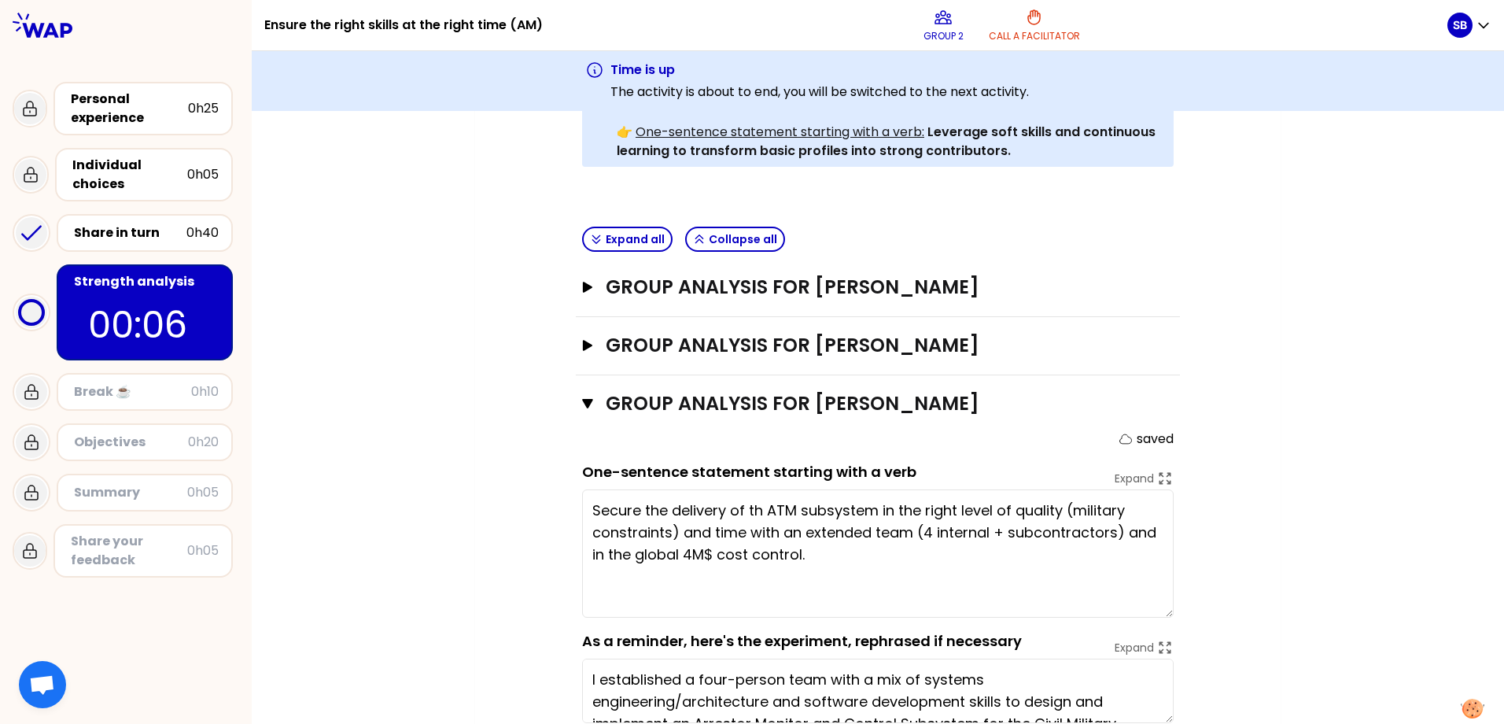
click at [417, 509] on div "My group number: 2 Objectives # As a group, identify the strength behind each e…" at bounding box center [878, 226] width 1252 height 1114
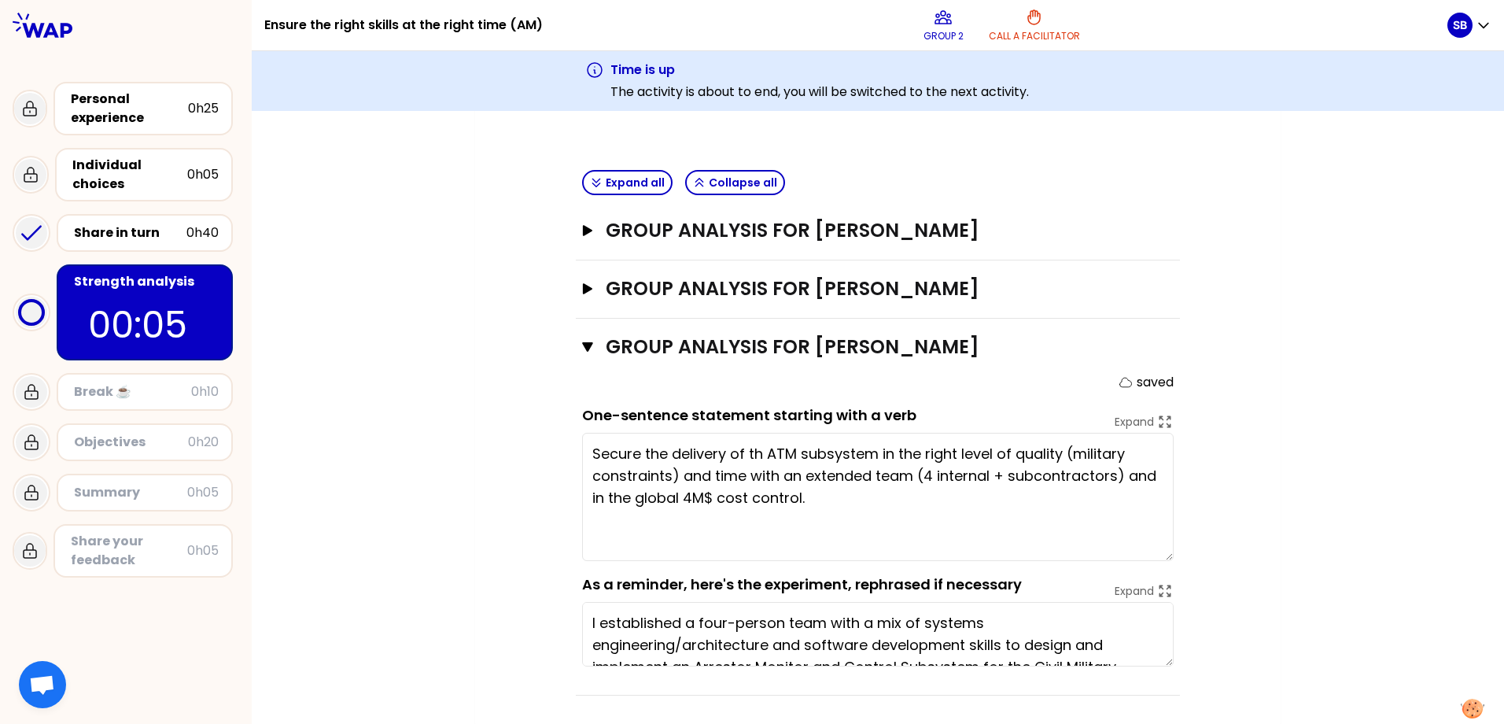
scroll to position [590, 0]
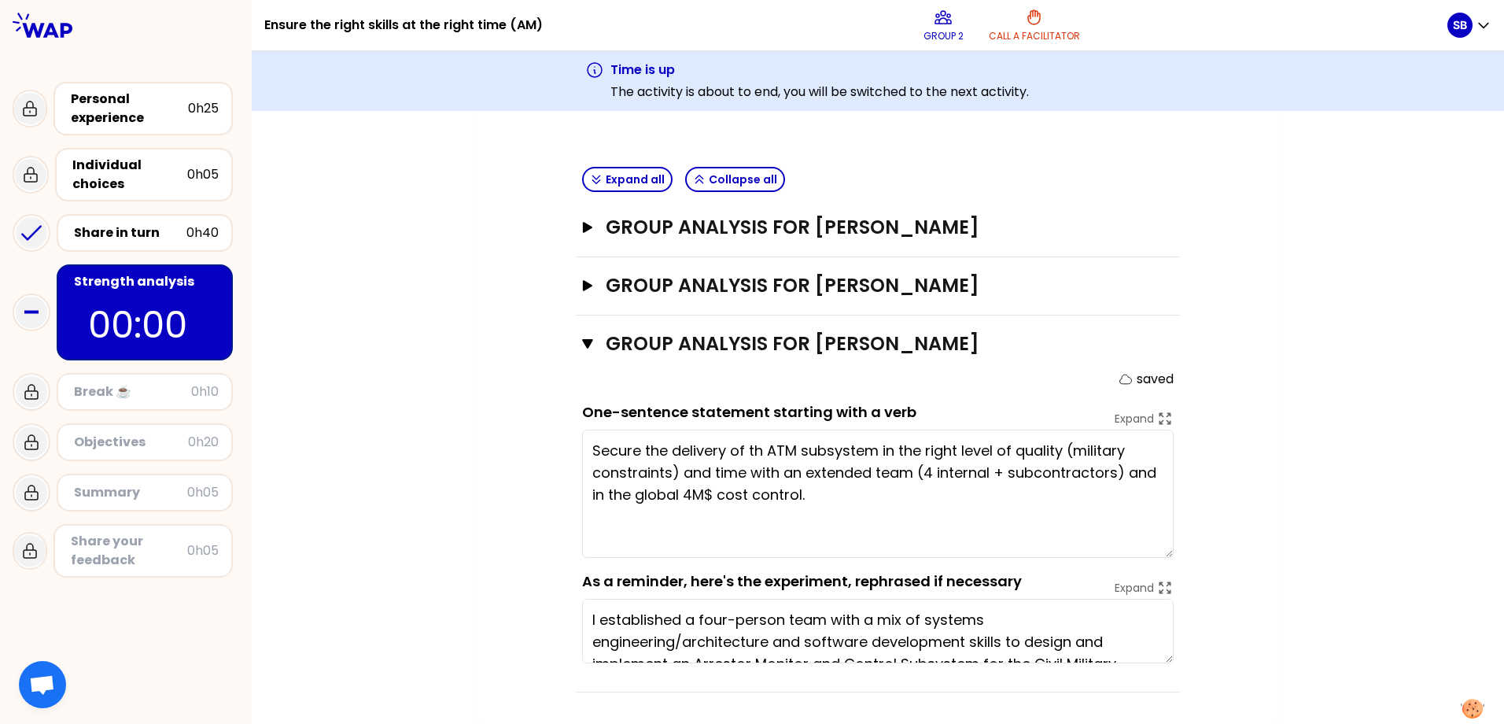
click at [757, 451] on textarea "Secure the delivery of th ATM subsystem in the right level of quality (military…" at bounding box center [877, 493] width 591 height 128
click at [303, 444] on div "My group number: 2 Objectives # As a group, identify the strength behind each e…" at bounding box center [878, 166] width 1252 height 1114
click at [1077, 471] on textarea "Secure the delivery of the ATM subsystem in the right level of quality (militar…" at bounding box center [877, 493] width 591 height 128
type textarea "Secure the delivery of the ATM subsystem in the right level of quality (militar…"
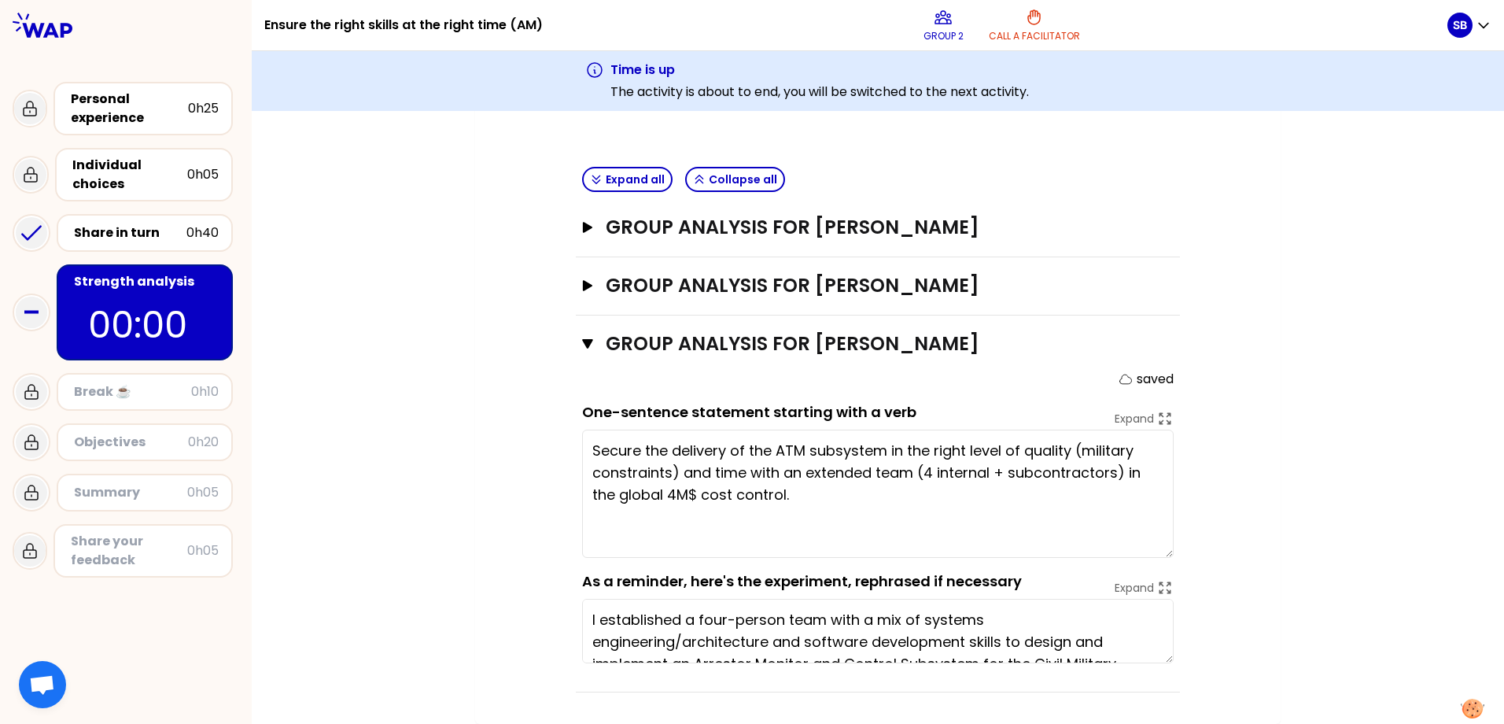
click at [388, 512] on div "My group number: 2 Objectives # As a group, identify the strength behind each e…" at bounding box center [878, 166] width 1252 height 1114
click at [582, 344] on icon "button" at bounding box center [587, 343] width 11 height 13
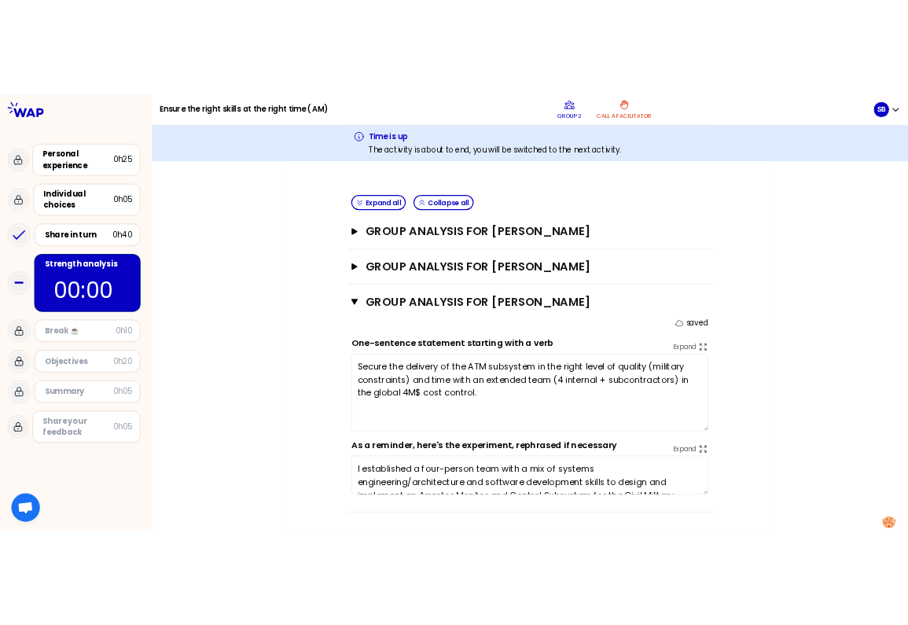
scroll to position [271, 0]
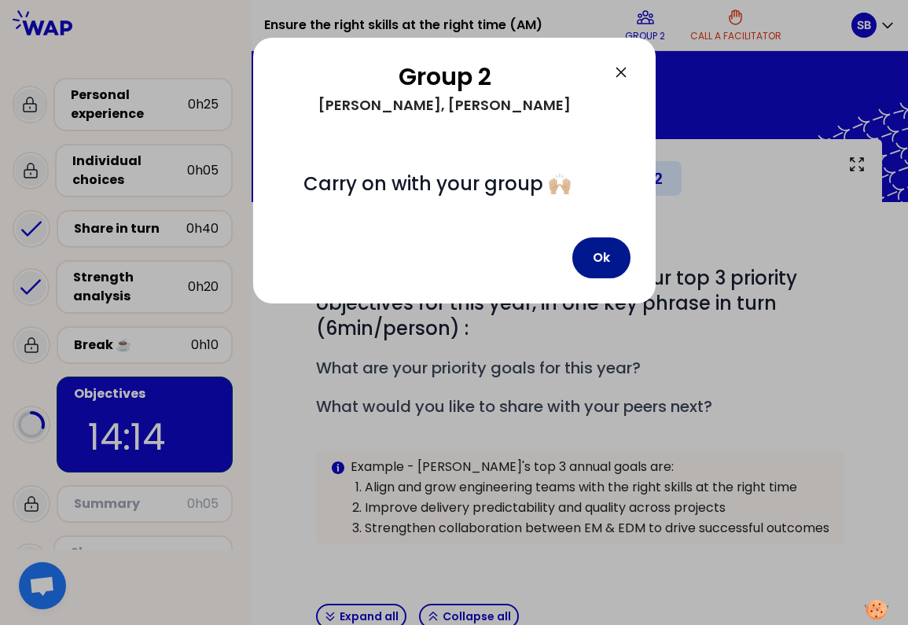
drag, startPoint x: 599, startPoint y: 266, endPoint x: 593, endPoint y: 260, distance: 8.9
click at [598, 265] on button "Ok" at bounding box center [602, 258] width 58 height 41
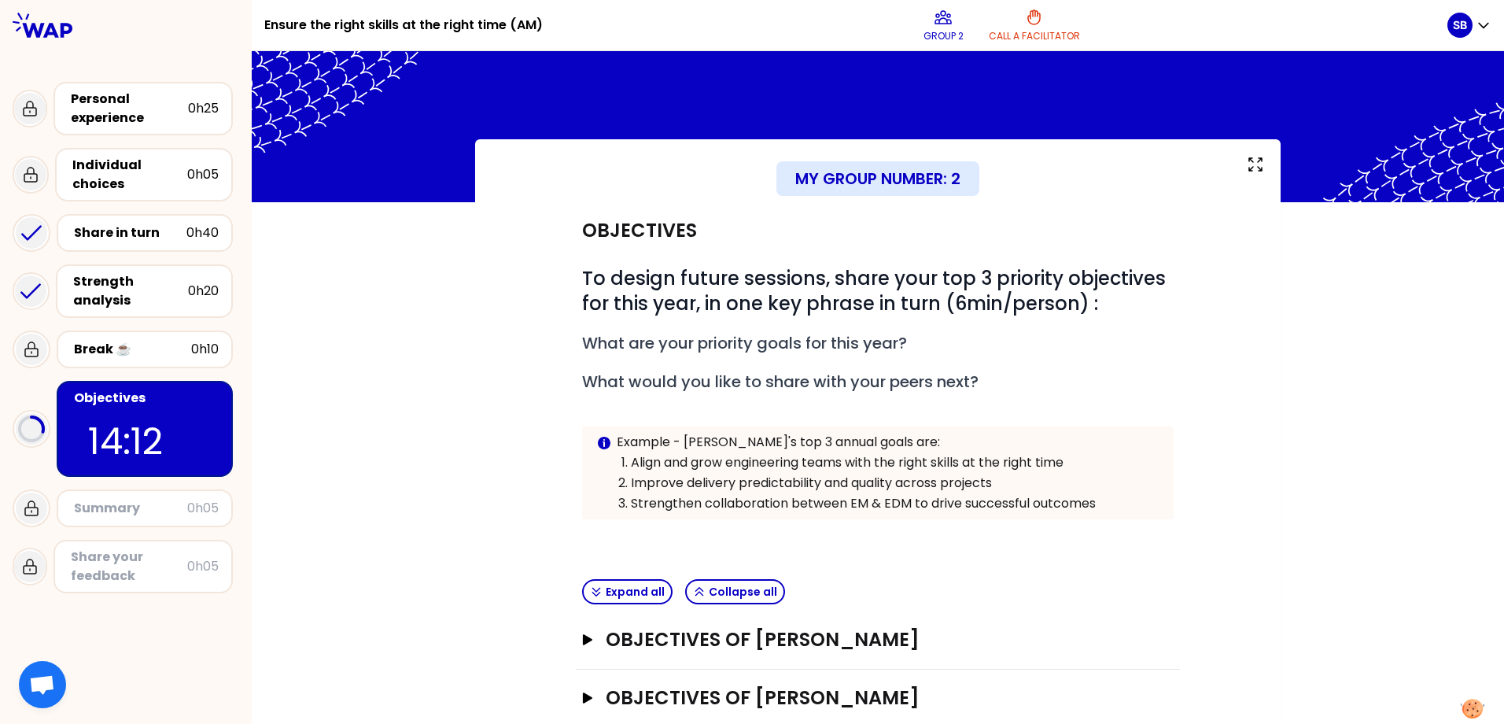
scroll to position [94, 0]
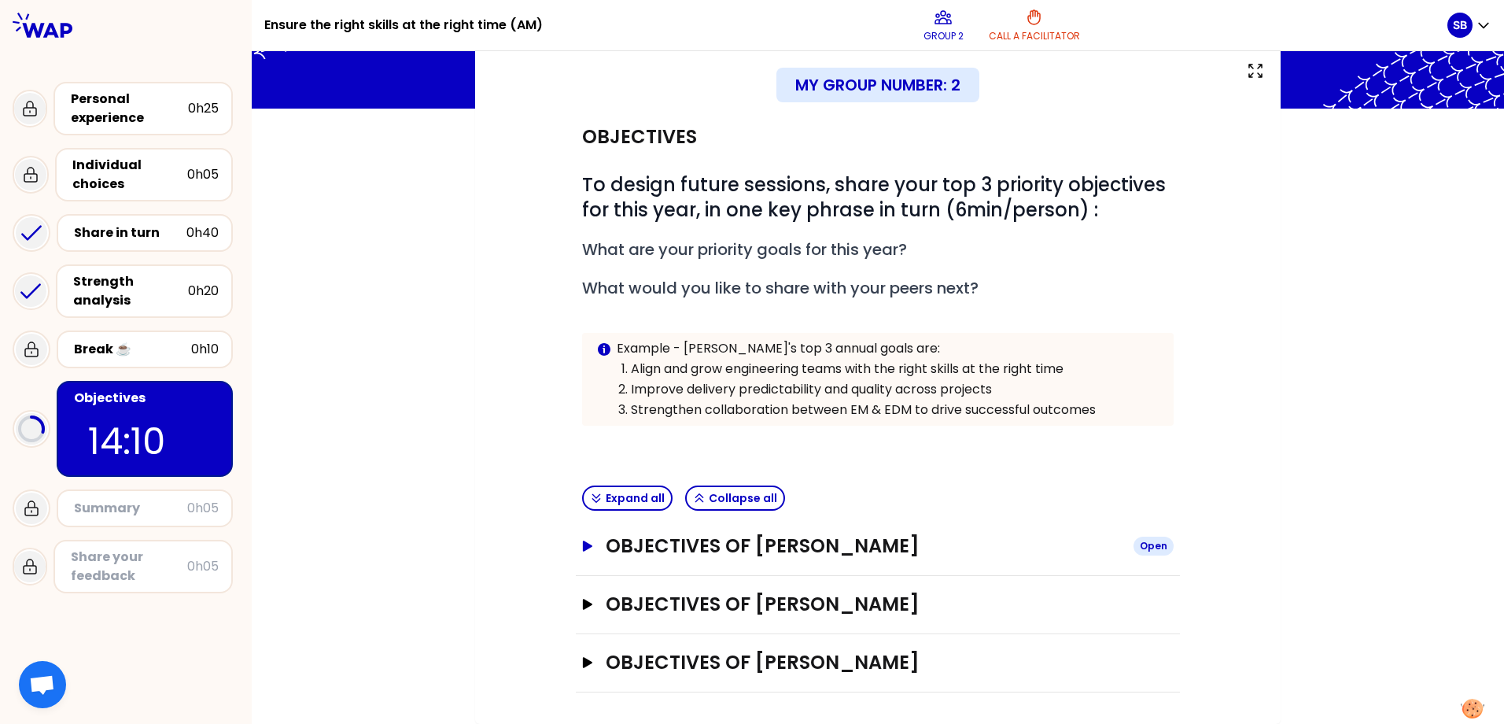
click at [584, 545] on icon "button" at bounding box center [587, 545] width 9 height 11
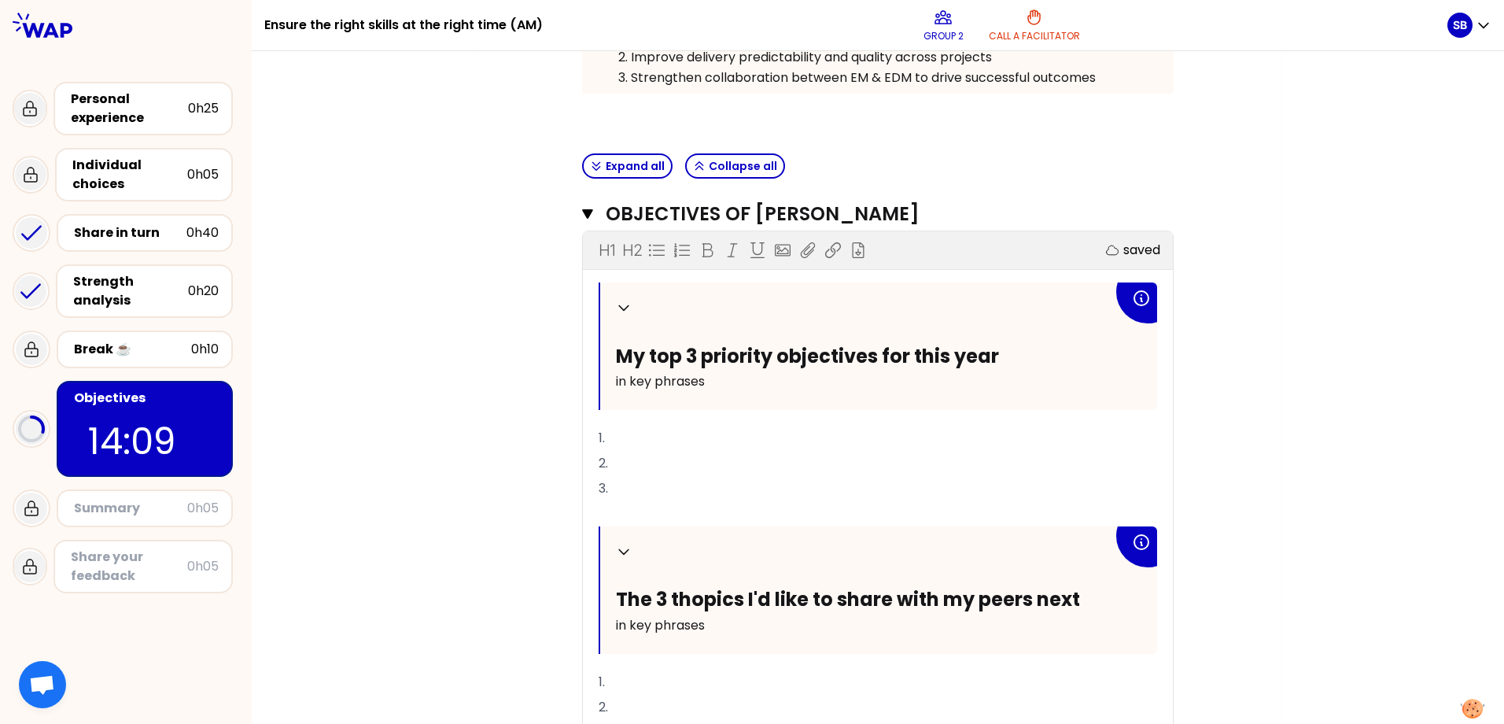
scroll to position [487, 0]
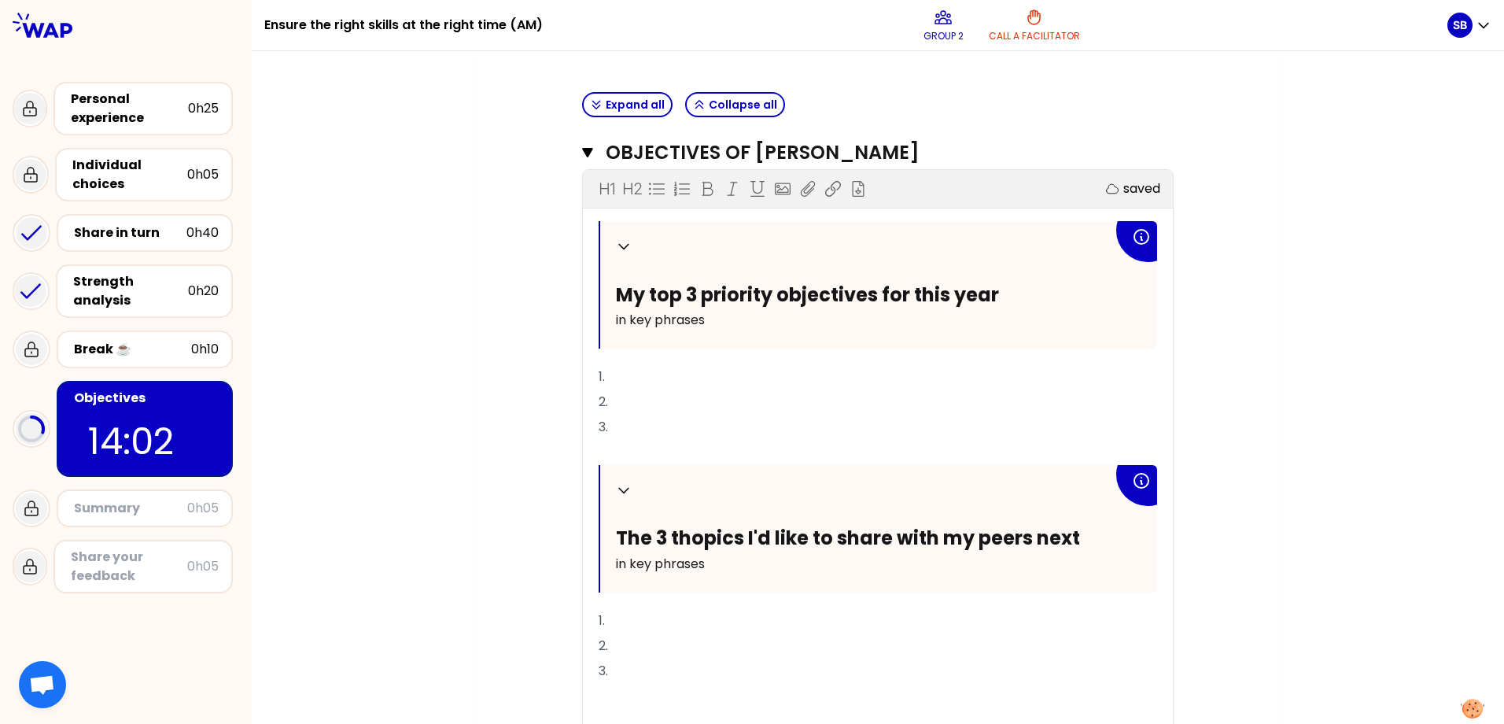
click at [1077, 304] on div "My group number: 2 Objectives # To design future sessions, share your top 3 pri…" at bounding box center [878, 291] width 1252 height 1278
click at [666, 386] on p "1." at bounding box center [877, 376] width 558 height 25
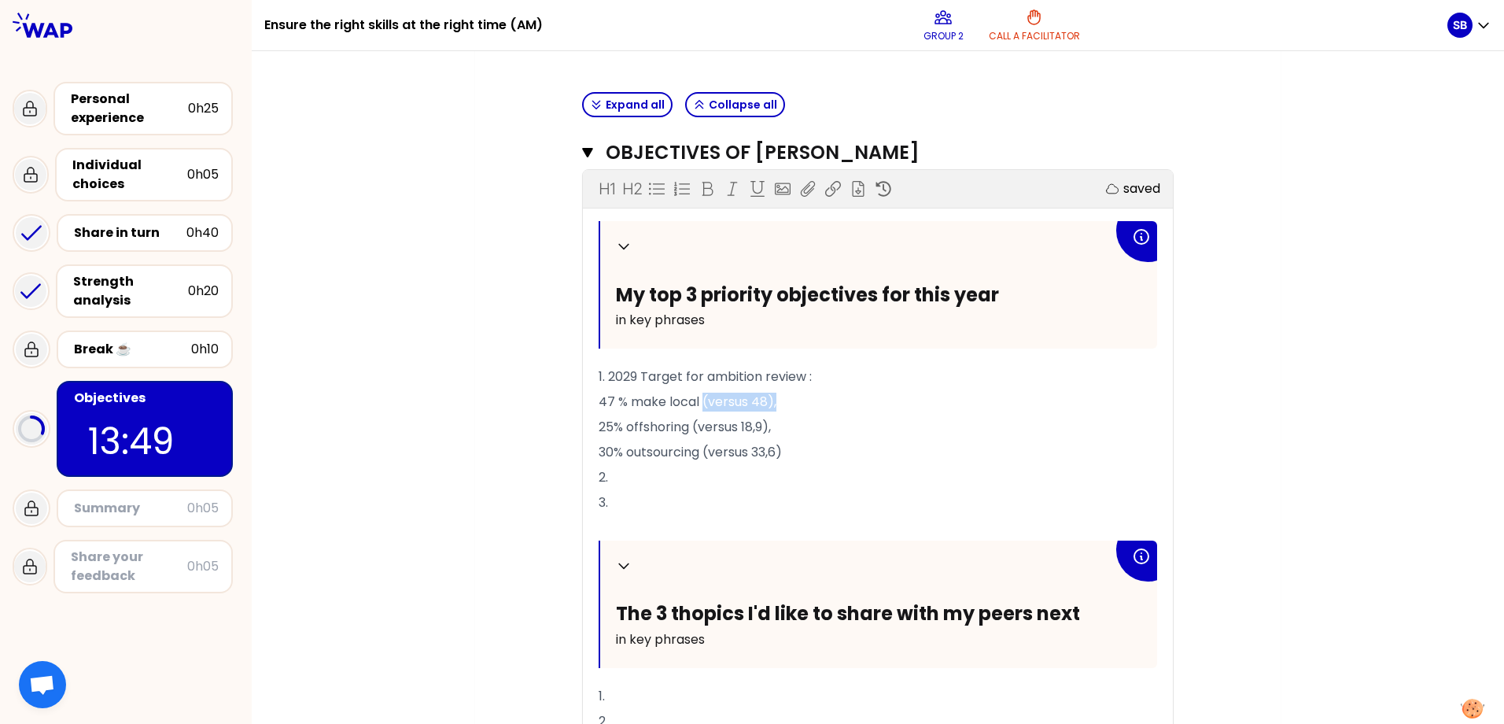
drag, startPoint x: 696, startPoint y: 399, endPoint x: 833, endPoint y: 405, distance: 137.0
click at [834, 401] on p "47 % make local (versus 48)," at bounding box center [877, 401] width 558 height 25
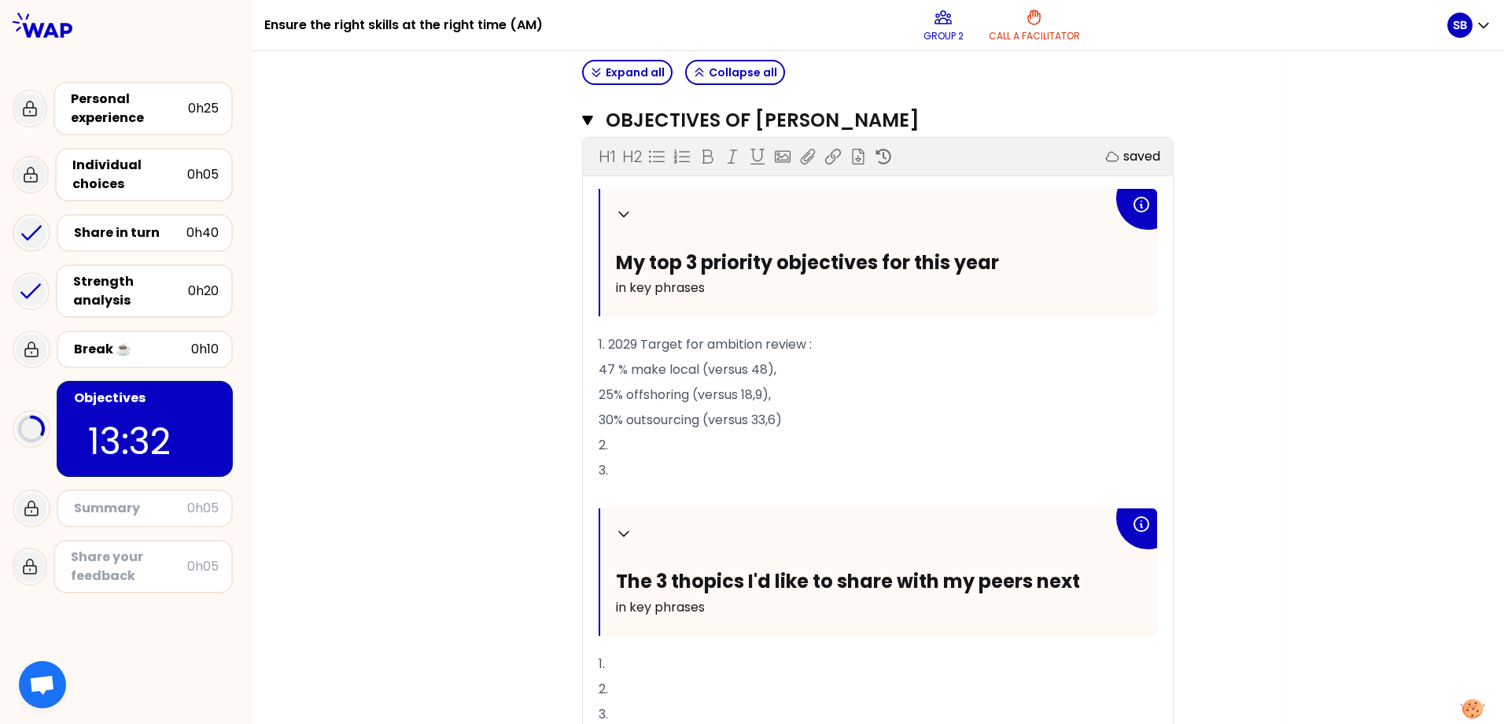
scroll to position [565, 0]
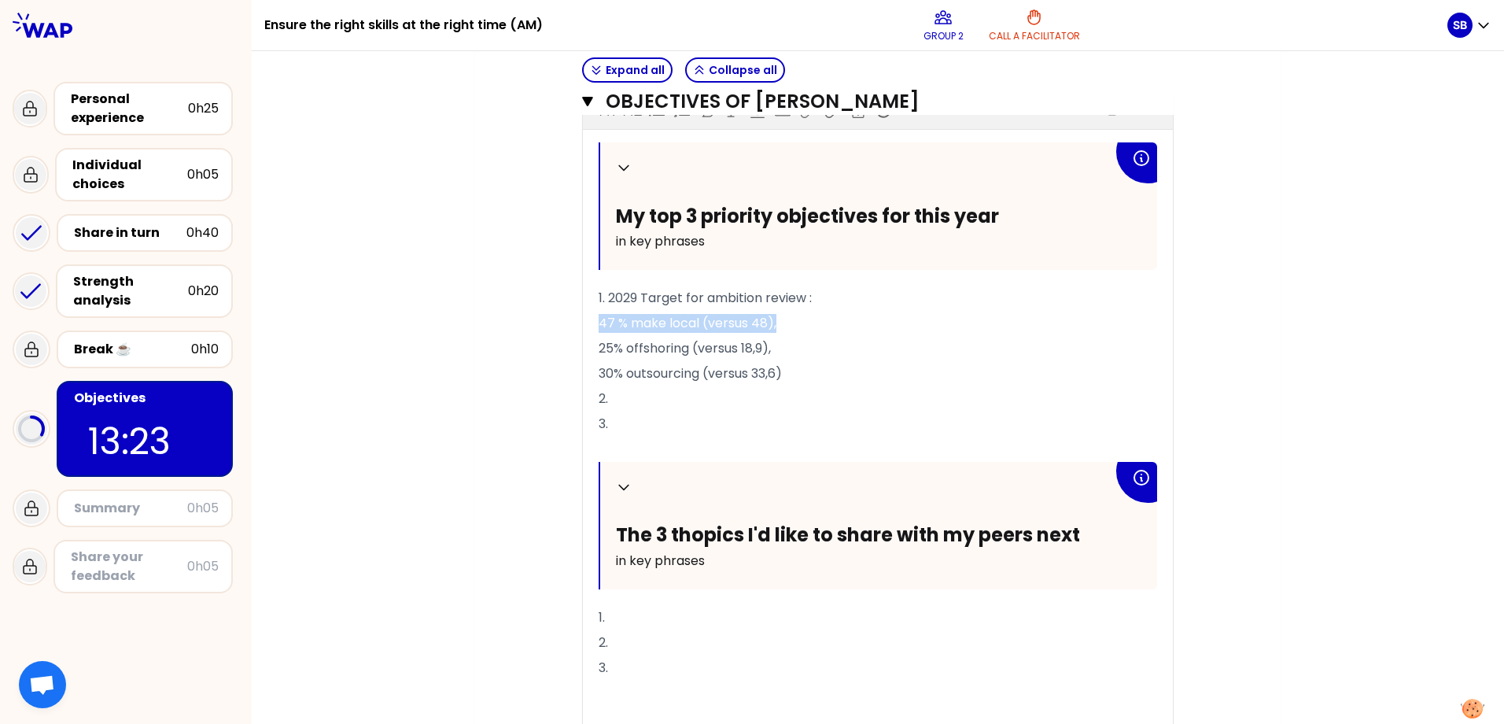
drag, startPoint x: 595, startPoint y: 325, endPoint x: 785, endPoint y: 330, distance: 190.4
click at [787, 327] on p "47 % make local (versus 48)," at bounding box center [877, 323] width 558 height 25
click at [834, 298] on p "1. 2029 Target for ambition review :" at bounding box center [877, 297] width 558 height 25
click at [621, 315] on p "﻿" at bounding box center [877, 323] width 558 height 25
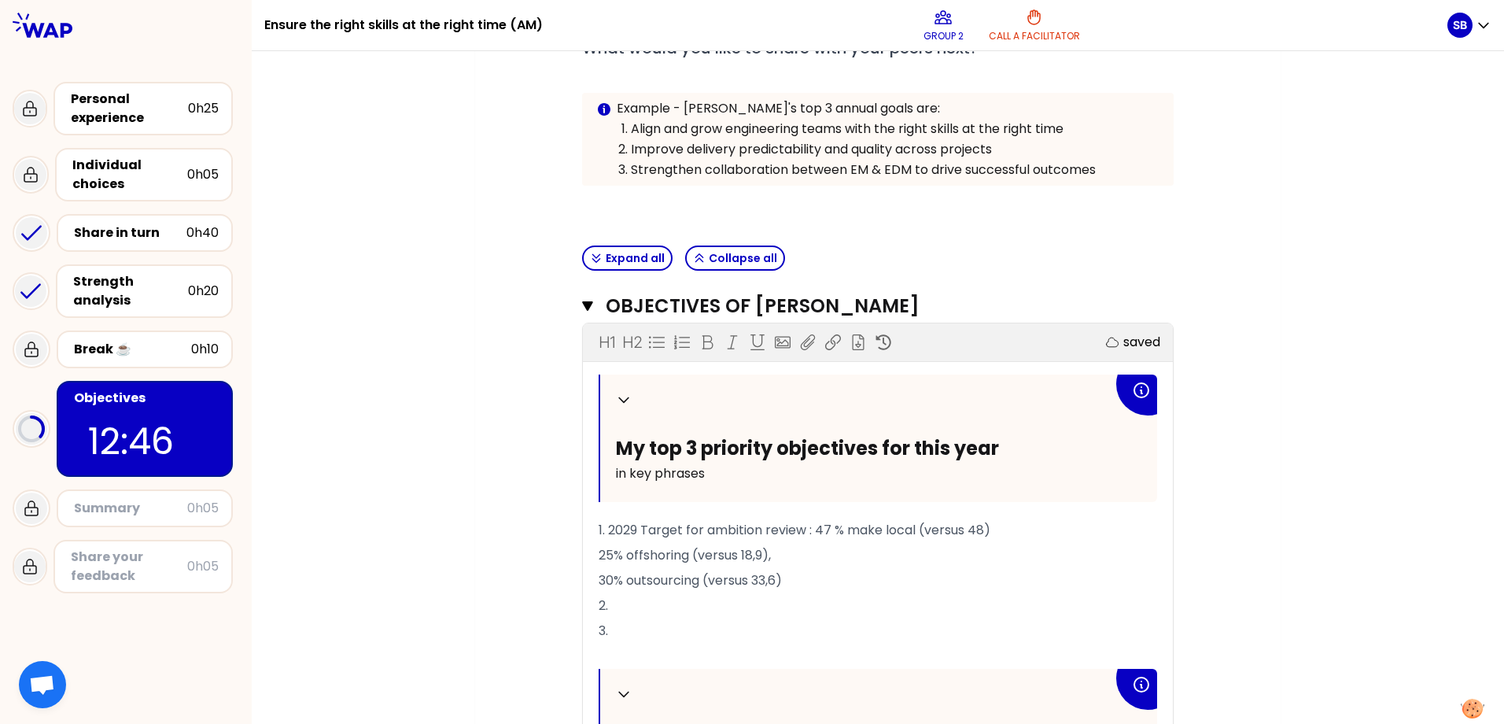
scroll to position [330, 0]
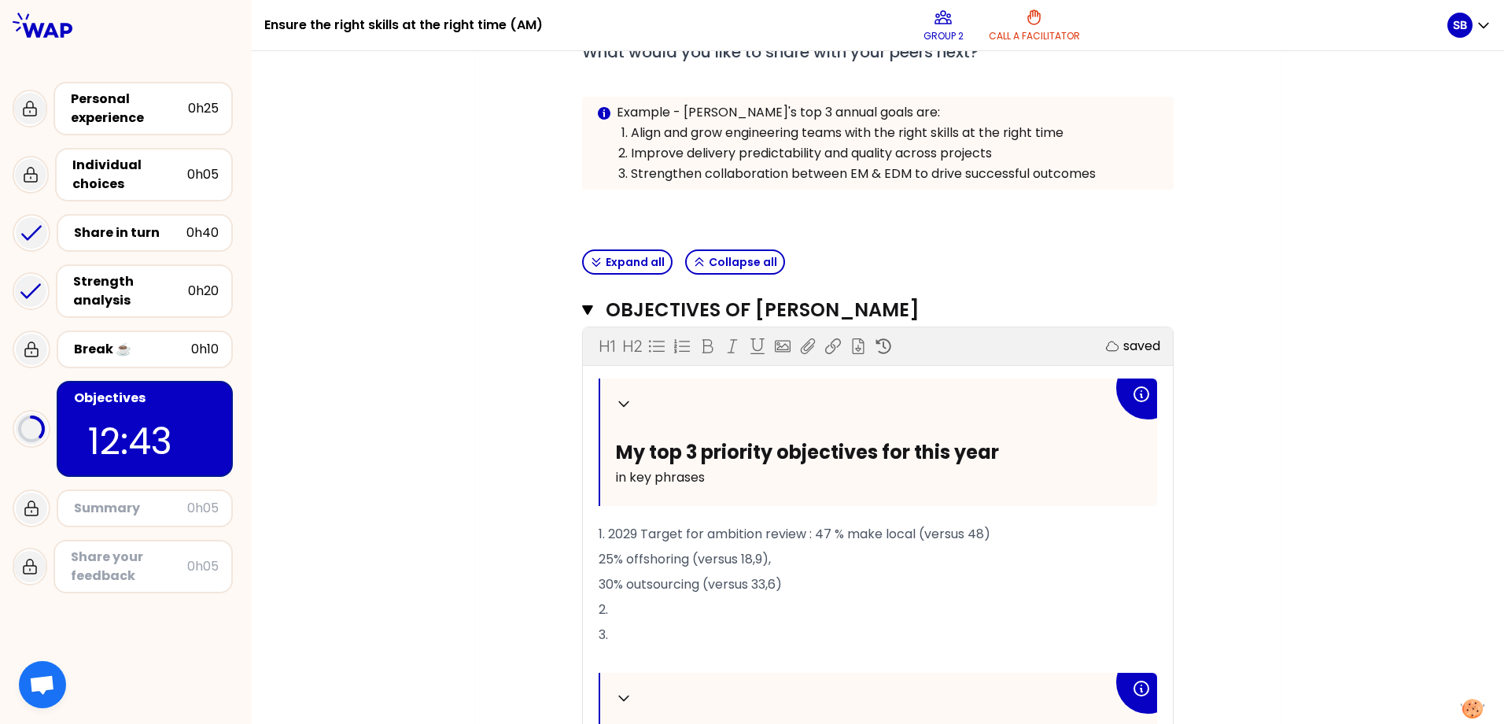
drag, startPoint x: 815, startPoint y: 527, endPoint x: 816, endPoint y: 536, distance: 9.5
click at [815, 527] on span "1. 2029 Target for ambition review : 47 % make local (versus 48)" at bounding box center [794, 534] width 392 height 18
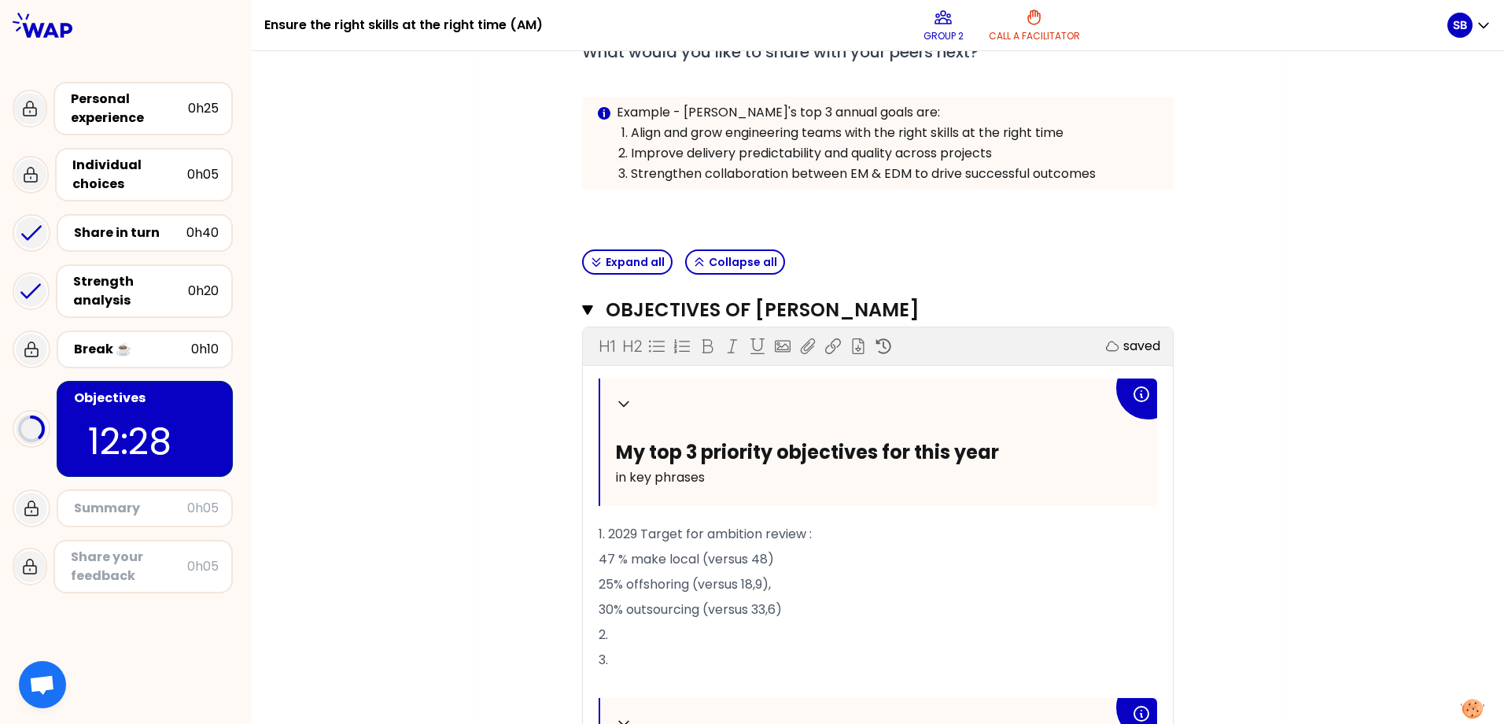
click at [812, 554] on p "47 % make local (versus 48)" at bounding box center [877, 559] width 558 height 25
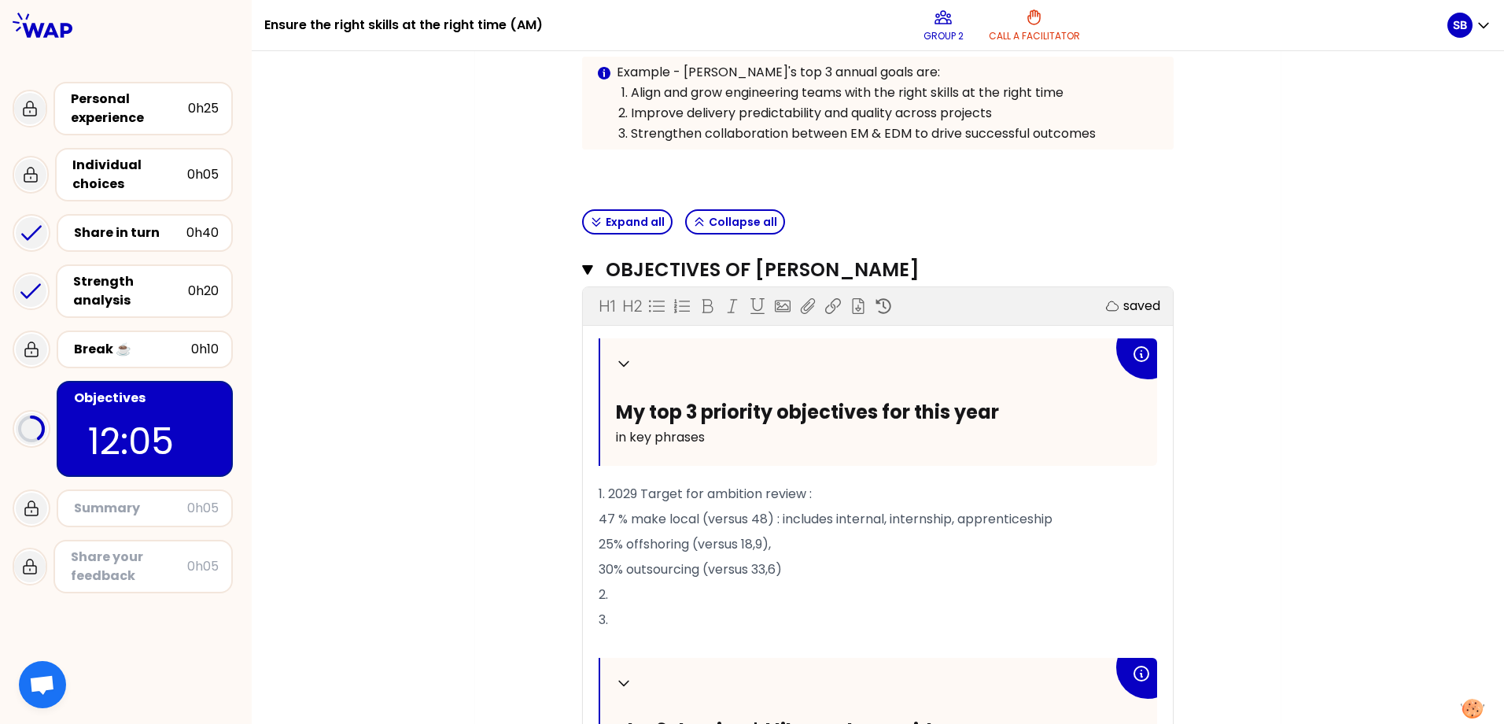
scroll to position [408, 0]
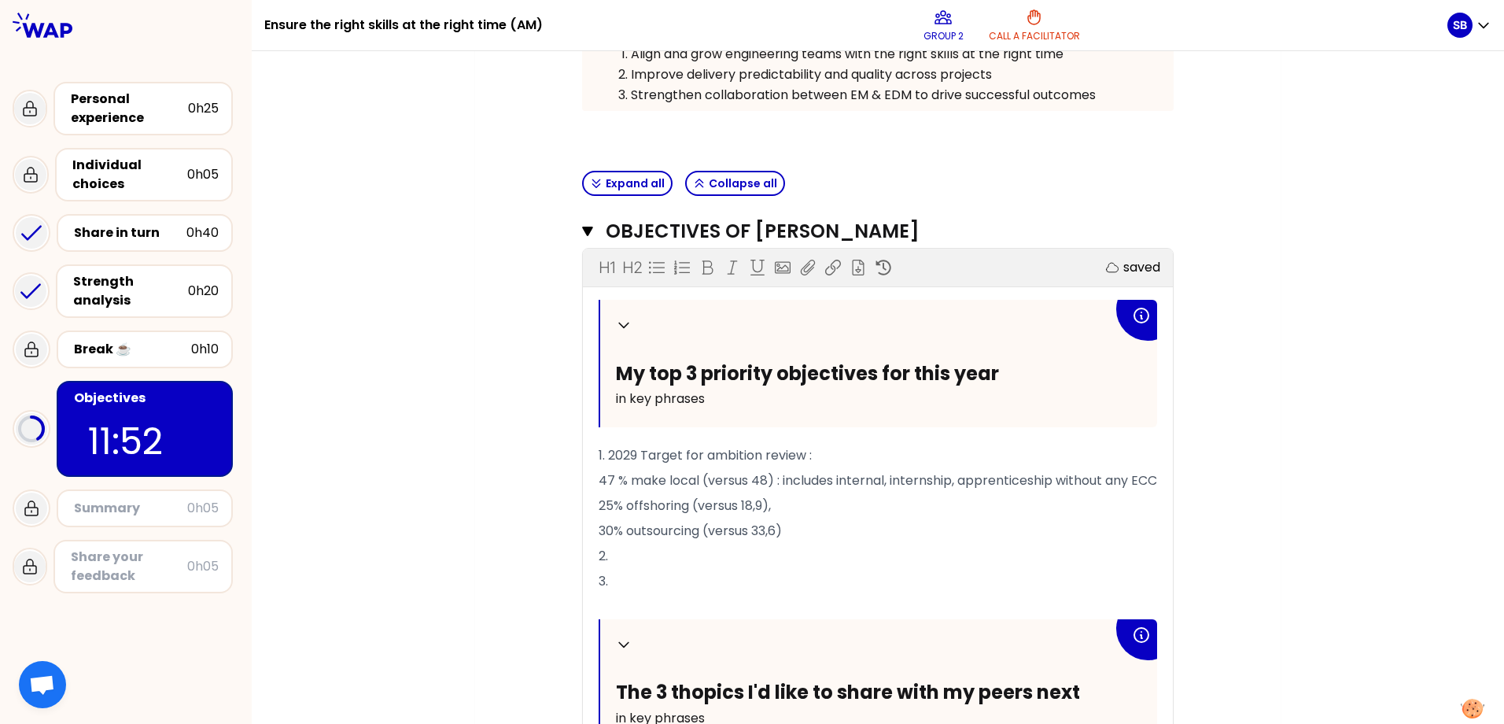
click at [819, 518] on p "25% offshoring (versus 18,9)," at bounding box center [877, 505] width 558 height 25
click at [808, 543] on p "30% outsourcing (versus 33,6)" at bounding box center [877, 530] width 558 height 25
click at [1077, 298] on div "My group number: 2 Objectives # To design future sessions, share your top 3 pri…" at bounding box center [878, 407] width 1252 height 1353
click at [865, 543] on p "30% outsourcing (versus 33,6) : includes" at bounding box center [877, 530] width 558 height 25
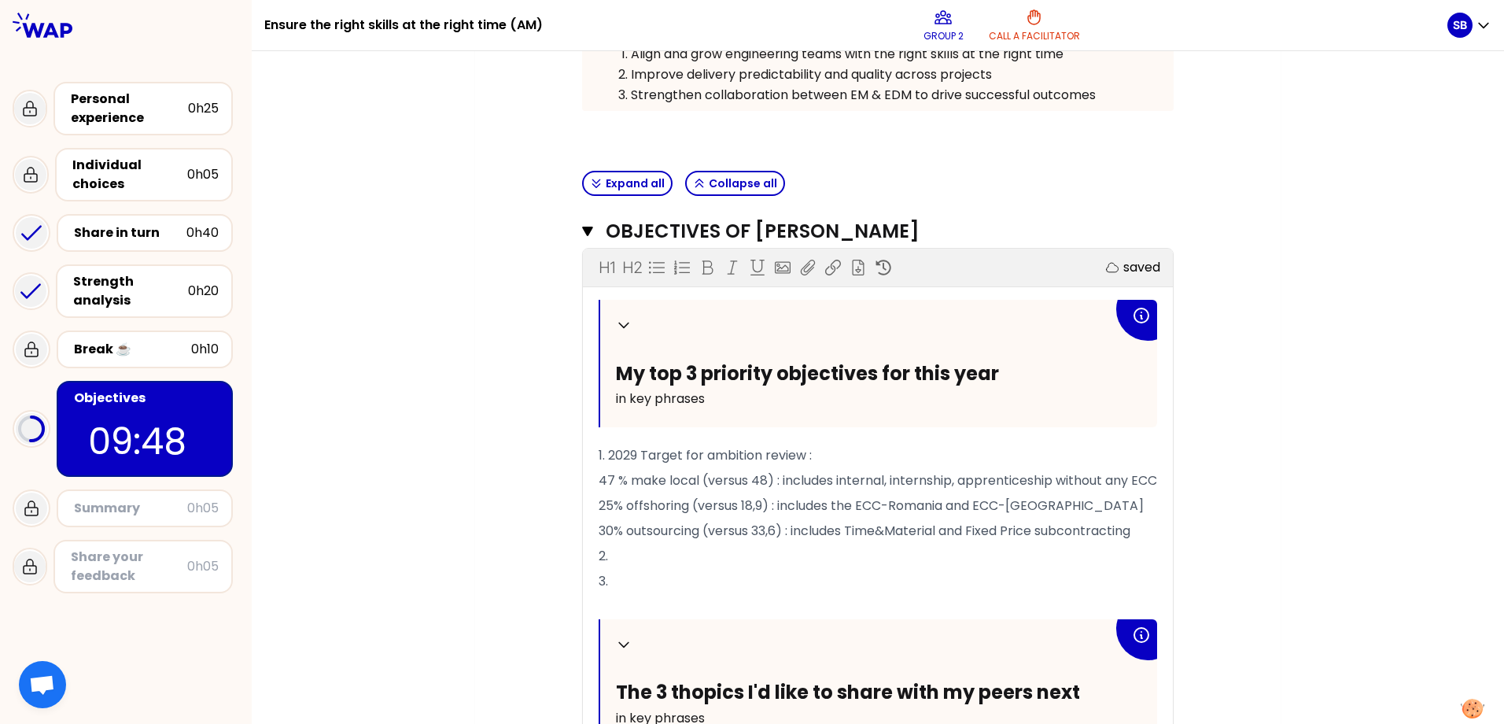
click at [639, 569] on p "2." at bounding box center [877, 555] width 558 height 25
drag, startPoint x: 603, startPoint y: 574, endPoint x: 620, endPoint y: 608, distance: 37.6
click at [604, 565] on span "2. EMW / IMPACT / STAFR / WORKDAY" at bounding box center [713, 556] width 231 height 18
click at [981, 569] on p "2. Use bests of EMW / IMPACT / STAFR / WORKDAY" at bounding box center [877, 555] width 558 height 25
drag, startPoint x: 900, startPoint y: 572, endPoint x: 901, endPoint y: 583, distance: 11.0
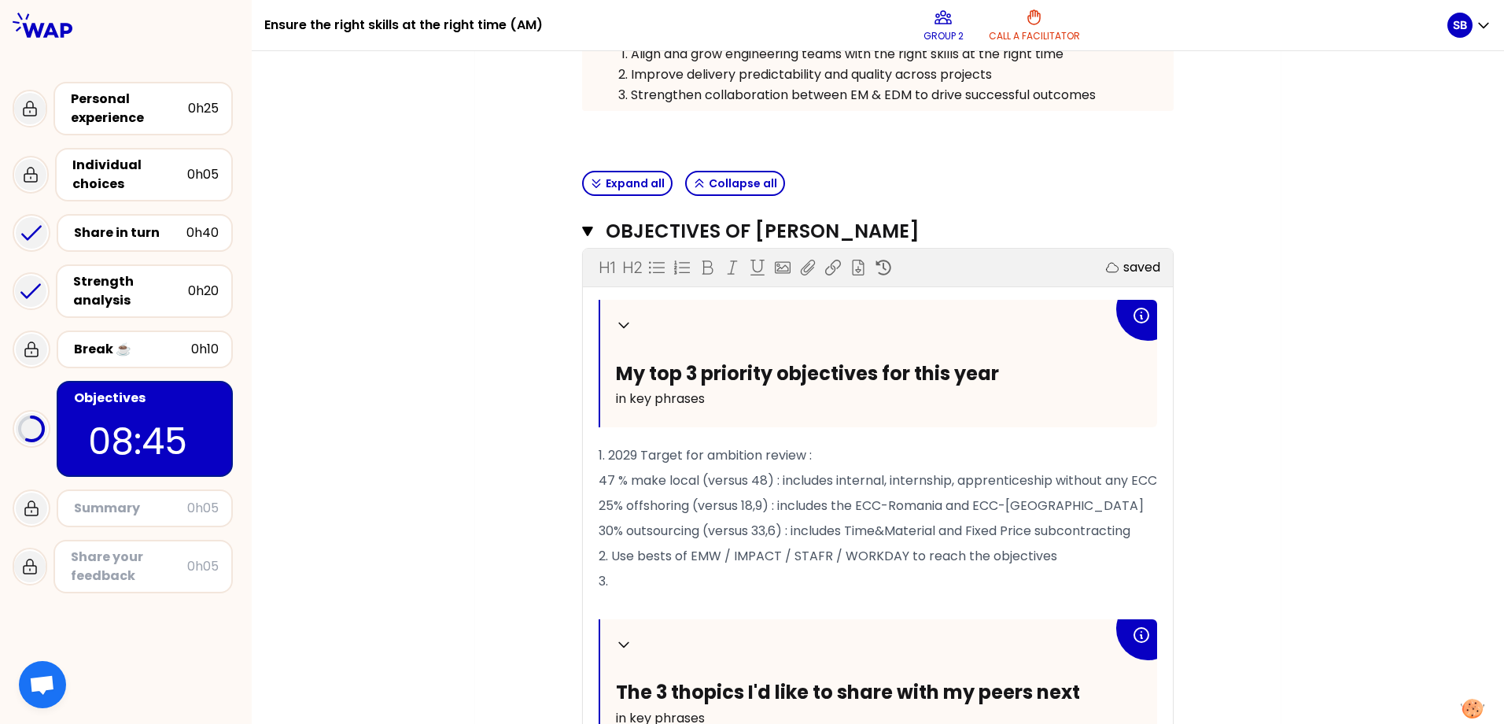
click at [900, 565] on span "2. Use bests of EMW / IMPACT / STAFR / WORKDAY to reach the objectives" at bounding box center [827, 556] width 458 height 18
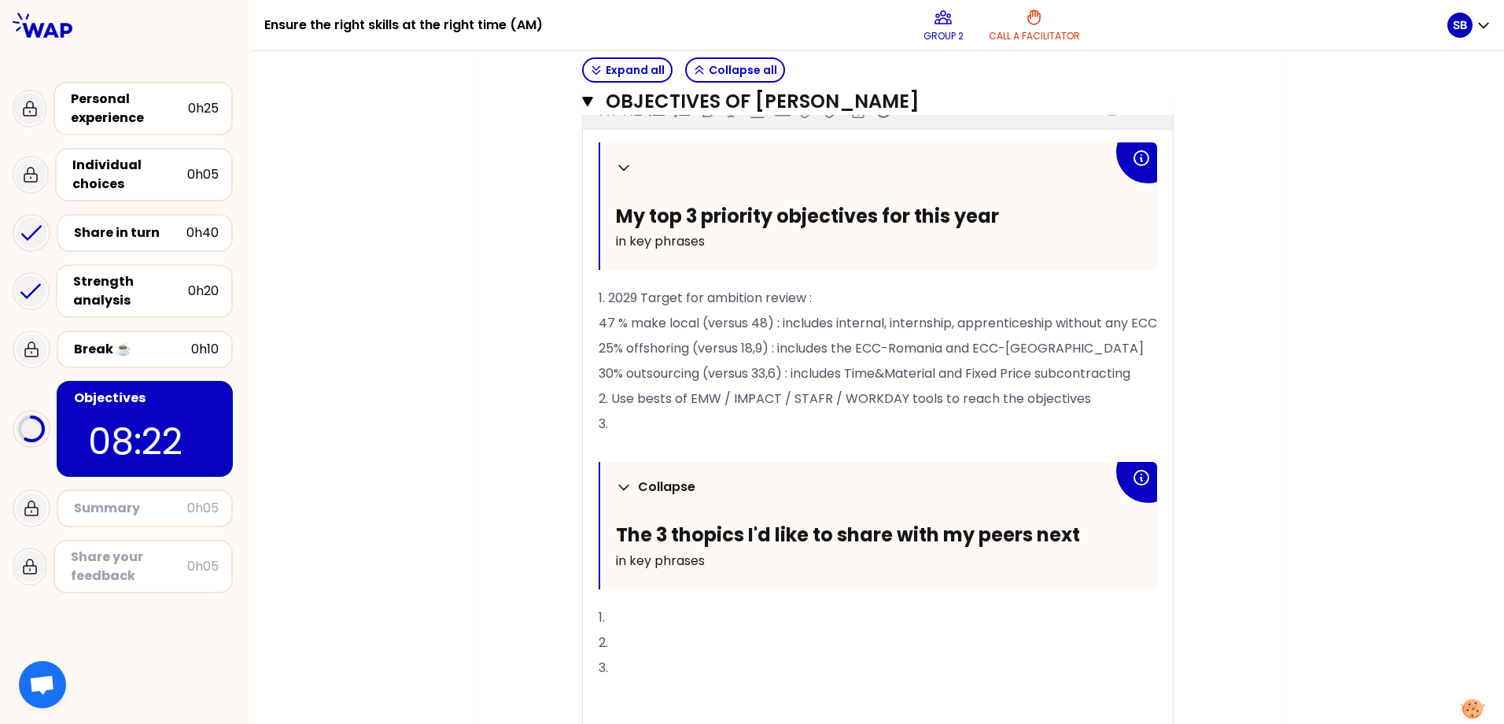
scroll to position [723, 0]
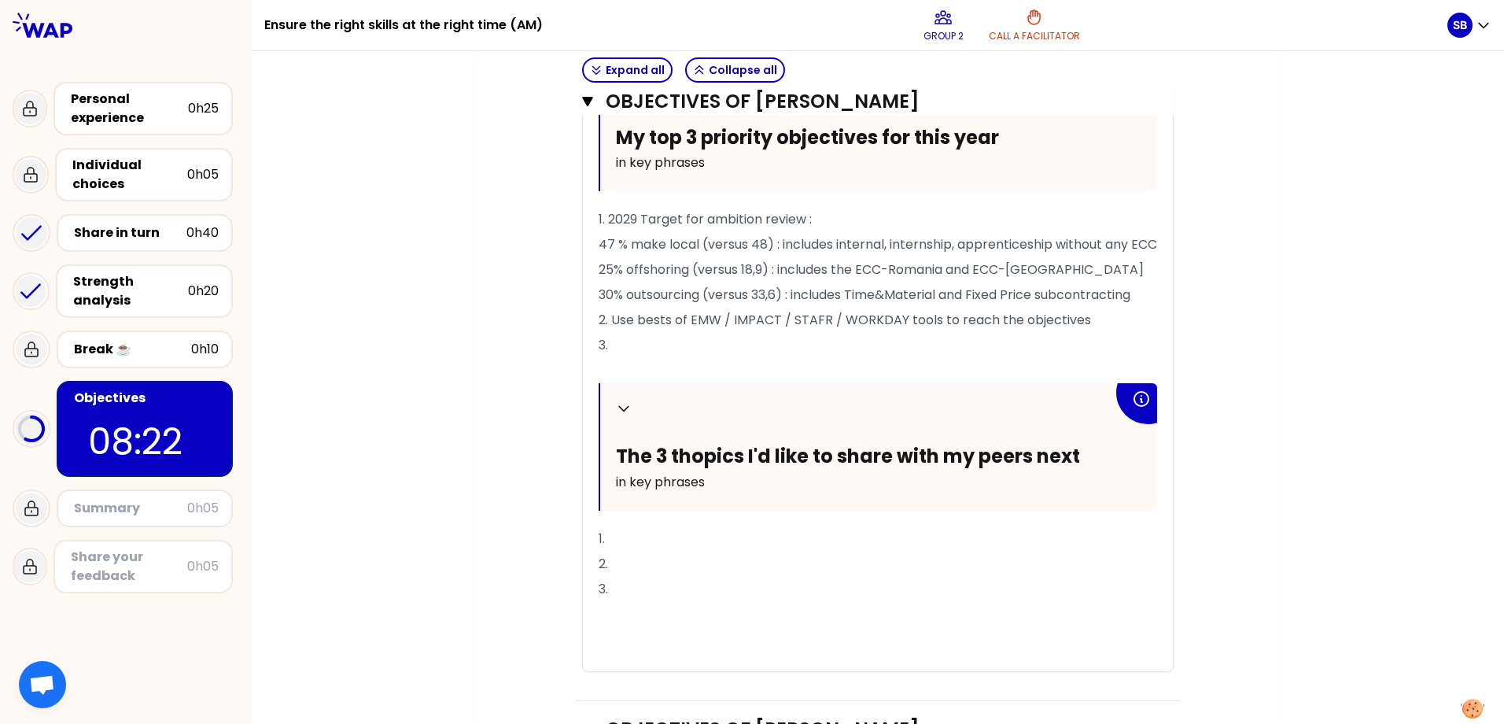
click at [720, 329] on span "2. Use bests of EMW / IMPACT / STAFR / WORKDAY tools to reach the objectives" at bounding box center [844, 320] width 492 height 18
click at [722, 329] on span "2. Use bests of EMW / IMPACT / STAFR / WORKDAY tools to reach the objectives" at bounding box center [844, 320] width 492 height 18
drag, startPoint x: 609, startPoint y: 337, endPoint x: 1085, endPoint y: 335, distance: 475.8
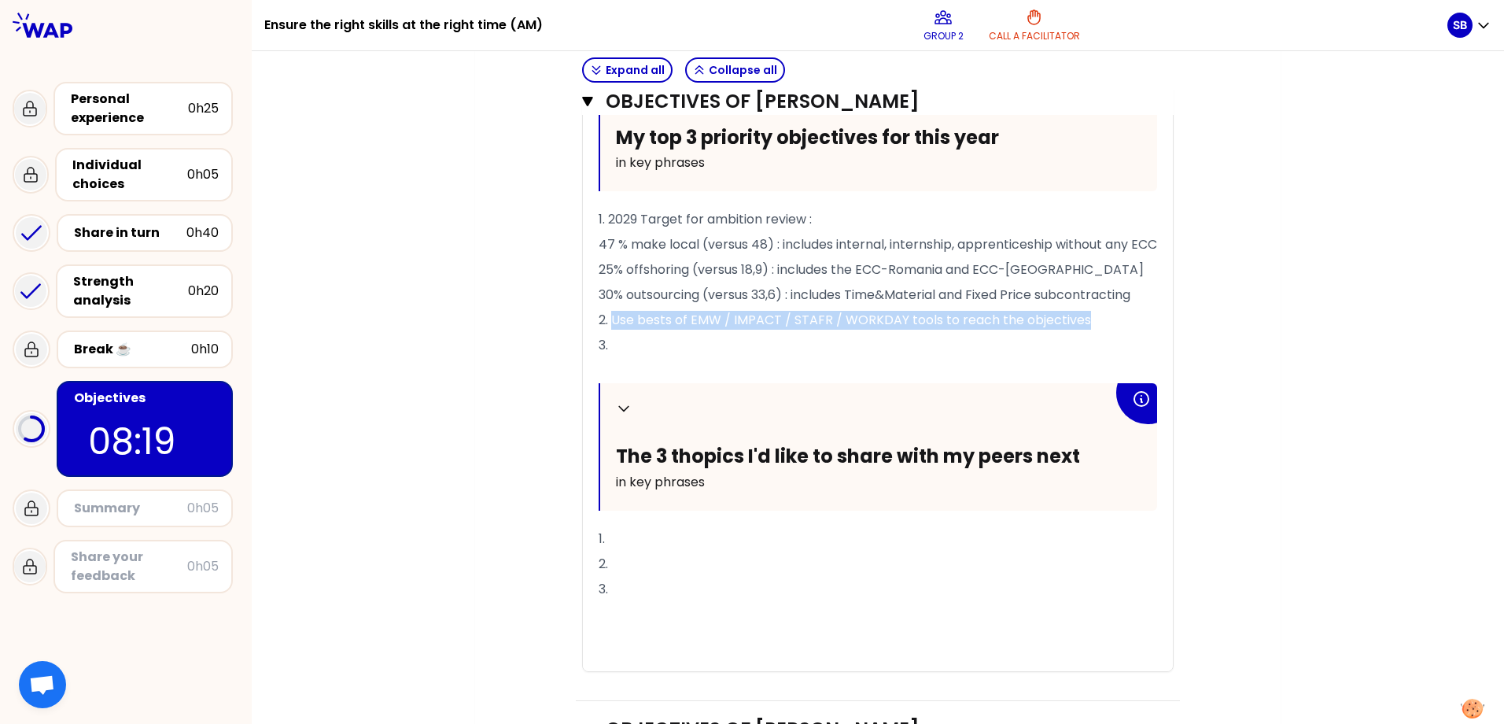
click at [1077, 333] on p "2. Use bests of EMW / IMPACT / STAFR / WORKDAY tools to reach the objectives" at bounding box center [877, 320] width 558 height 25
click at [802, 573] on p "2." at bounding box center [877, 563] width 558 height 25
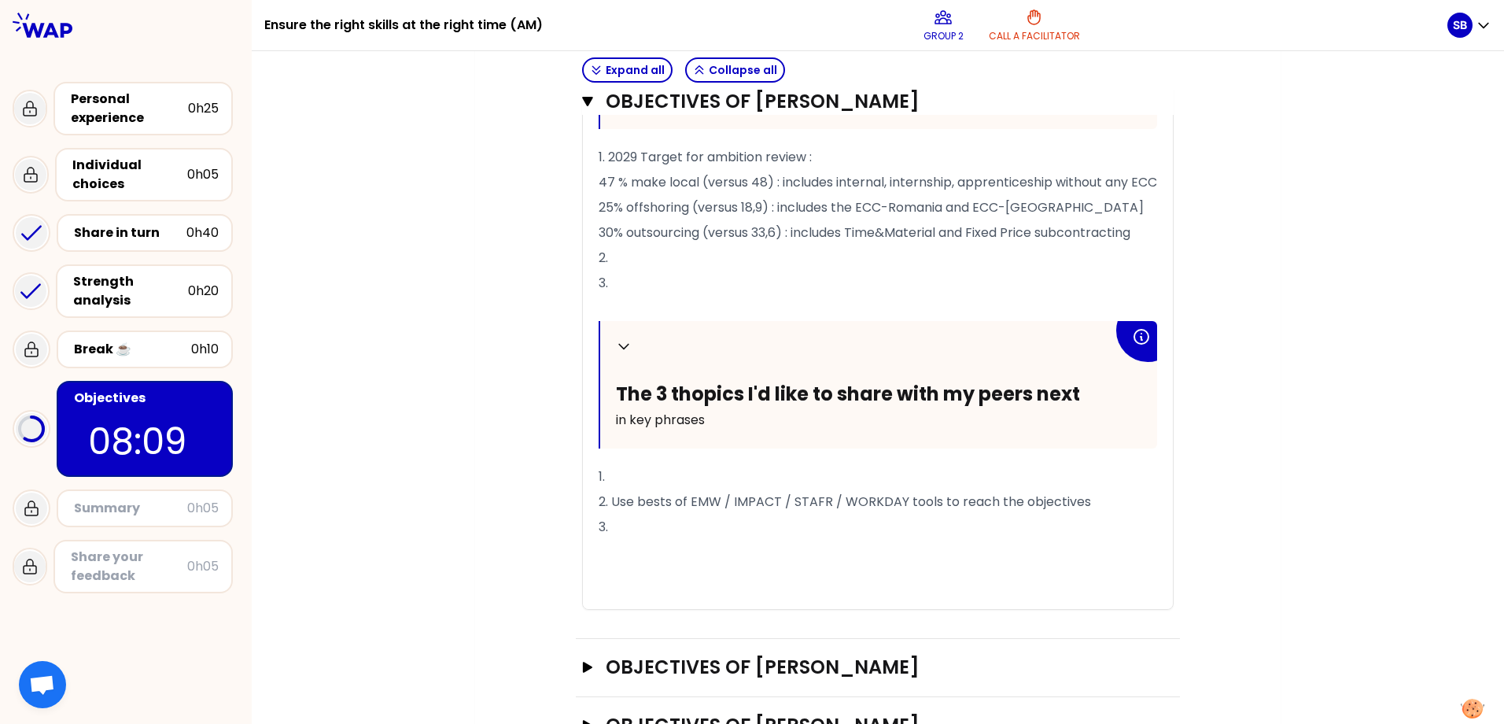
scroll to position [786, 0]
click at [716, 538] on p "3." at bounding box center [877, 525] width 558 height 25
click at [606, 541] on div "Collapse My top 3 priority objectives for this year in key phrases 1. 2029 Targ…" at bounding box center [877, 303] width 558 height 607
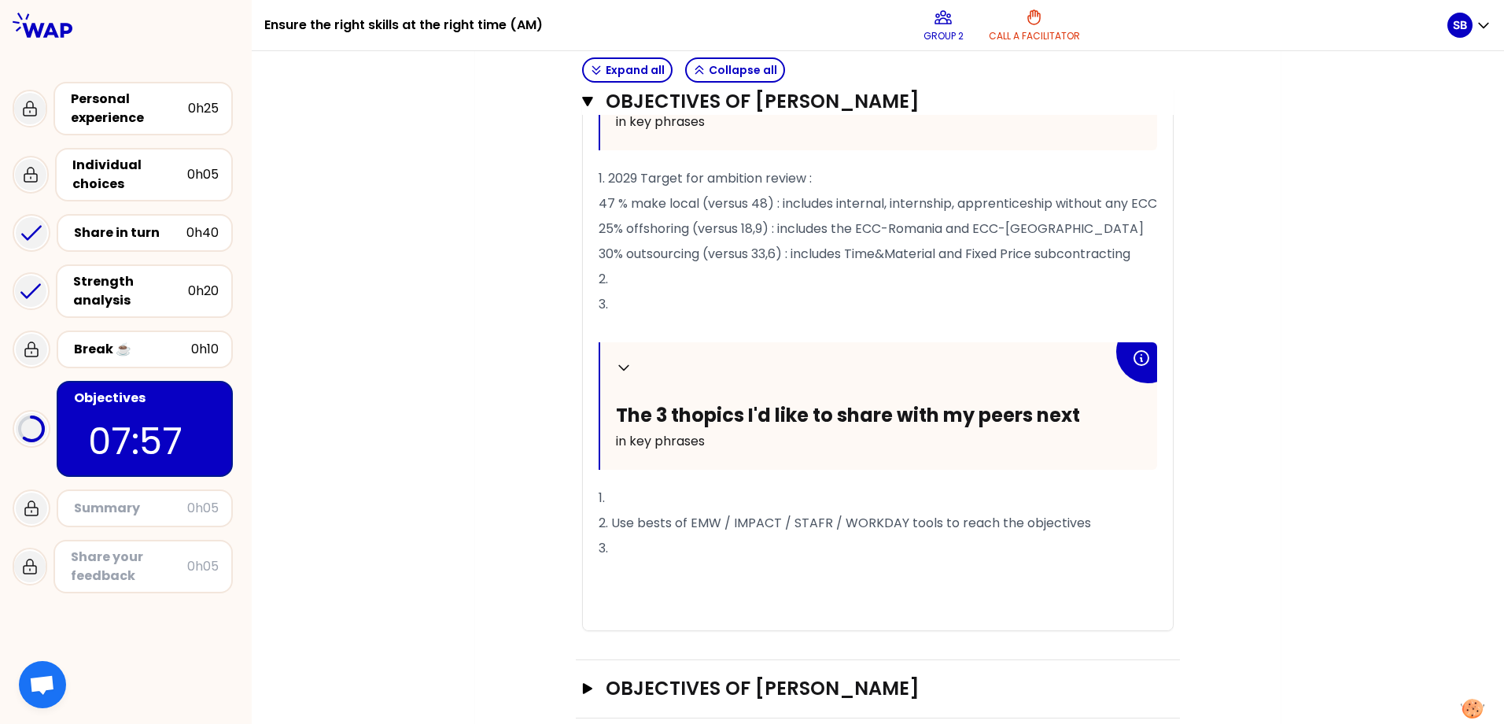
scroll to position [720, 0]
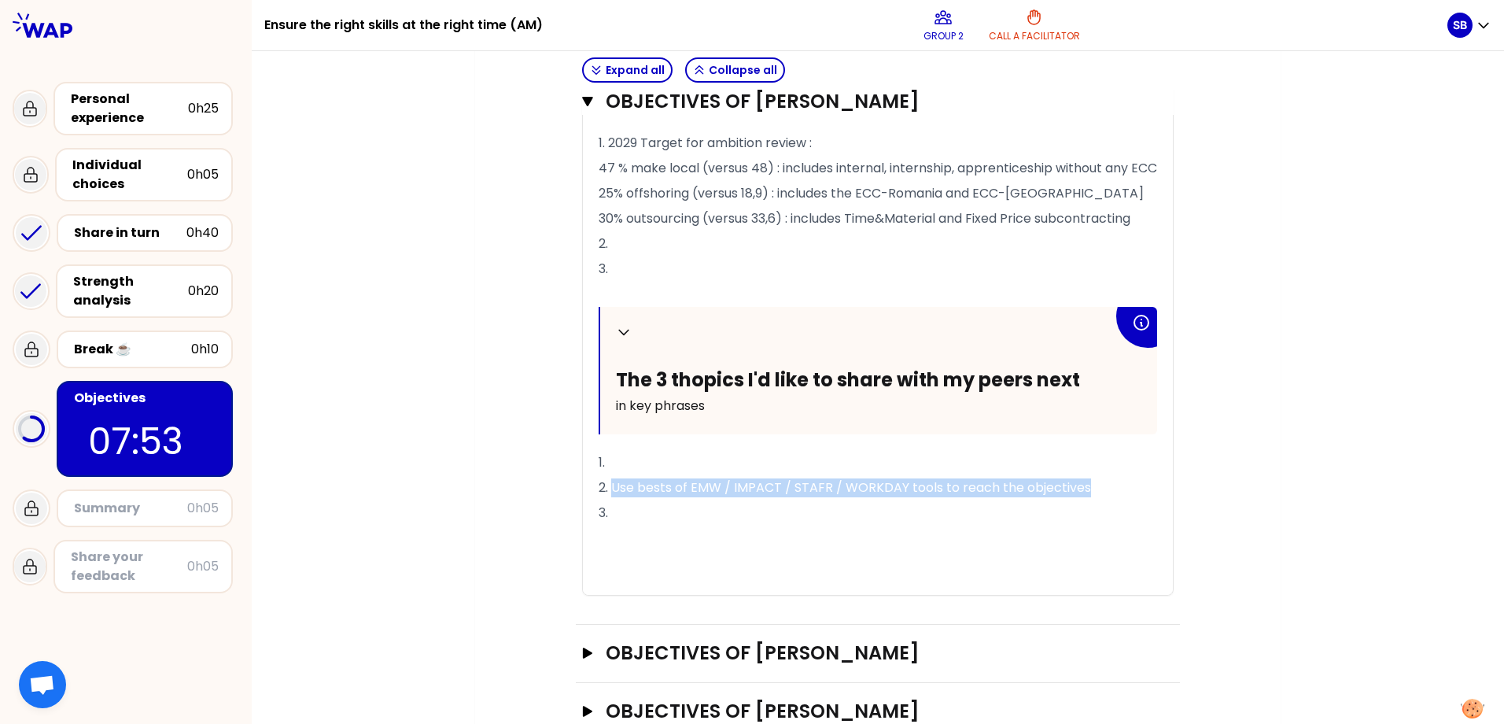
drag, startPoint x: 606, startPoint y: 504, endPoint x: 1104, endPoint y: 502, distance: 497.8
click at [1077, 500] on p "2. Use bests of EMW / IMPACT / STAFR / WORKDAY tools to reach the objectives" at bounding box center [877, 487] width 558 height 25
click at [834, 495] on p "2." at bounding box center [877, 487] width 558 height 25
click at [826, 475] on p "1." at bounding box center [877, 462] width 558 height 25
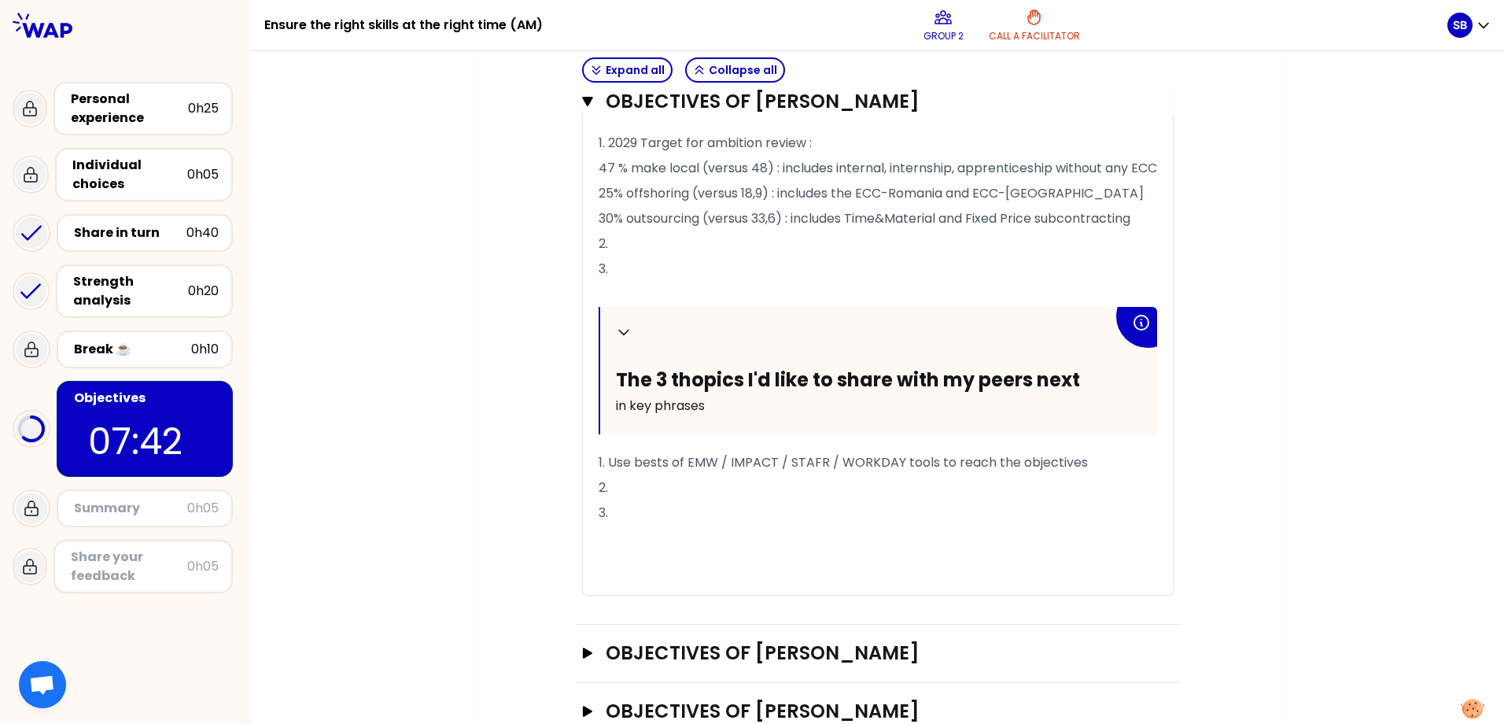
click at [738, 500] on p "2." at bounding box center [877, 487] width 558 height 25
click at [1077, 418] on div "My group number: 2 Objectives # To design future sessions, share your top 3 pri…" at bounding box center [878, 95] width 1252 height 1353
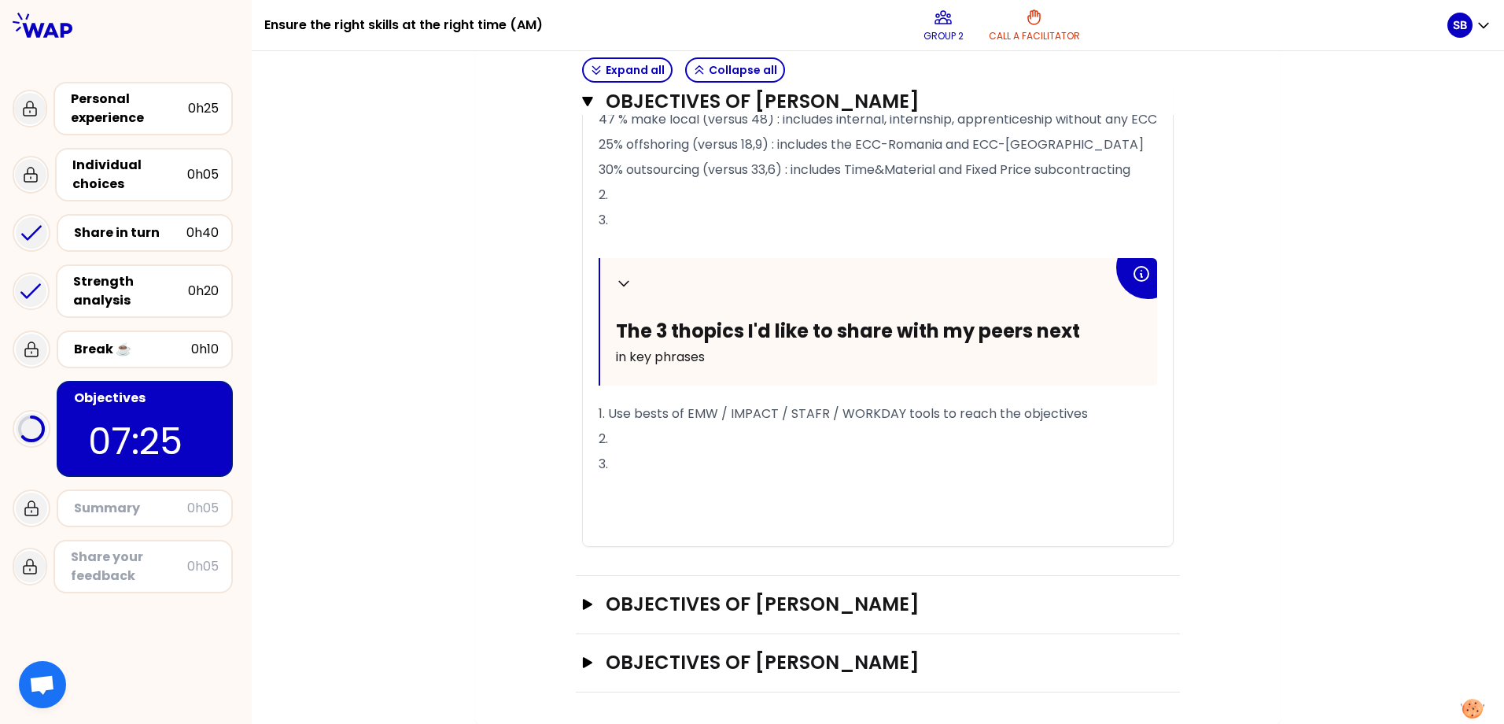
scroll to position [788, 0]
click at [583, 606] on icon "button" at bounding box center [587, 603] width 9 height 11
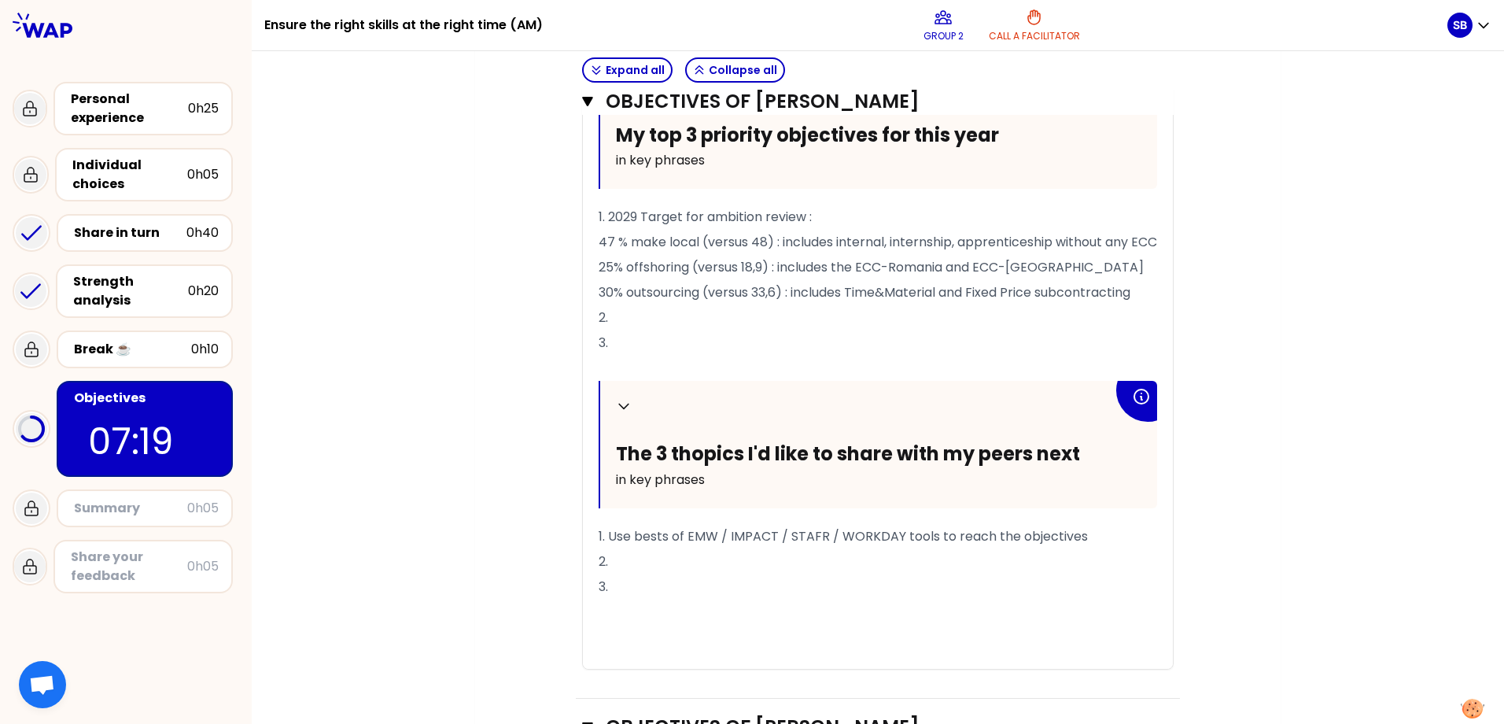
scroll to position [631, 0]
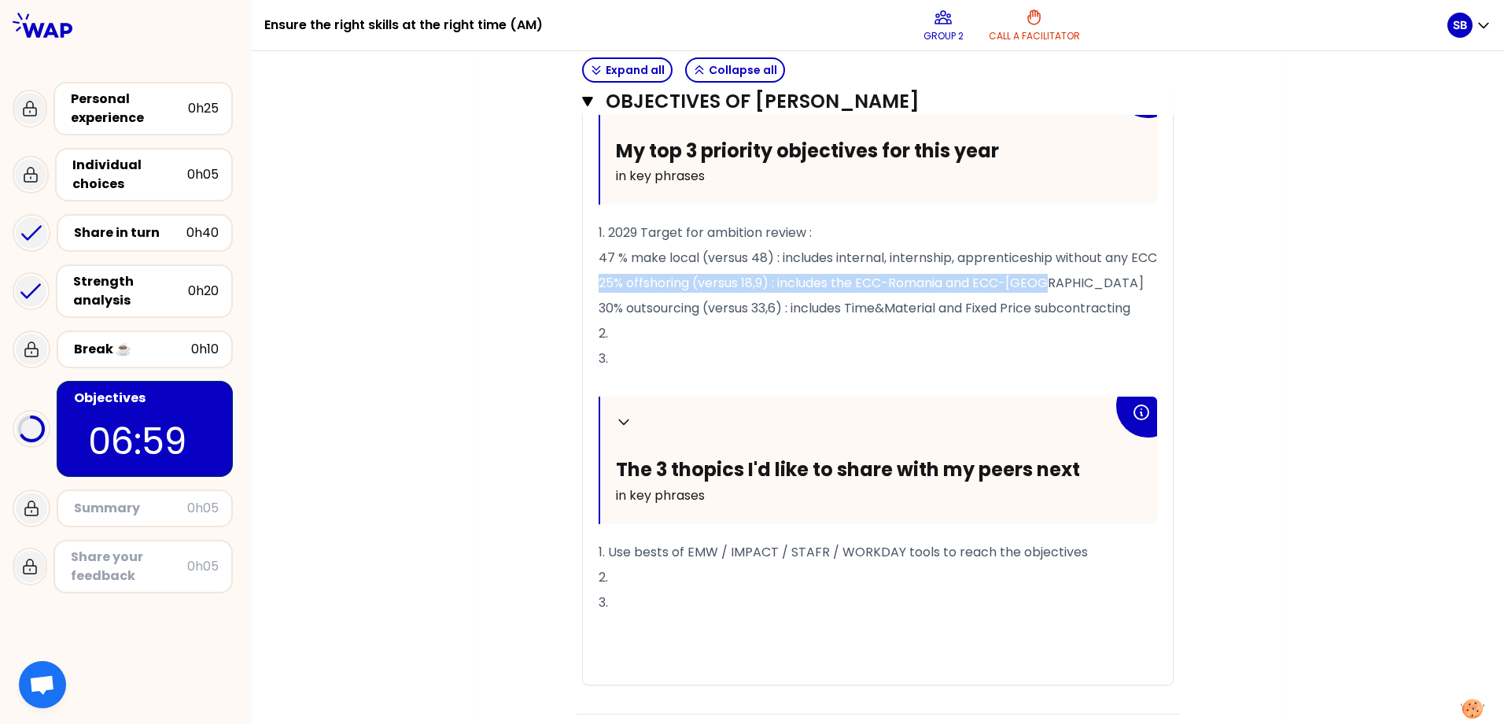
drag, startPoint x: 595, startPoint y: 301, endPoint x: 1046, endPoint y: 300, distance: 451.4
click at [1046, 296] on p "25% offshoring (versus 18,9) : includes the ECC-Romania and ECC-[GEOGRAPHIC_DAT…" at bounding box center [877, 283] width 558 height 25
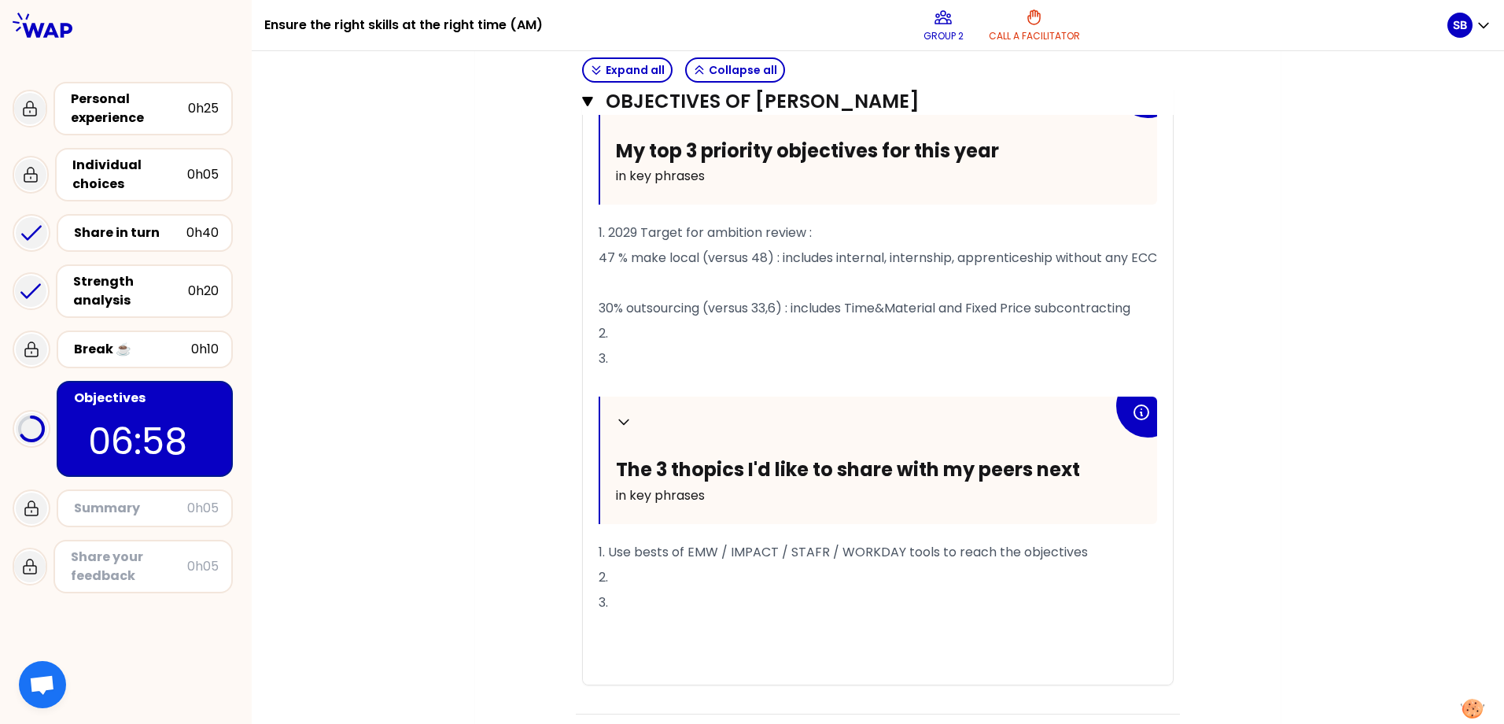
click at [783, 346] on p "2." at bounding box center [877, 333] width 558 height 25
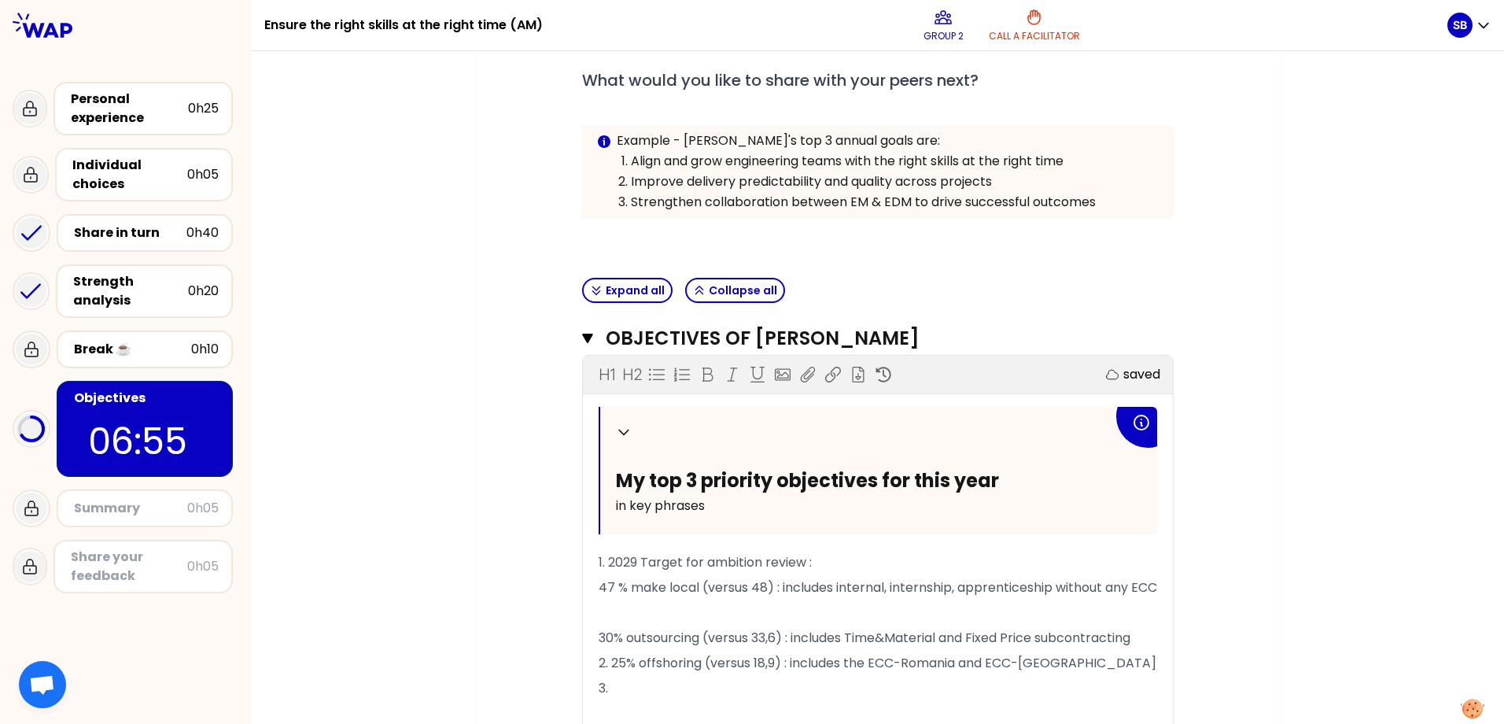
scroll to position [393, 0]
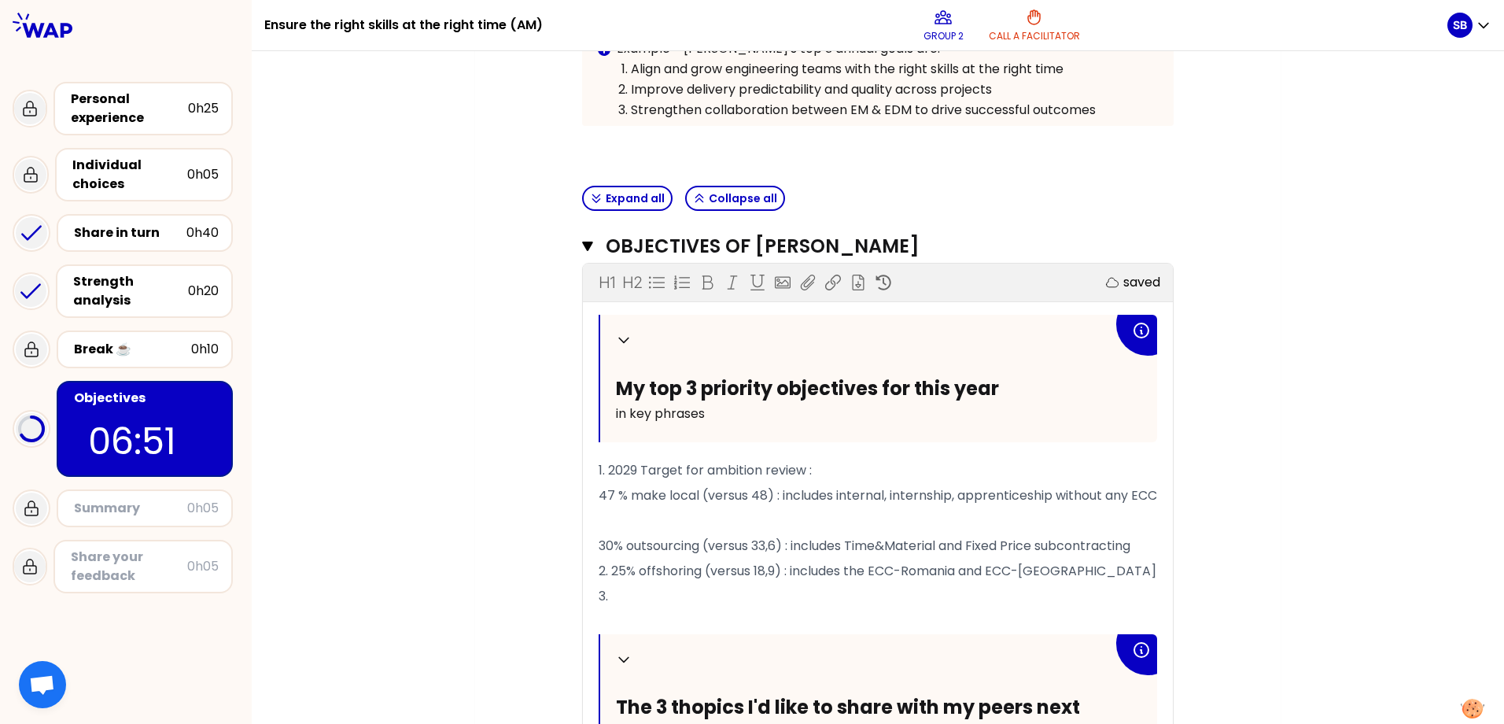
click at [1077, 489] on div "Objectives # To design future sessions, share your top 3 priority objectives fo…" at bounding box center [877, 738] width 742 height 1858
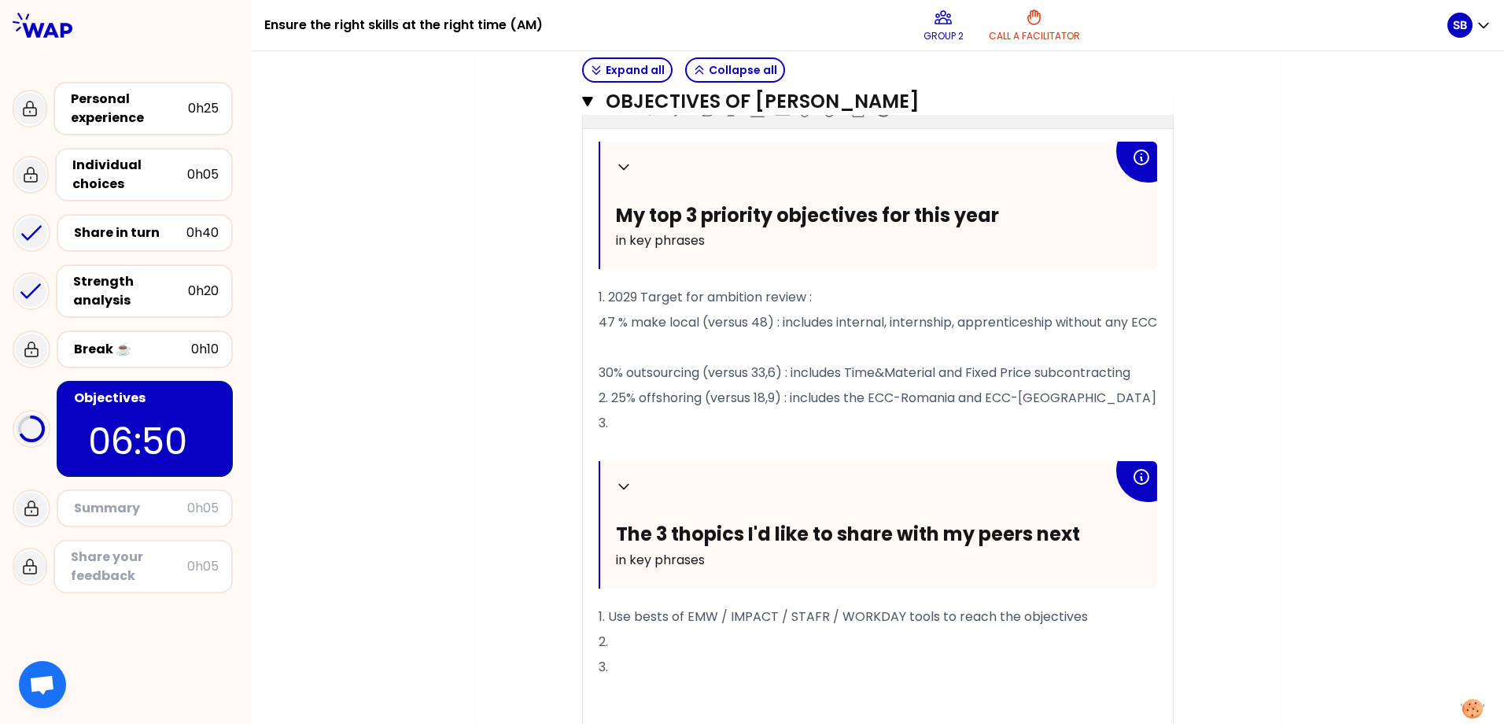
scroll to position [629, 0]
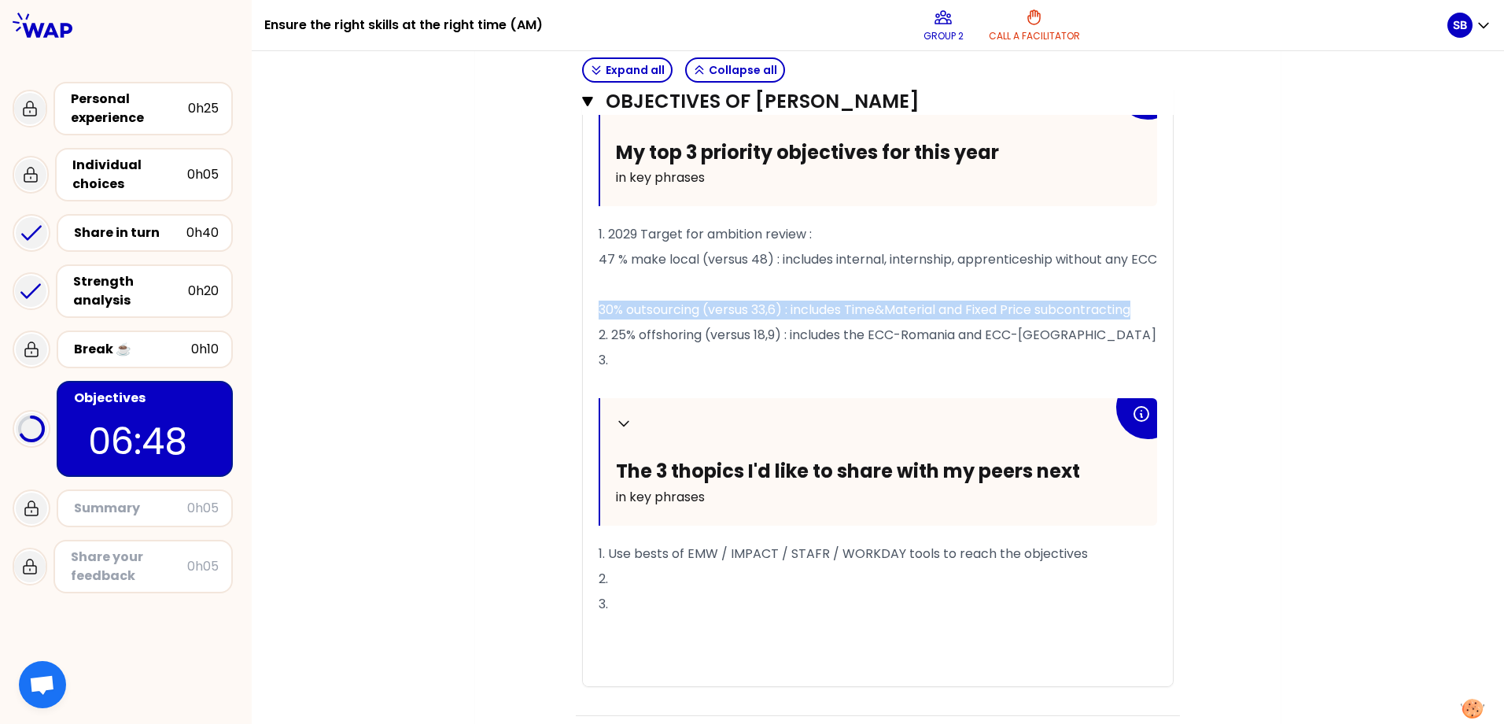
drag, startPoint x: 592, startPoint y: 329, endPoint x: 1162, endPoint y: 330, distance: 570.2
click at [1077, 330] on div "Collapse My top 3 priority objectives for this year in key phrases 1. 2029 Targ…" at bounding box center [878, 382] width 590 height 607
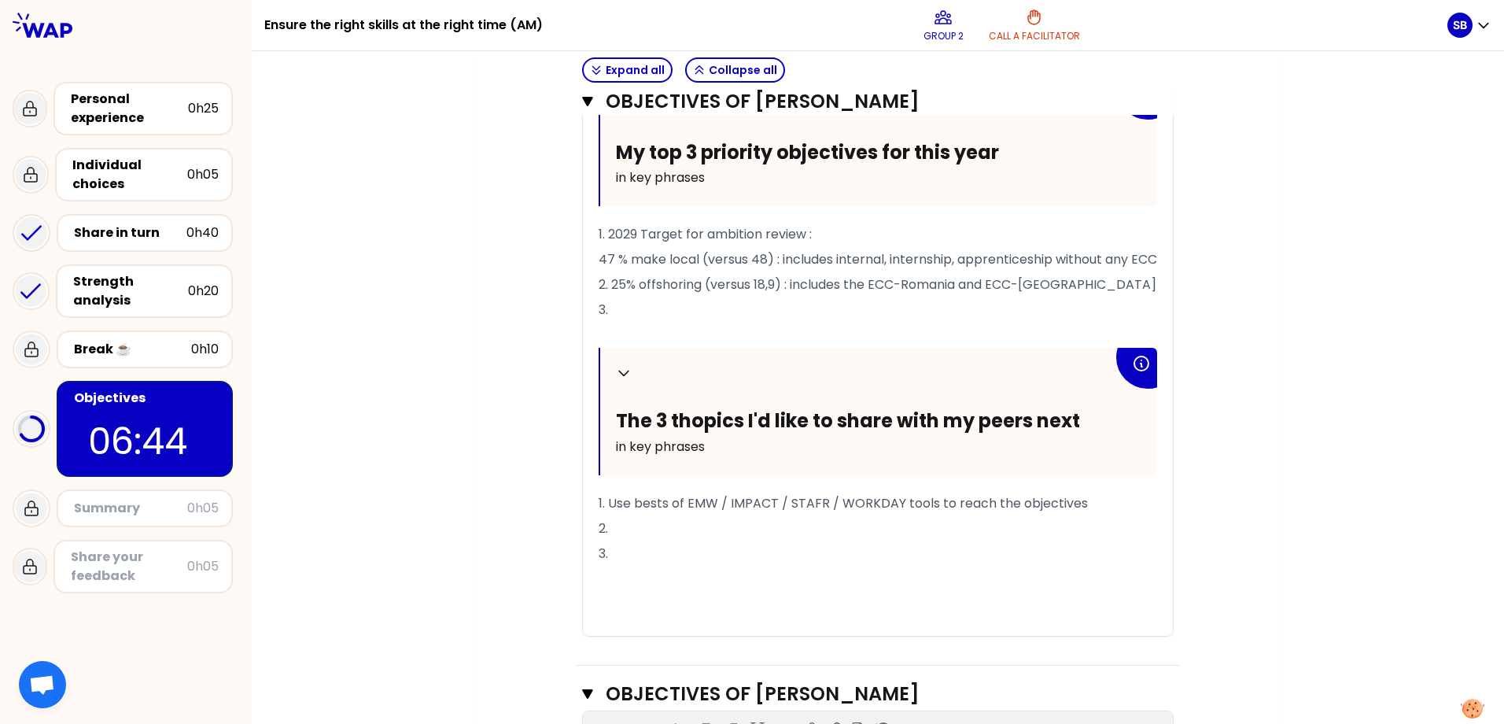
click at [726, 297] on p "2. 25% offshoring (versus 18,9) : includes the ECC-Romania and ECC-[GEOGRAPHIC_…" at bounding box center [877, 284] width 558 height 25
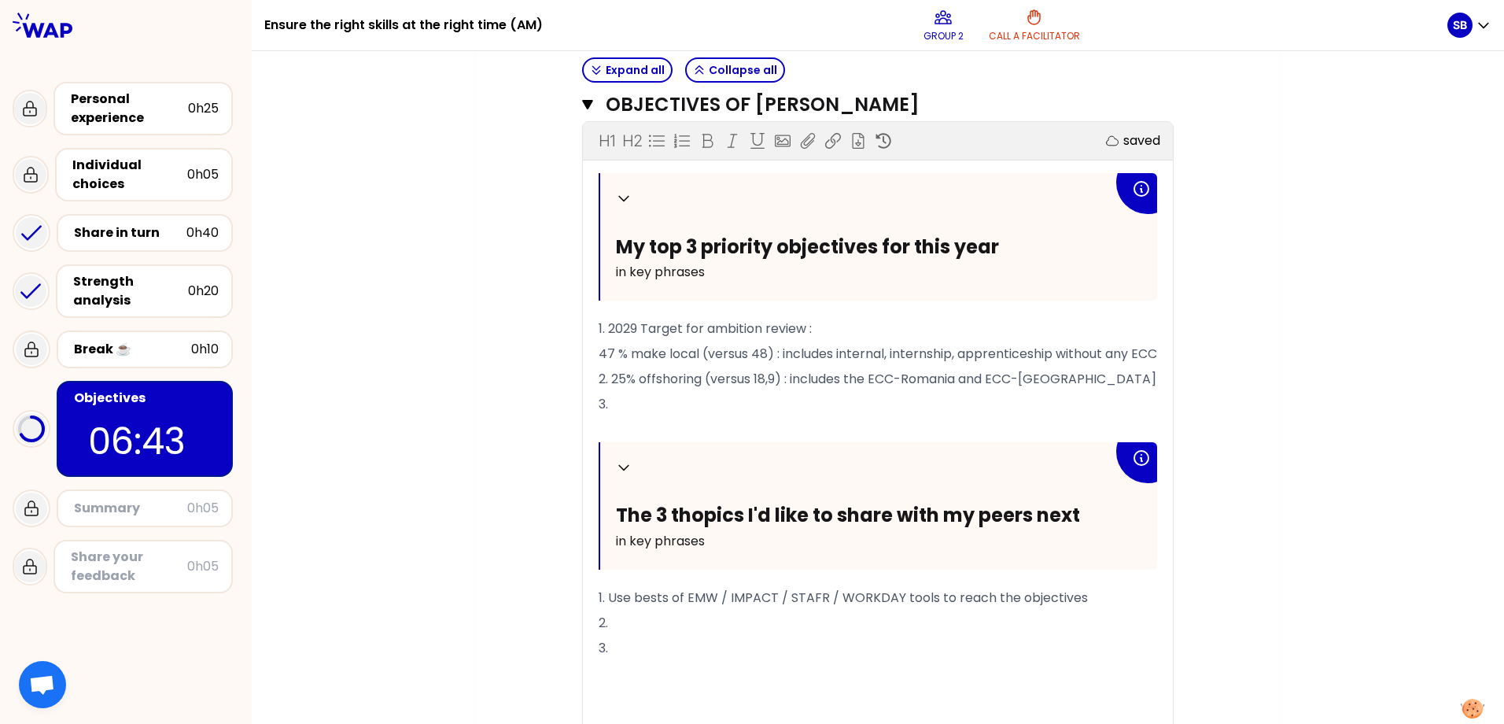
scroll to position [551, 0]
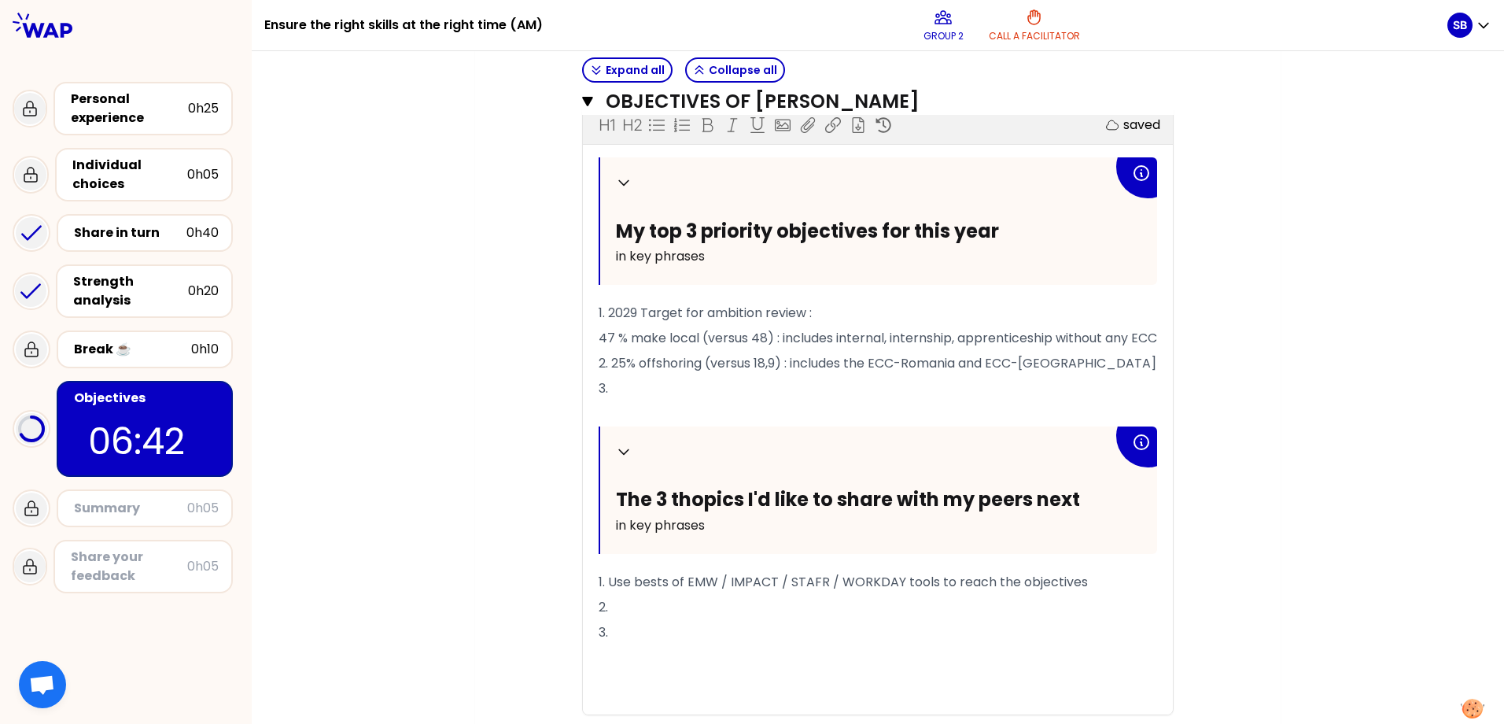
click at [668, 401] on p "3." at bounding box center [877, 388] width 558 height 25
drag, startPoint x: 603, startPoint y: 314, endPoint x: 834, endPoint y: 314, distance: 230.4
click at [834, 314] on p "1. 2029 Target for ambition review :" at bounding box center [877, 312] width 558 height 25
click at [598, 337] on span "47 % make local (versus 48) : includes internal, internship, apprenticeship wit…" at bounding box center [877, 338] width 558 height 18
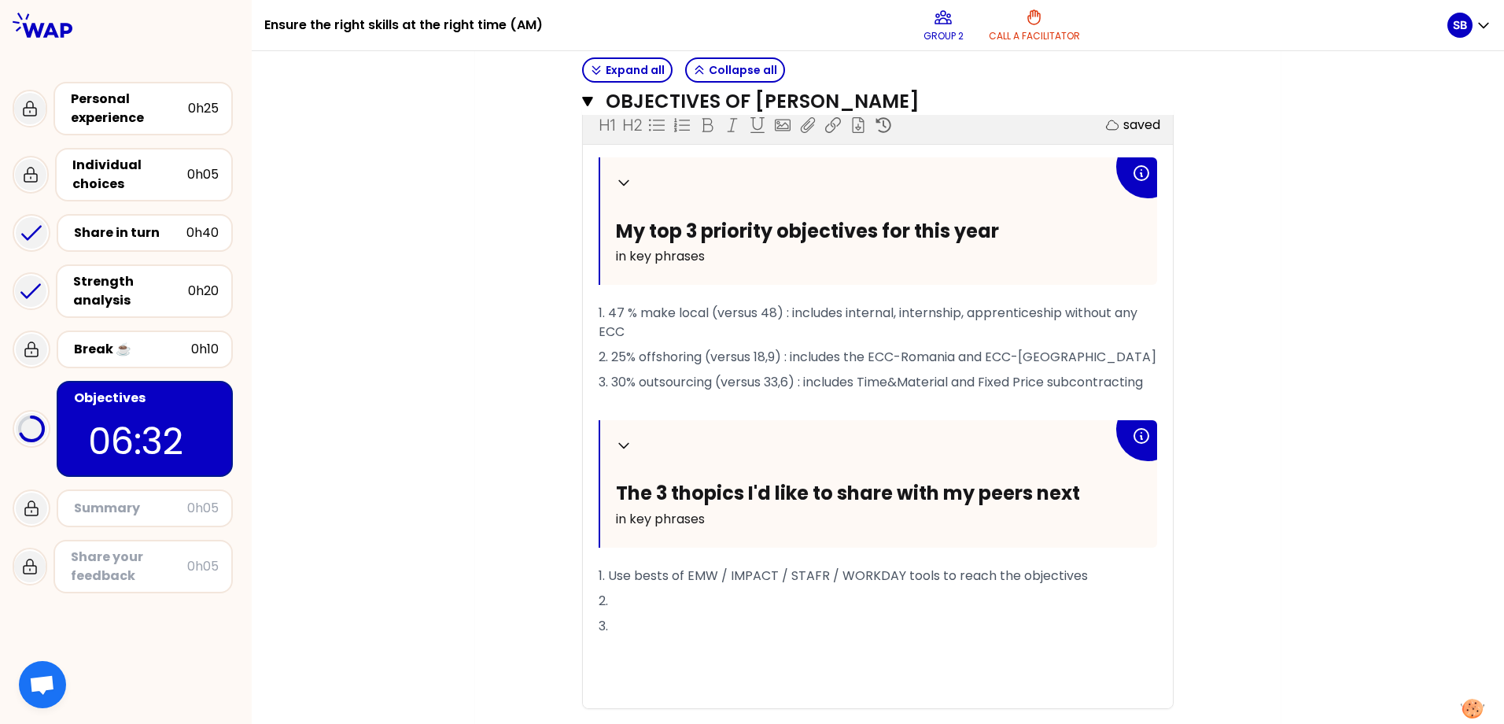
click at [598, 315] on span "1. 47 % make local (versus 48) : includes internal, internship, apprenticeship …" at bounding box center [869, 322] width 542 height 37
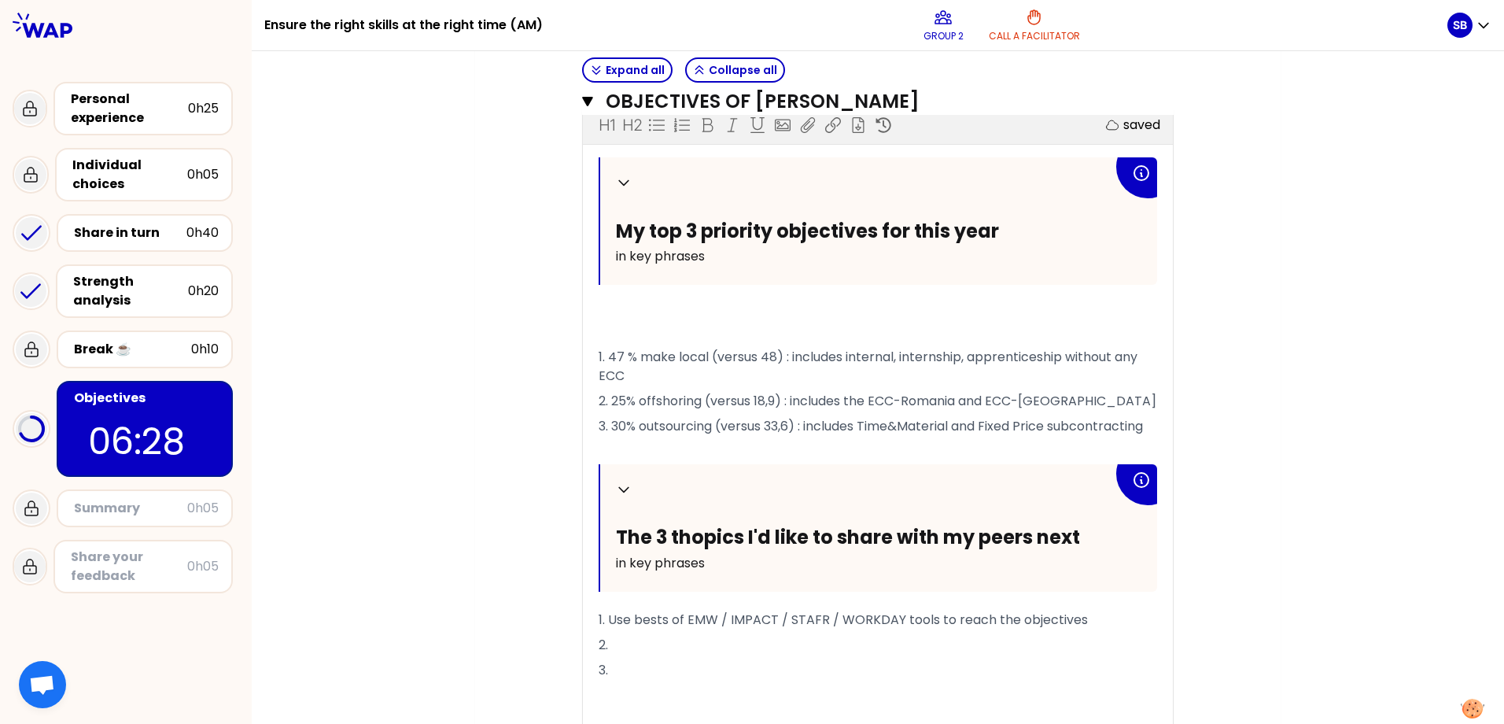
click at [635, 302] on div "Objectives # To design future sessions, share your top 3 priority objectives fo…" at bounding box center [878, 575] width 604 height 1846
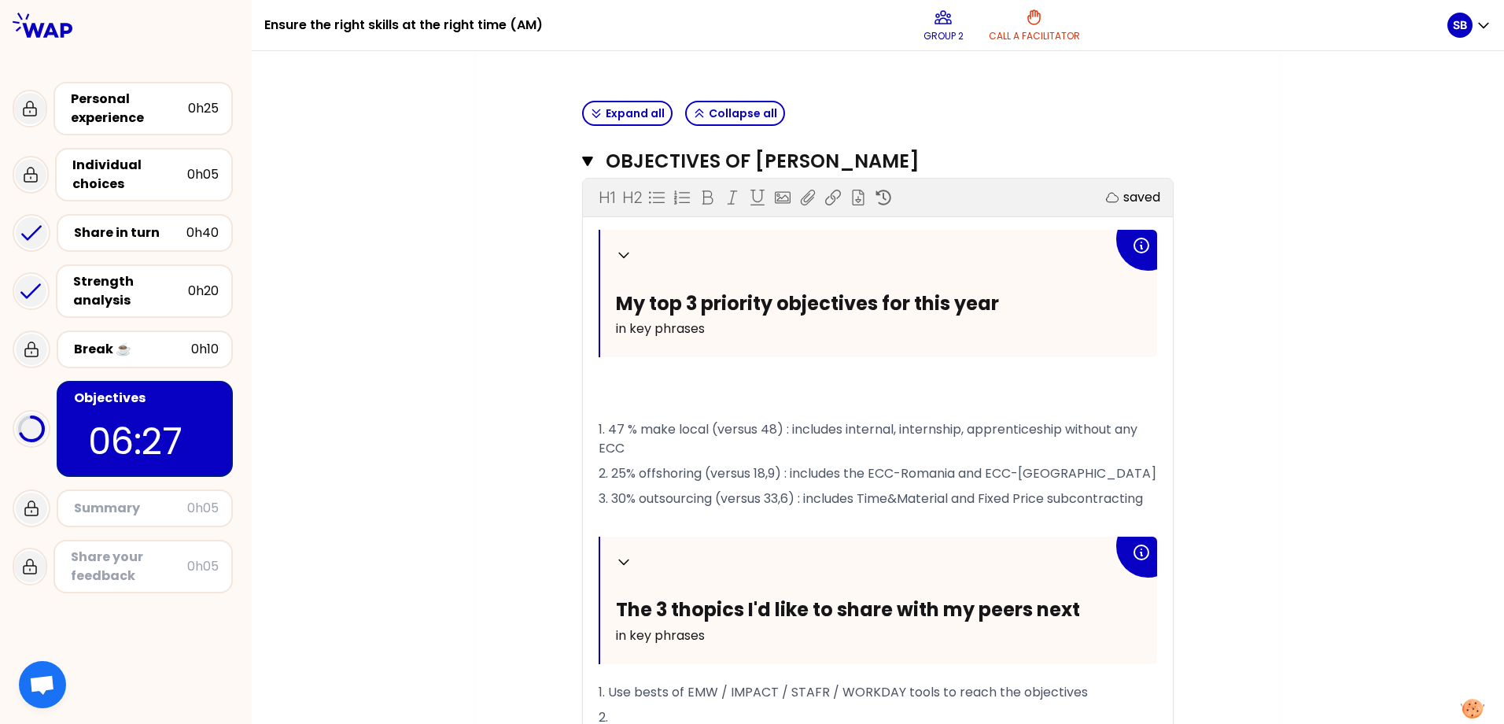
scroll to position [557, 0]
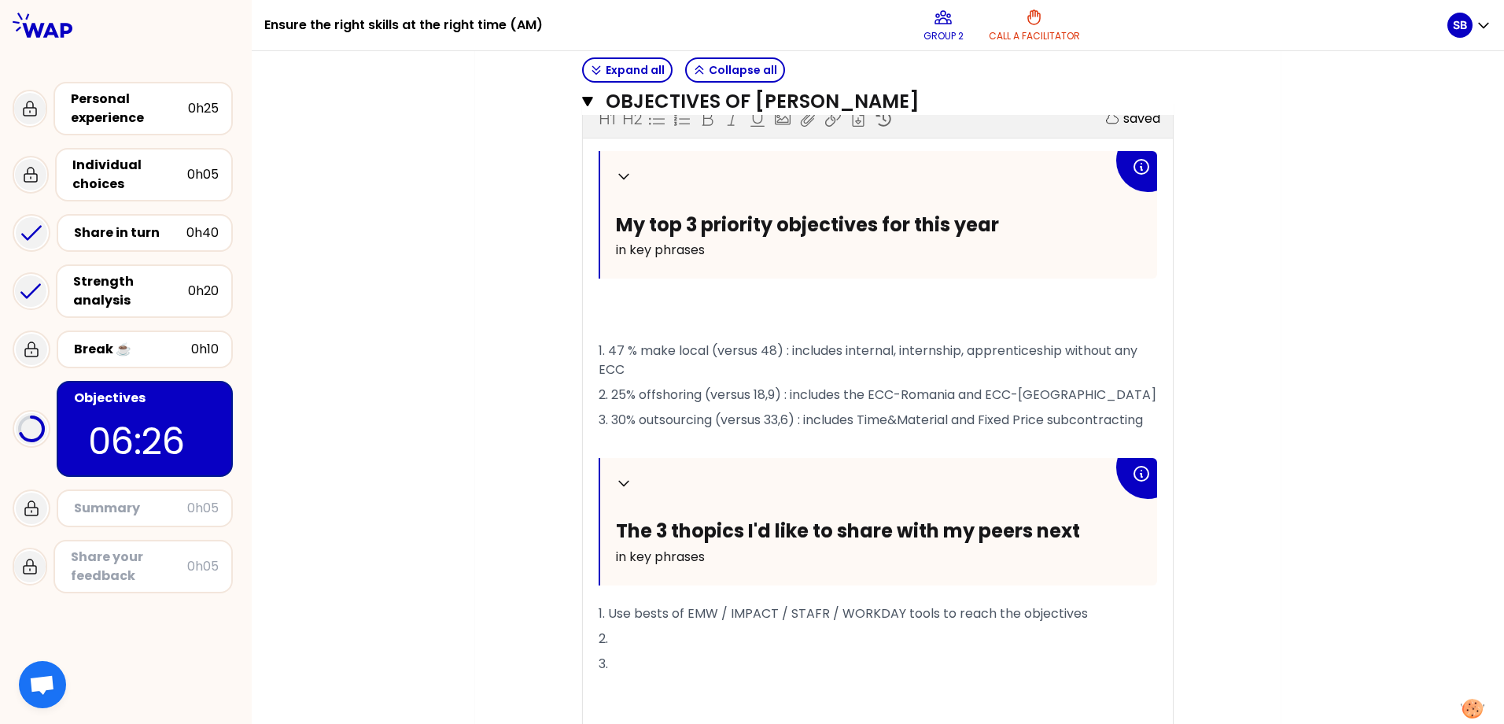
click at [638, 309] on p at bounding box center [877, 316] width 558 height 44
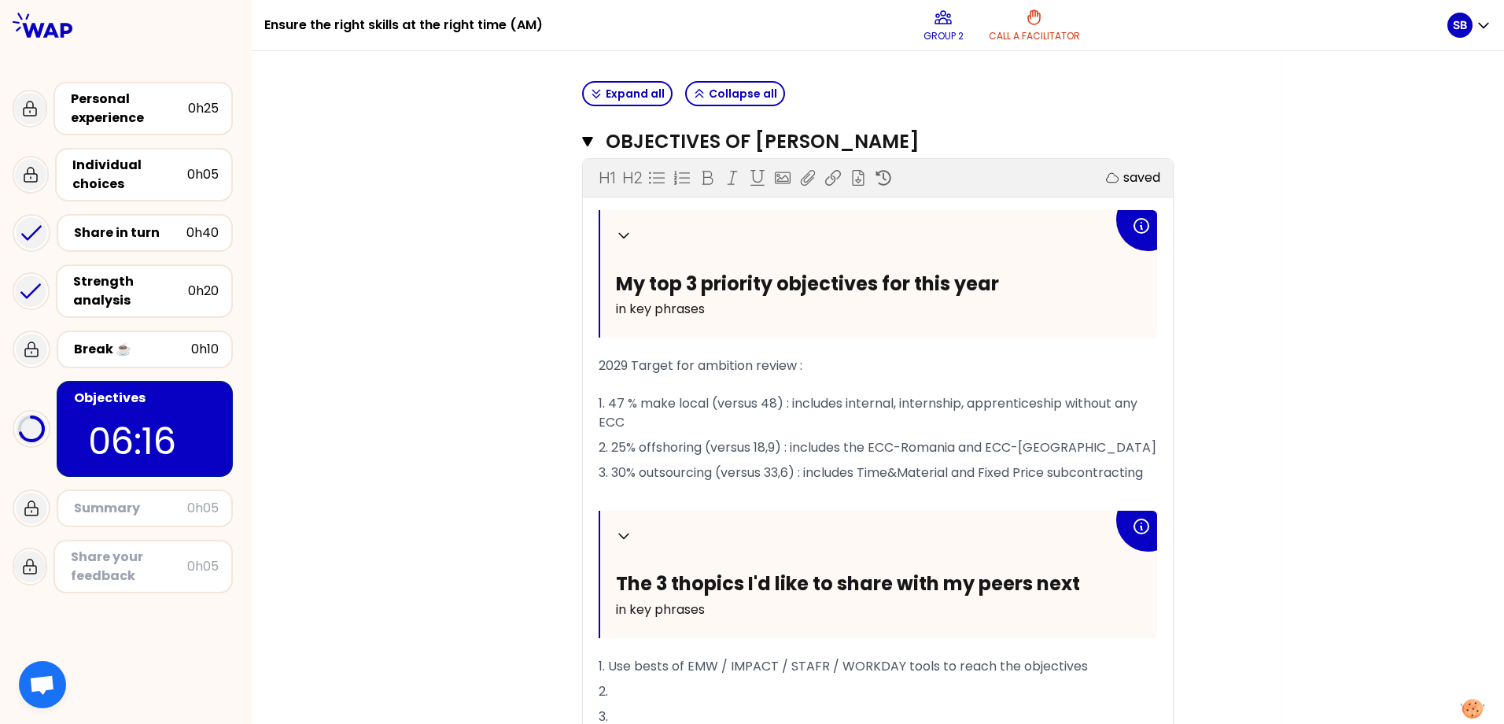
scroll to position [714, 0]
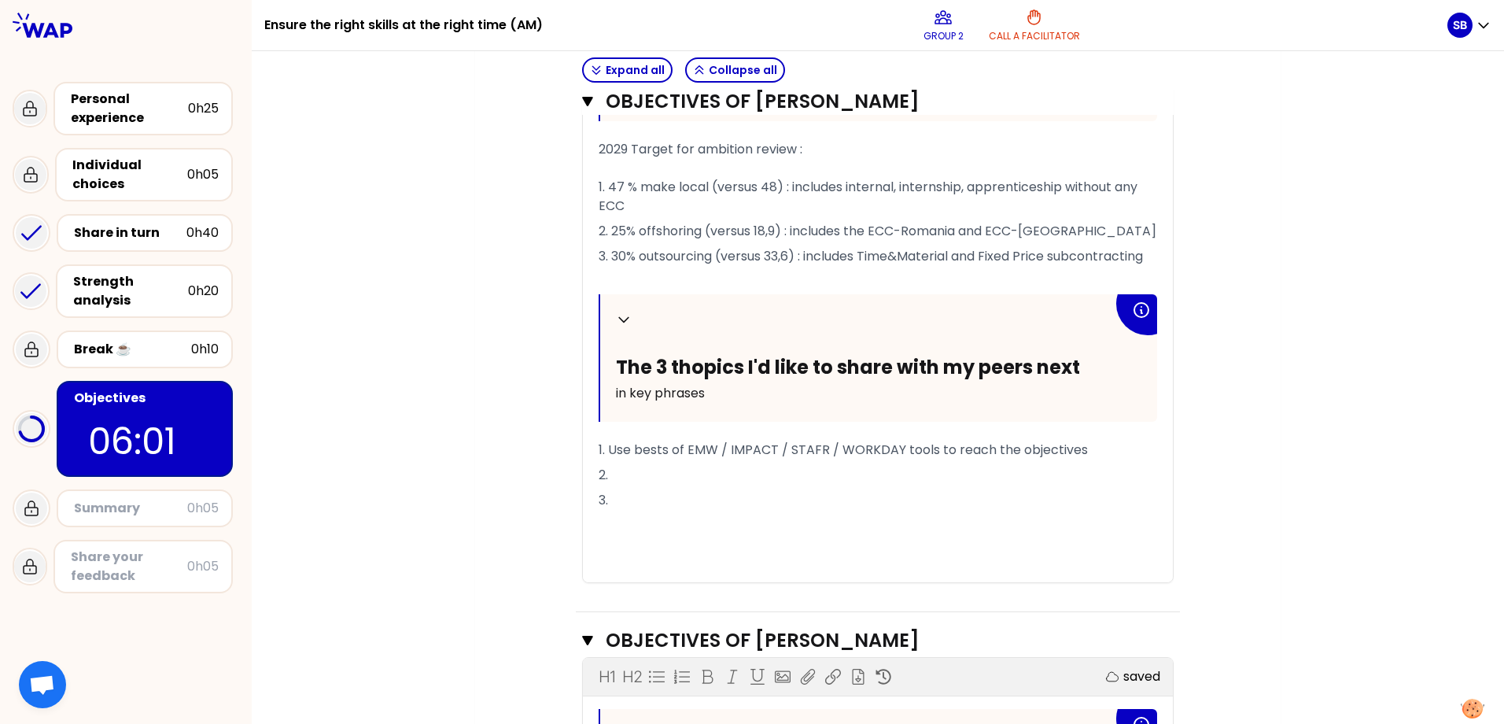
click at [895, 446] on span "1. Use bests of EMW / IMPACT / STAFR / WORKDAY tools to reach the objectives" at bounding box center [842, 449] width 489 height 18
click at [930, 452] on span "1. Use bests of EMW / IMPACT / STAFR / WORKDAY / etc tools to reach the objecti…" at bounding box center [859, 449] width 523 height 18
drag, startPoint x: 897, startPoint y: 187, endPoint x: 1066, endPoint y: 191, distance: 169.9
click at [1066, 191] on span "2029 Target for ambition review : 1. 47 % make local (versus 48) : includes int…" at bounding box center [869, 177] width 542 height 75
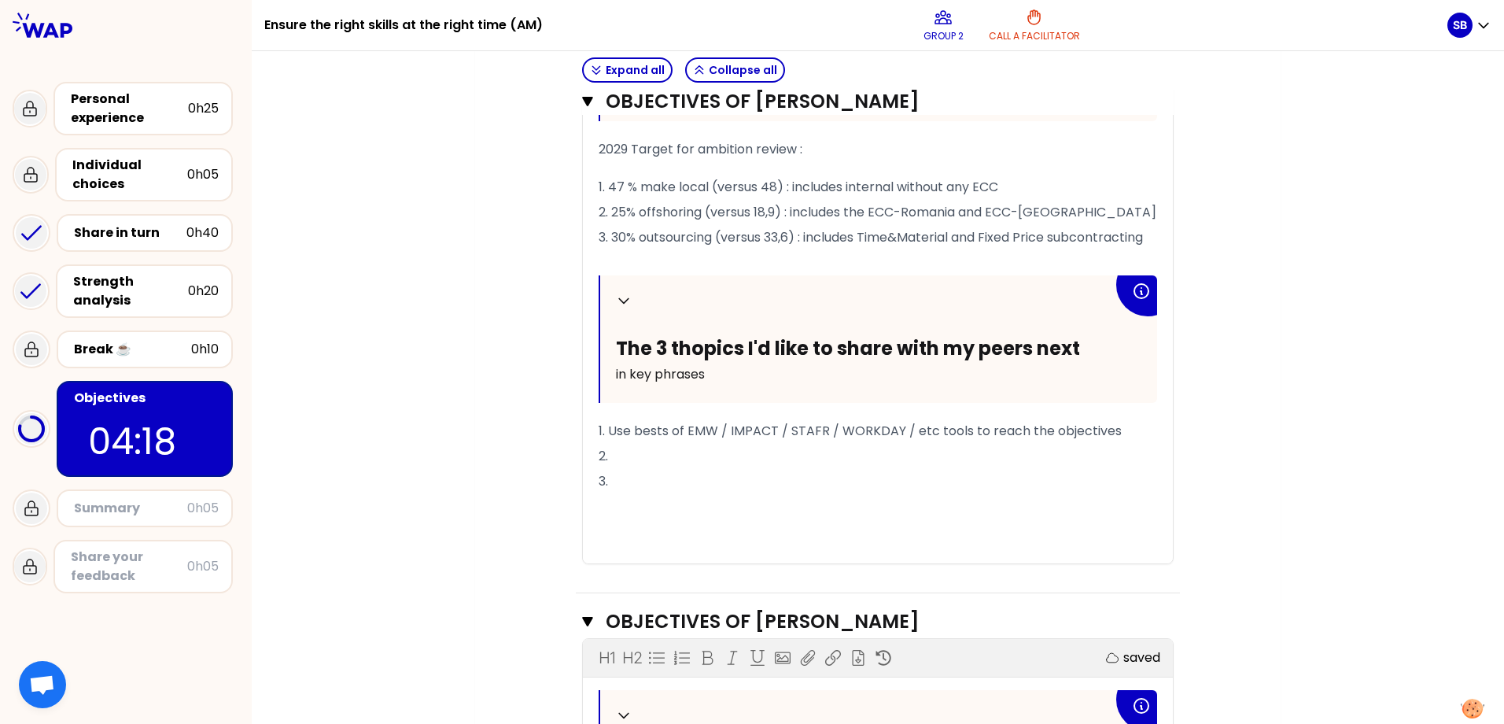
click at [757, 186] on span "2029 Target for ambition review : 1. 47 % make local (versus 48) : includes int…" at bounding box center [798, 168] width 400 height 56
click at [781, 186] on span "2029 Target for ambition review : 1. 47 % make local (versus current 48) : incl…" at bounding box center [823, 168] width 450 height 56
drag, startPoint x: 781, startPoint y: 186, endPoint x: 787, endPoint y: 219, distance: 34.4
click at [781, 187] on span "2029 Target for ambition review : 1. 47 % make local (versus current 48) : incl…" at bounding box center [823, 168] width 450 height 56
copy span "current"
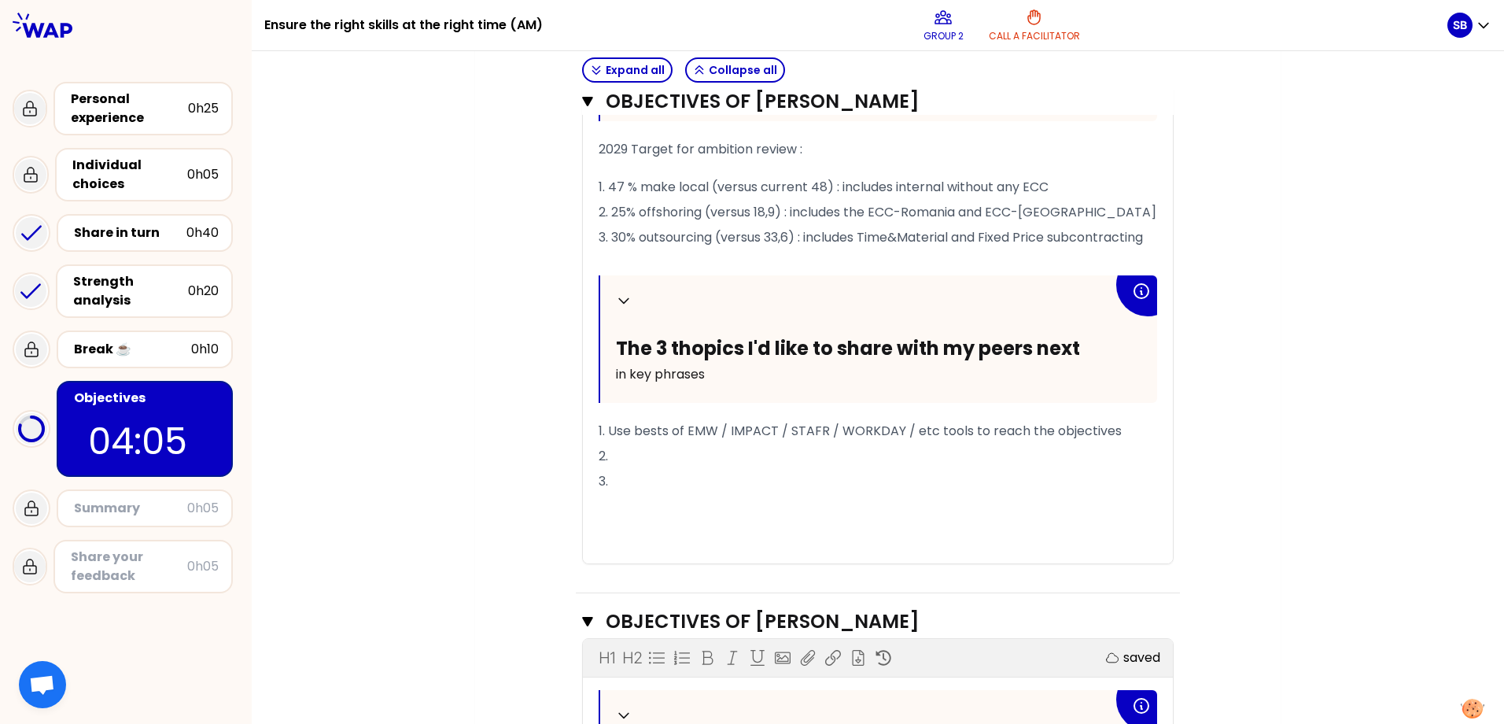
drag, startPoint x: 747, startPoint y: 209, endPoint x: 749, endPoint y: 220, distance: 11.3
click at [748, 209] on span "2. 25% offshoring (versus 18,9) : includes the ECC-Romania and ECC-[GEOGRAPHIC_…" at bounding box center [877, 212] width 558 height 18
click at [764, 232] on span "3. 30% outsourcing (versus 33,6) : includes Time&Material and Fixed Price subco…" at bounding box center [870, 237] width 544 height 18
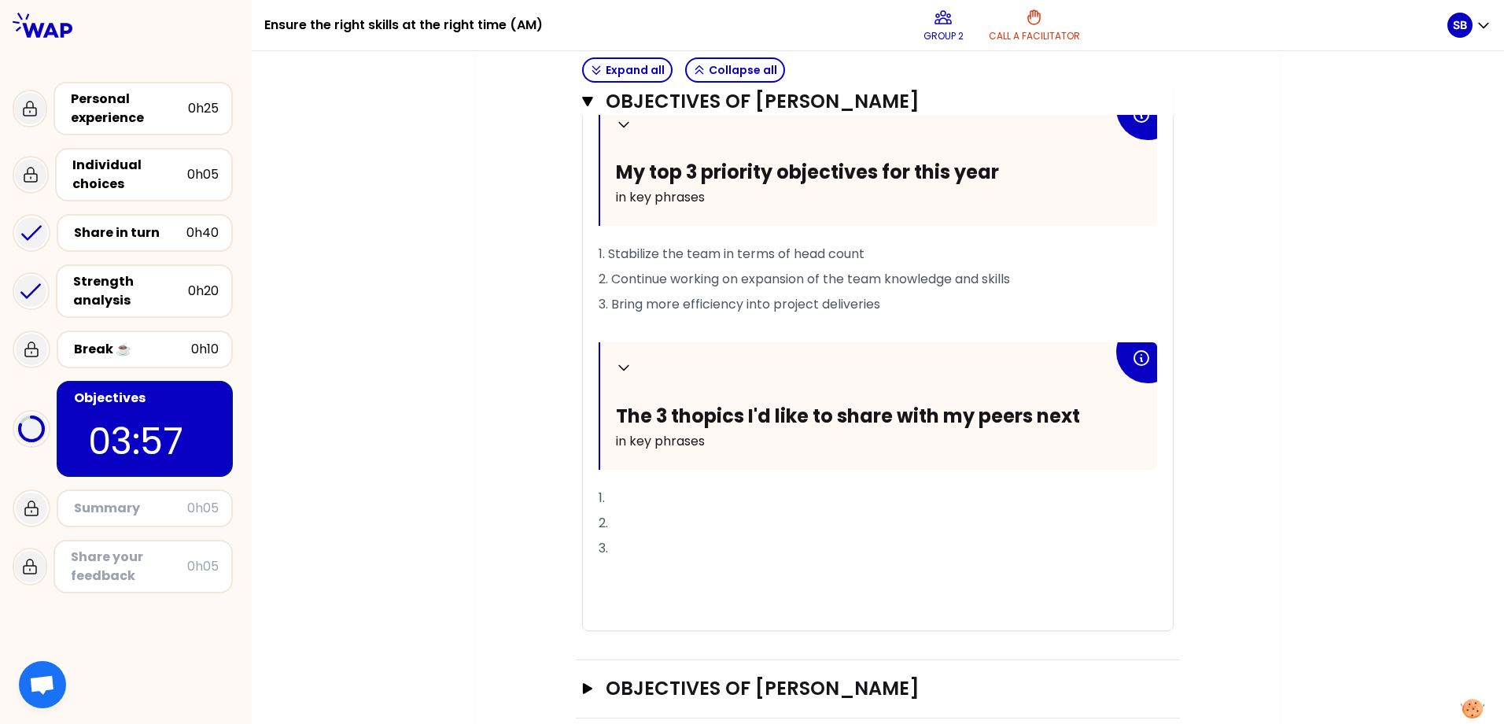
scroll to position [1350, 0]
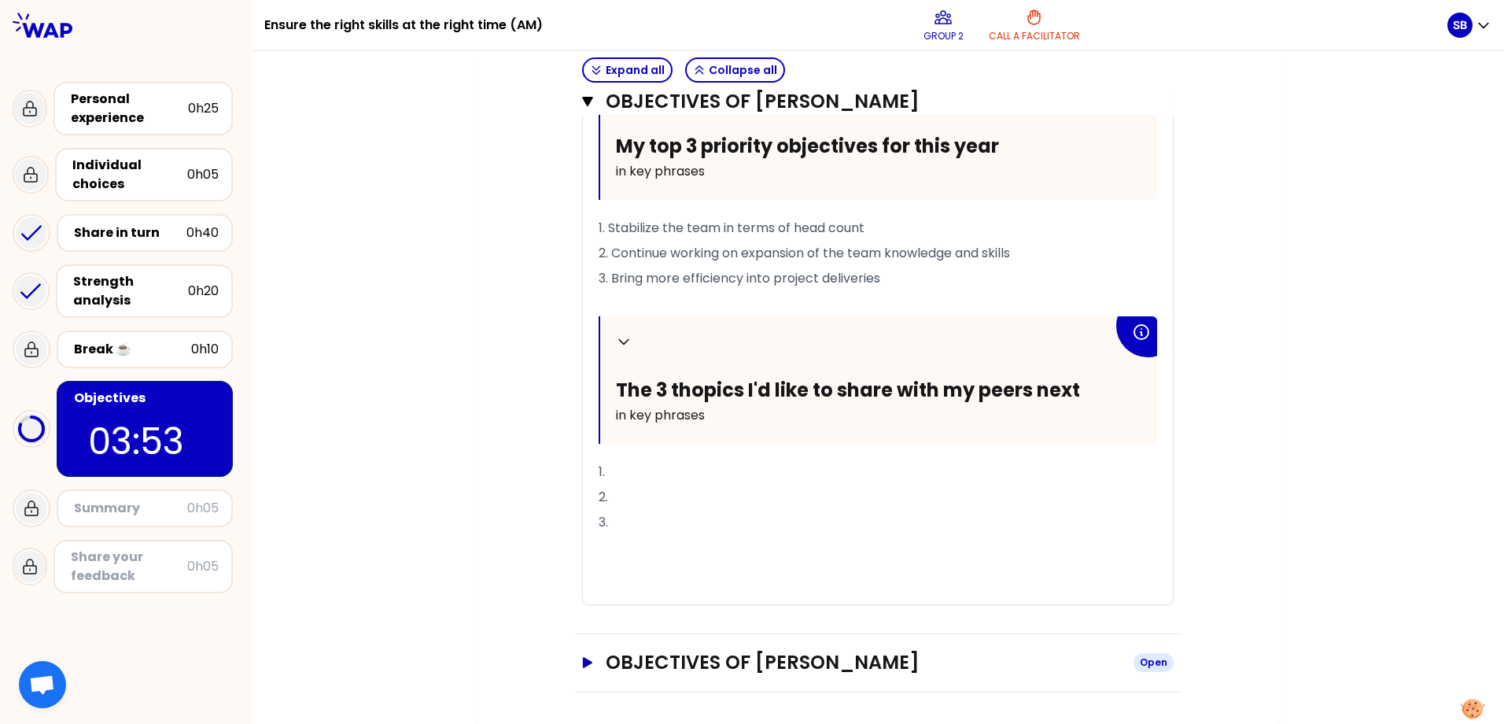
click at [583, 624] on icon "button" at bounding box center [587, 662] width 9 height 11
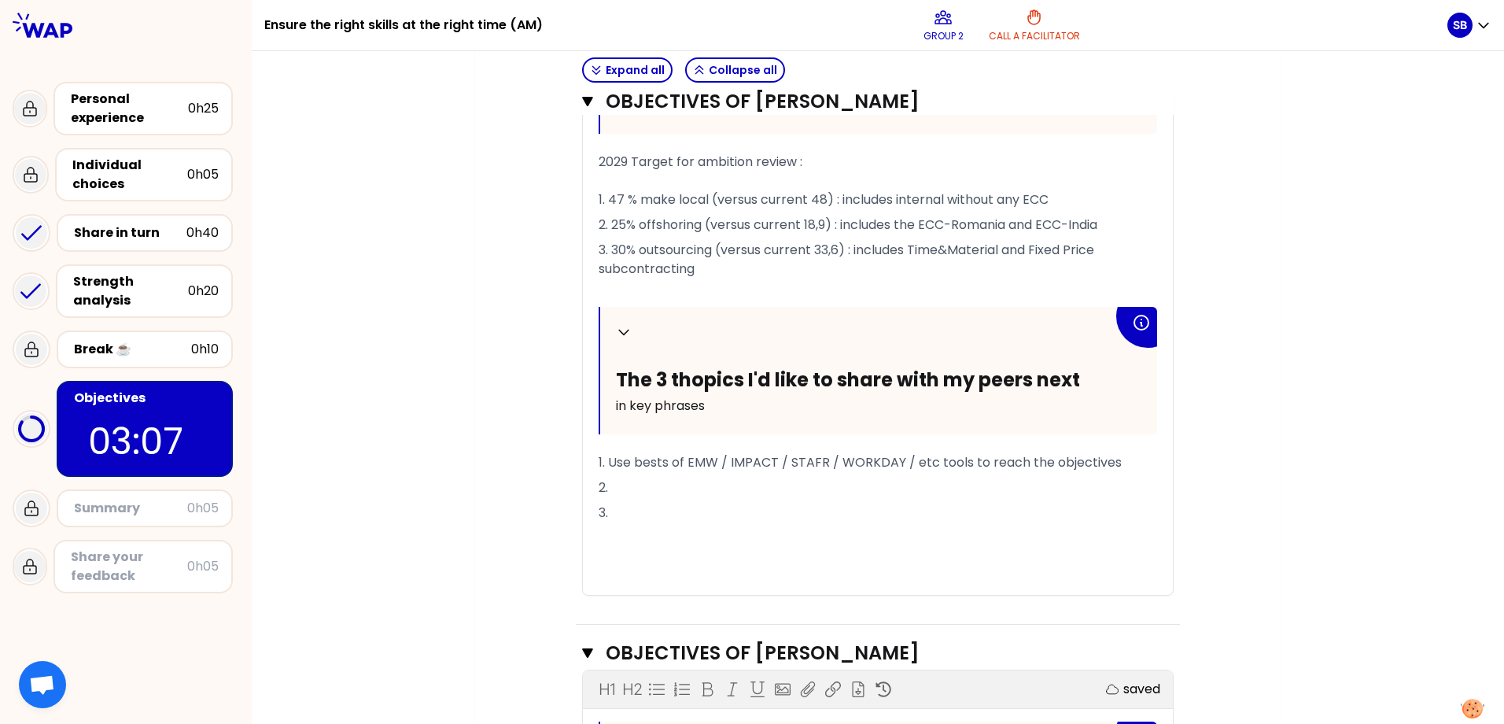
scroll to position [613, 0]
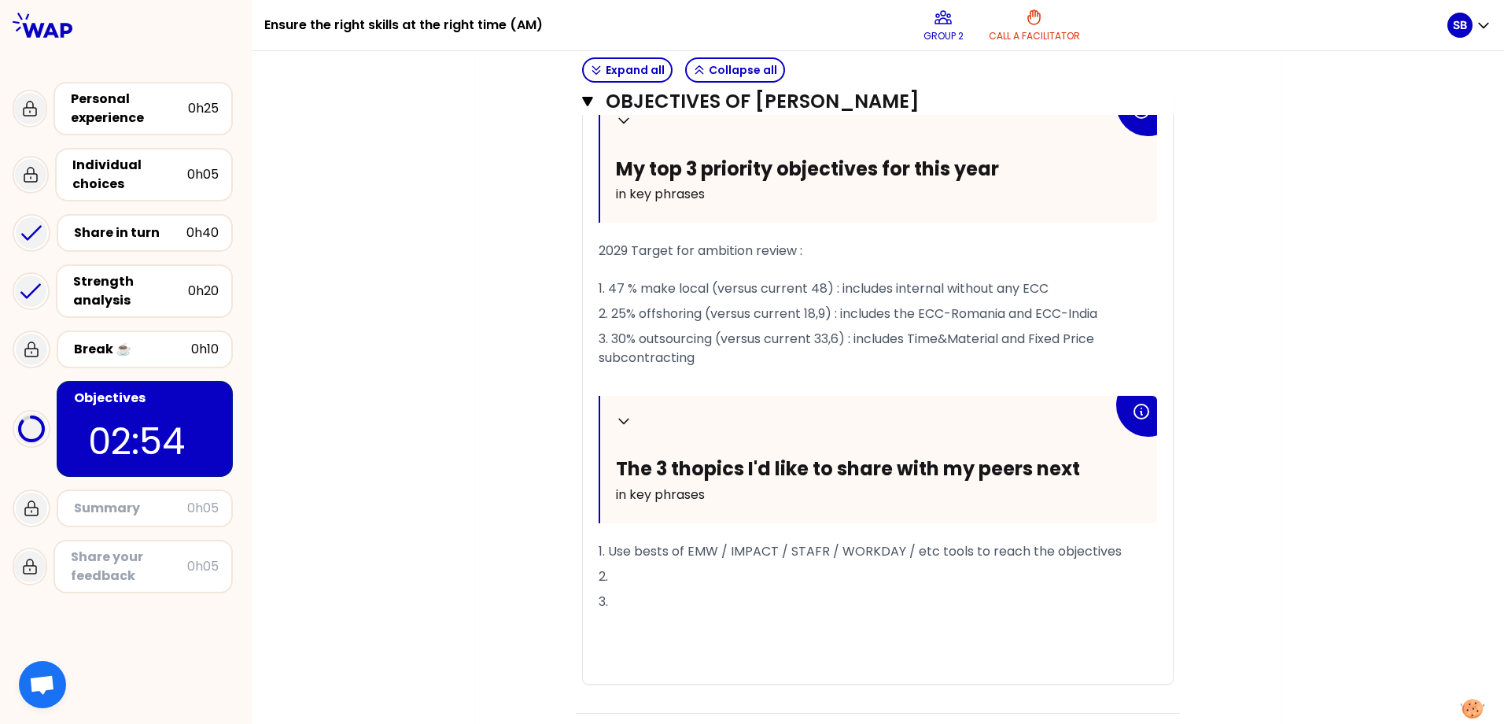
click at [606, 291] on span "2029 Target for ambition review : 1. 47 % make local (versus current 48) : incl…" at bounding box center [823, 269] width 450 height 56
click at [822, 289] on span "2029 Target for ambition review : 1. 47 % make local (versus current 48) : incl…" at bounding box center [823, 269] width 450 height 56
click at [823, 311] on span "2. 25% offshoring (versus current 18,9) : includes the ECC-Romania and ECC-India" at bounding box center [847, 313] width 499 height 18
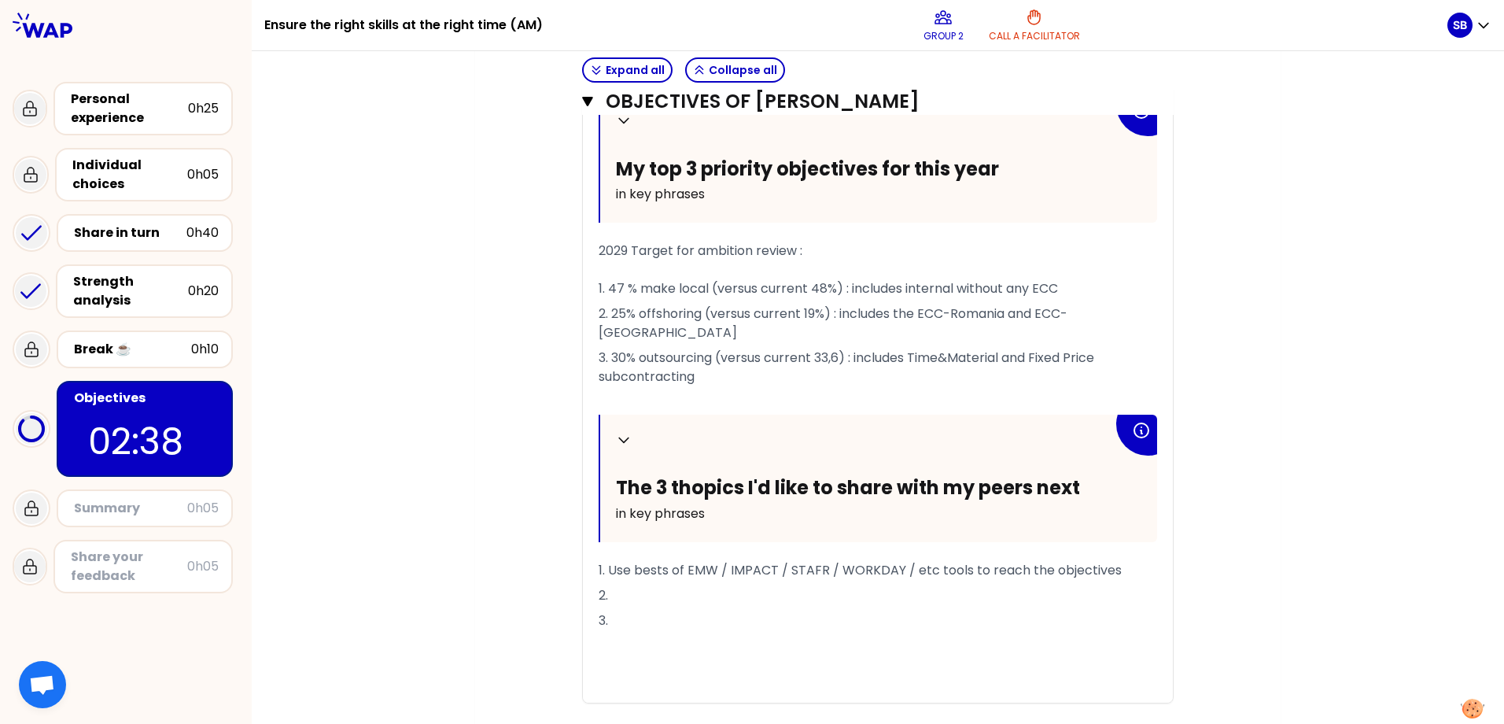
click at [834, 348] on span "3. 30% outsourcing (versus current 33,6) : includes Time&Material and Fixed Pri…" at bounding box center [847, 366] width 499 height 37
click at [606, 289] on span "2029 Target for ambition review : 1. 47 % make local (versus current 48%) : inc…" at bounding box center [827, 269] width 459 height 56
click at [609, 313] on span "2. 25% offshoring (versus current 19%) : includes the ECC-Romania and ECC-[GEOG…" at bounding box center [832, 322] width 469 height 37
drag, startPoint x: 607, startPoint y: 335, endPoint x: 614, endPoint y: 353, distance: 19.4
click at [609, 348] on span "3. 30% outsourcing (versus current 34%) : includes Time&Material and Fixed Pric…" at bounding box center [847, 366] width 499 height 37
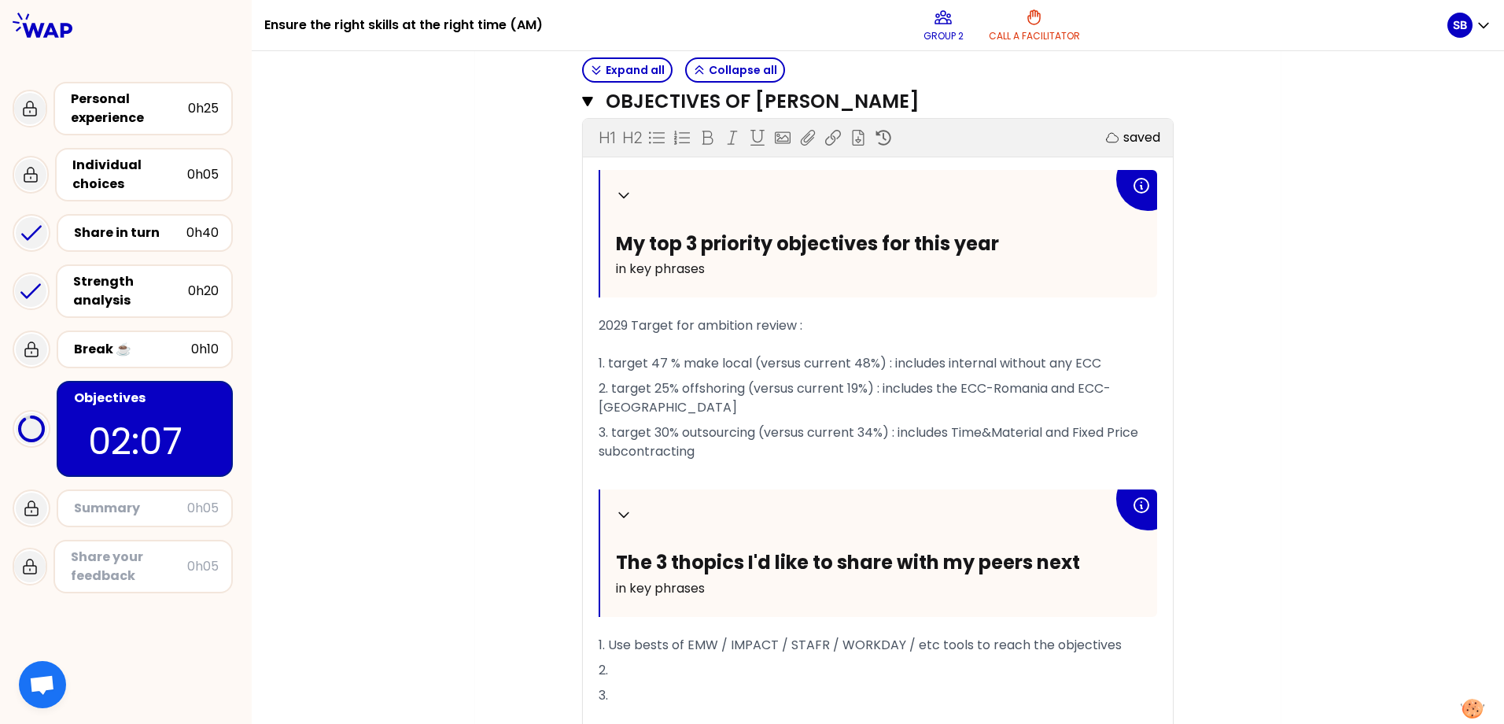
scroll to position [534, 0]
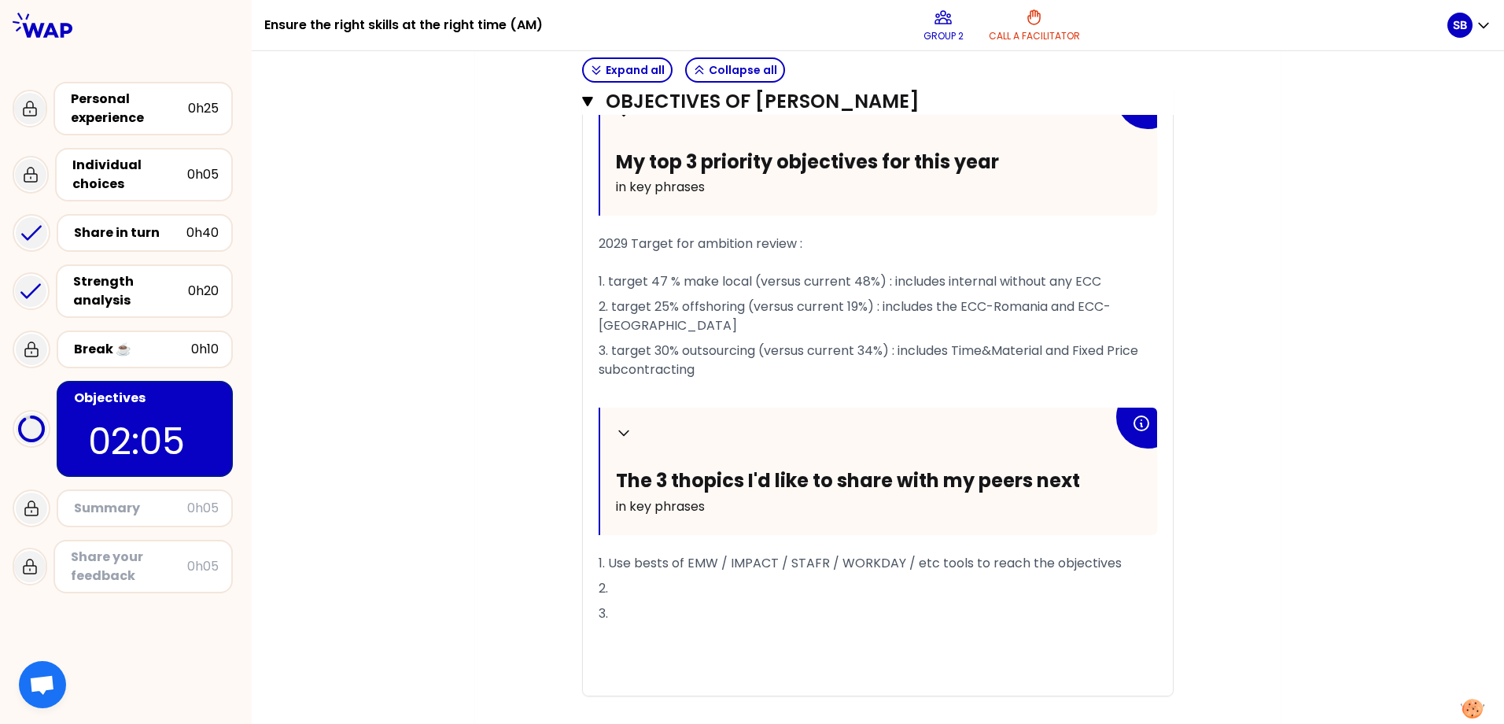
scroll to position [691, 0]
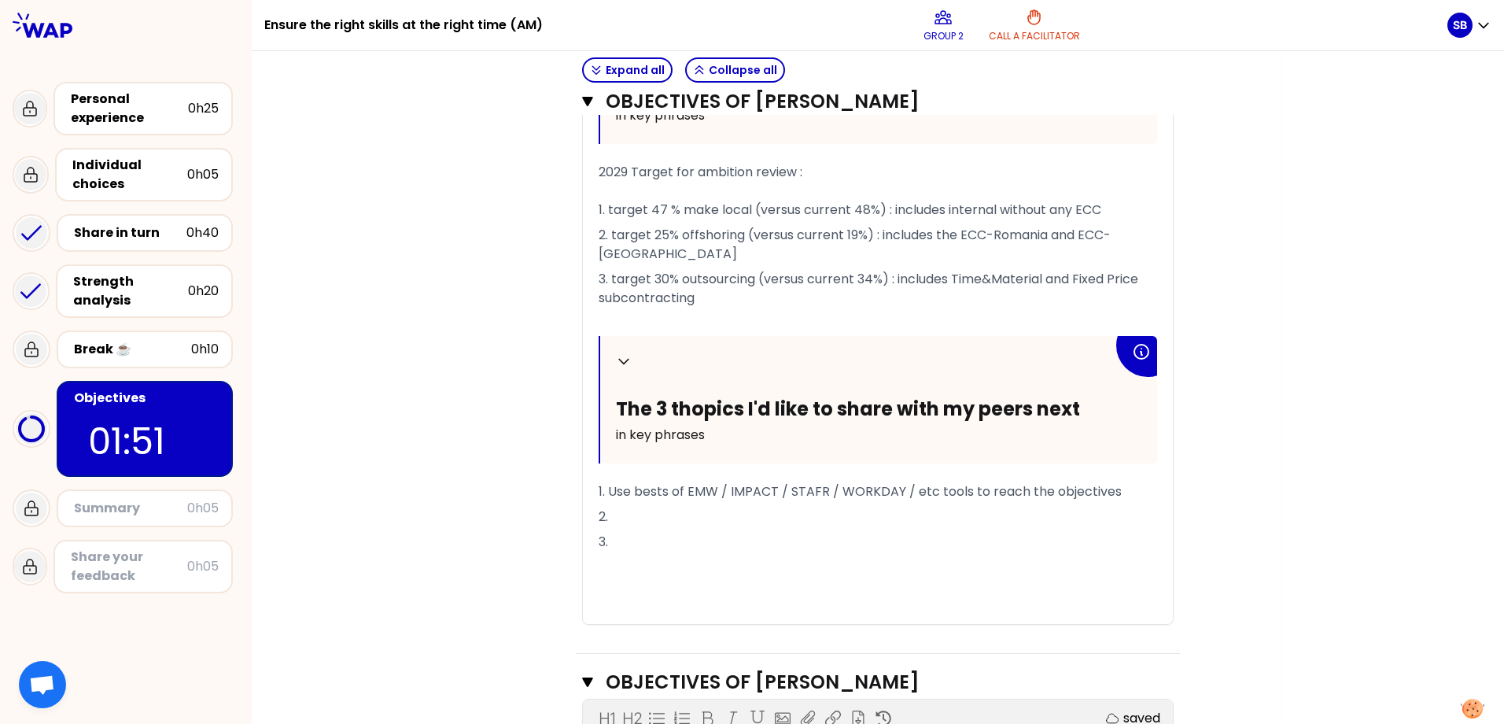
click at [591, 173] on div "Collapse My top 3 priority objectives for this year in key phrases 2029 Target …" at bounding box center [878, 320] width 590 height 607
click at [598, 172] on span "2029 Target for ambition review : 1. target 47 % make local (versus current 48%…" at bounding box center [849, 191] width 503 height 56
click at [885, 173] on span "Drive the MoB&F strategy to reach the 2029 Target for ambition review : 1. targ…" at bounding box center [849, 191] width 503 height 56
drag, startPoint x: 654, startPoint y: 168, endPoint x: 692, endPoint y: 178, distance: 39.7
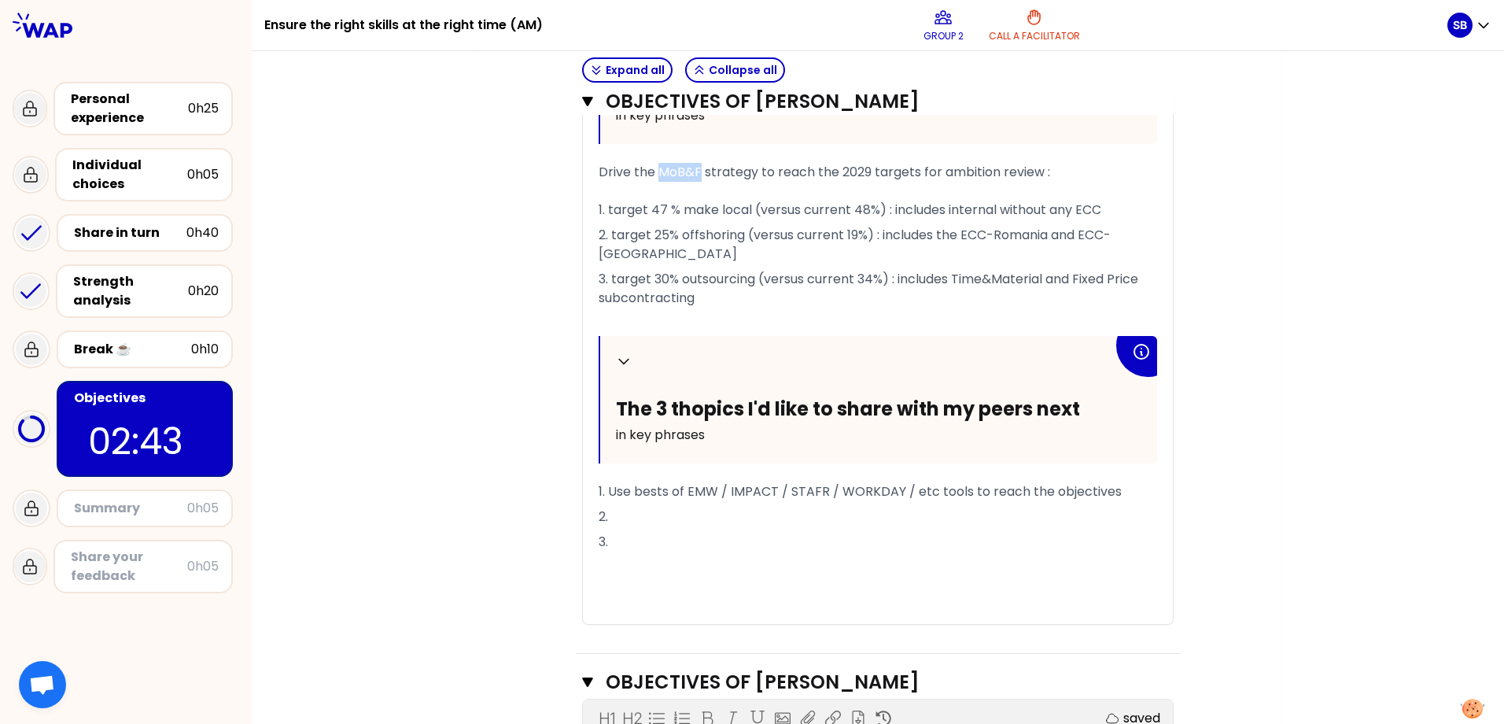
click at [692, 178] on span "Drive the MoB&F strategy to reach the 2029 targets for ambition review : 1. tar…" at bounding box center [849, 191] width 503 height 56
copy span "MoB&F"
click at [833, 174] on span "Drive the MoB&F strategy to reach the 2029 targets for ambition review : 1. tar…" at bounding box center [849, 191] width 503 height 56
click at [866, 170] on span "Drive the MoB&F strategy to reach the 2029 targets for ambition review : 1. tar…" at bounding box center [849, 191] width 503 height 56
click at [1063, 170] on span "Drive the MoB&F strategy to reach the 2029 MoB&F targets for ambition review : …" at bounding box center [849, 191] width 503 height 56
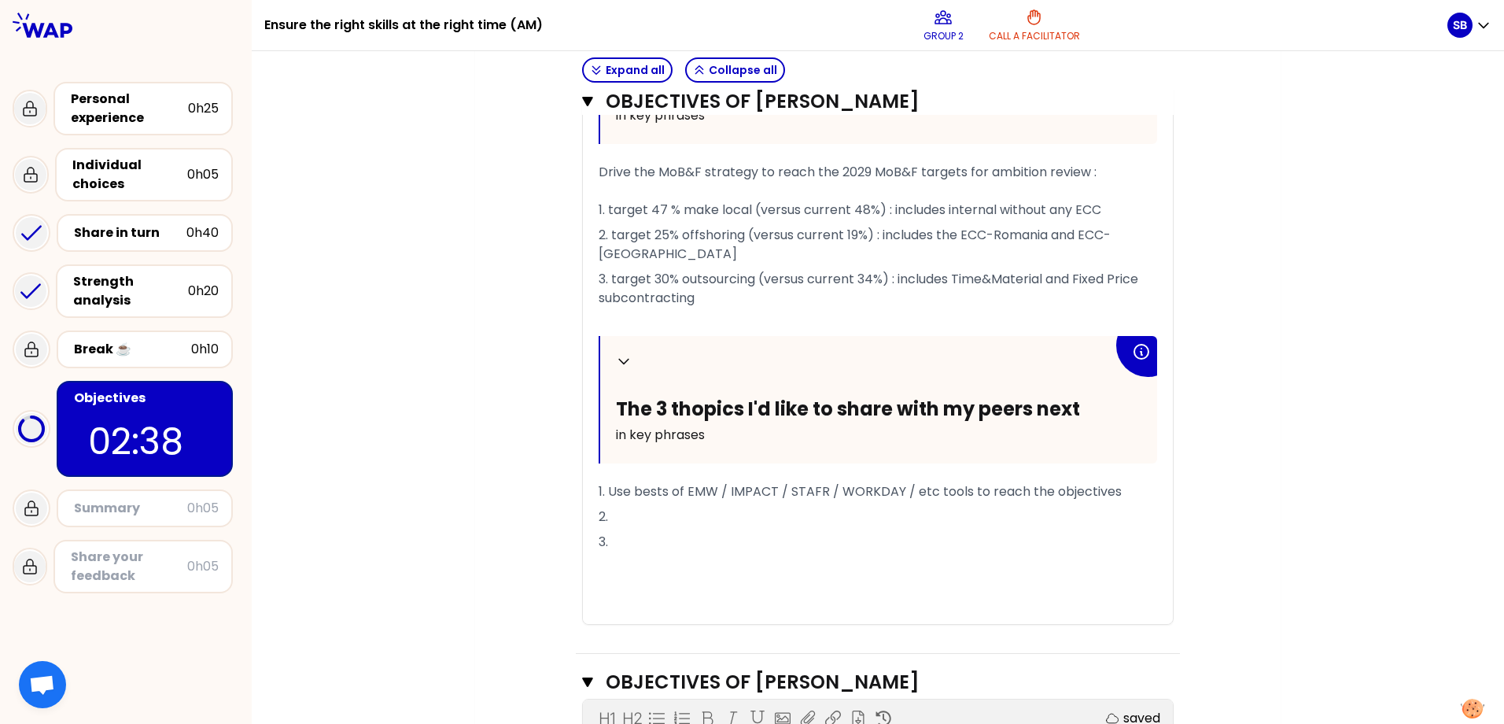
click at [1063, 170] on span "Drive the MoB&F strategy to reach the 2029 MoB&F targets for ambition review : …" at bounding box center [849, 191] width 503 height 56
click at [1077, 351] on div "My group number: 2 Objectives # To design future sessions, share your top 3 pri…" at bounding box center [878, 724] width 1252 height 2553
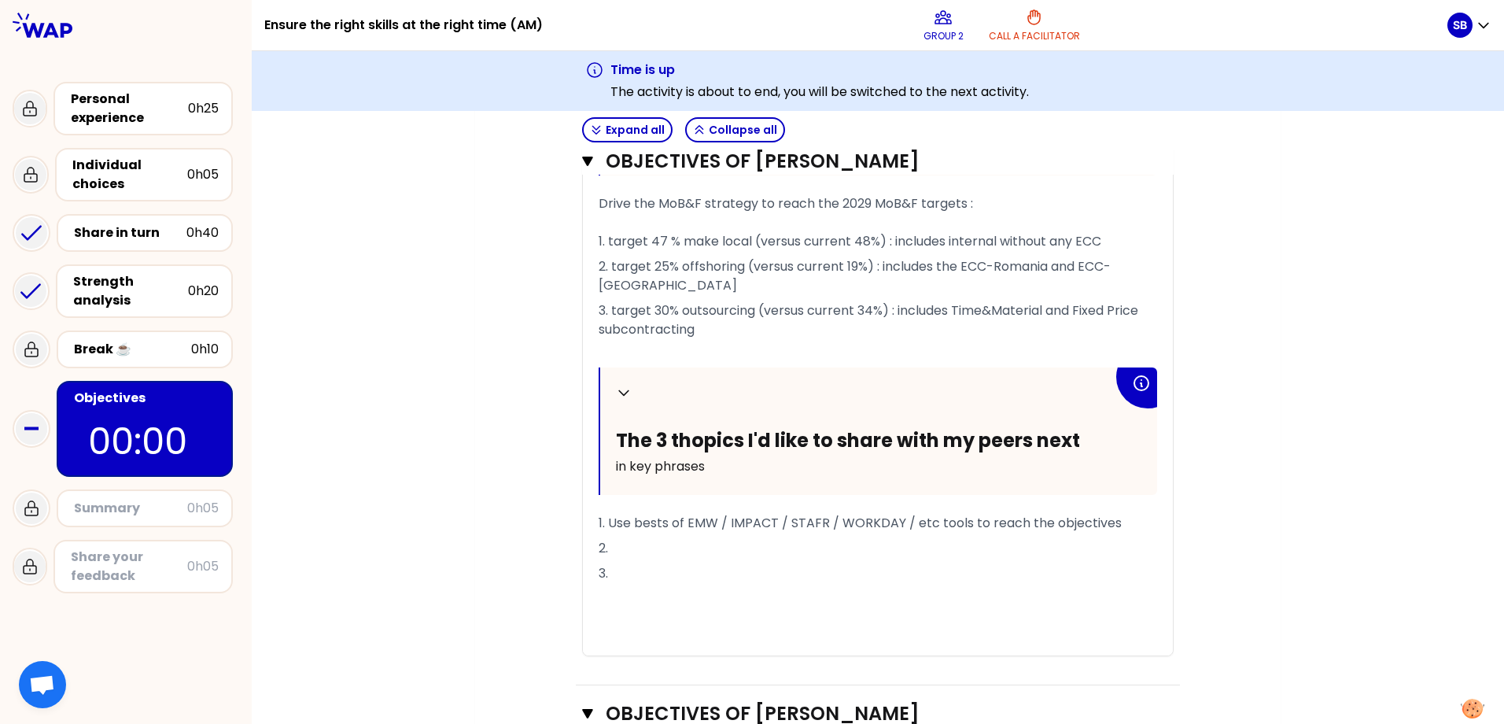
scroll to position [613, 0]
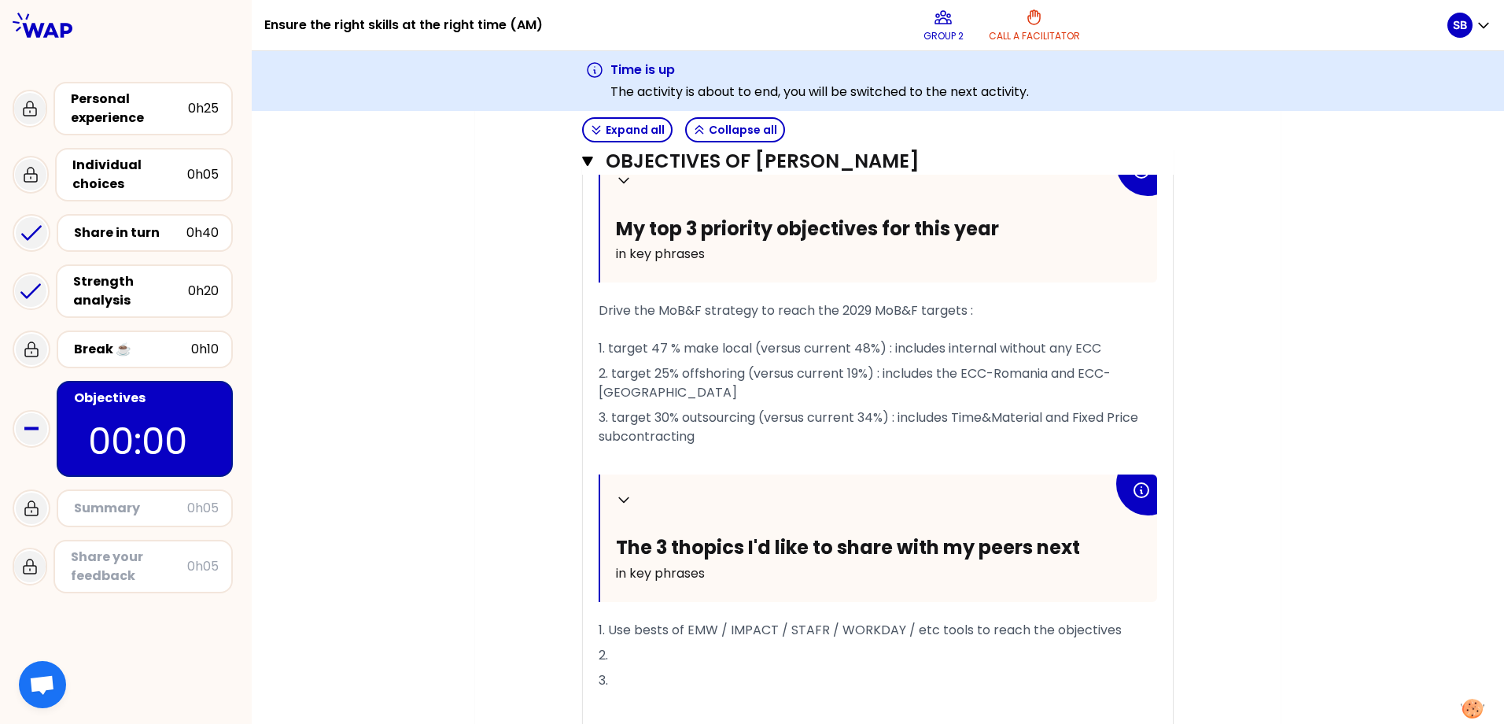
click at [931, 374] on span "2. target 25% offshoring (versus current 19%) : includes the ECC-Romania and EC…" at bounding box center [854, 382] width 512 height 37
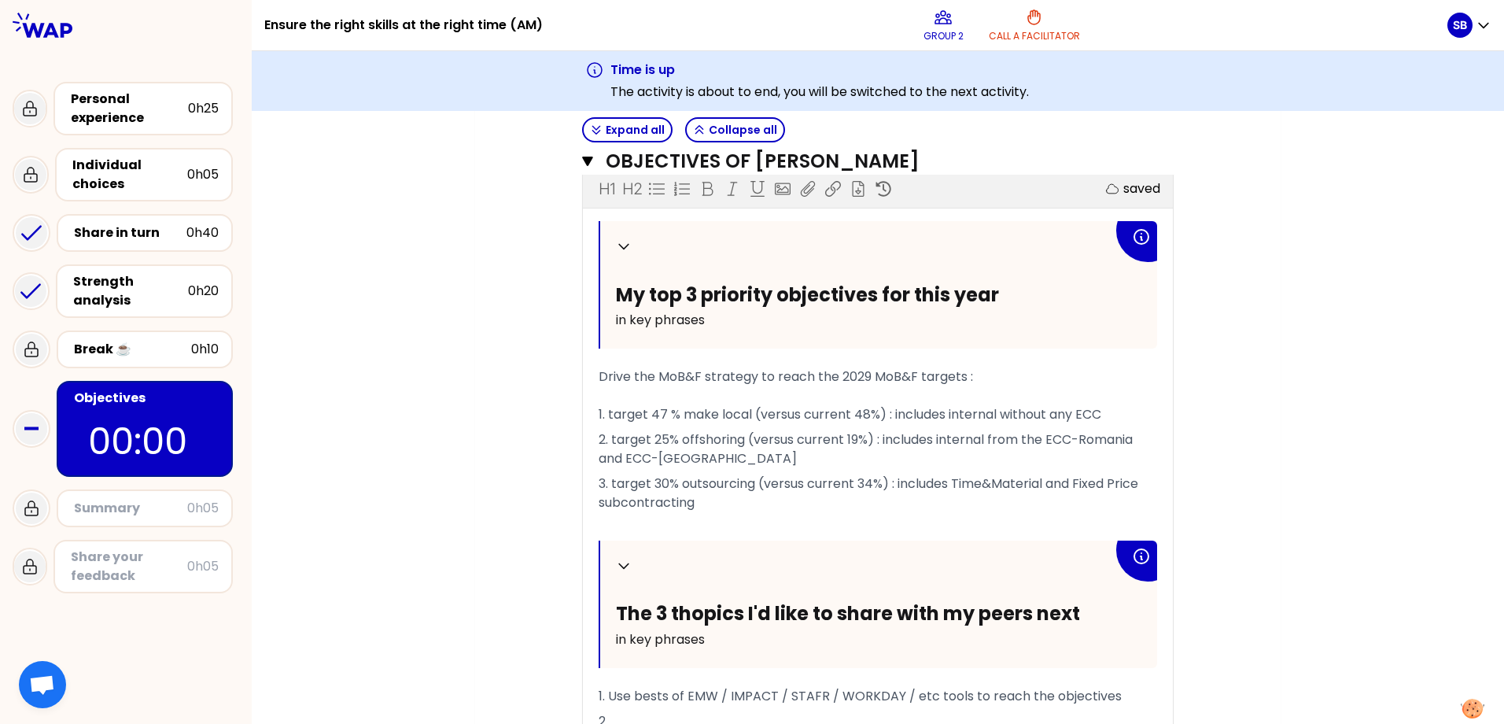
scroll to position [534, 0]
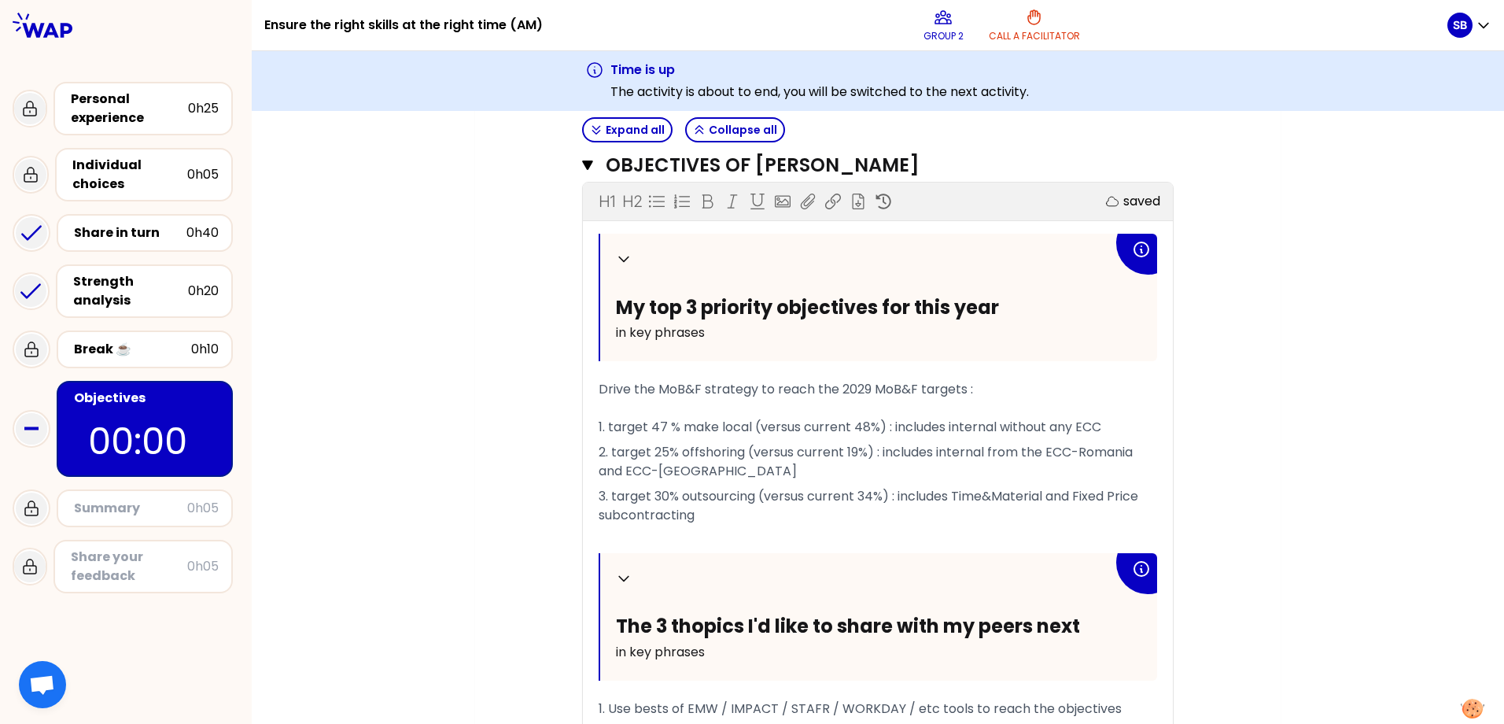
click at [1028, 446] on span "2. target 25% offshoring (versus current 19%) : includes internal from the ECC-…" at bounding box center [866, 461] width 537 height 37
click at [992, 427] on span "Drive the MoB&F strategy to reach the 2029 MoB&F targets : 1. target 47 % make …" at bounding box center [849, 408] width 503 height 56
click at [981, 450] on span "2. target 25% offshoring (versus current 19%) : includes internal from ECC-[GEO…" at bounding box center [825, 461] width 455 height 37
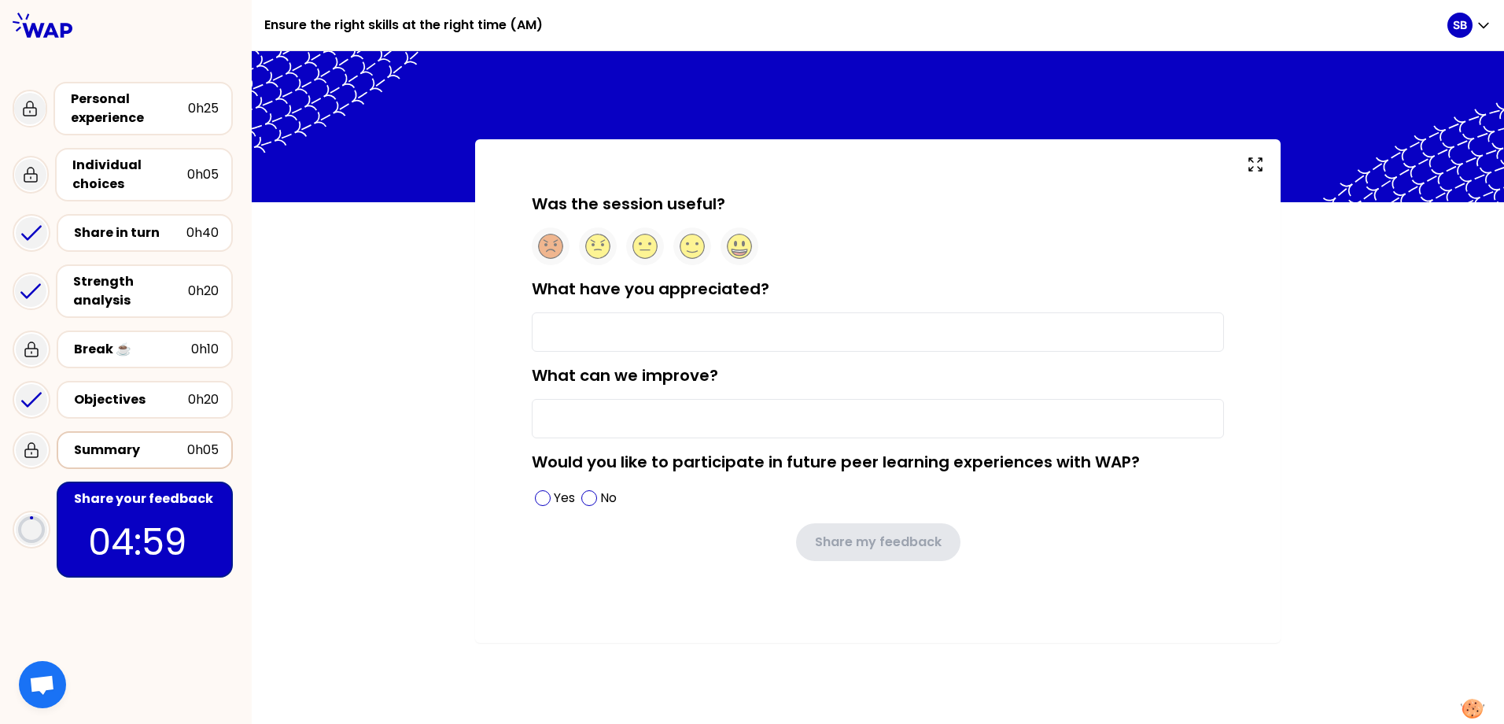
click at [100, 444] on div "Summary" at bounding box center [130, 449] width 113 height 19
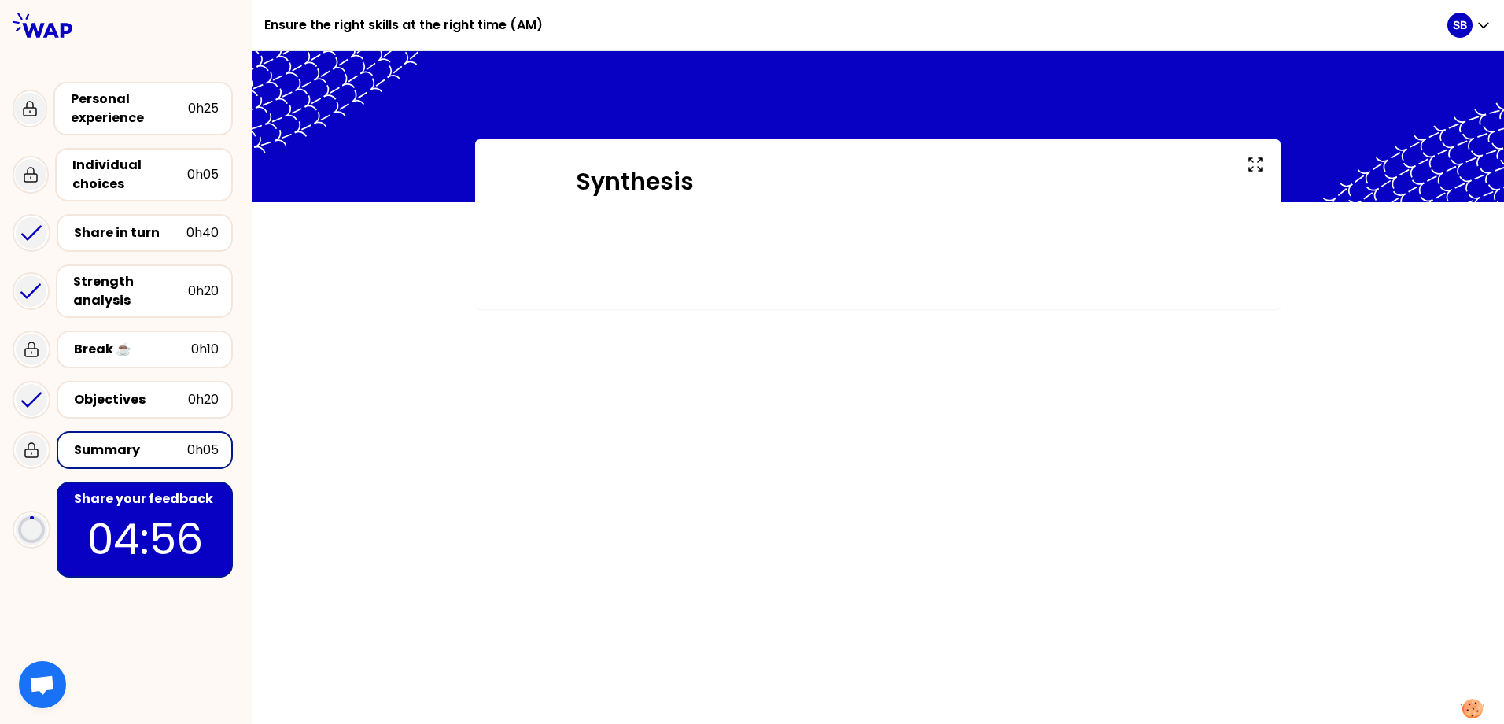
click at [112, 534] on p "04:56" at bounding box center [145, 538] width 148 height 61
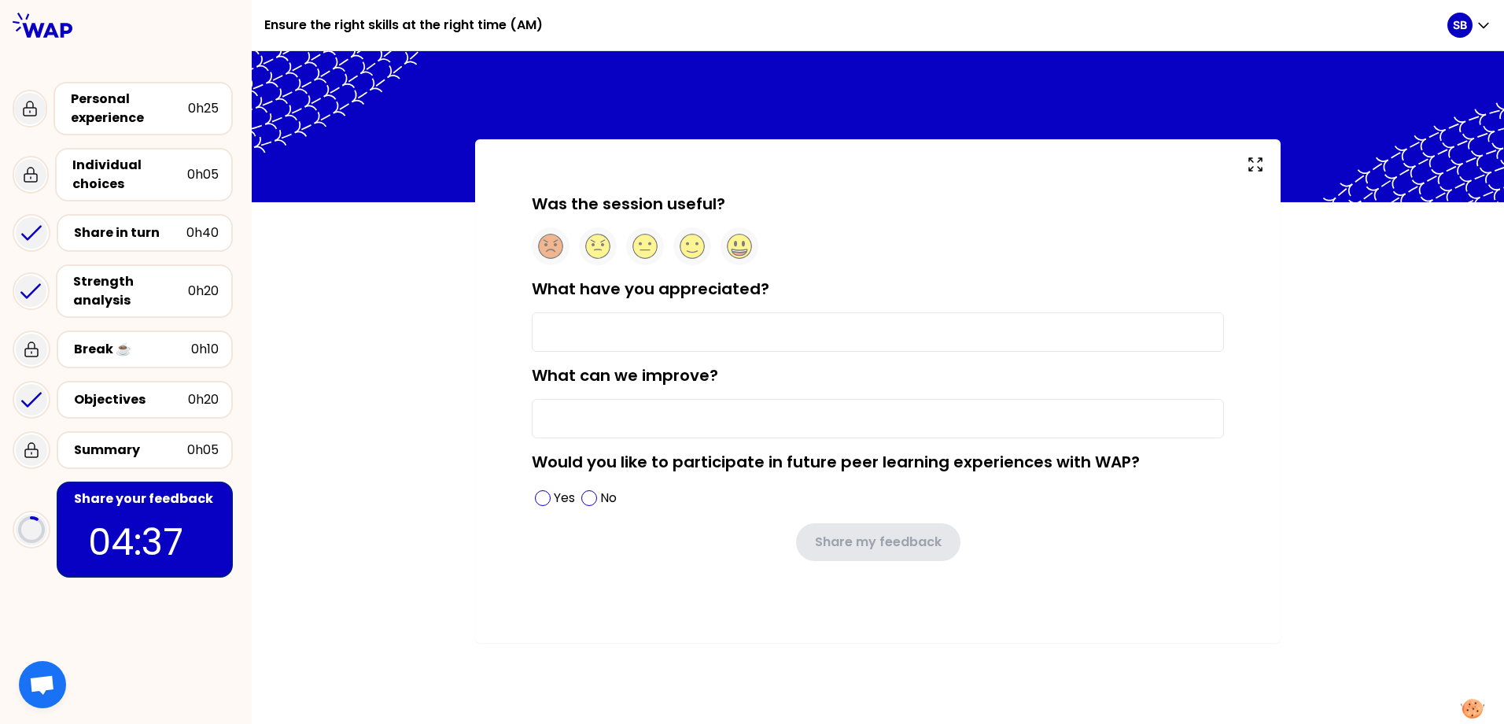
click at [639, 362] on form "Was the session useful? What have you appreciated? What can we improve? Would y…" at bounding box center [878, 377] width 692 height 368
click at [637, 332] on input "What have you appreciated?" at bounding box center [878, 331] width 692 height 39
type input "Discovering new people facing the same staffing issues"
click at [635, 411] on input "What can we improve?" at bounding box center [878, 418] width 692 height 39
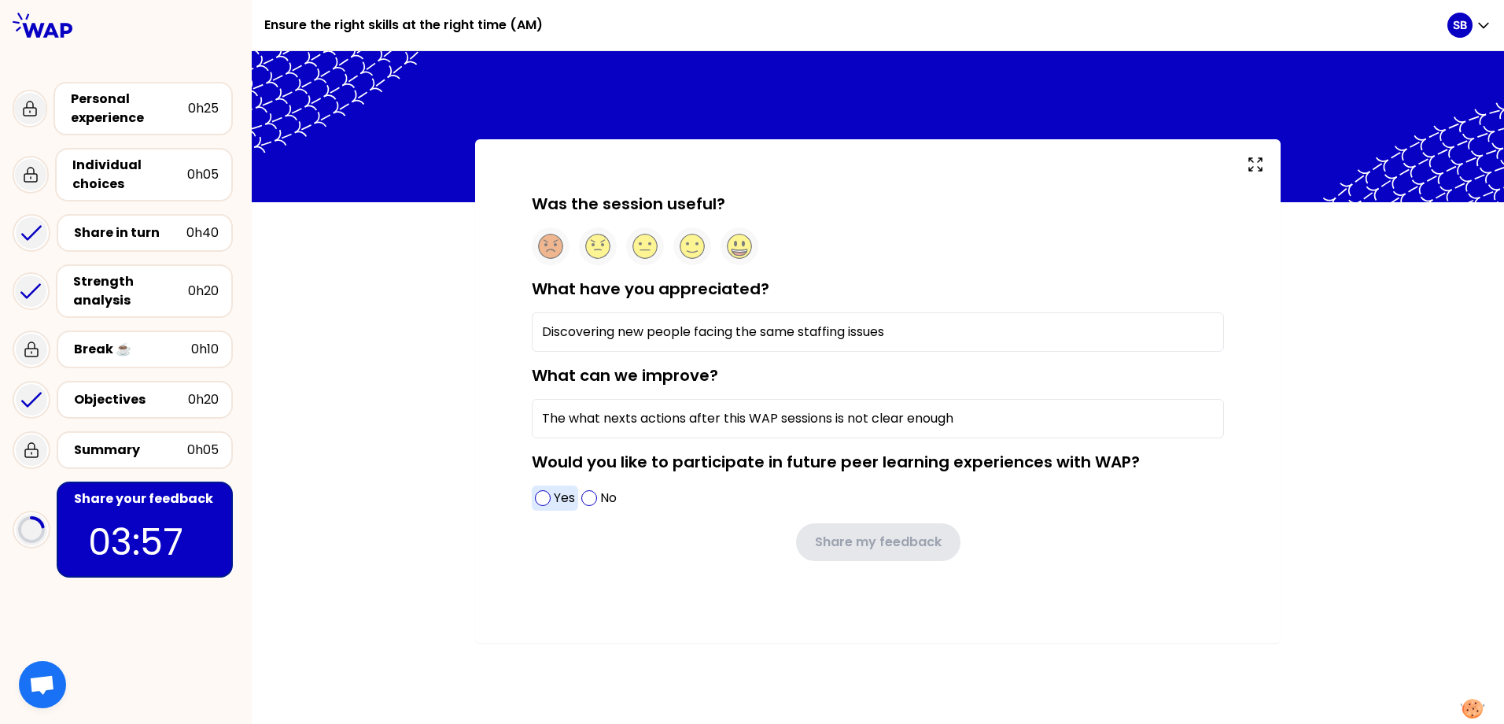
click at [544, 499] on span at bounding box center [543, 498] width 16 height 16
click at [646, 245] on icon at bounding box center [645, 246] width 24 height 24
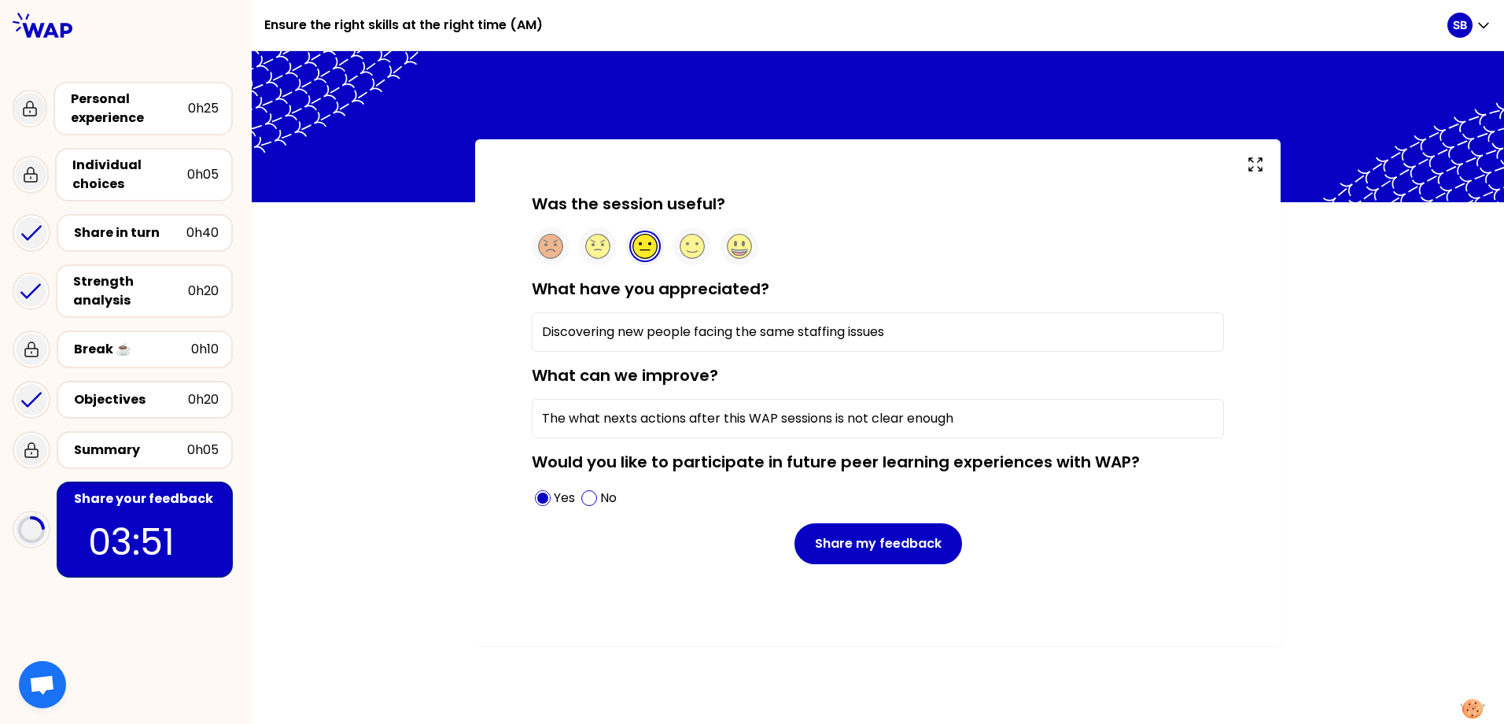
click at [568, 410] on input "The what nexts actions after this WAP sessions is not clear enough" at bounding box center [878, 418] width 692 height 39
drag, startPoint x: 640, startPoint y: 417, endPoint x: 641, endPoint y: 430, distance: 13.4
click at [640, 418] on input "The "what nexts actions after this WAP sessions is not clear enough" at bounding box center [878, 418] width 692 height 39
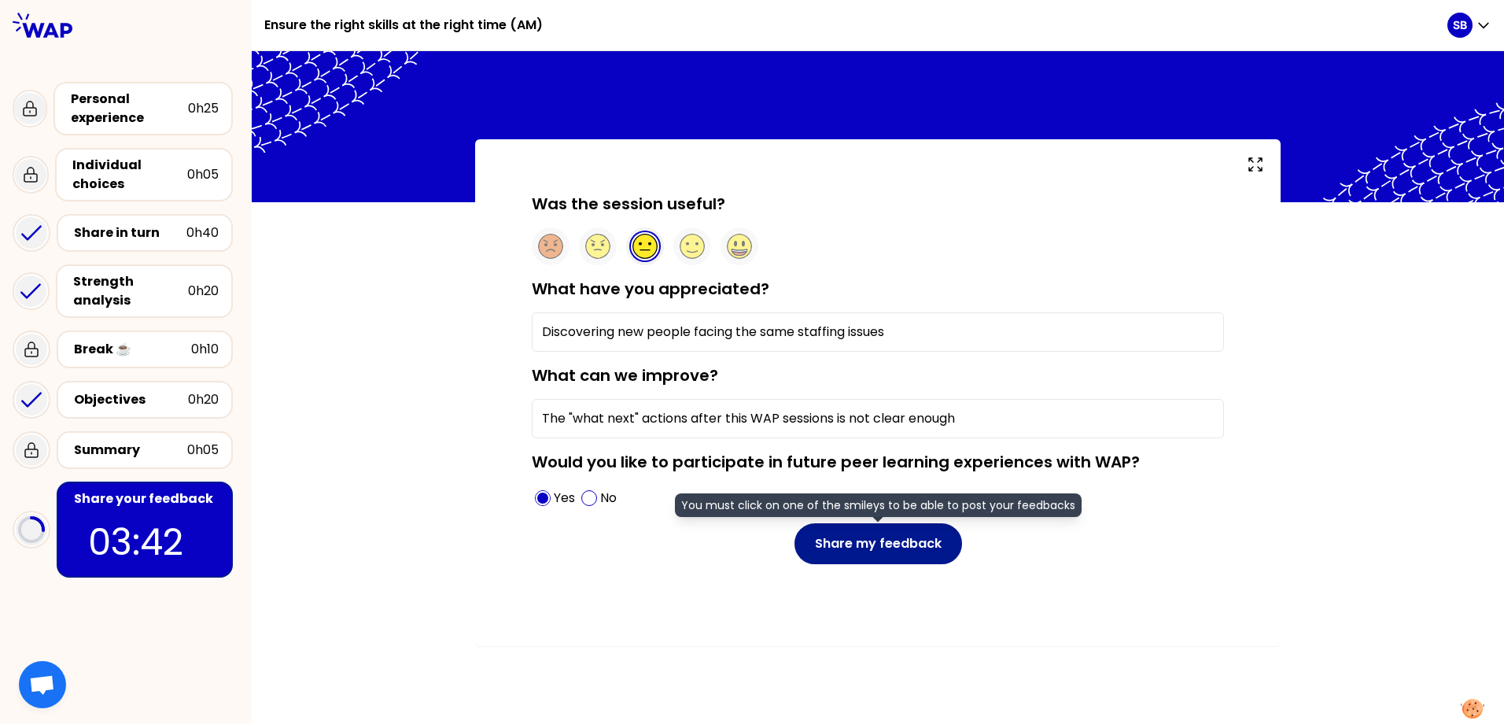
type input "The "what next" actions after this WAP sessions is not clear enough"
click at [877, 549] on button "Share my feedback" at bounding box center [878, 543] width 168 height 41
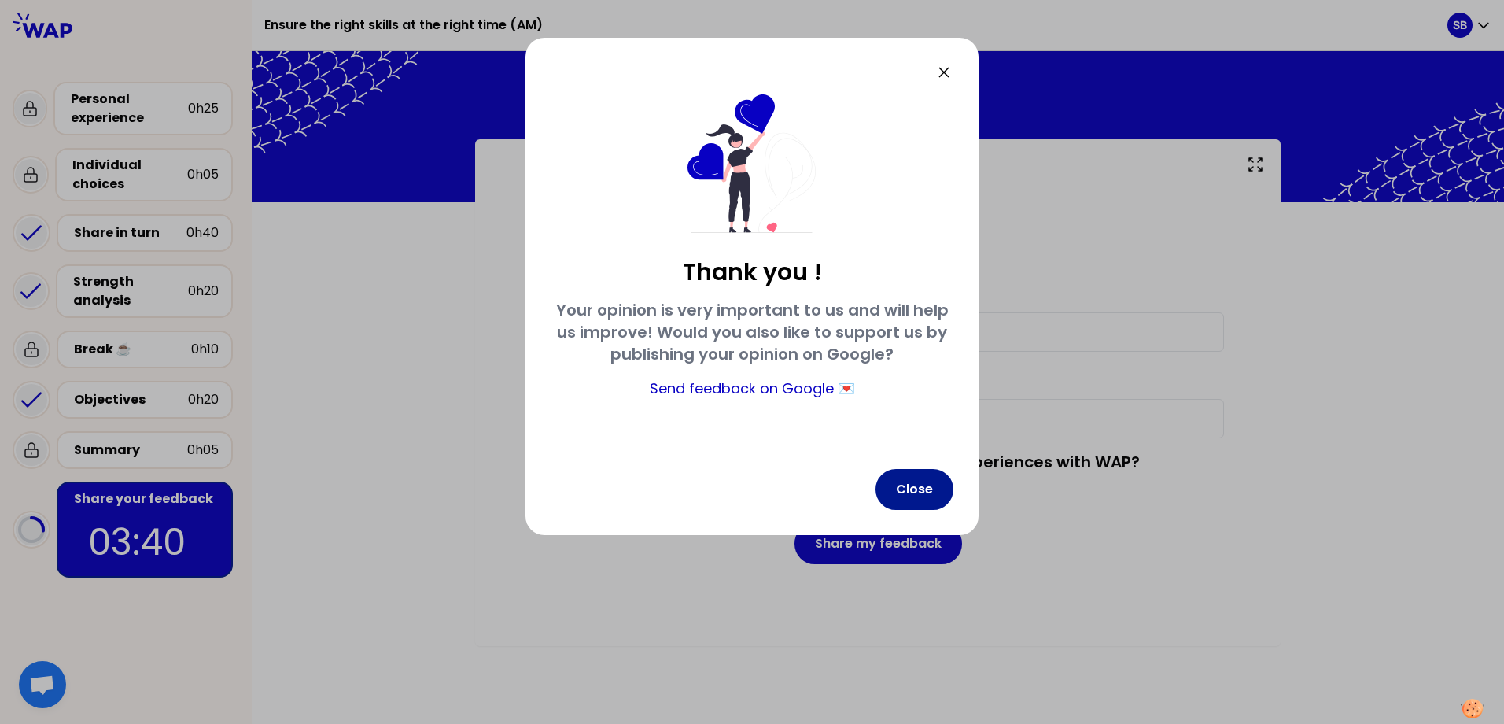
click at [897, 475] on button "Close" at bounding box center [914, 489] width 78 height 41
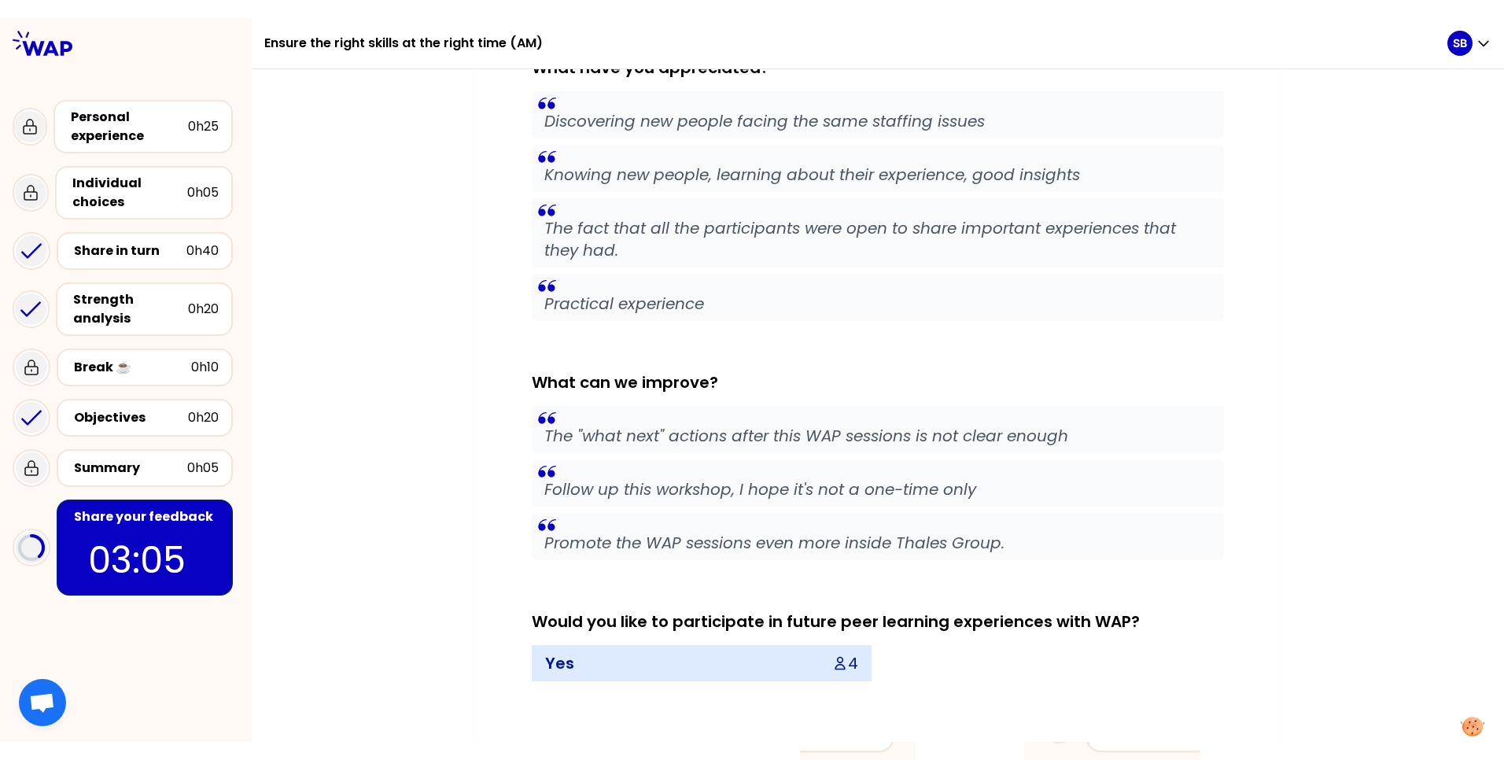
scroll to position [411, 0]
